Goal: Task Accomplishment & Management: Complete application form

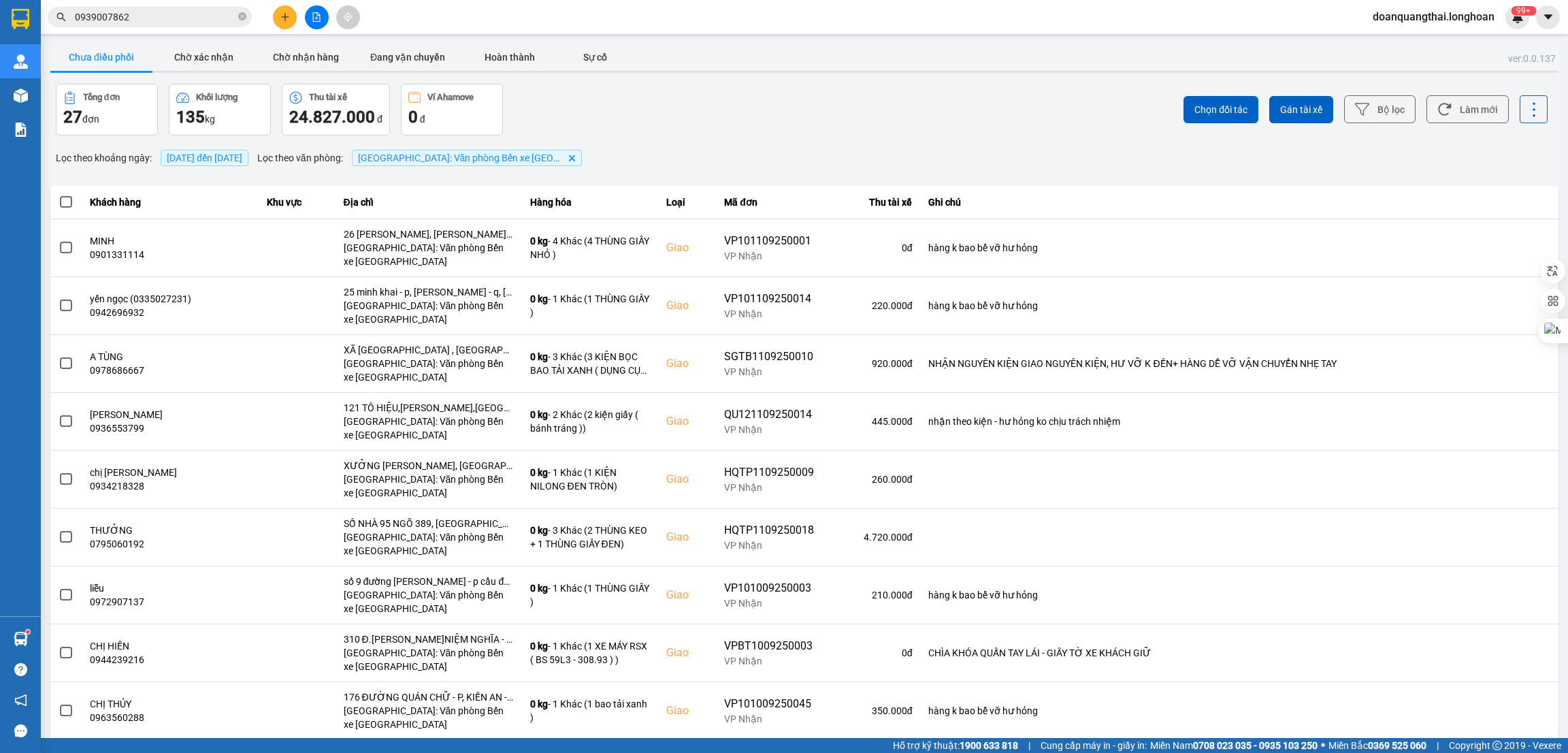
click at [158, 11] on input "0939007862" at bounding box center [155, 17] width 160 height 15
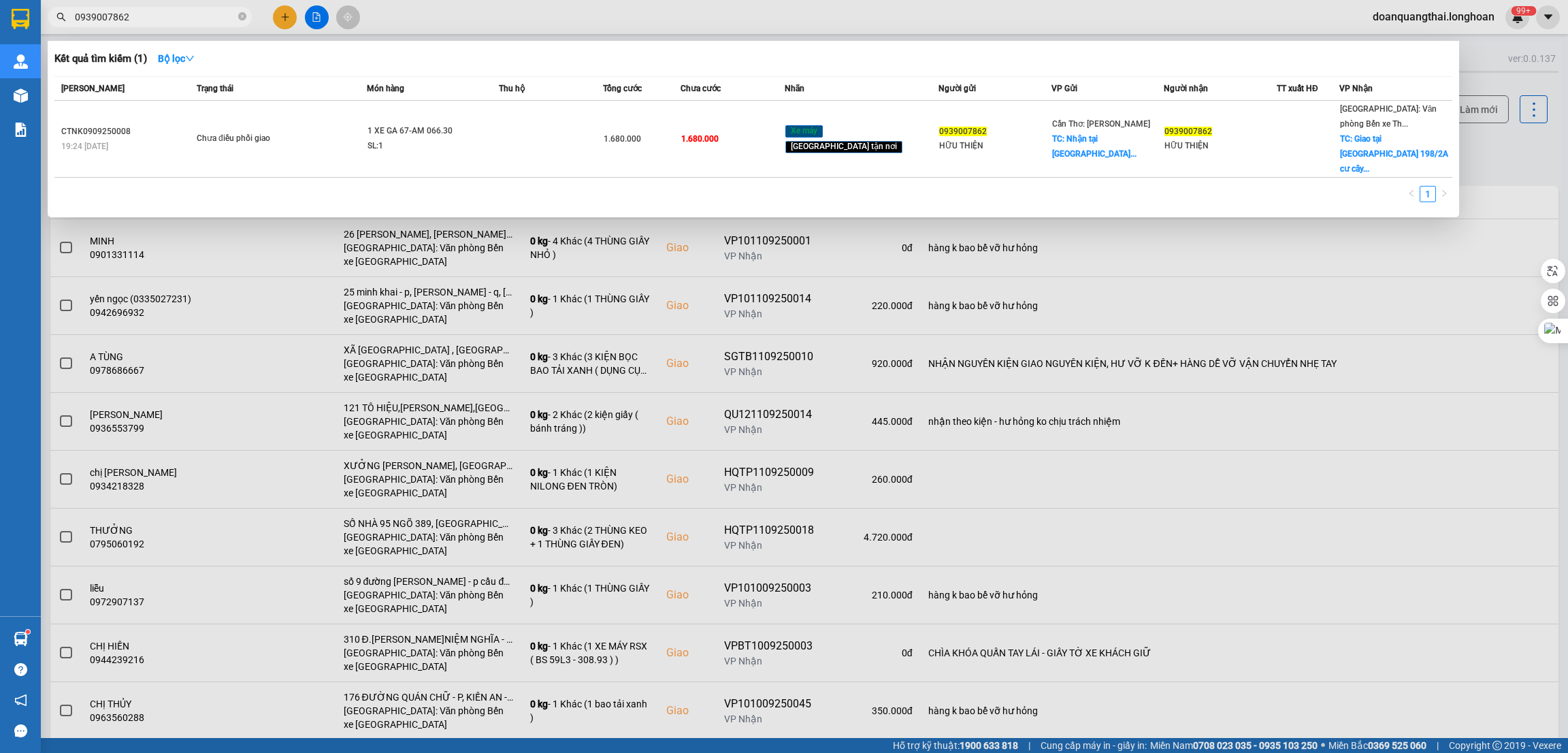
click at [158, 11] on input "0939007862" at bounding box center [155, 17] width 160 height 15
click at [273, 14] on div at bounding box center [784, 376] width 1568 height 753
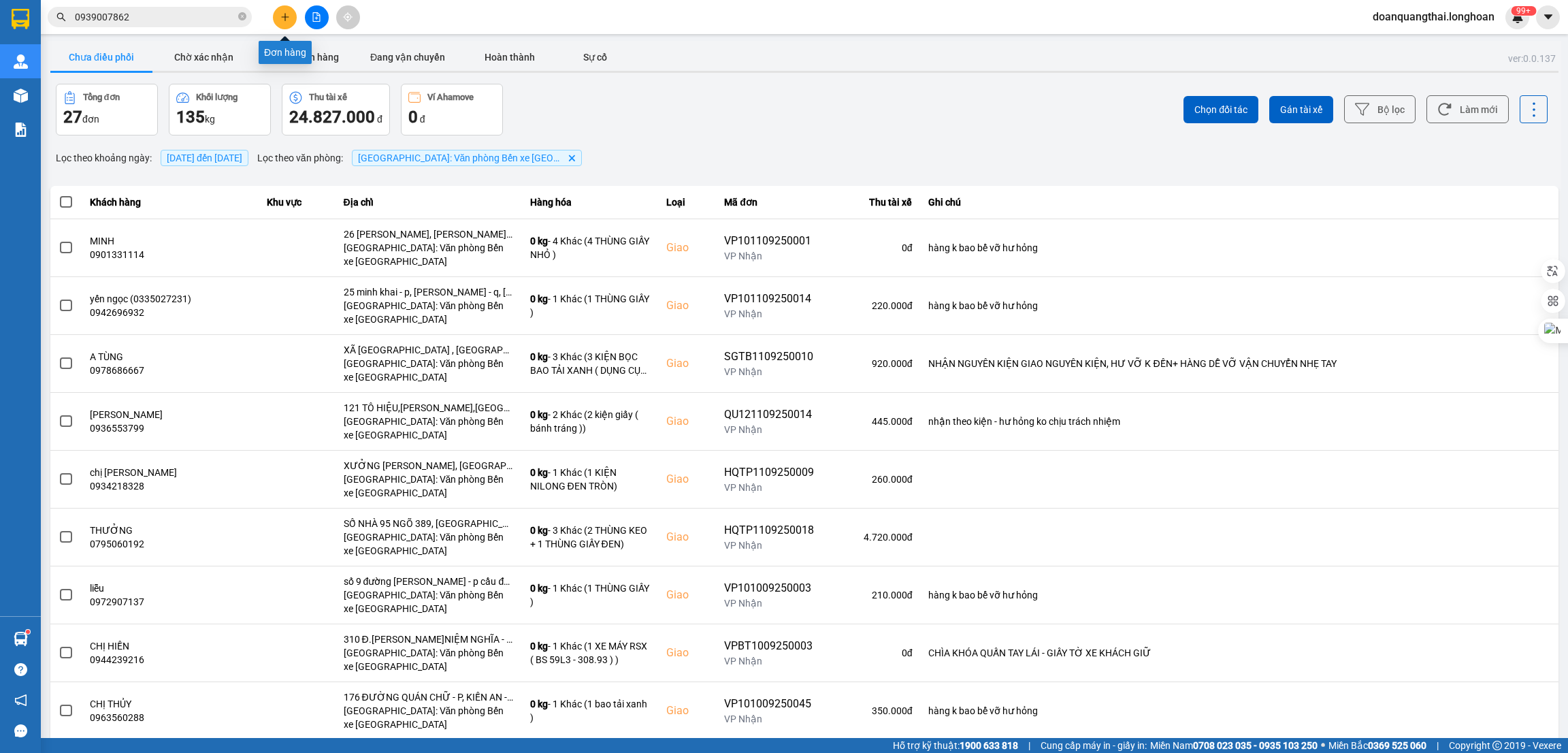
click at [274, 14] on button at bounding box center [284, 17] width 24 height 24
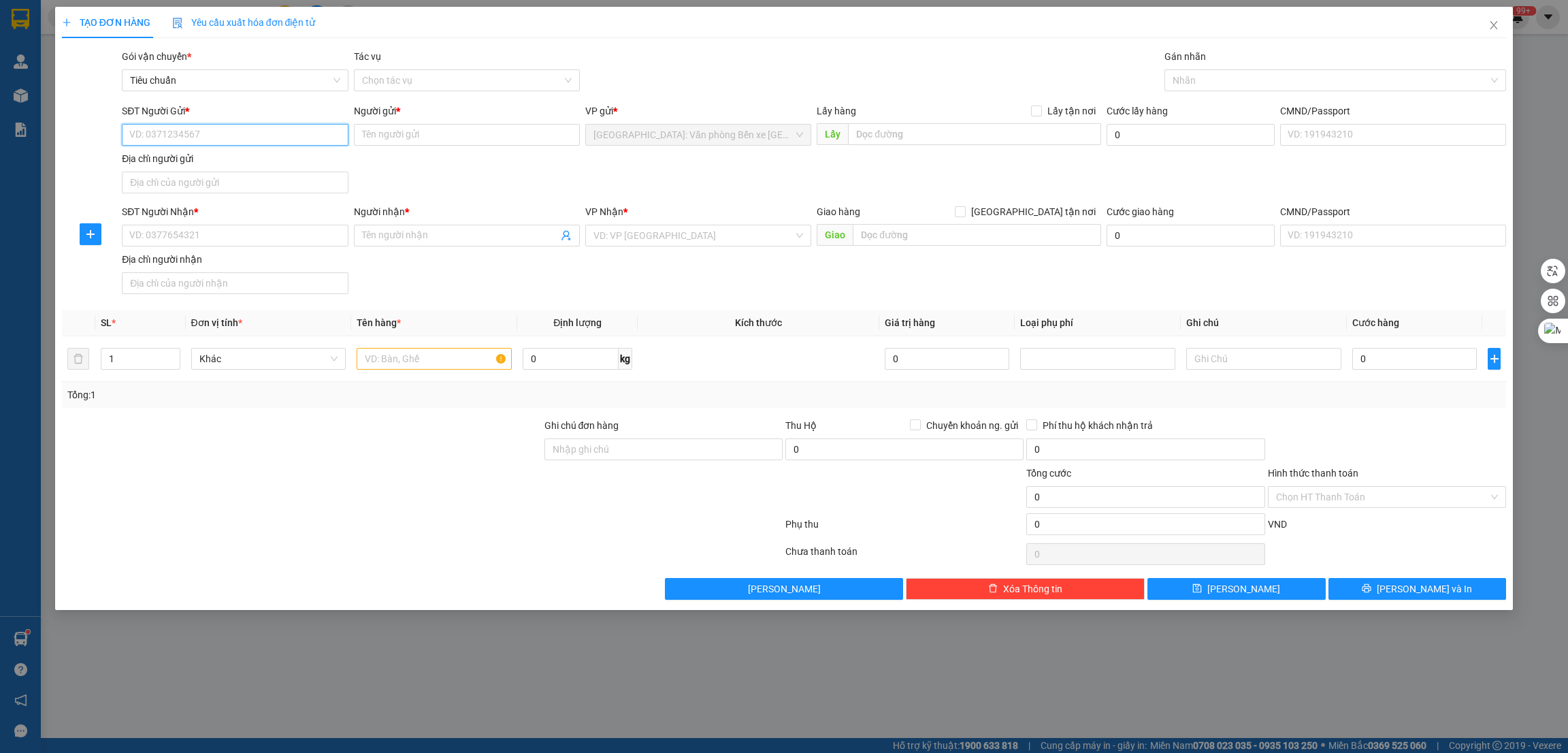
paste input "0902178677"
type input "0902178677"
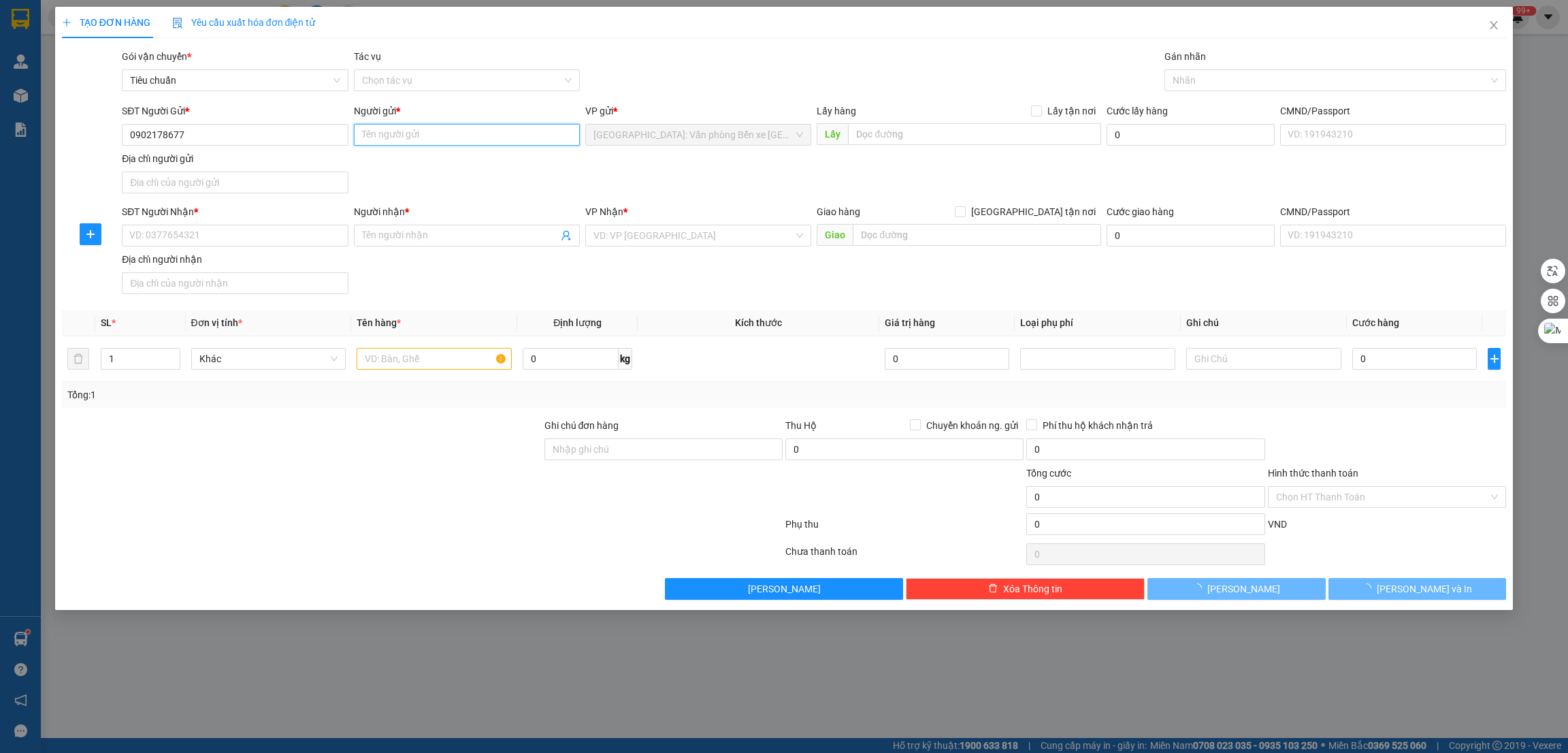
click at [423, 135] on input "Người gửi *" at bounding box center [467, 135] width 226 height 22
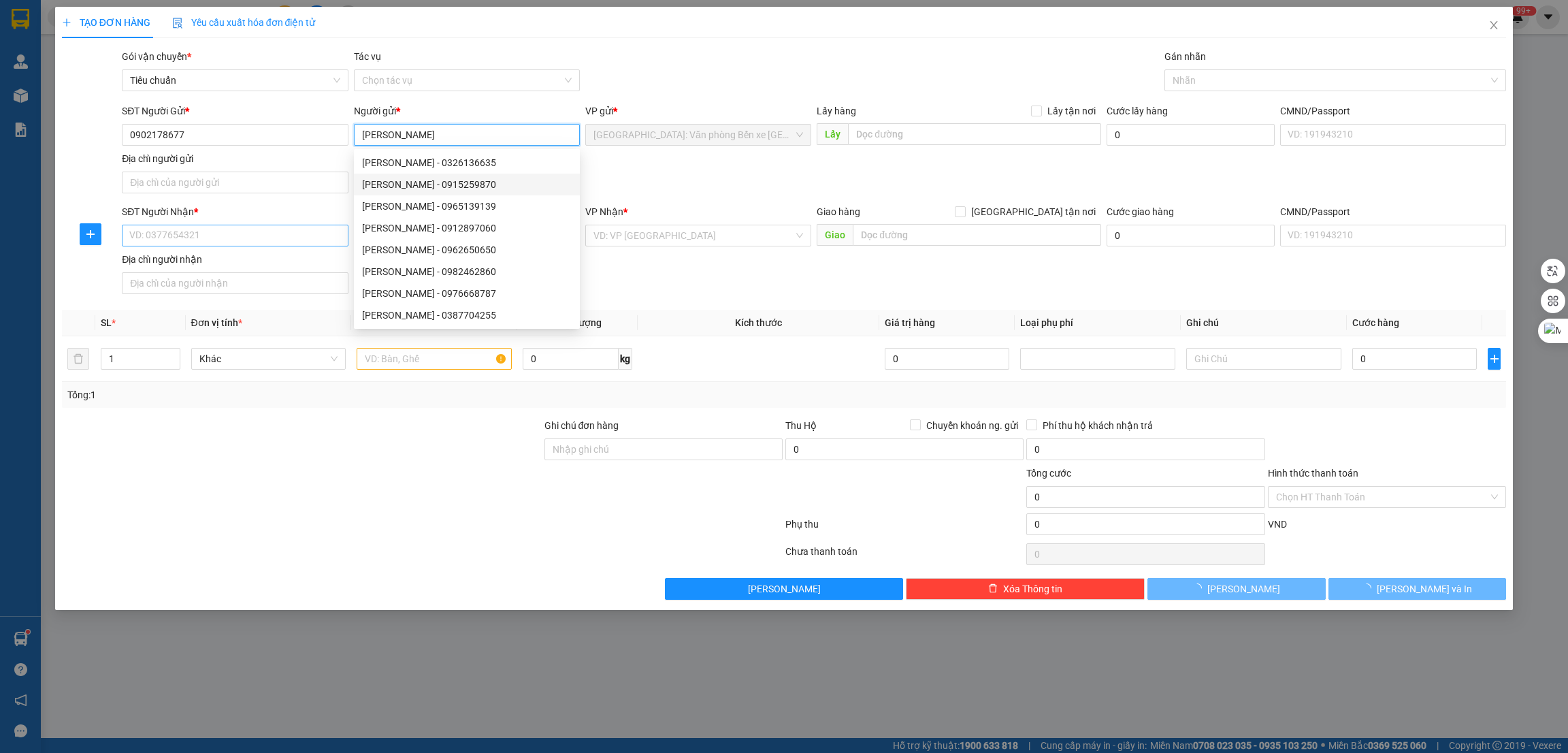
type input "[PERSON_NAME]"
click at [286, 229] on input "SĐT Người Nhận *" at bounding box center [235, 235] width 226 height 22
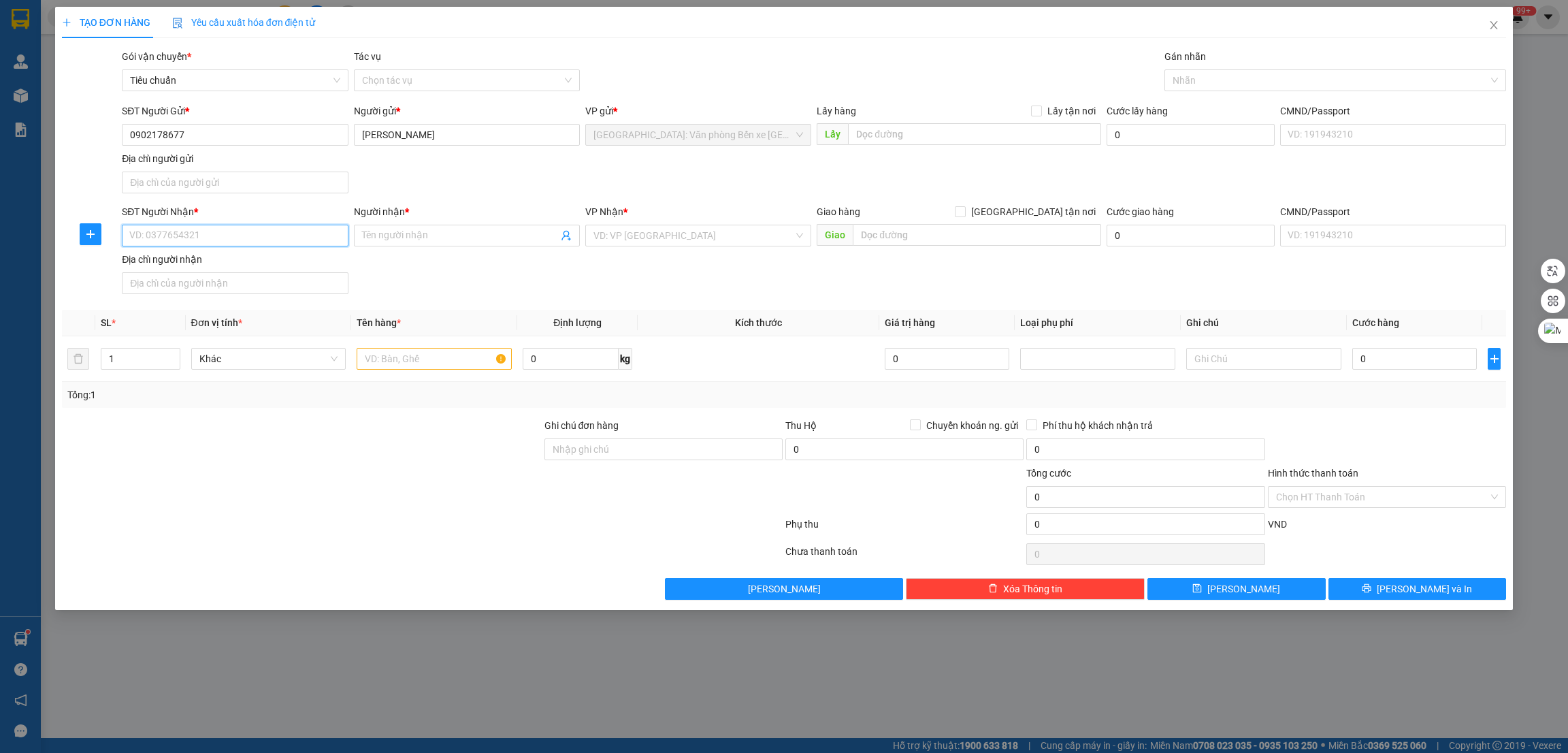
paste input "0869908201"
type input "0869908201"
click at [443, 230] on input "Người nhận *" at bounding box center [459, 236] width 196 height 15
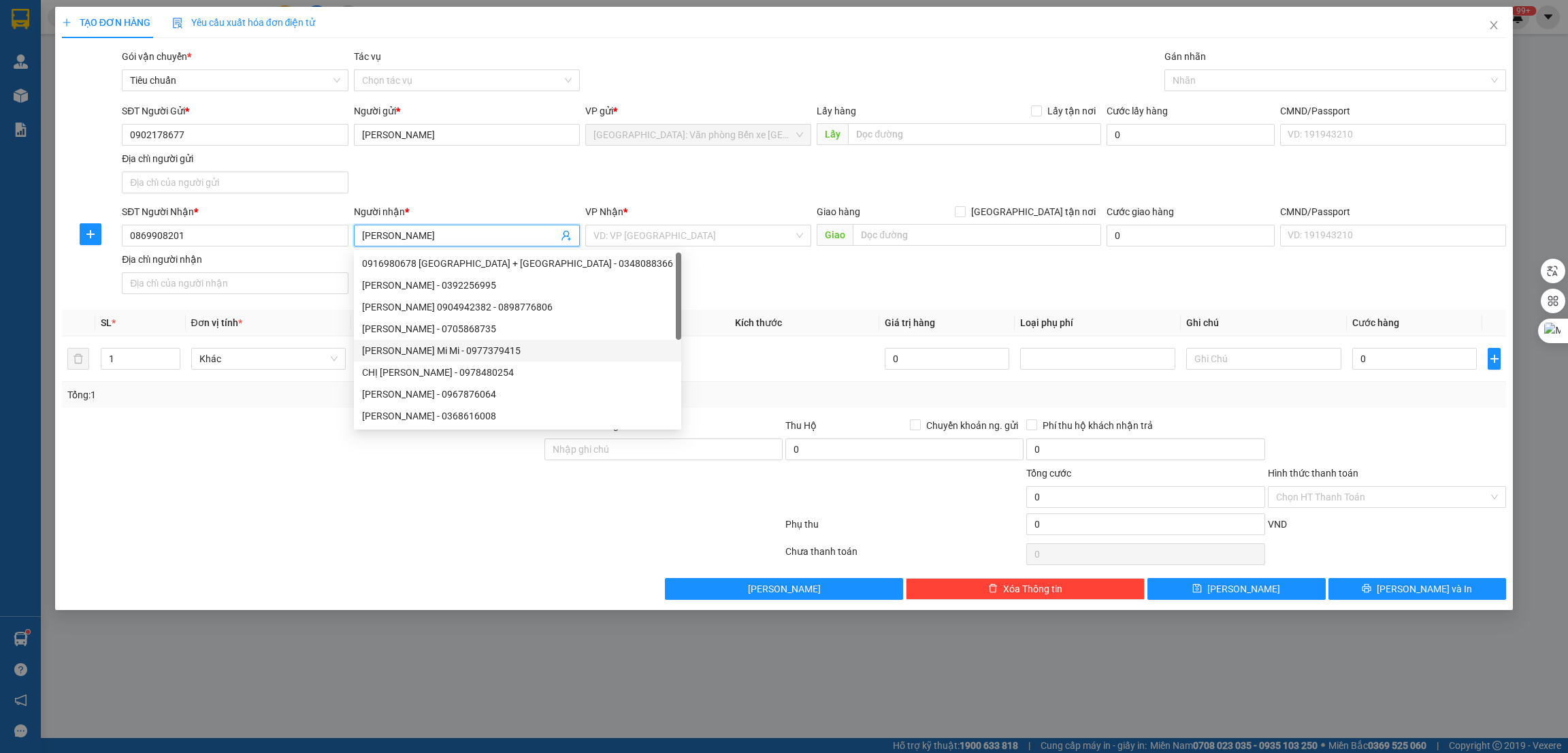
type input "[PERSON_NAME]"
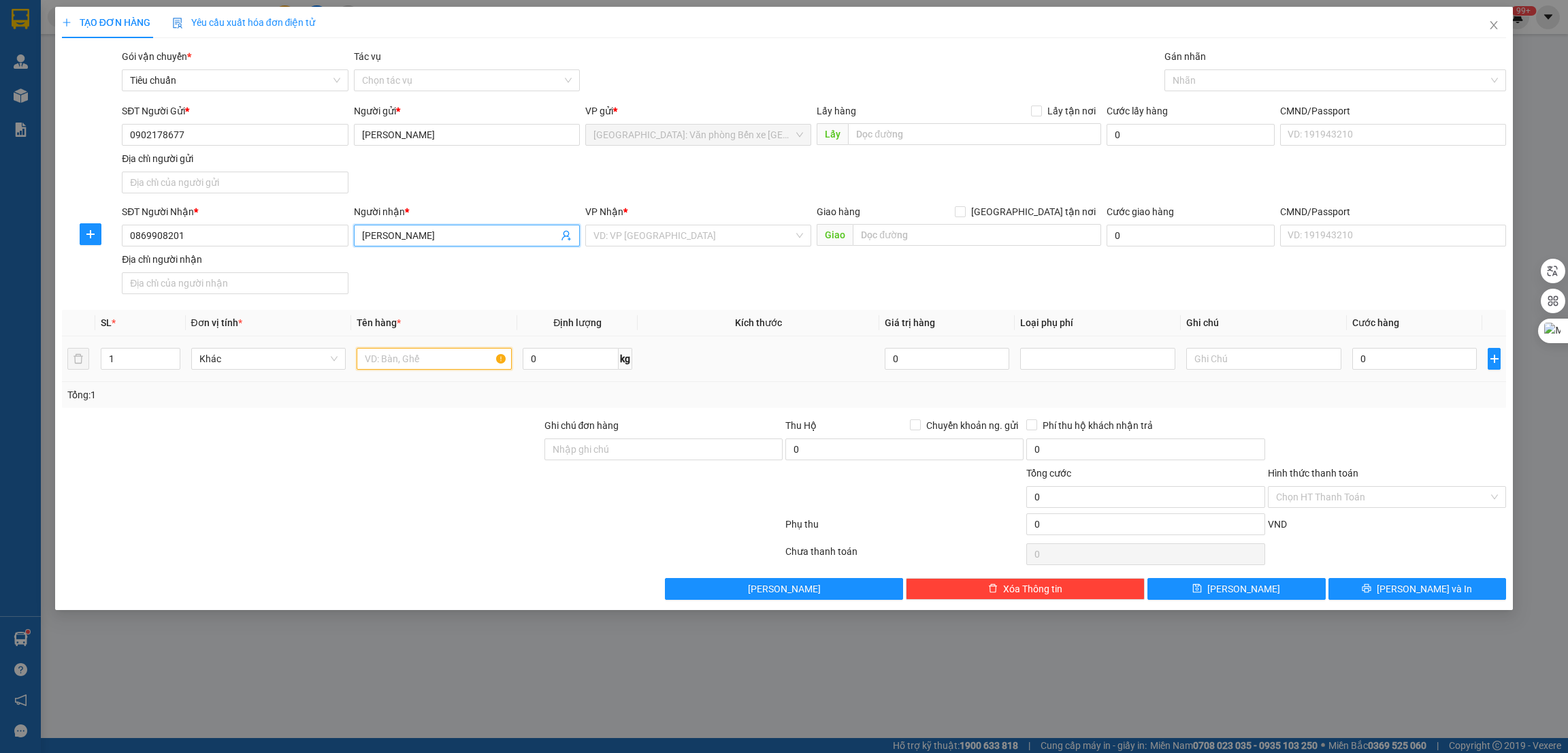
click at [395, 361] on input "text" at bounding box center [434, 358] width 156 height 22
paste input "1 xe cup và 1 thùng đồ"
type input "1 xe cup và 1 thùng đồ"
click at [117, 356] on input "1" at bounding box center [140, 358] width 78 height 20
click at [172, 353] on icon "up" at bounding box center [172, 355] width 5 height 5
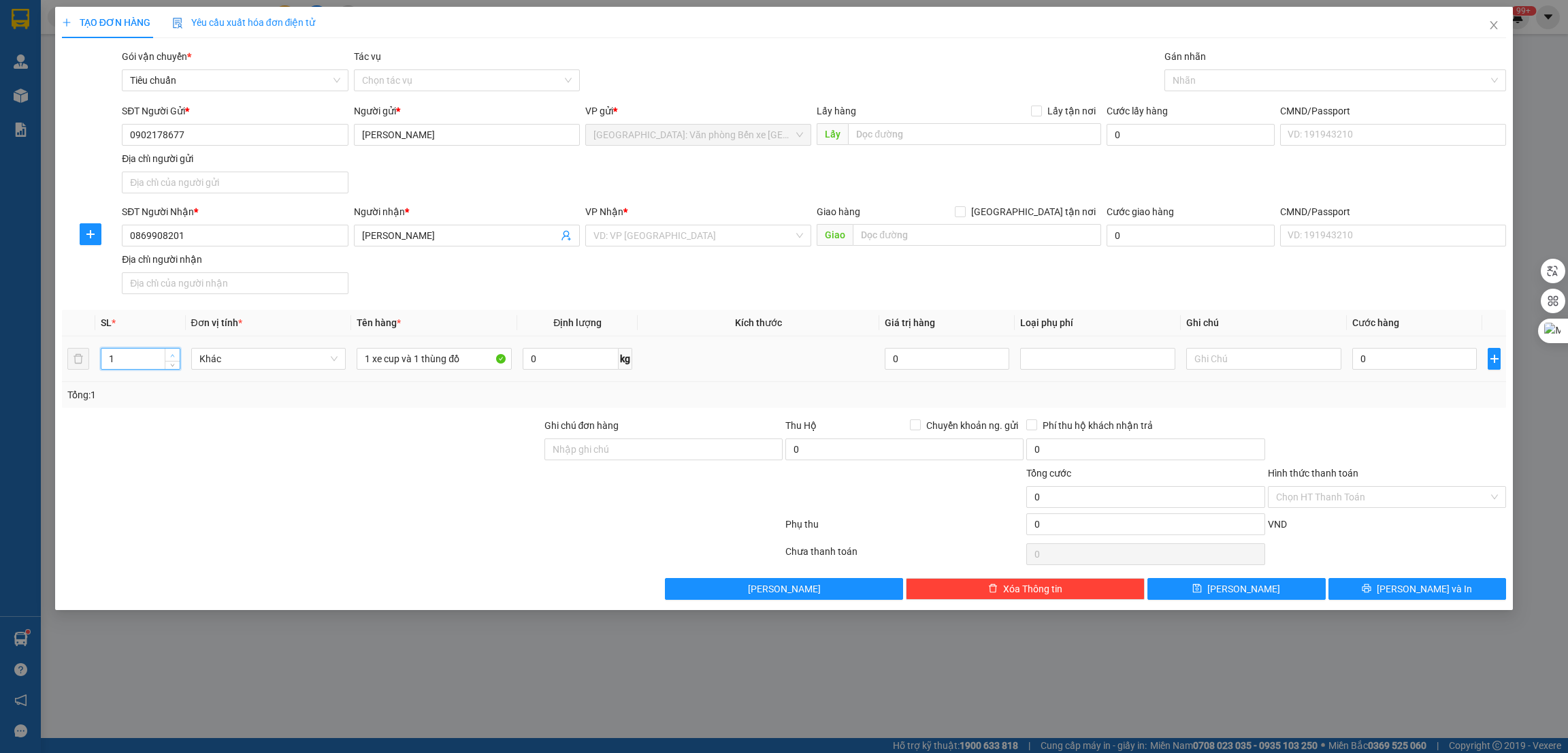
type input "2"
click at [714, 232] on input "search" at bounding box center [694, 235] width 200 height 20
type input "12"
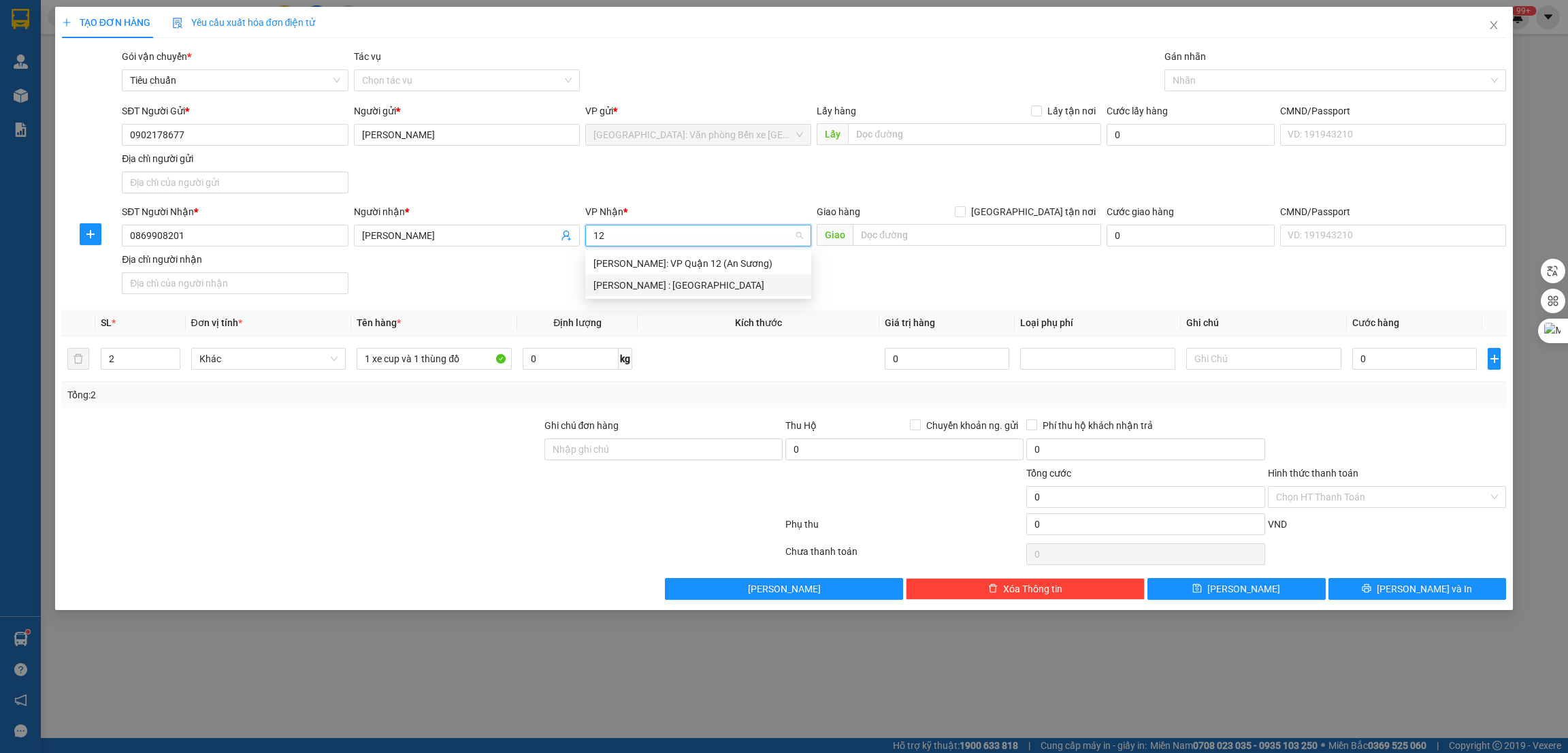
click at [684, 282] on div "[PERSON_NAME] : [GEOGRAPHIC_DATA]" at bounding box center [699, 285] width 210 height 15
click at [978, 234] on input "text" at bounding box center [977, 235] width 248 height 22
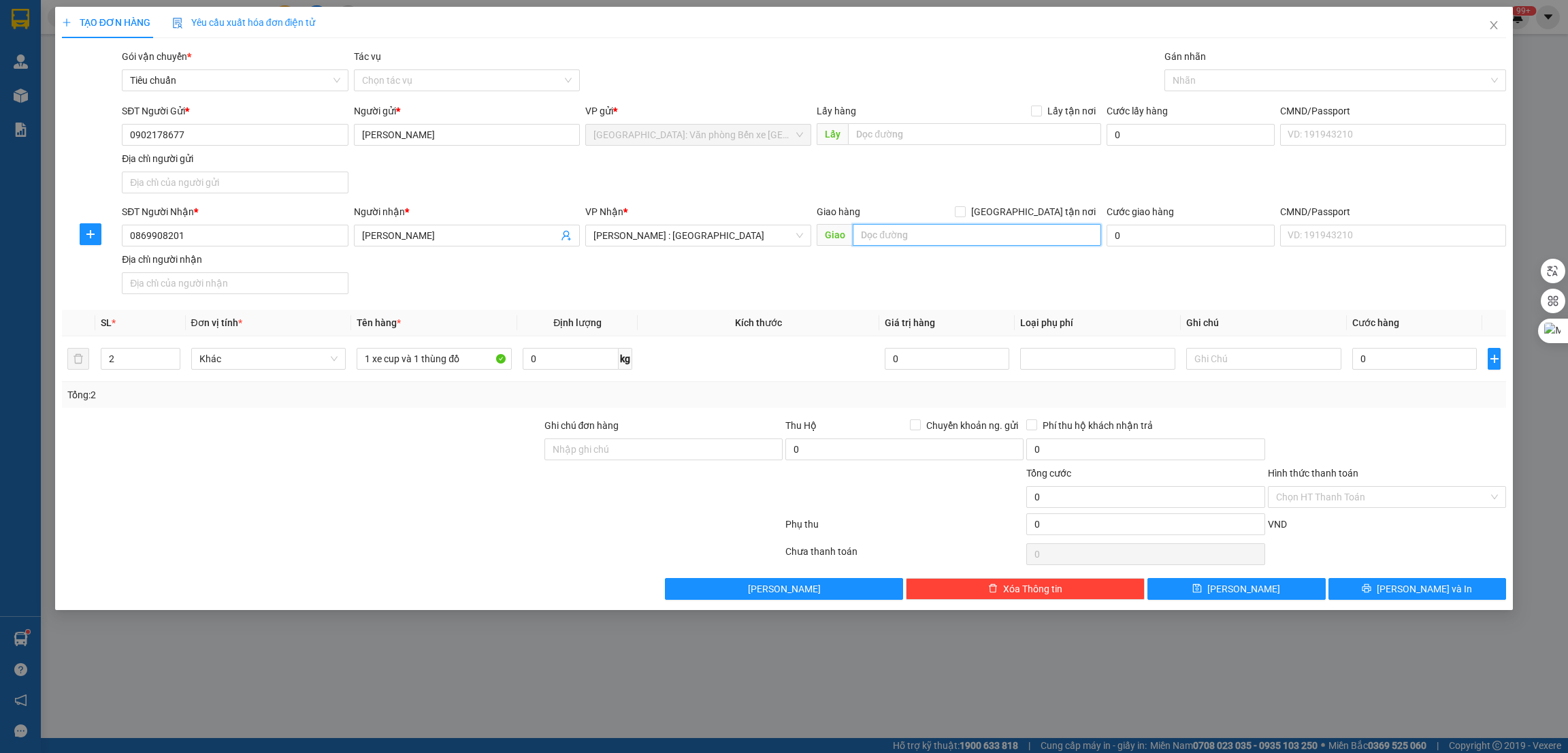
click at [924, 231] on input "text" at bounding box center [977, 235] width 248 height 22
paste input "76C ngô tất tố, phường 19, quận bình thạnh"
type input "TPHCM - 76C ngô tất tố, phường 19, quận bình thạnh"
click at [1043, 206] on span "[GEOGRAPHIC_DATA] tận nơi" at bounding box center [1034, 212] width 136 height 15
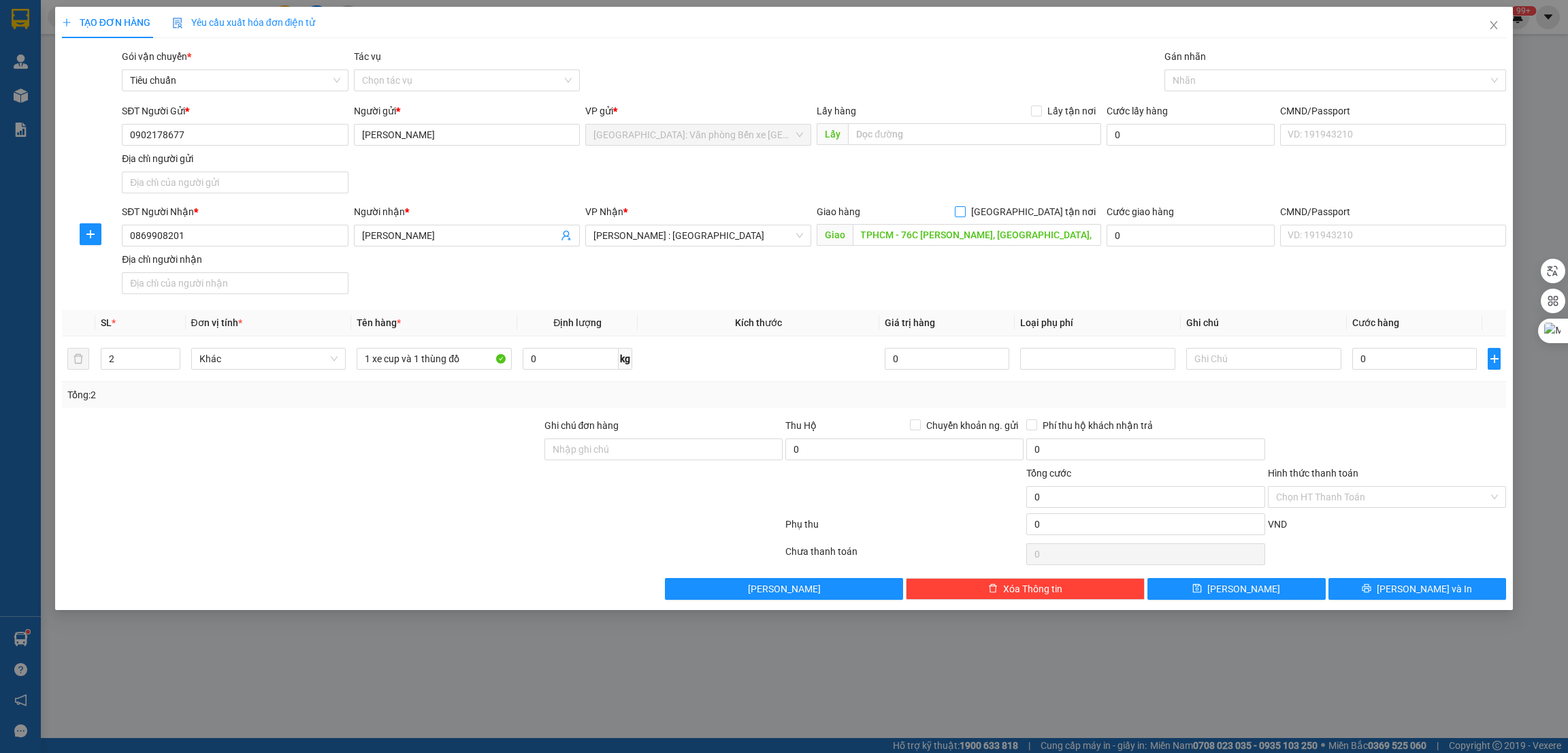
click at [965, 206] on input "[GEOGRAPHIC_DATA] tận nơi" at bounding box center [960, 211] width 10 height 10
checkbox input "true"
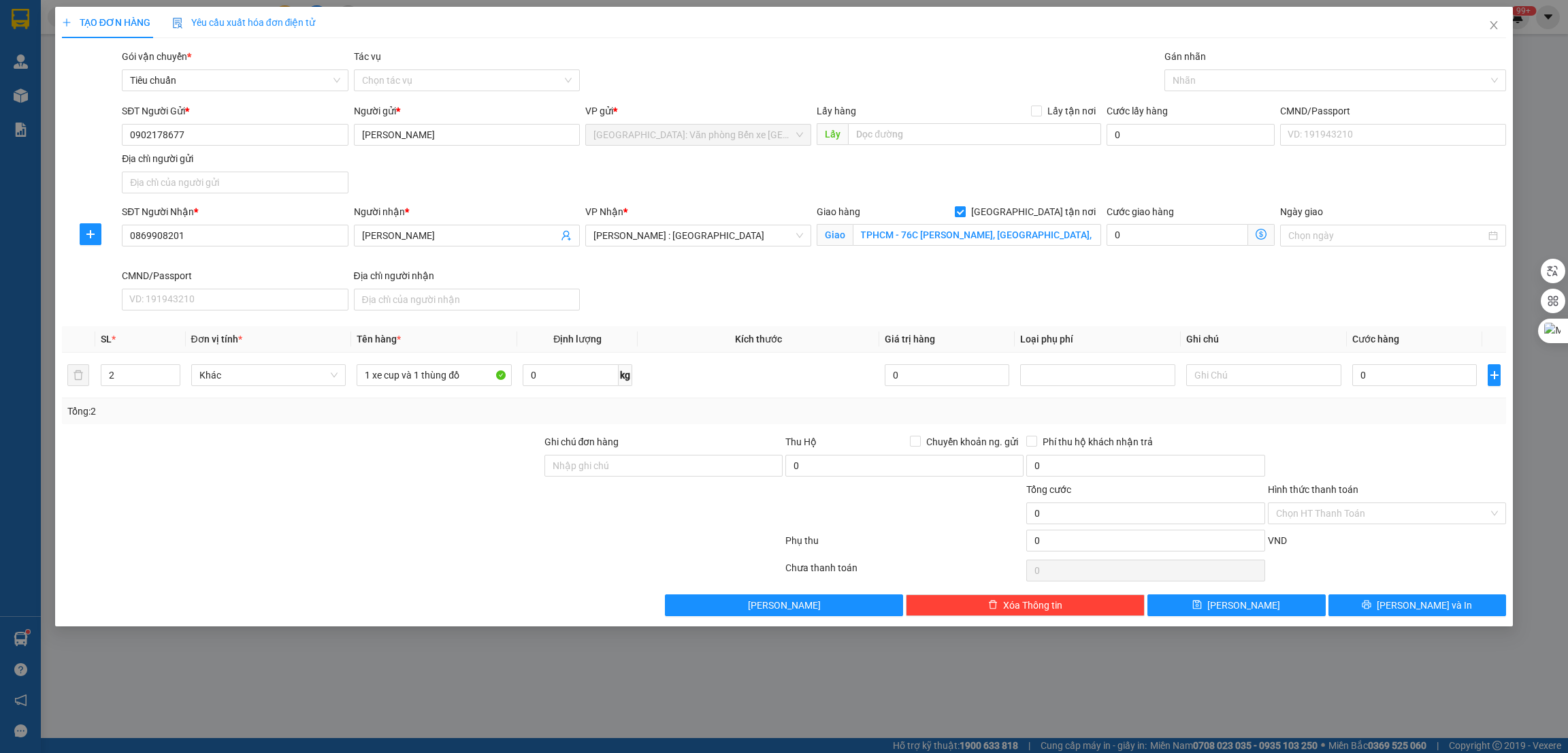
scroll to position [0, 0]
click at [946, 139] on input "text" at bounding box center [974, 134] width 253 height 22
paste input "nhà số 06 khu 3 đàng sau trg cấp 1_2 bãi cháy ( gần chợ vườn đào )"
type input "nhà số 06 khu 3 đàng sau trg cấp 1_2 bãi cháy ( gần chợ vườn đào )"
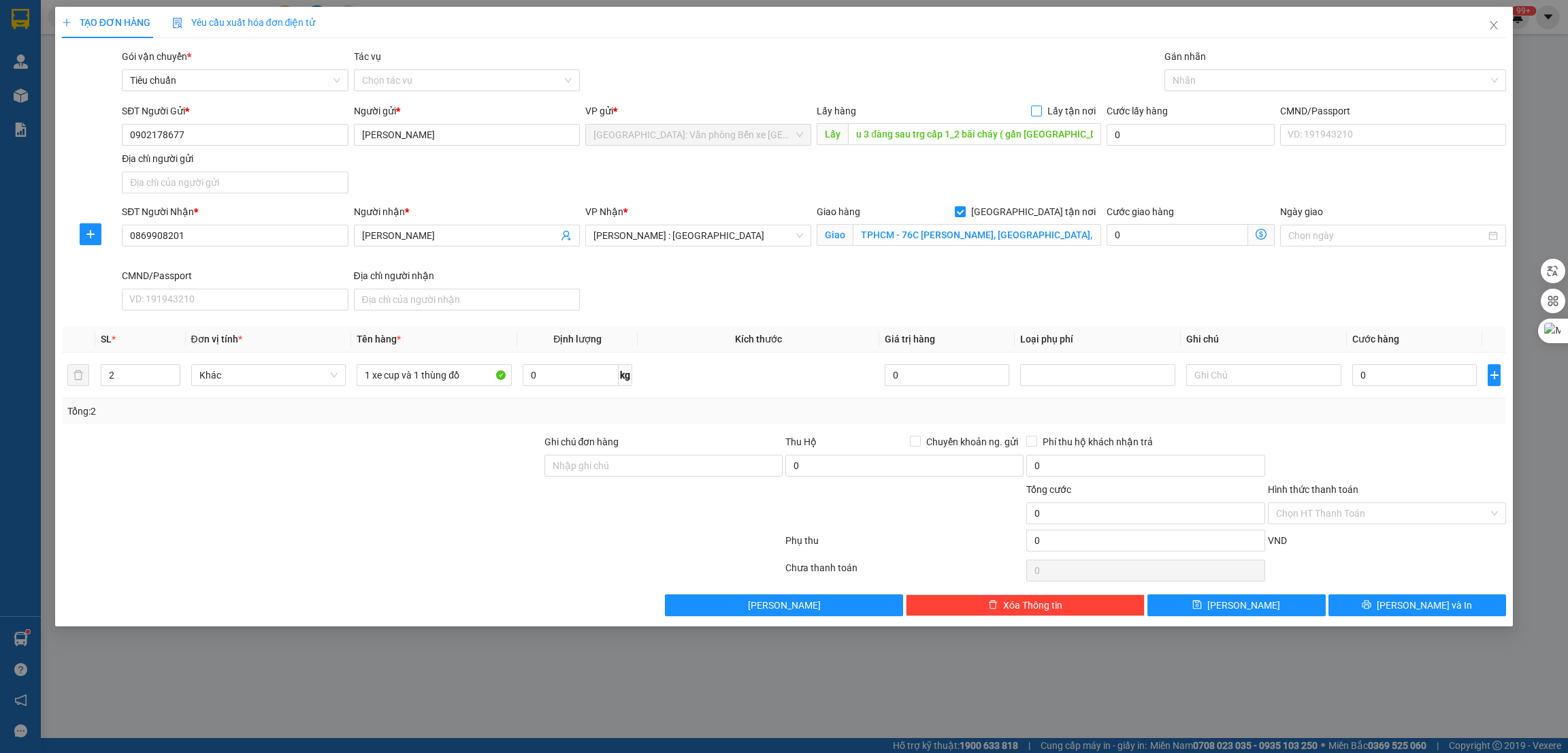
click at [1042, 111] on span at bounding box center [1036, 111] width 10 height 10
click at [1041, 111] on input "Lấy tận nơi" at bounding box center [1036, 111] width 10 height 10
checkbox input "true"
click at [1422, 386] on input "0" at bounding box center [1414, 375] width 125 height 22
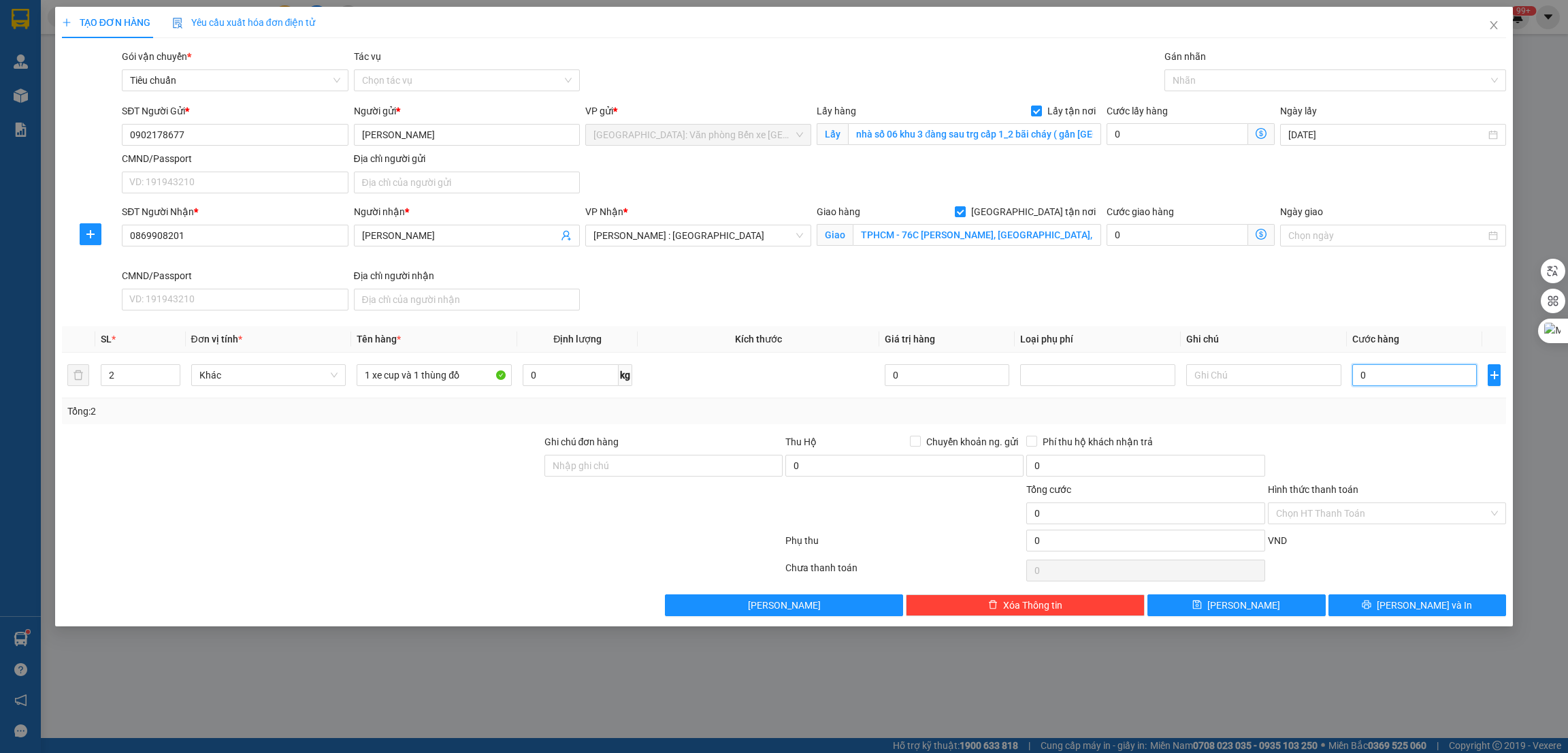
type input "1"
click at [1362, 424] on div "Tổng: 2" at bounding box center [784, 410] width 1445 height 26
type input "1.000"
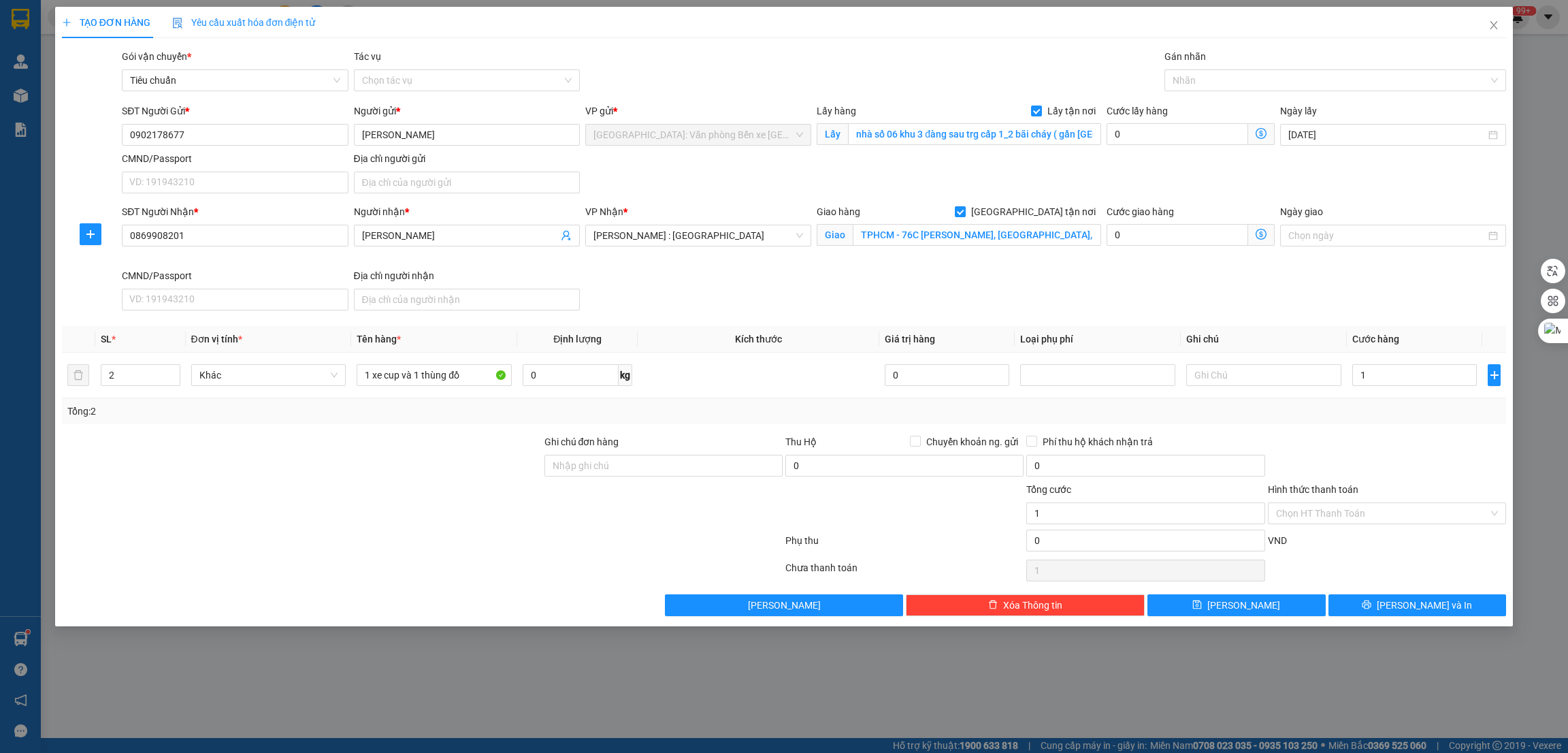
type input "1.000"
click at [1228, 84] on div at bounding box center [1328, 80] width 322 height 16
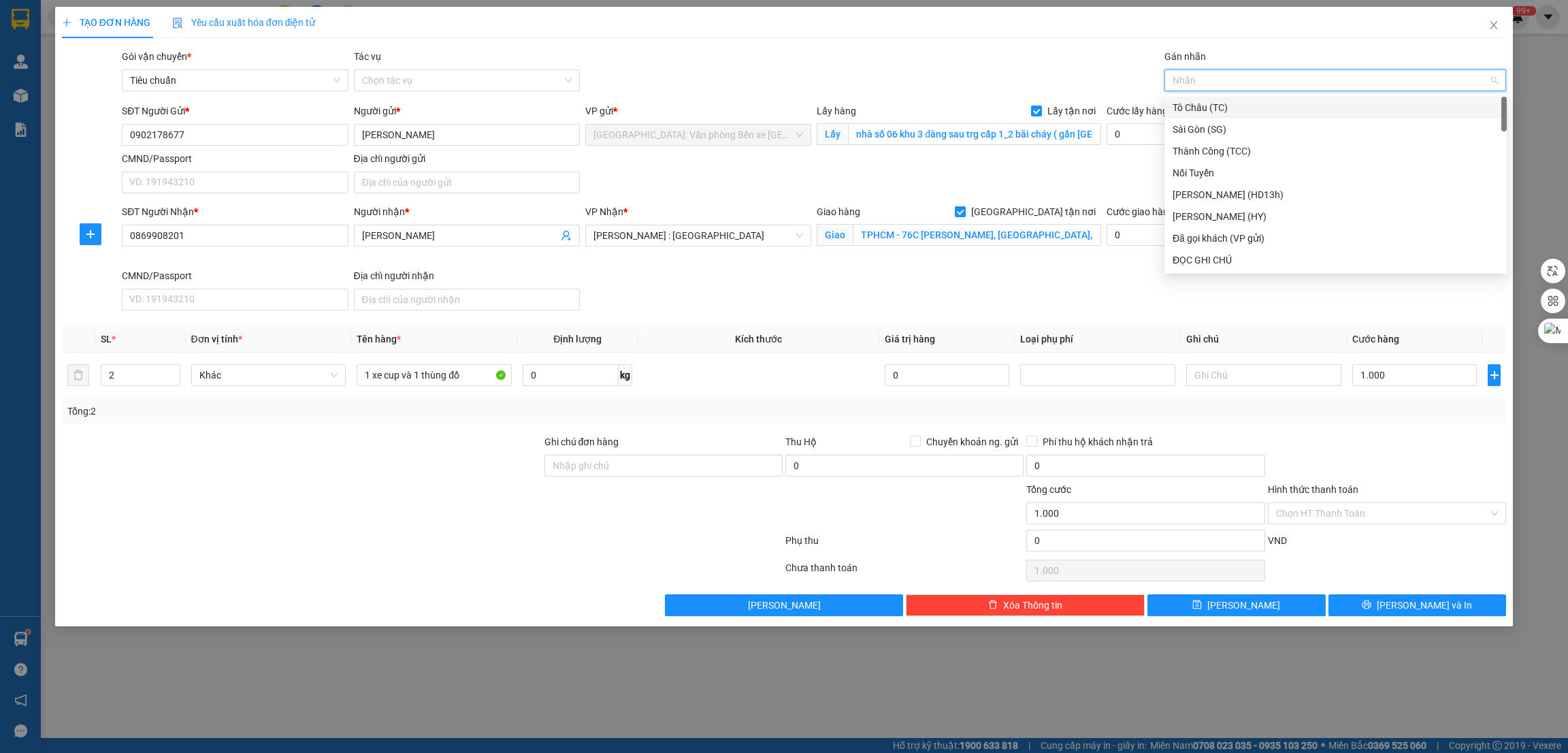
type input "g"
click at [1223, 253] on div "[GEOGRAPHIC_DATA] tận nơi" at bounding box center [1336, 261] width 326 height 15
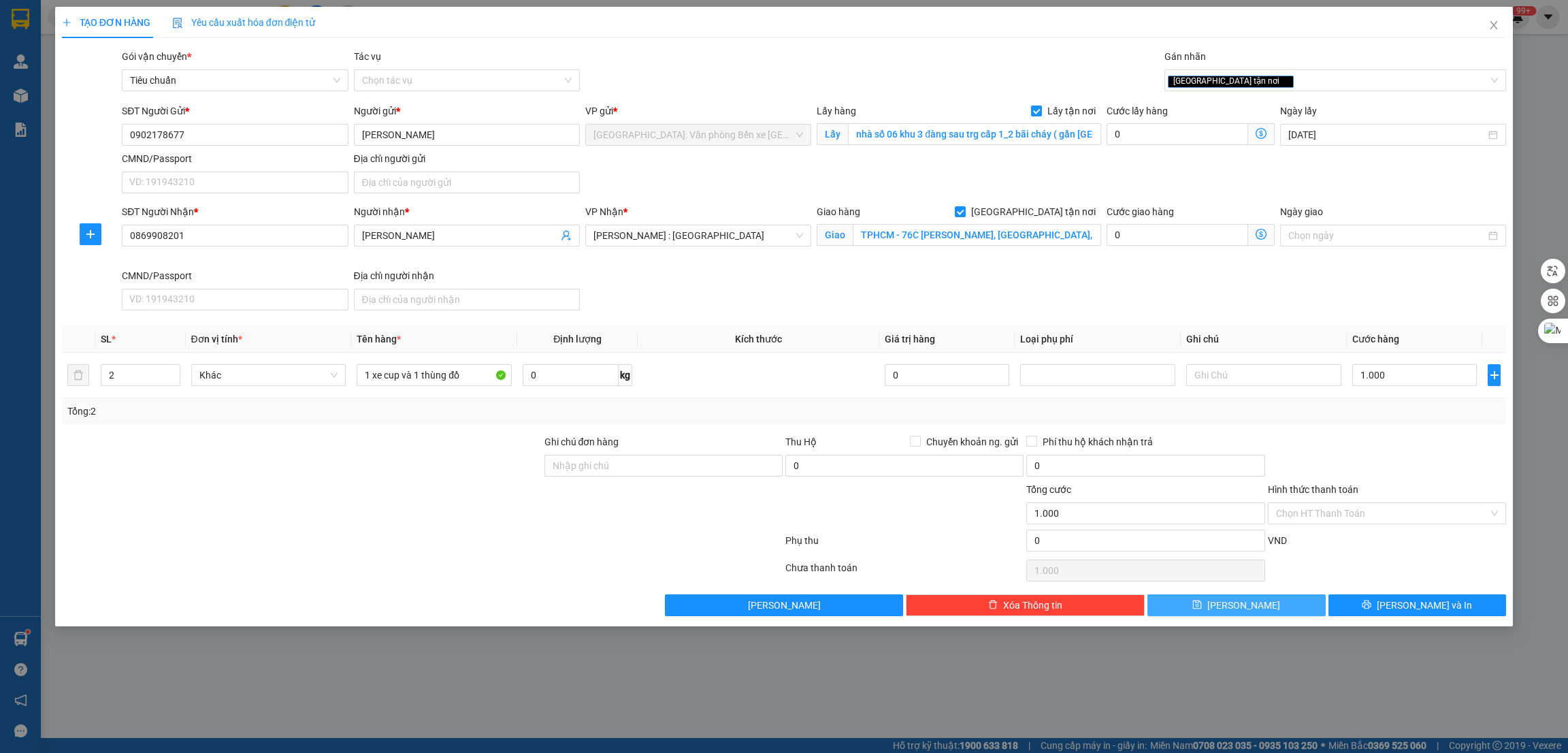
click at [1252, 613] on button "Lưu" at bounding box center [1237, 605] width 178 height 22
checkbox input "false"
type input "1"
type input "0"
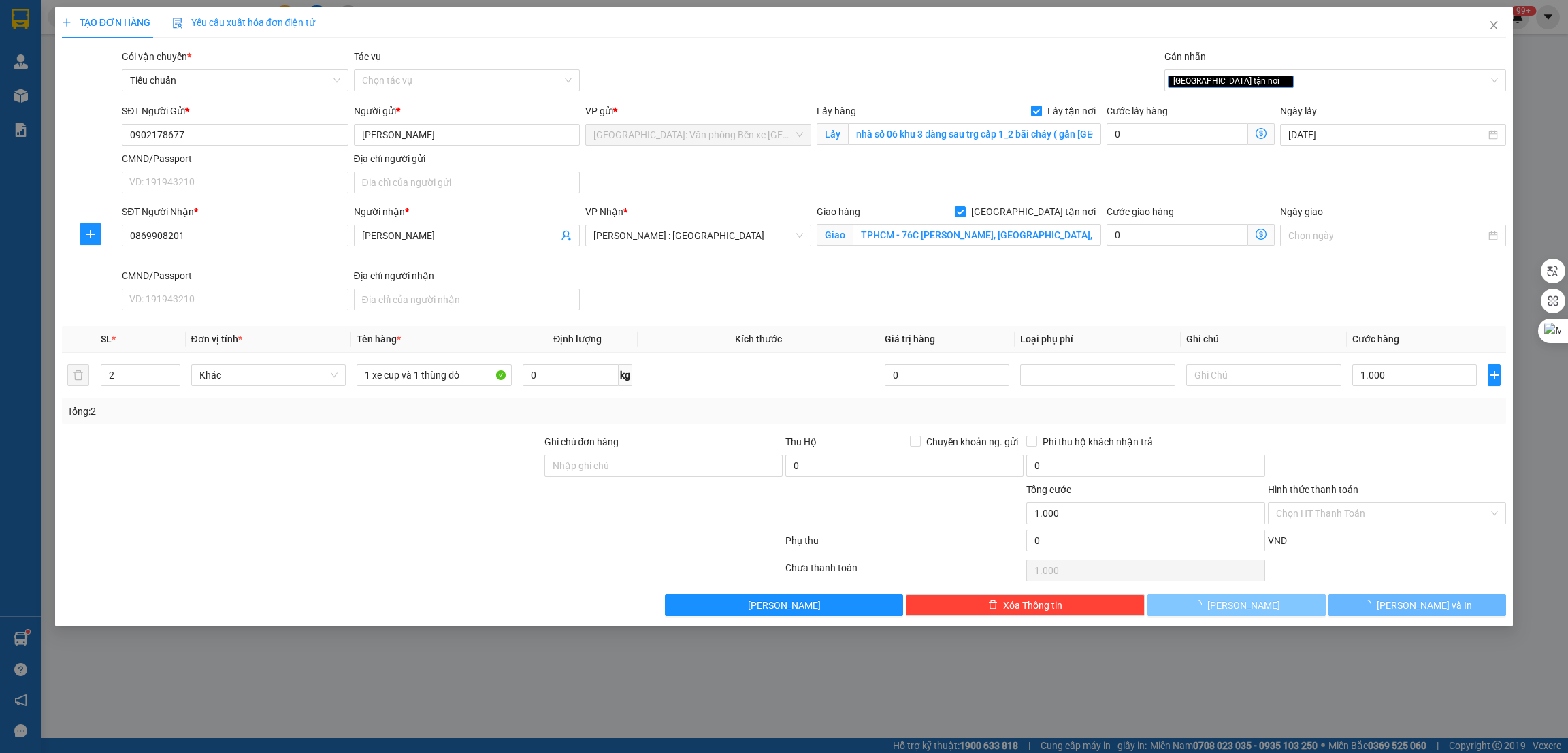
type input "0"
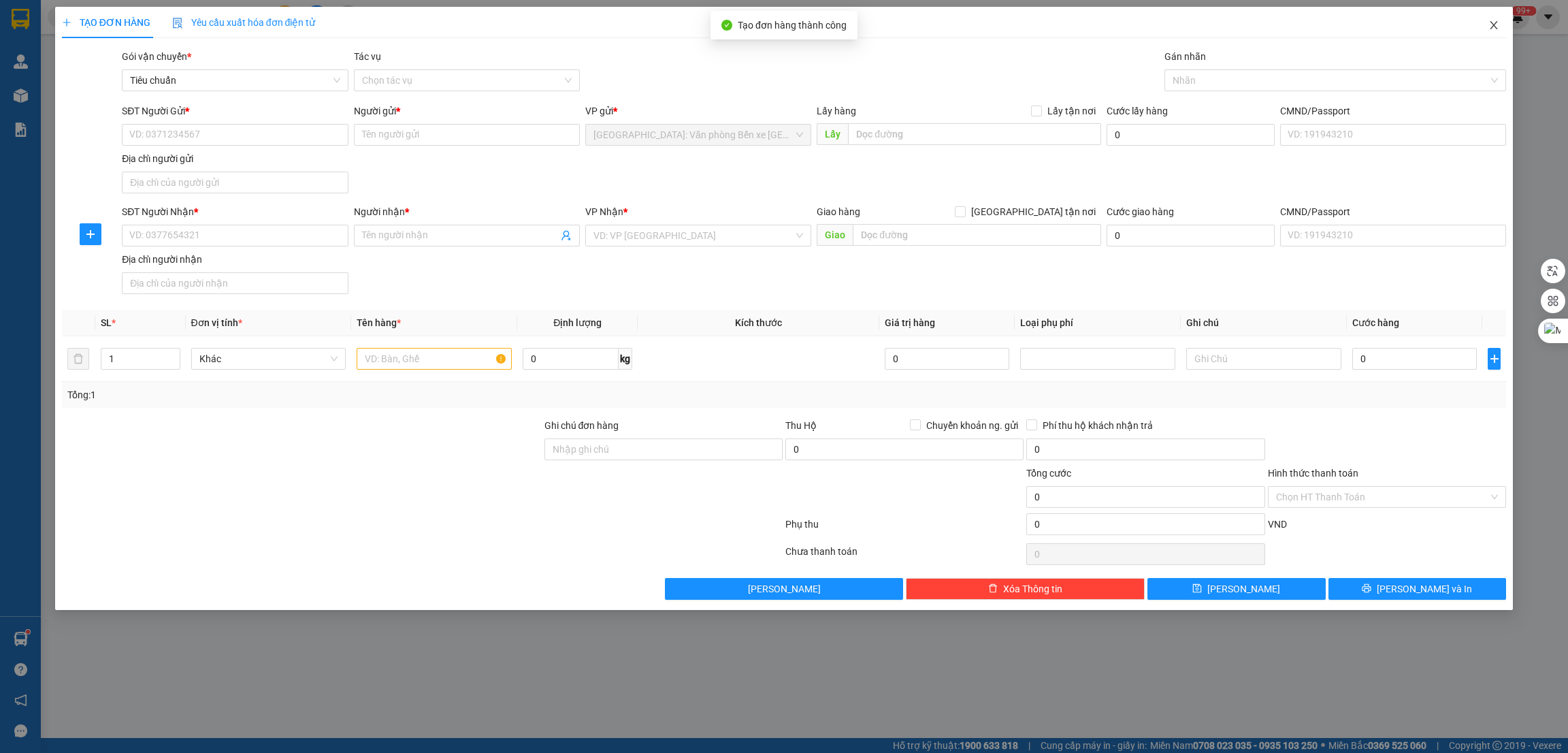
click at [1498, 18] on span "Close" at bounding box center [1495, 26] width 38 height 38
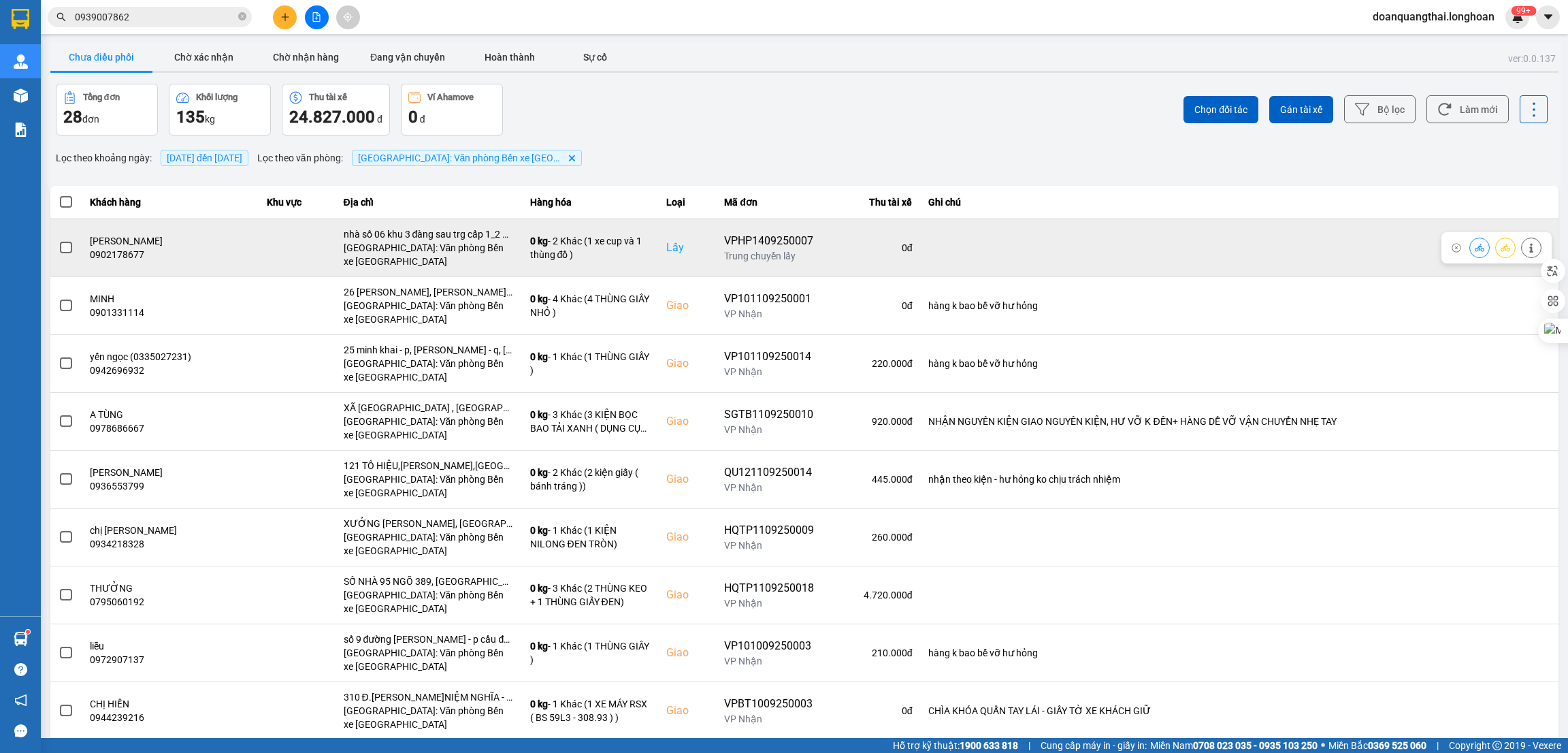
click at [60, 241] on label at bounding box center [66, 248] width 15 height 15
click at [58, 241] on input "checkbox" at bounding box center [58, 241] width 0 height 0
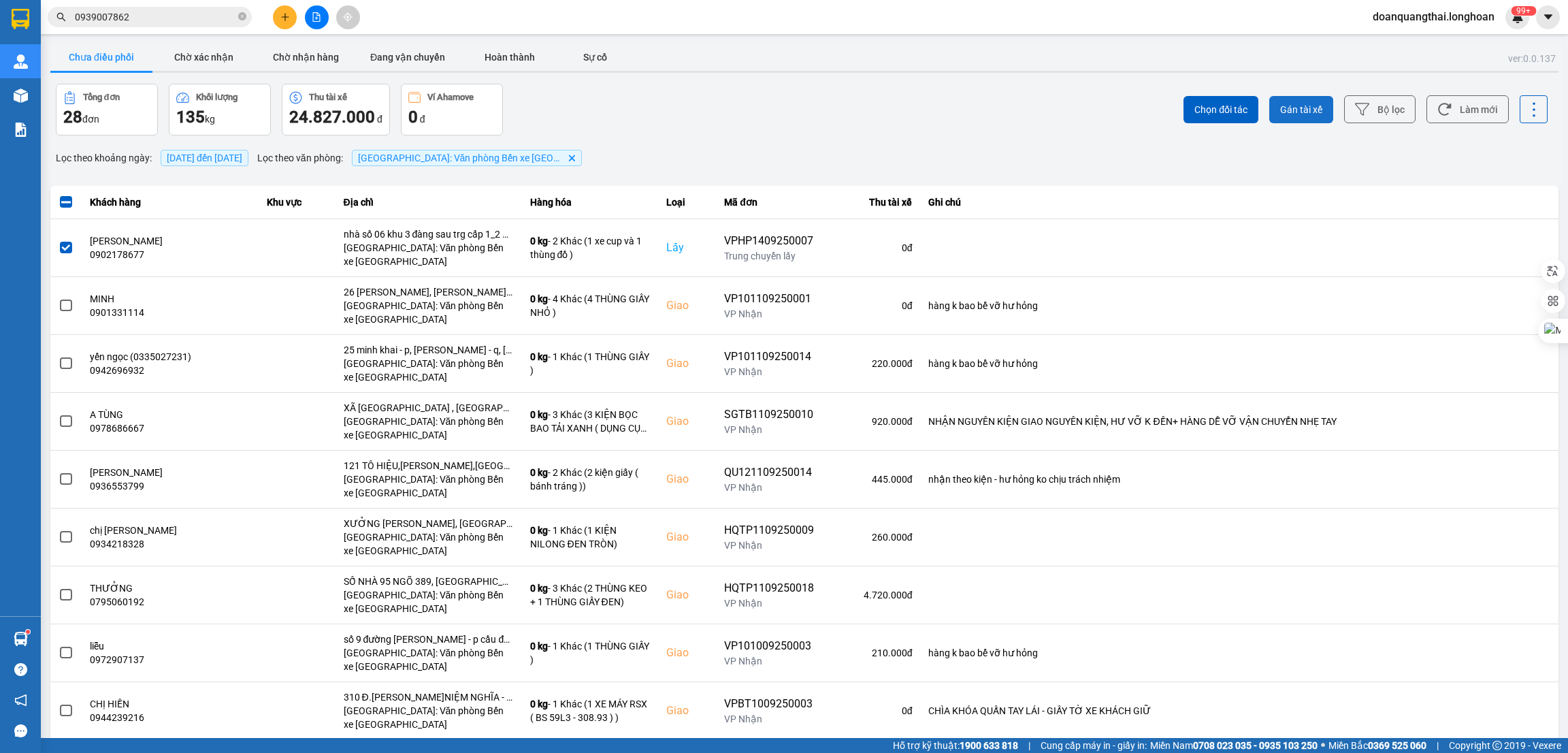
click at [1281, 108] on span "Gán tài xế" at bounding box center [1302, 110] width 42 height 13
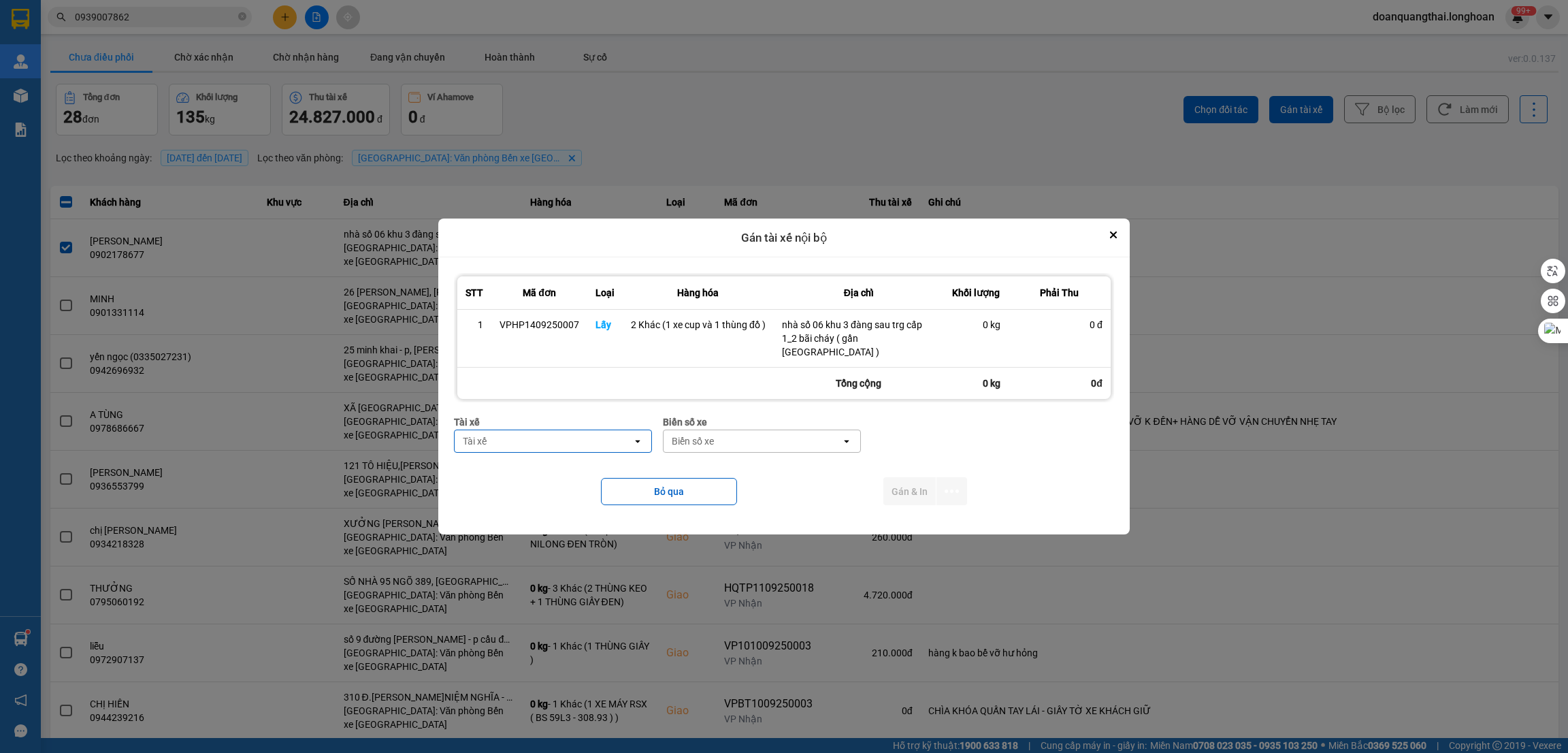
click at [570, 435] on div "Tài xế" at bounding box center [543, 441] width 178 height 22
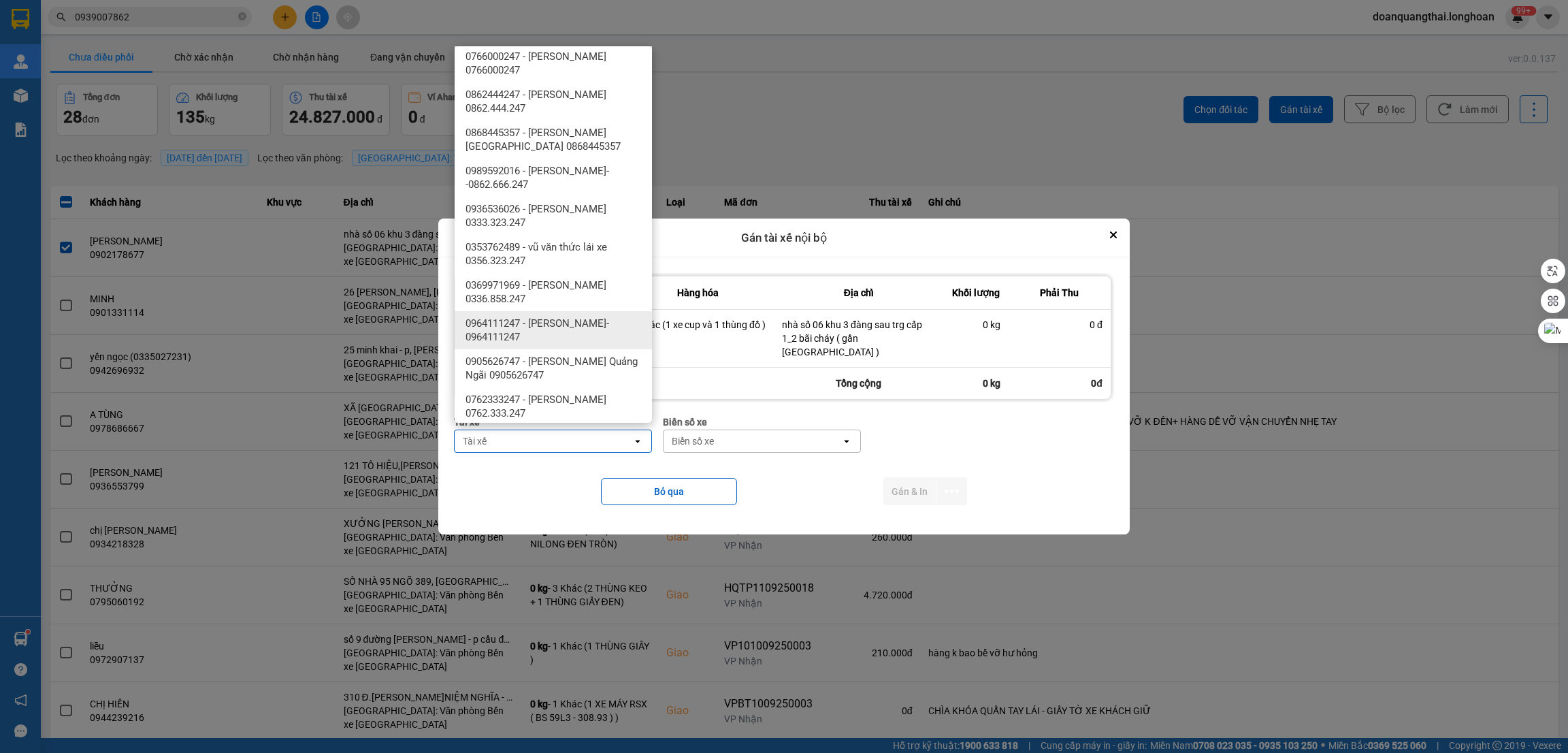
scroll to position [612, 0]
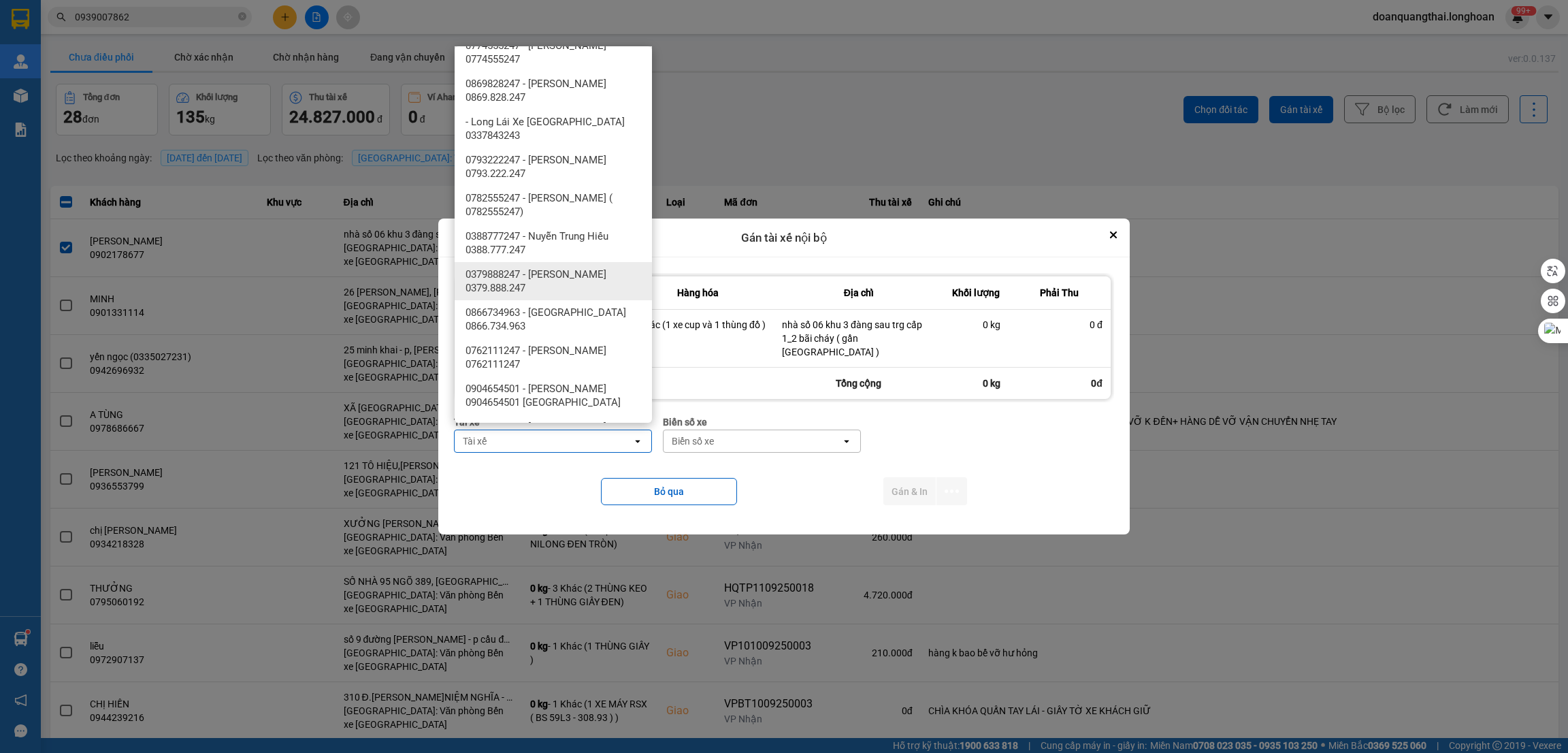
click at [586, 265] on div "0379888247 - phạm thế anh 0379.888.247" at bounding box center [553, 282] width 198 height 38
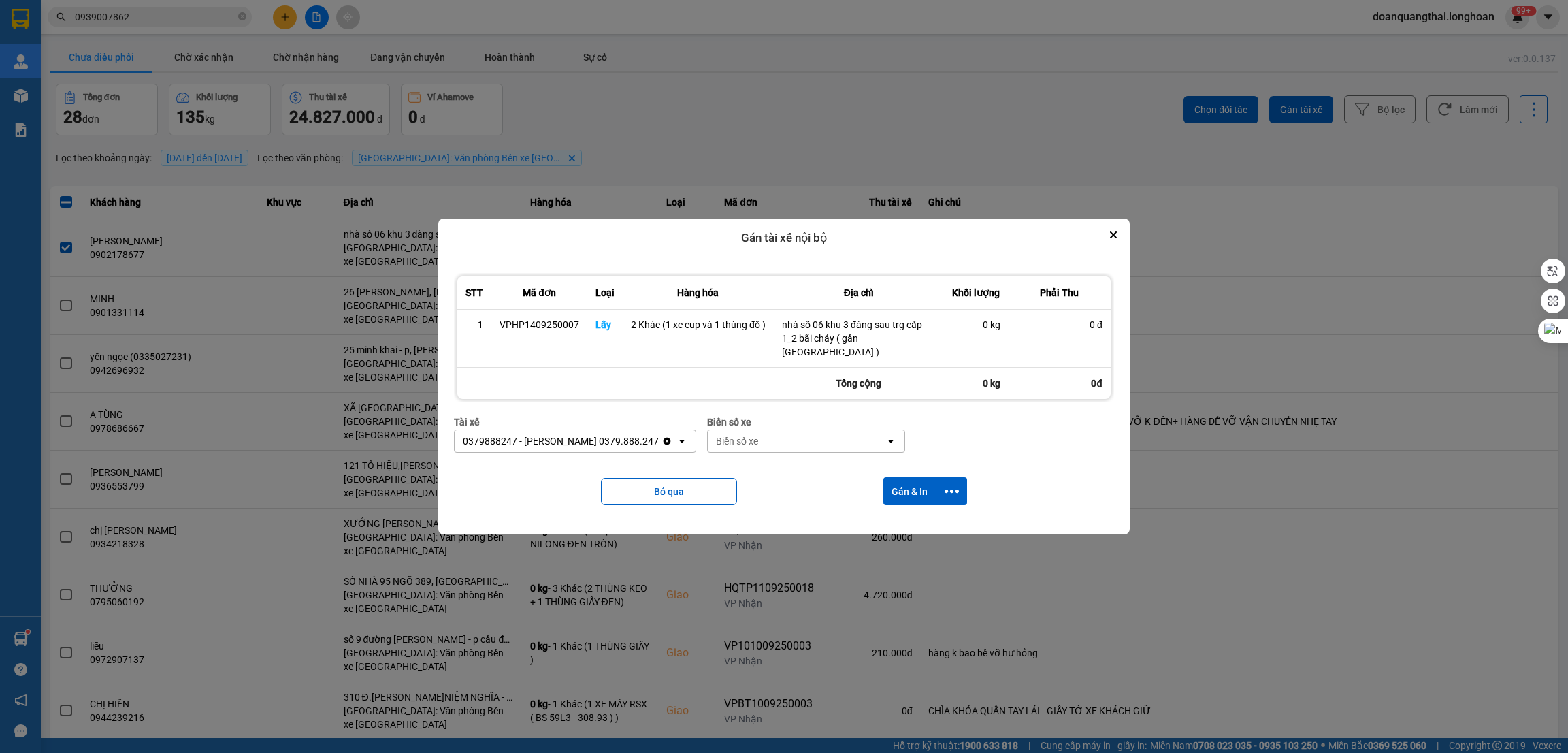
click at [787, 430] on div "Biển số xe" at bounding box center [797, 441] width 178 height 22
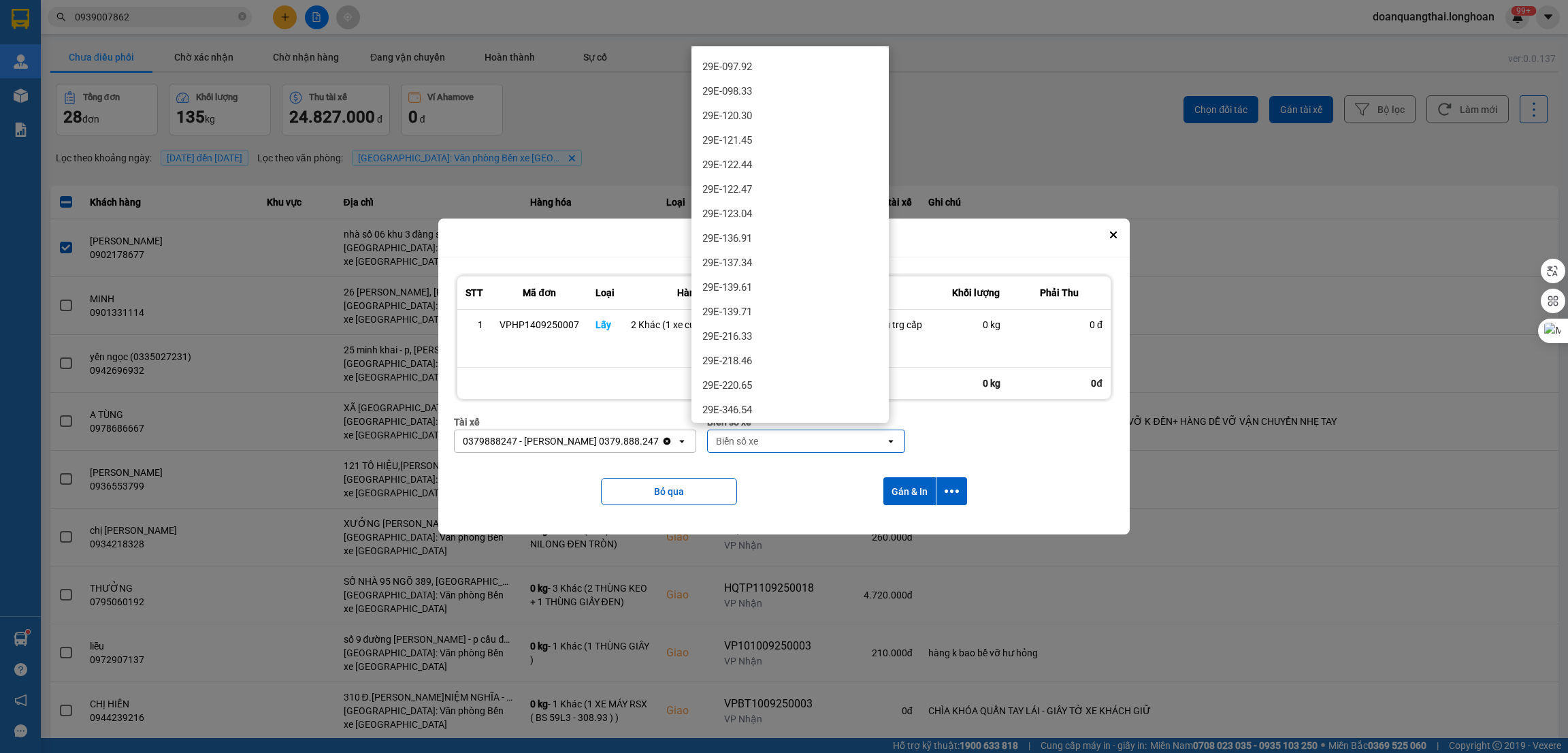
scroll to position [408, 0]
click at [779, 259] on div "29E-137.34" at bounding box center [790, 268] width 198 height 25
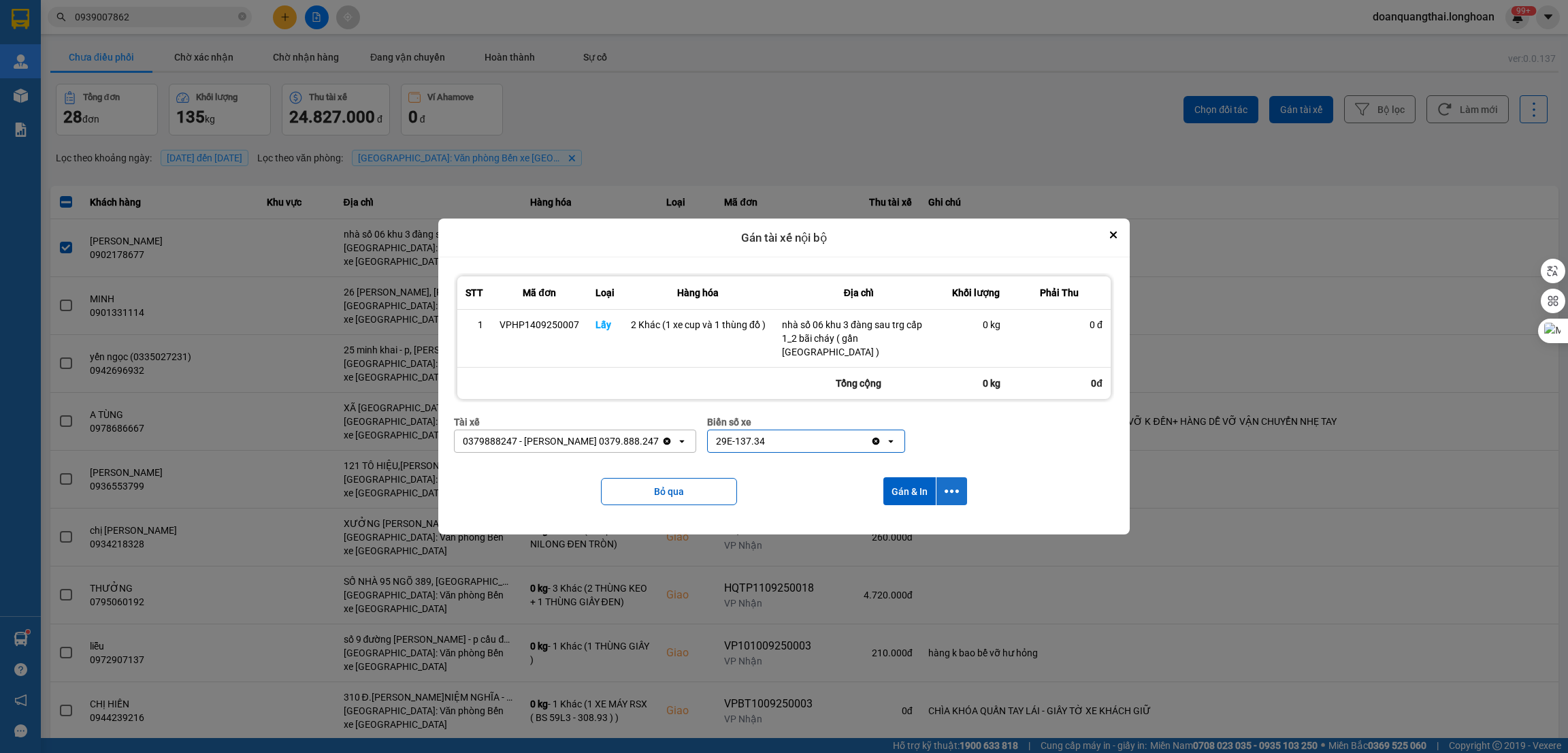
click at [954, 484] on icon "dialog" at bounding box center [951, 491] width 14 height 14
click at [889, 516] on span "Chỉ gán tài" at bounding box center [897, 522] width 45 height 13
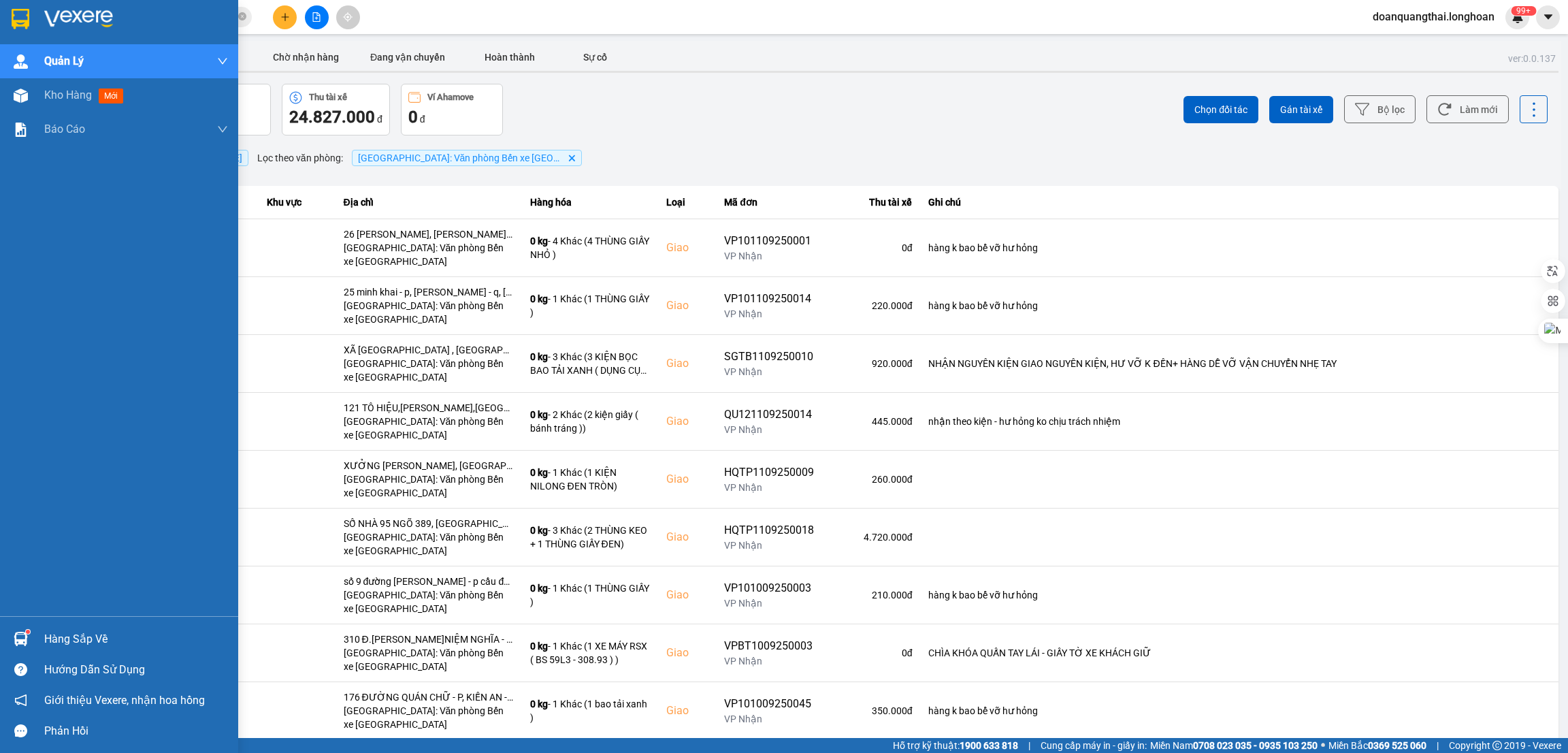
click at [1, 15] on div at bounding box center [119, 22] width 239 height 44
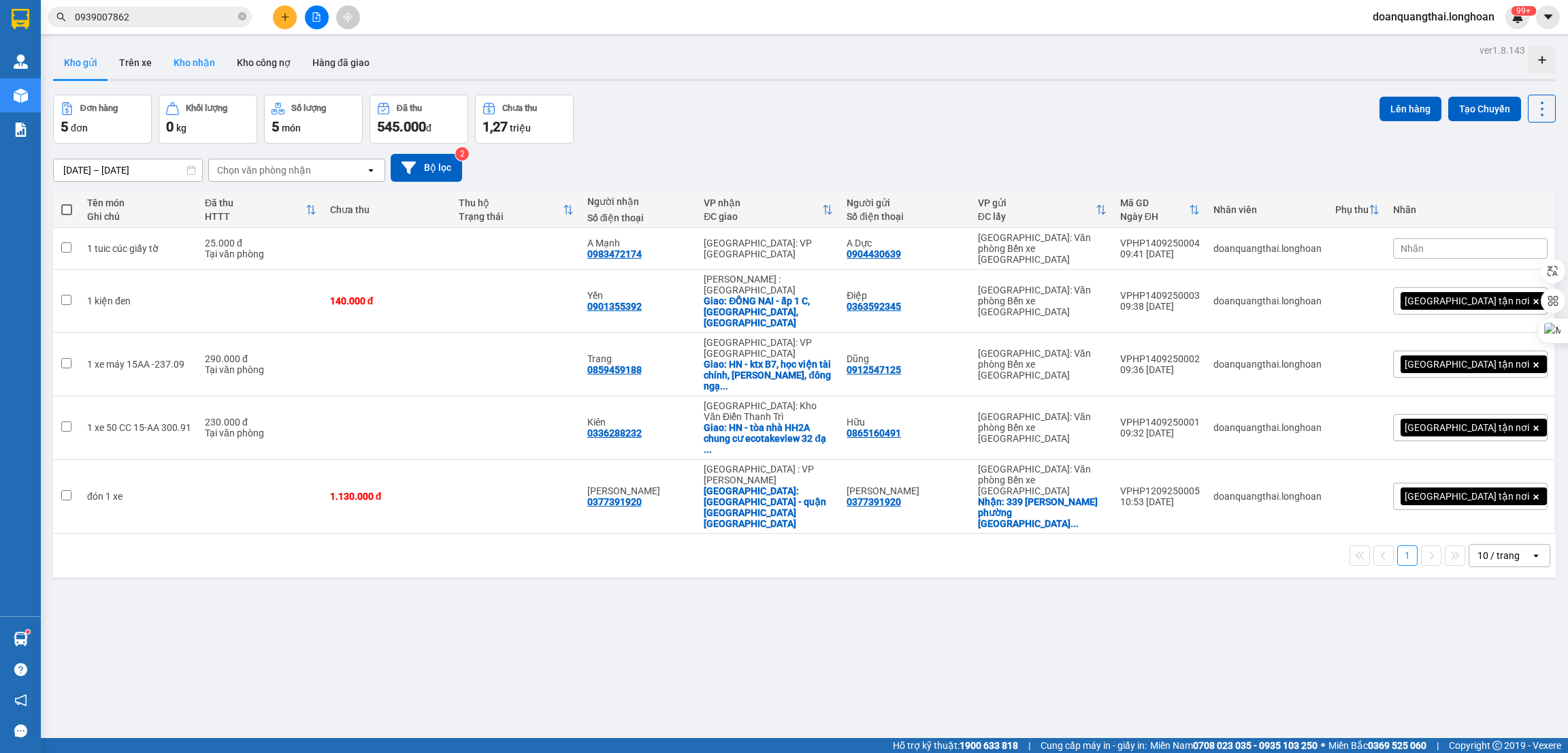
click at [199, 61] on button "Kho nhận" at bounding box center [194, 63] width 63 height 32
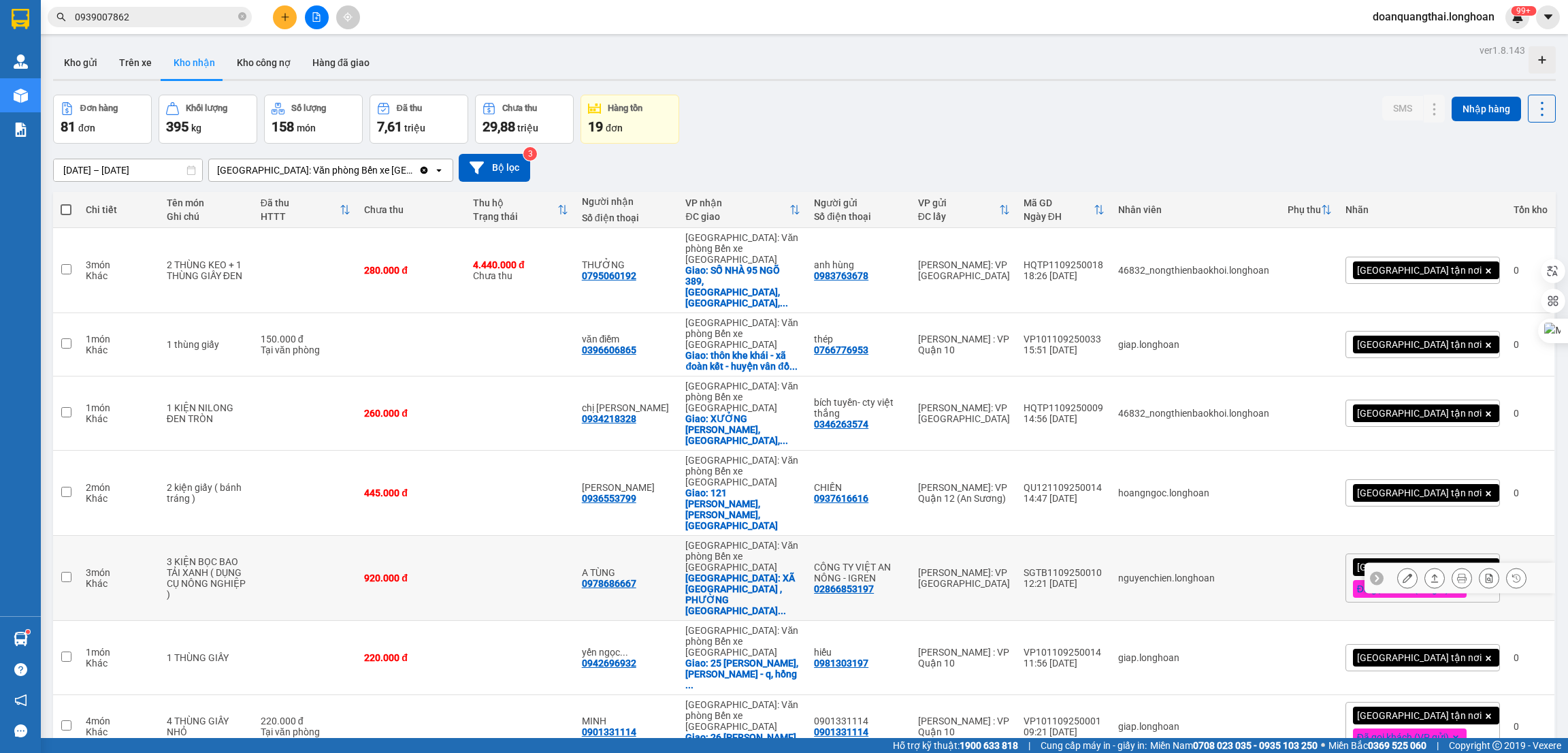
scroll to position [145, 0]
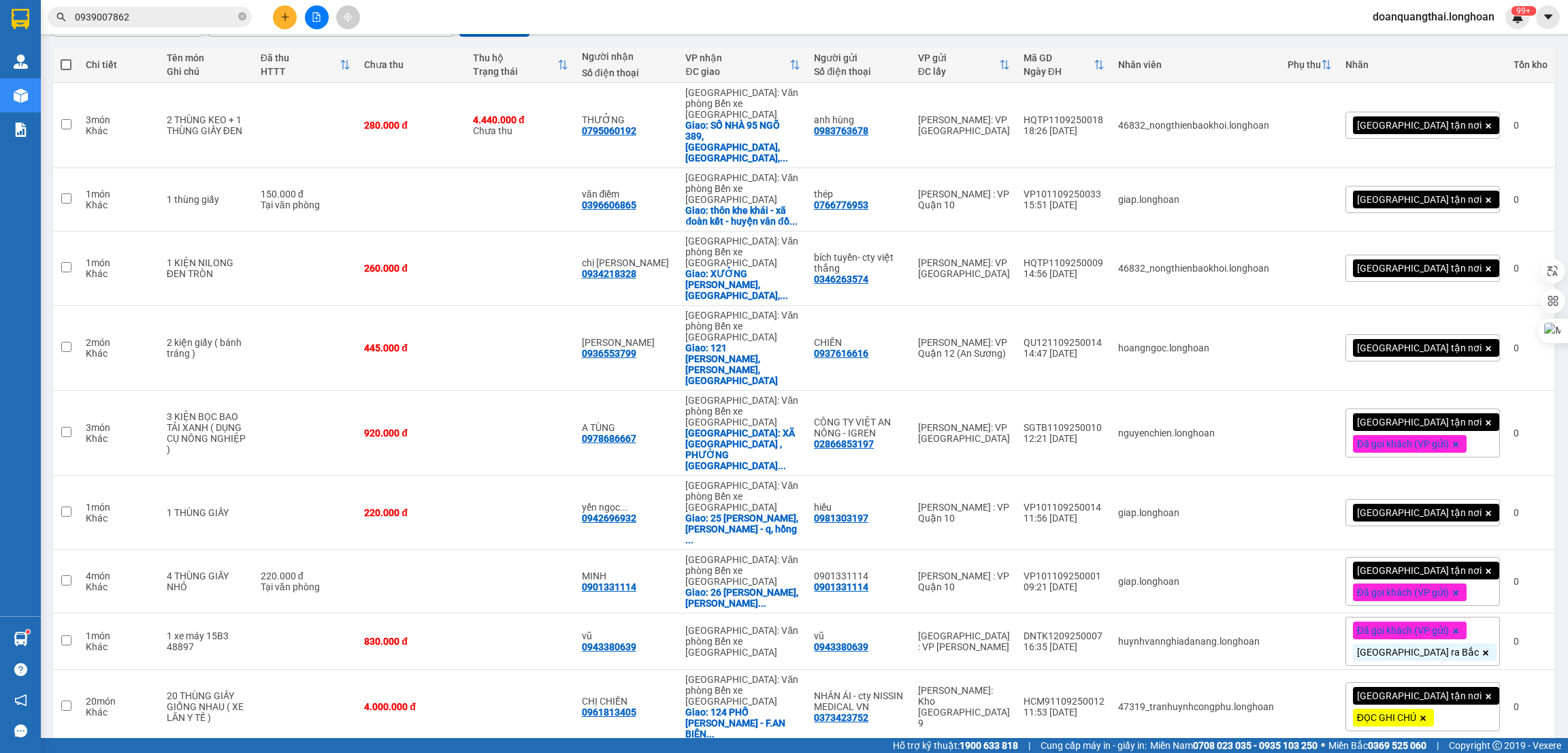
click at [1481, 666] on div "100 / trang" at bounding box center [1495, 676] width 82 height 25
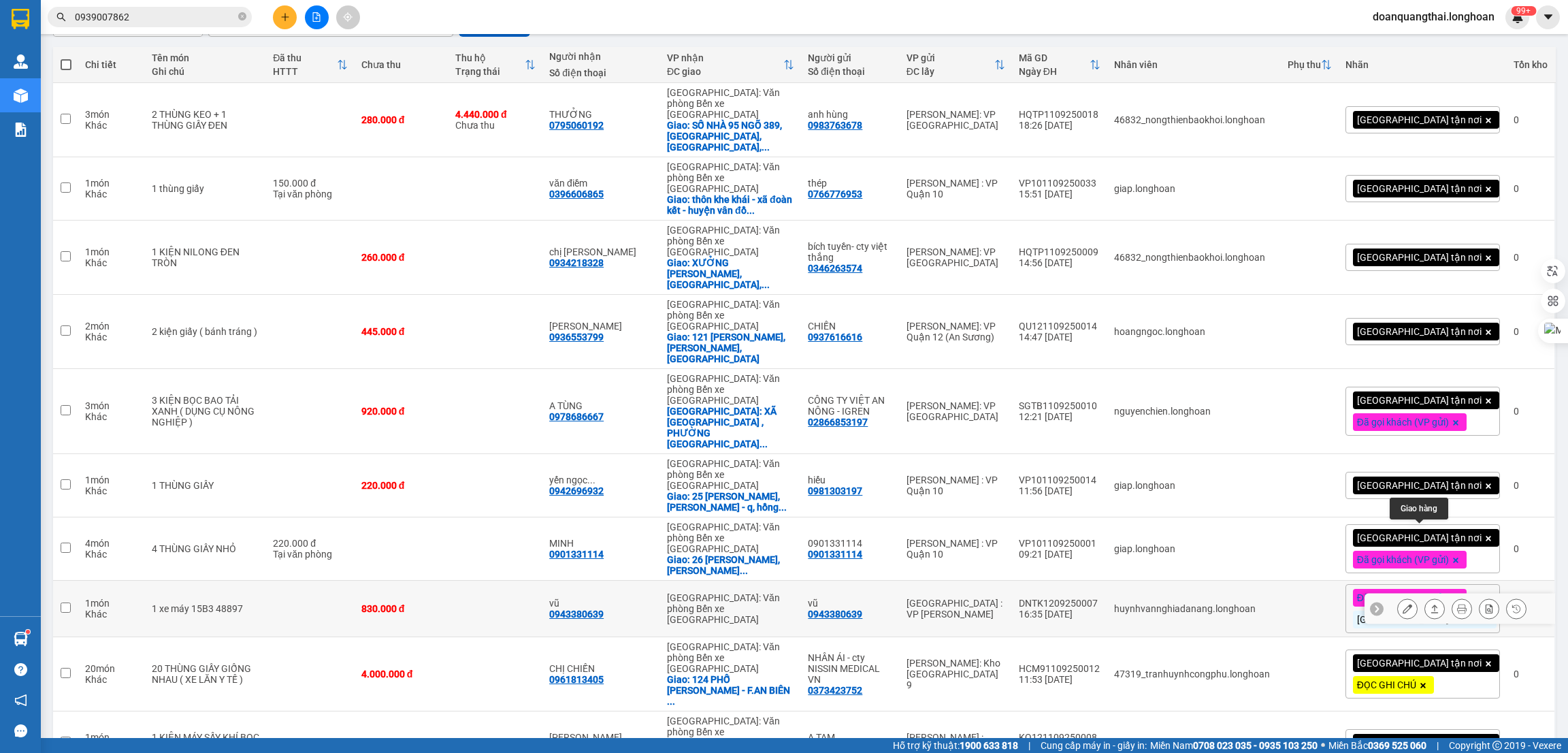
click at [1426, 597] on button at bounding box center [1435, 609] width 19 height 24
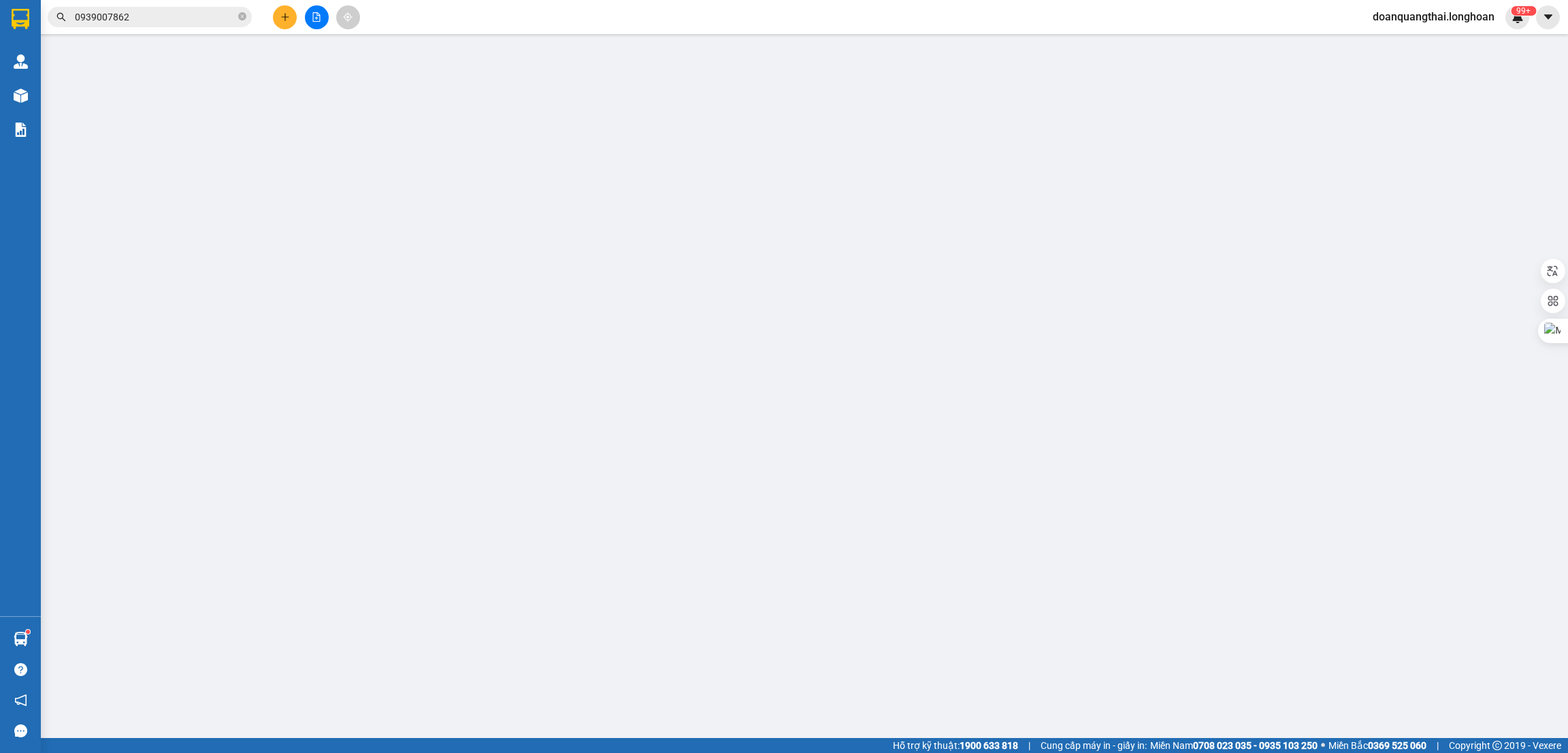
type input "0943380639"
type input "vũ"
type input "0943380639"
type input "vũ"
type input "1 CHÌA KHÓA,1 GƯƠNG,1 MŨ BH"
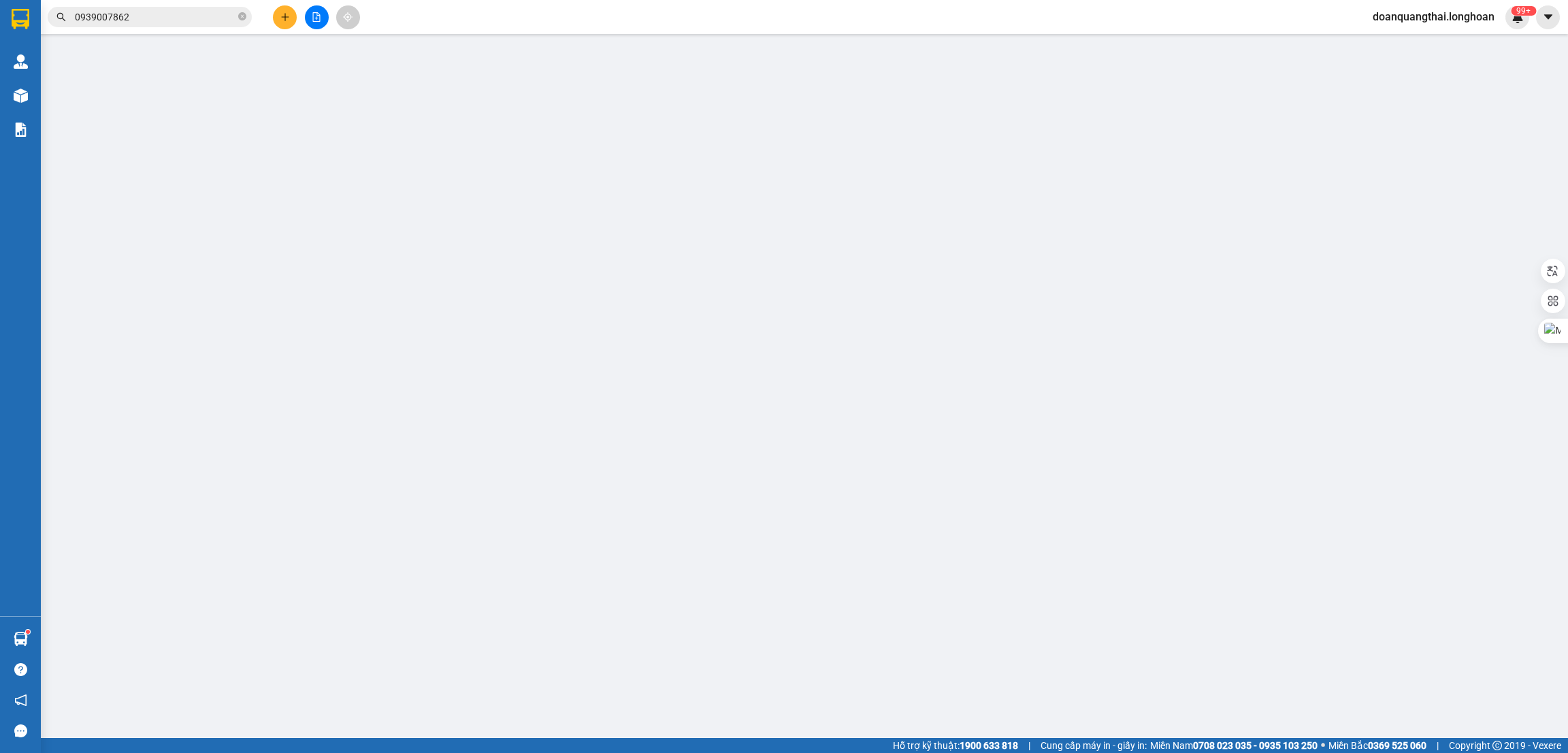
type input "830.000"
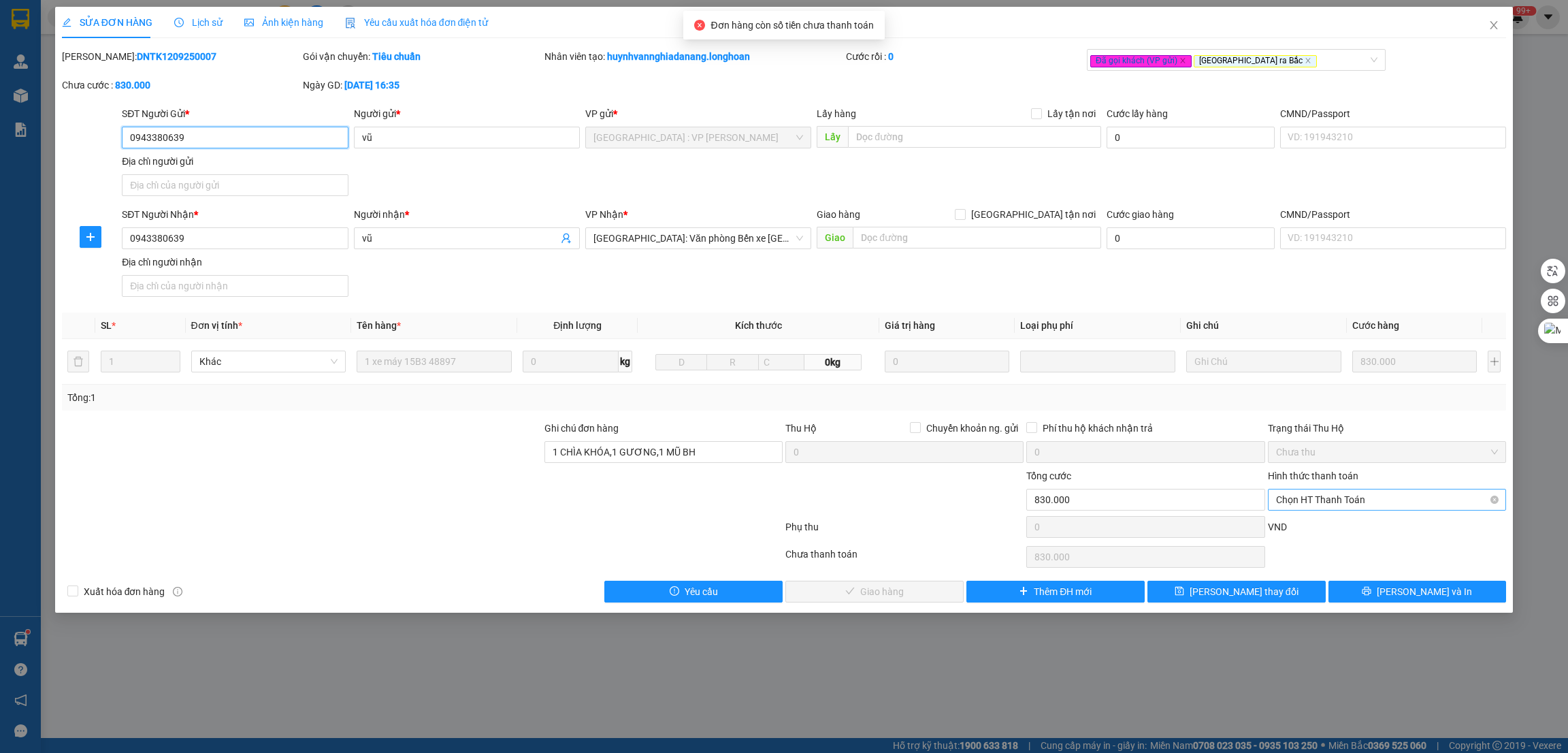
click at [1323, 505] on span "Chọn HT Thanh Toán" at bounding box center [1387, 499] width 222 height 20
click at [1314, 520] on div "Tại văn phòng" at bounding box center [1387, 528] width 222 height 15
type input "0"
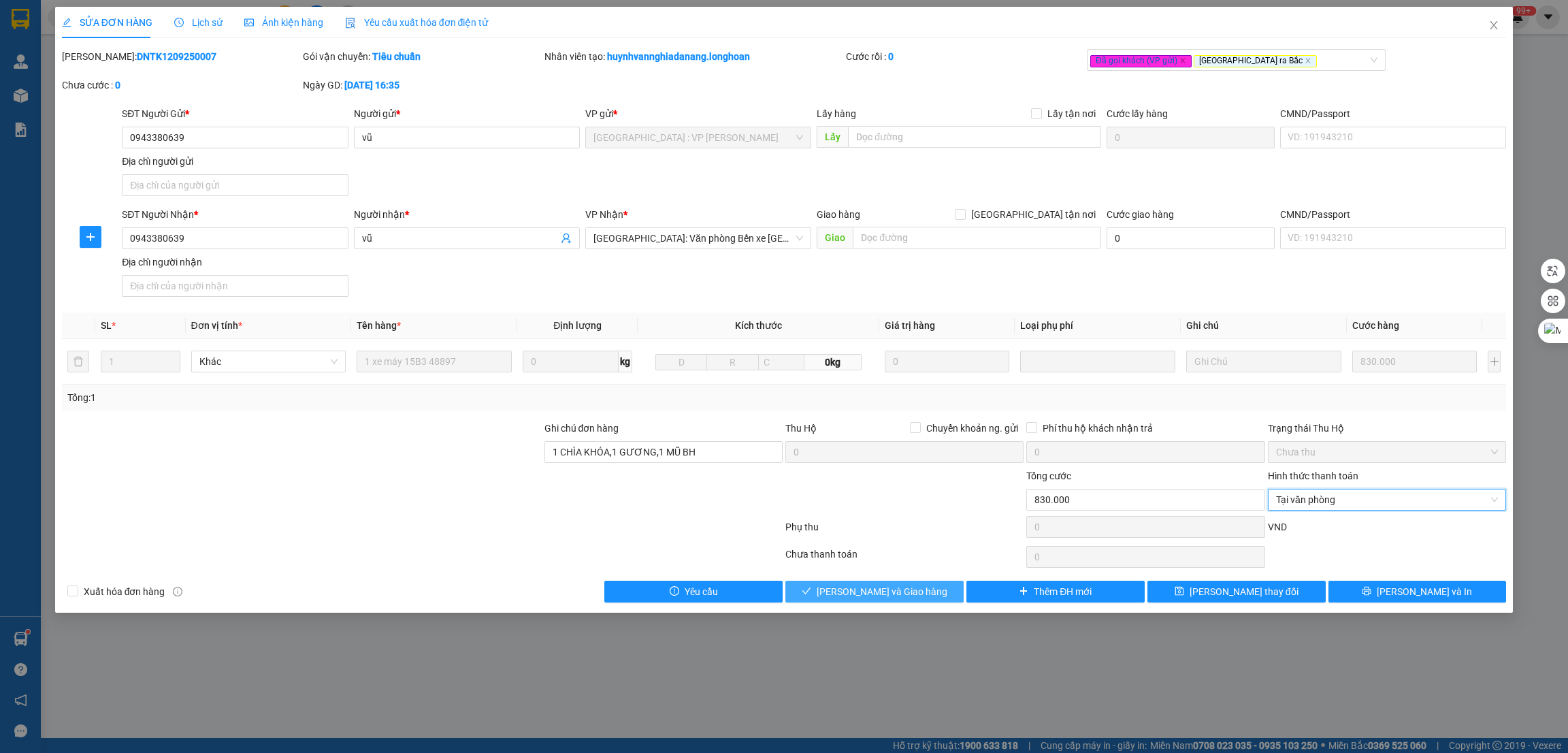
click at [873, 593] on span "[PERSON_NAME] và Giao hàng" at bounding box center [882, 592] width 131 height 15
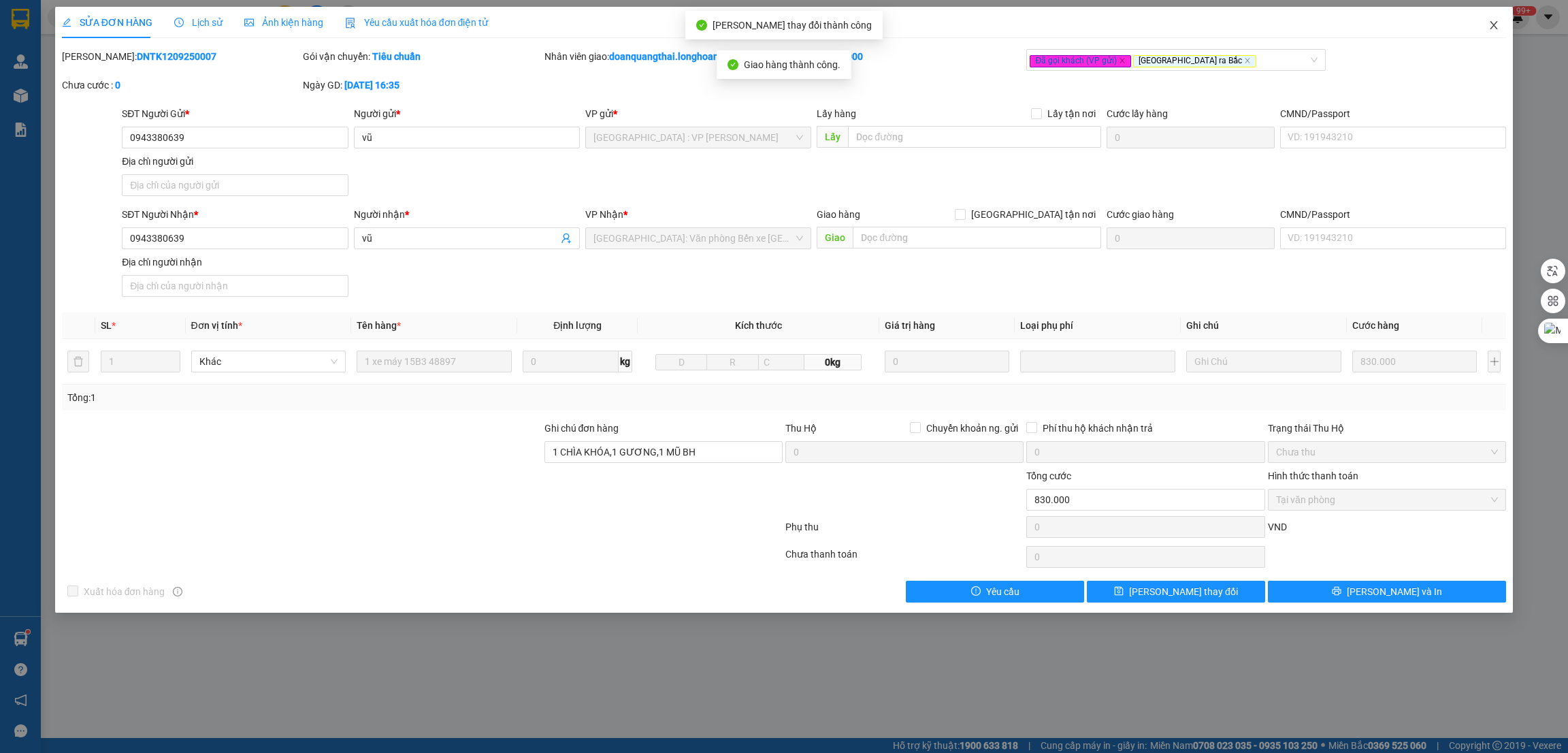
click at [1499, 25] on icon "close" at bounding box center [1494, 25] width 10 height 10
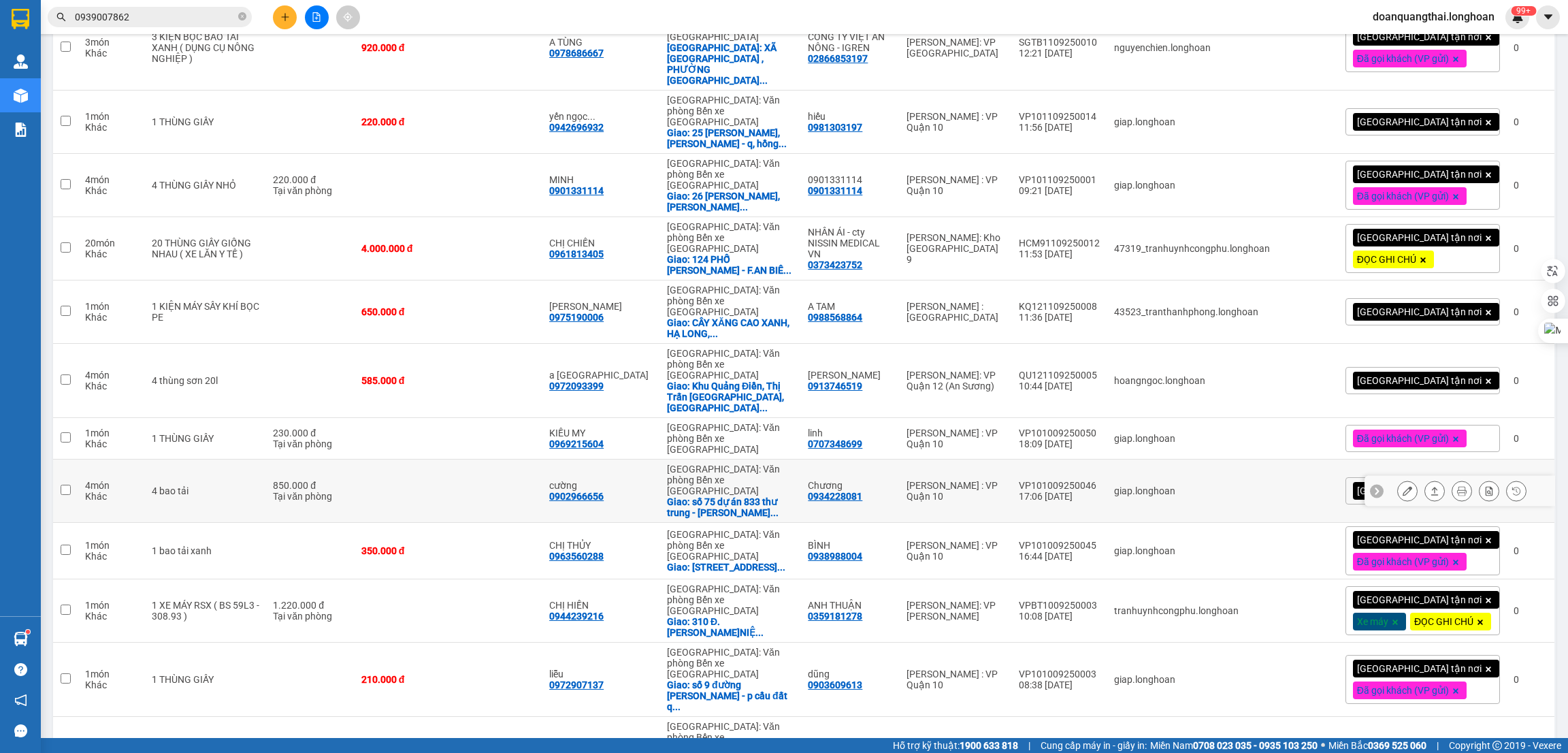
scroll to position [510, 0]
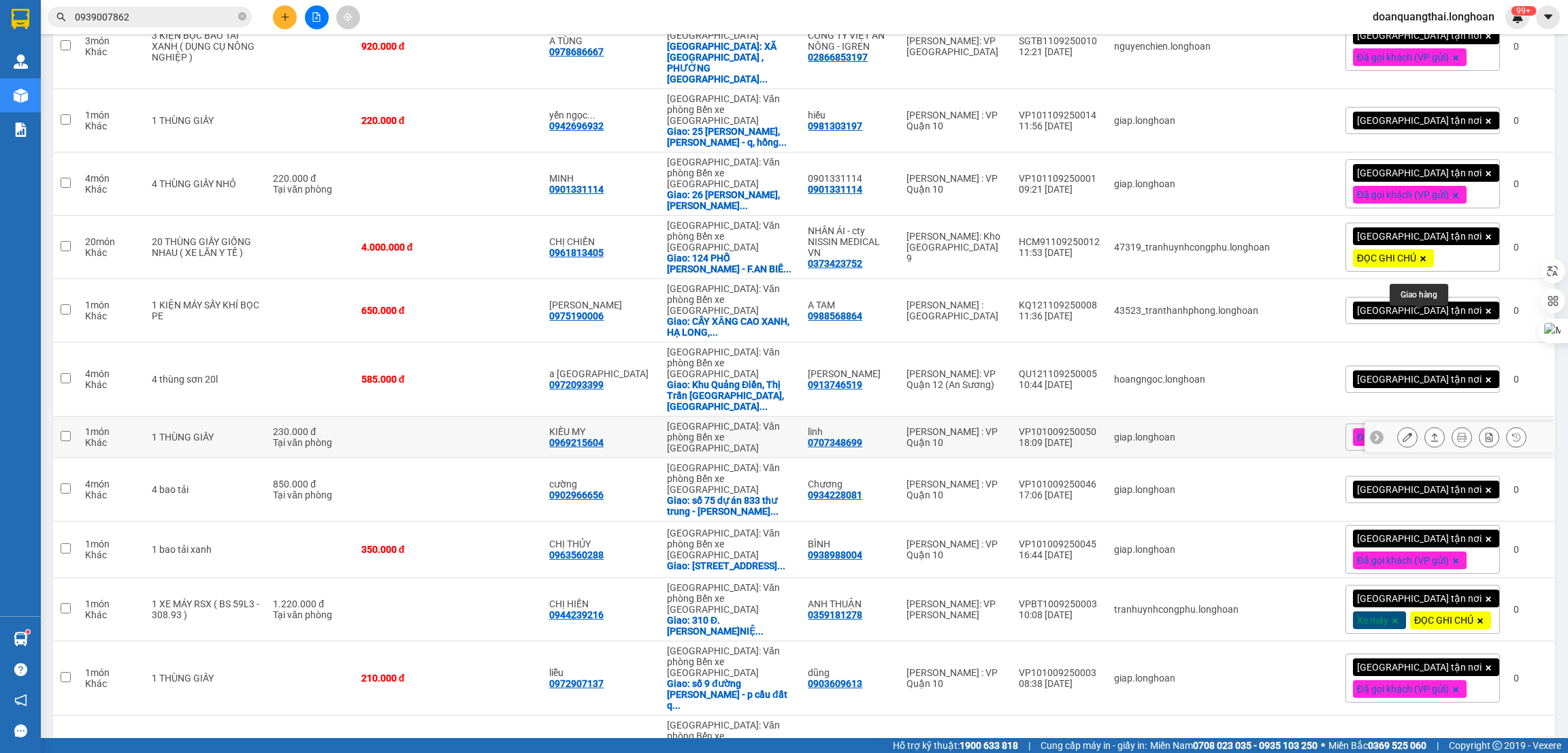
click at [1432, 433] on icon at bounding box center [1435, 437] width 8 height 9
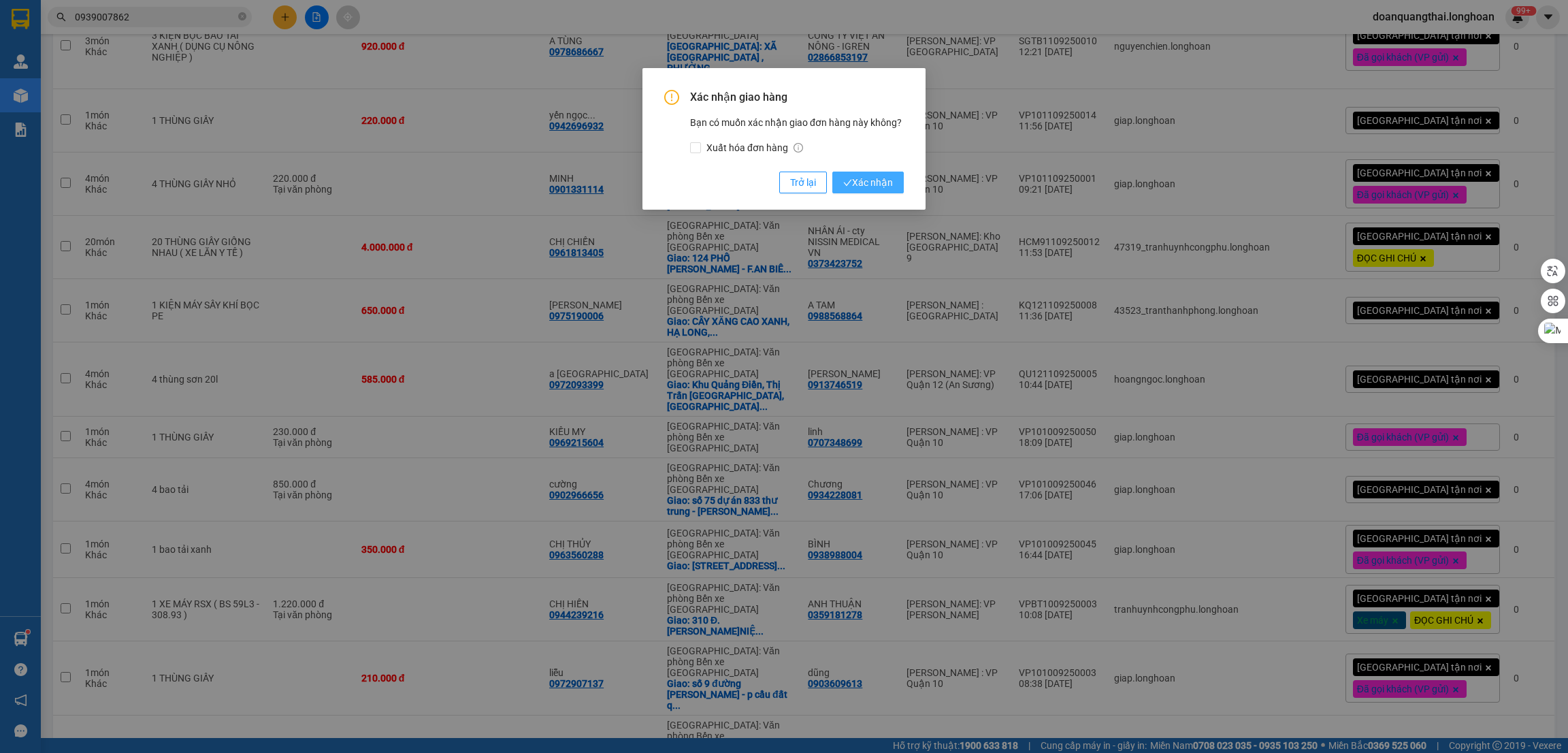
click at [869, 179] on span "Xác nhận" at bounding box center [868, 182] width 50 height 15
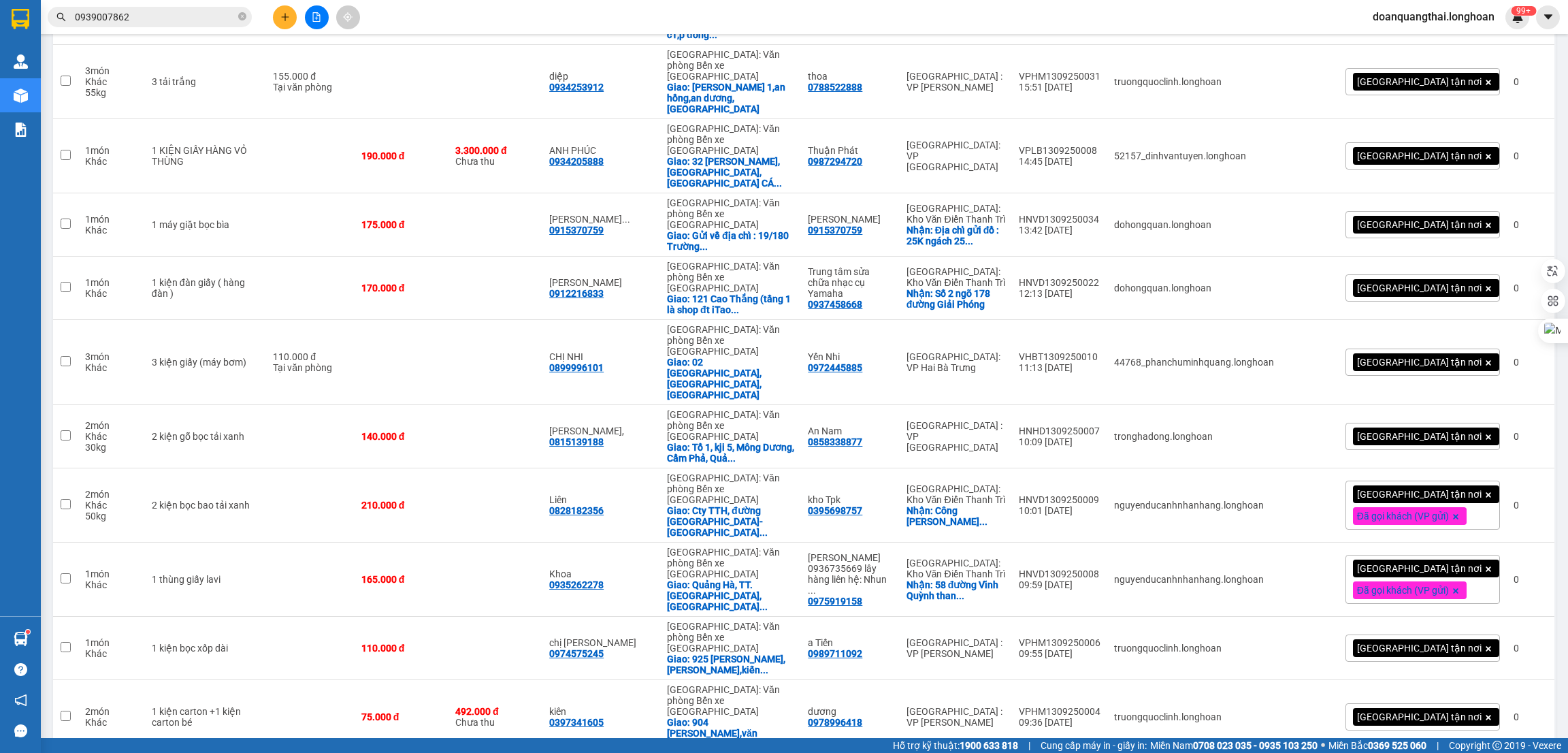
scroll to position [1939, 0]
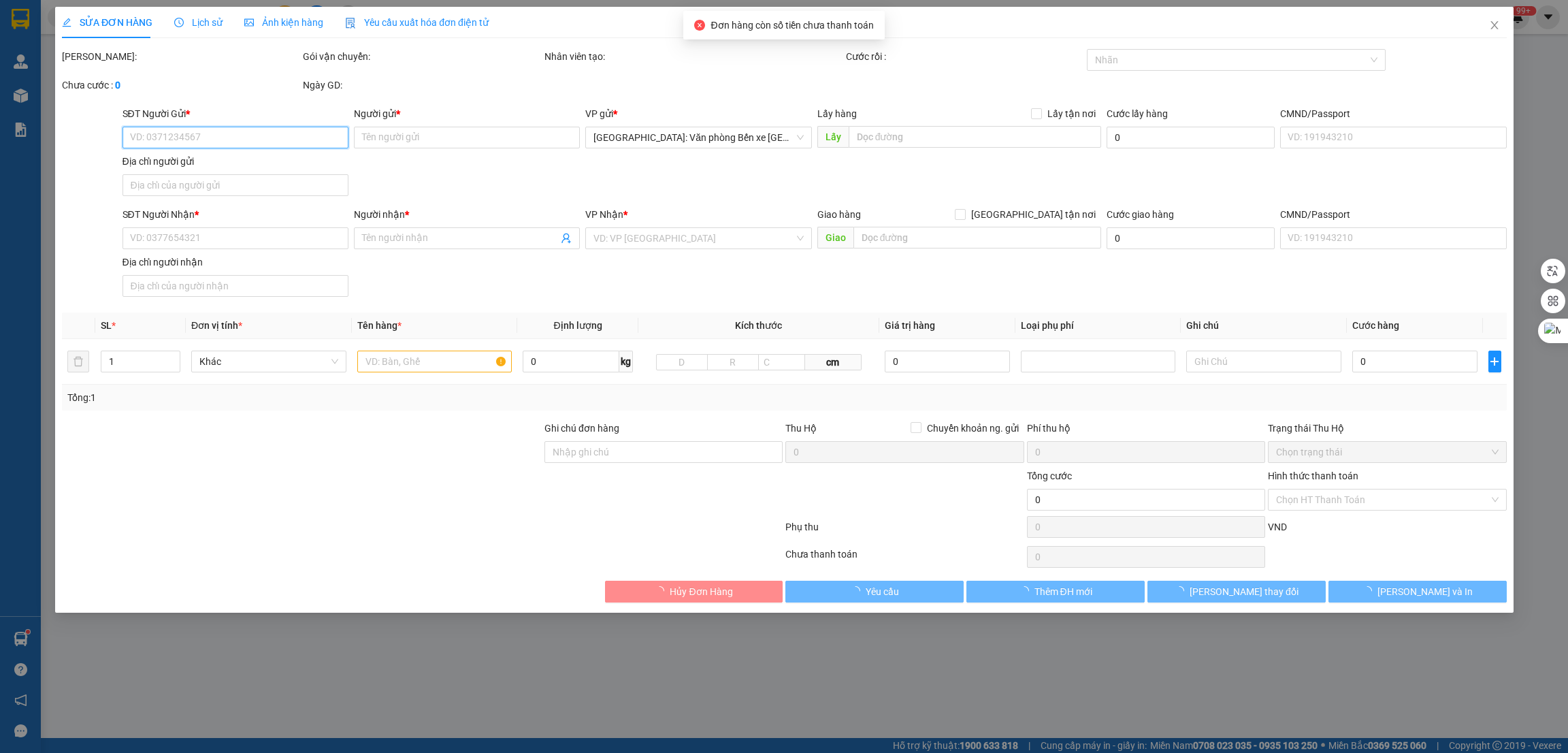
type input "0368172271"
type input "nhung"
type input "0969025306"
type input "thực"
type input "100.000"
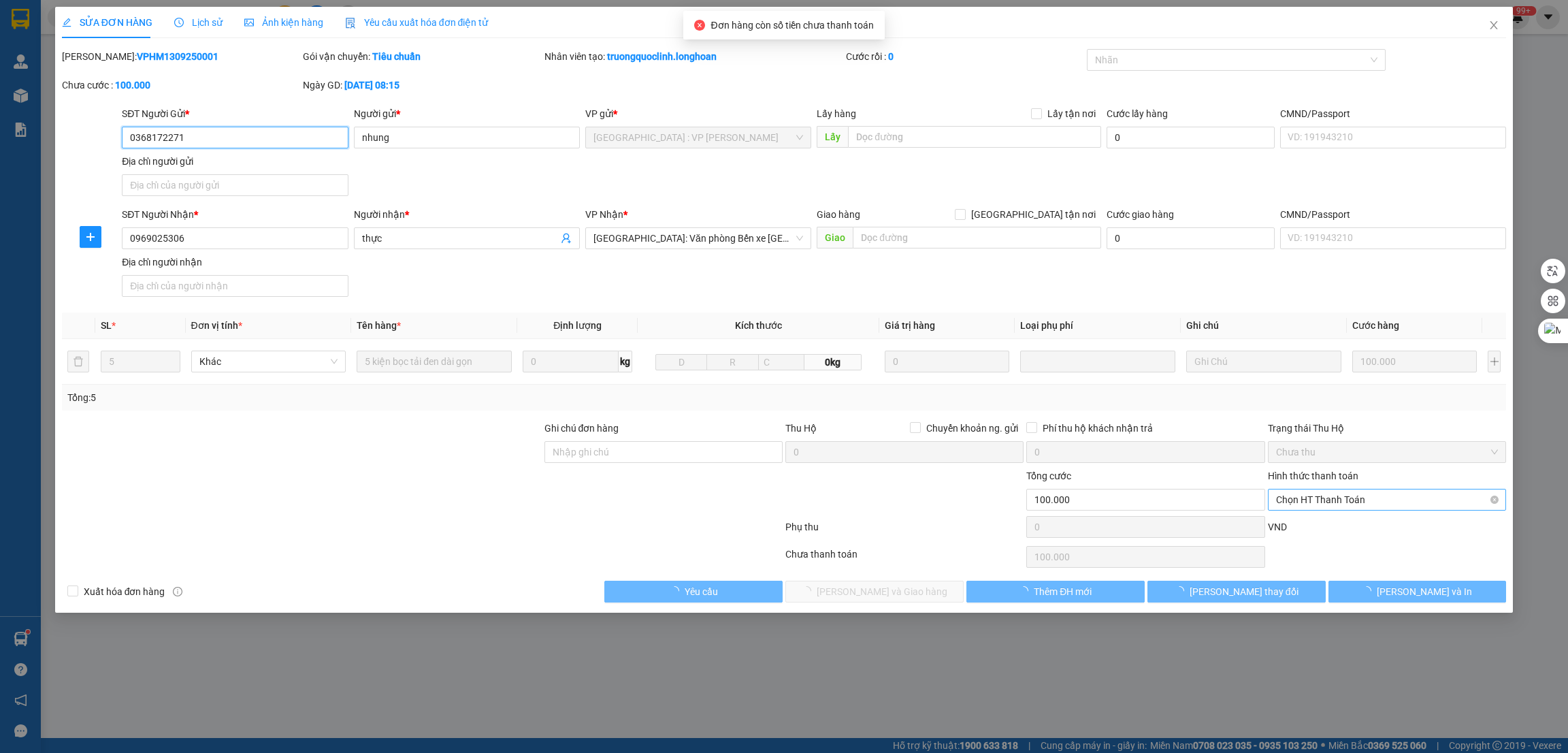
click at [1336, 491] on span "Chọn HT Thanh Toán" at bounding box center [1387, 499] width 222 height 20
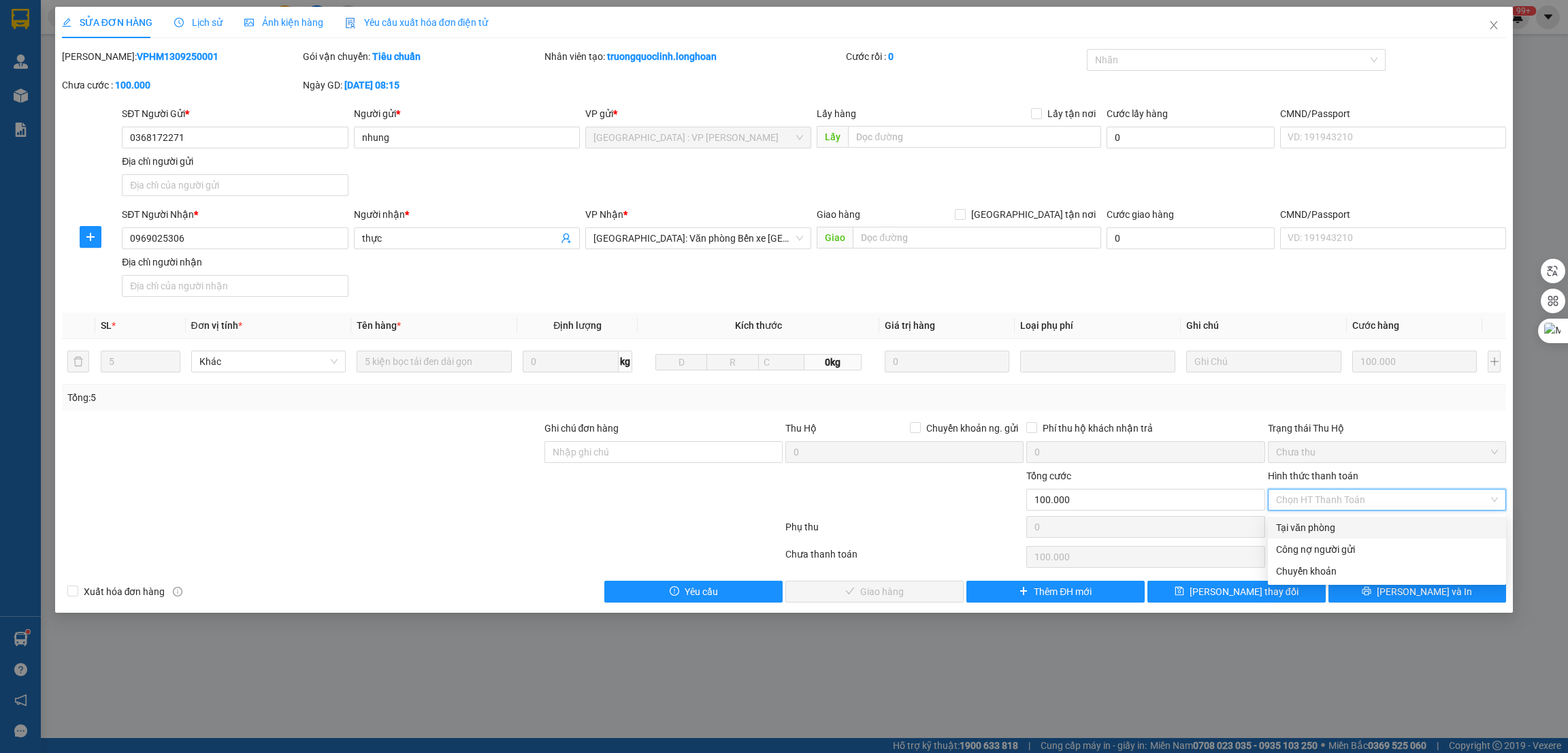
click at [1317, 522] on div "Tại văn phòng" at bounding box center [1387, 528] width 222 height 15
type input "0"
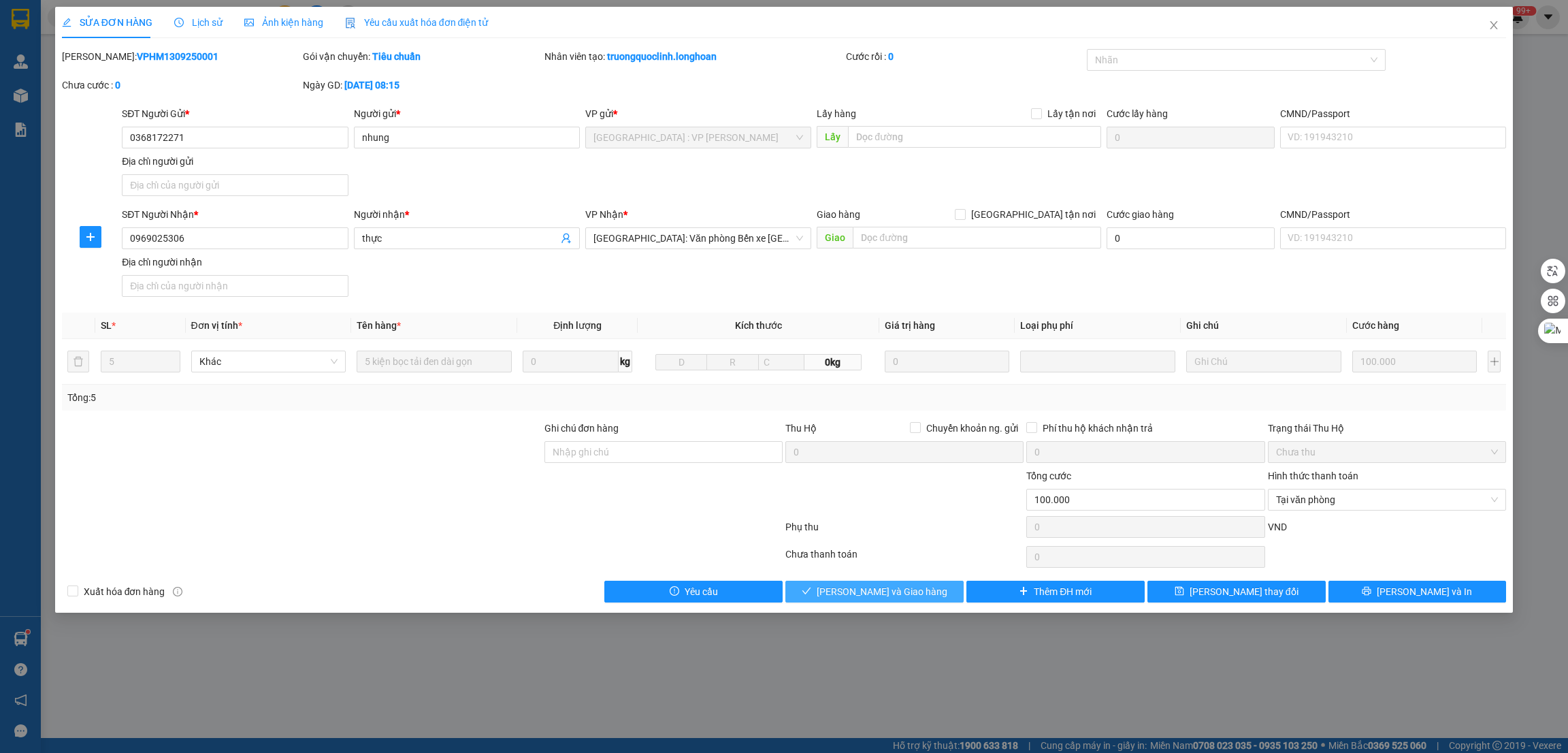
click at [883, 589] on span "[PERSON_NAME] và Giao hàng" at bounding box center [882, 592] width 131 height 15
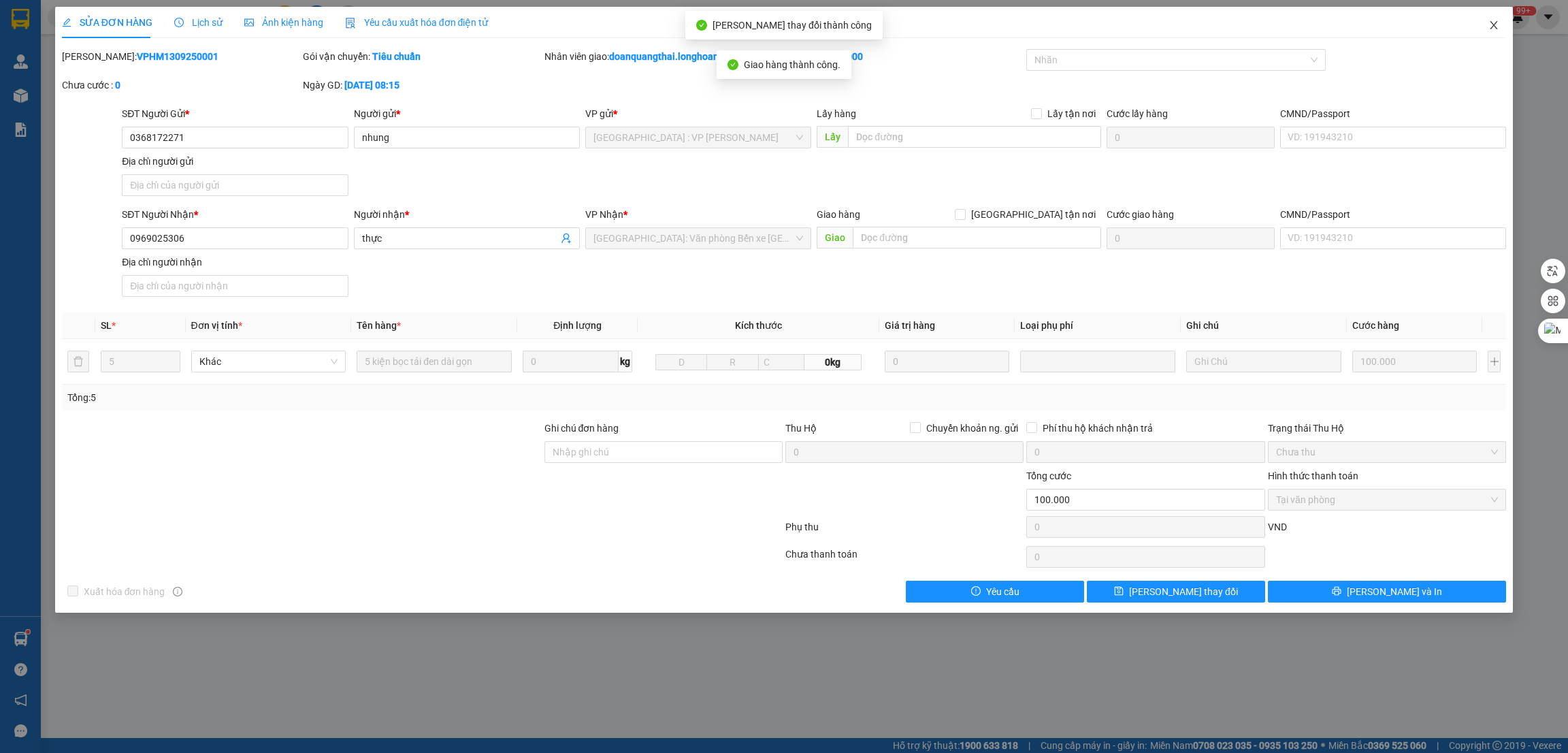
click at [1489, 28] on icon "close" at bounding box center [1494, 25] width 10 height 10
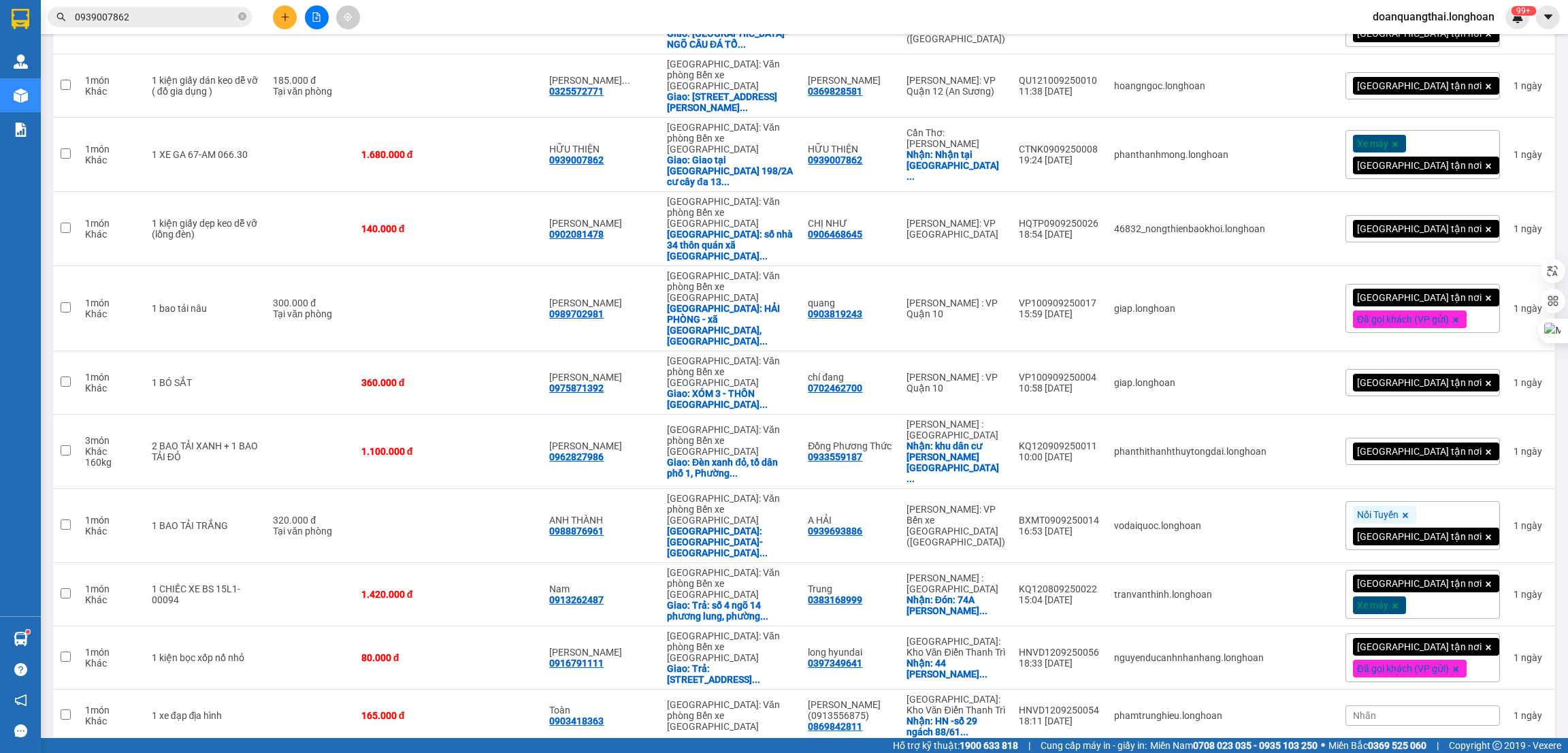
scroll to position [3675, 0]
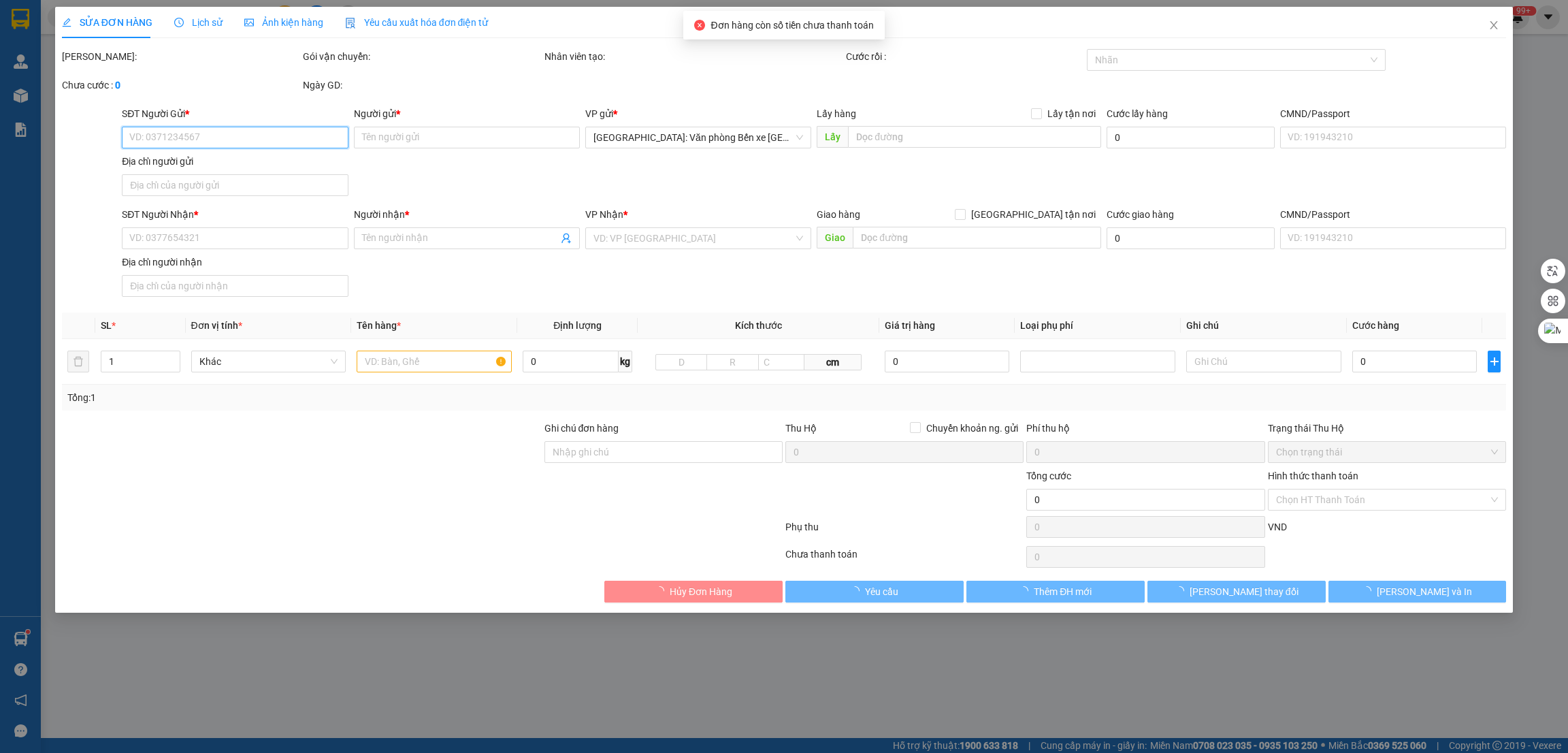
type input "0377070234"
type input "nguyễn tuấn vũ"
checkbox input "true"
type input "331 nguyễn văn cừ ,kp6 an thới phú quốc"
type input "0377070234"
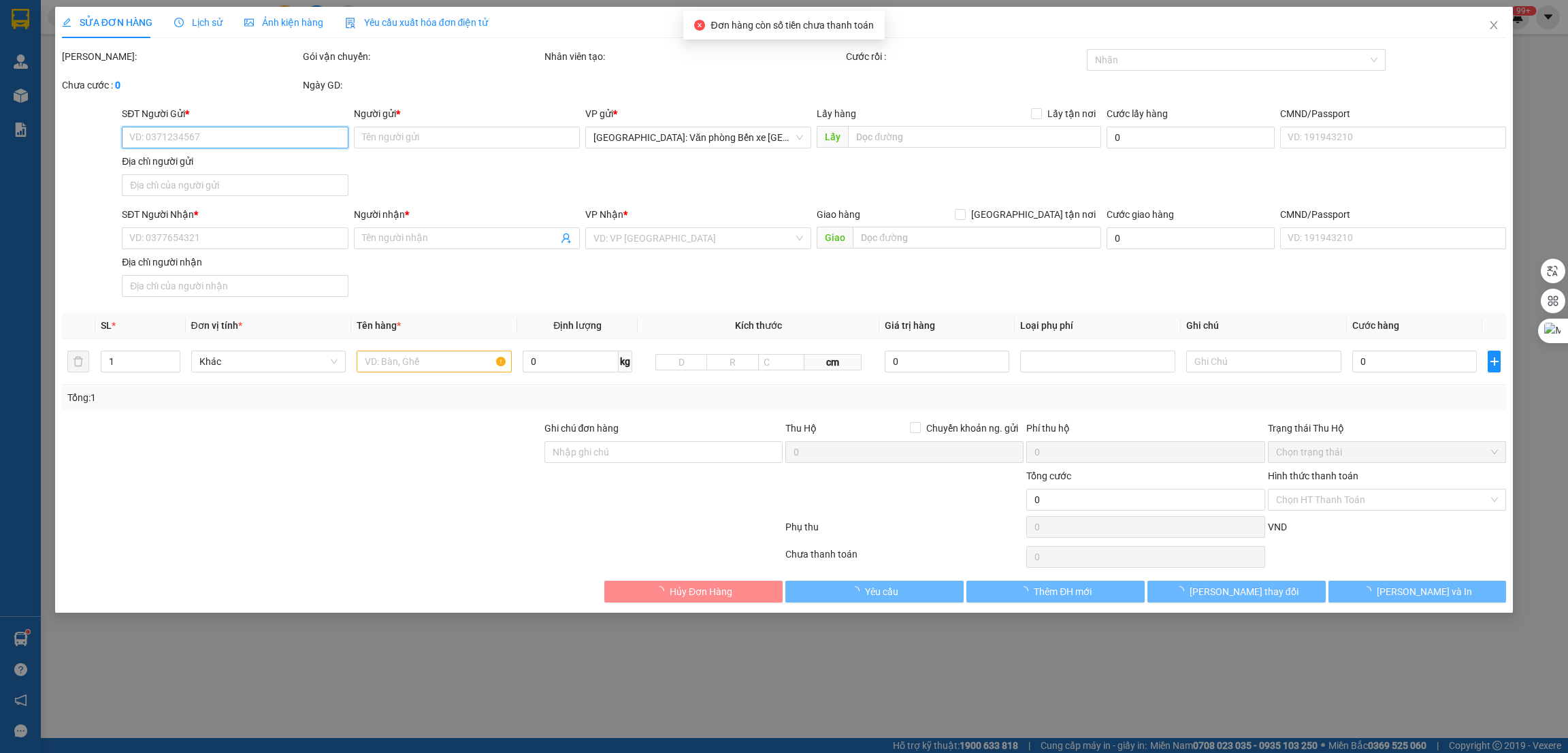
type input "nguyễn tuấn vũ"
type input "3.360.000"
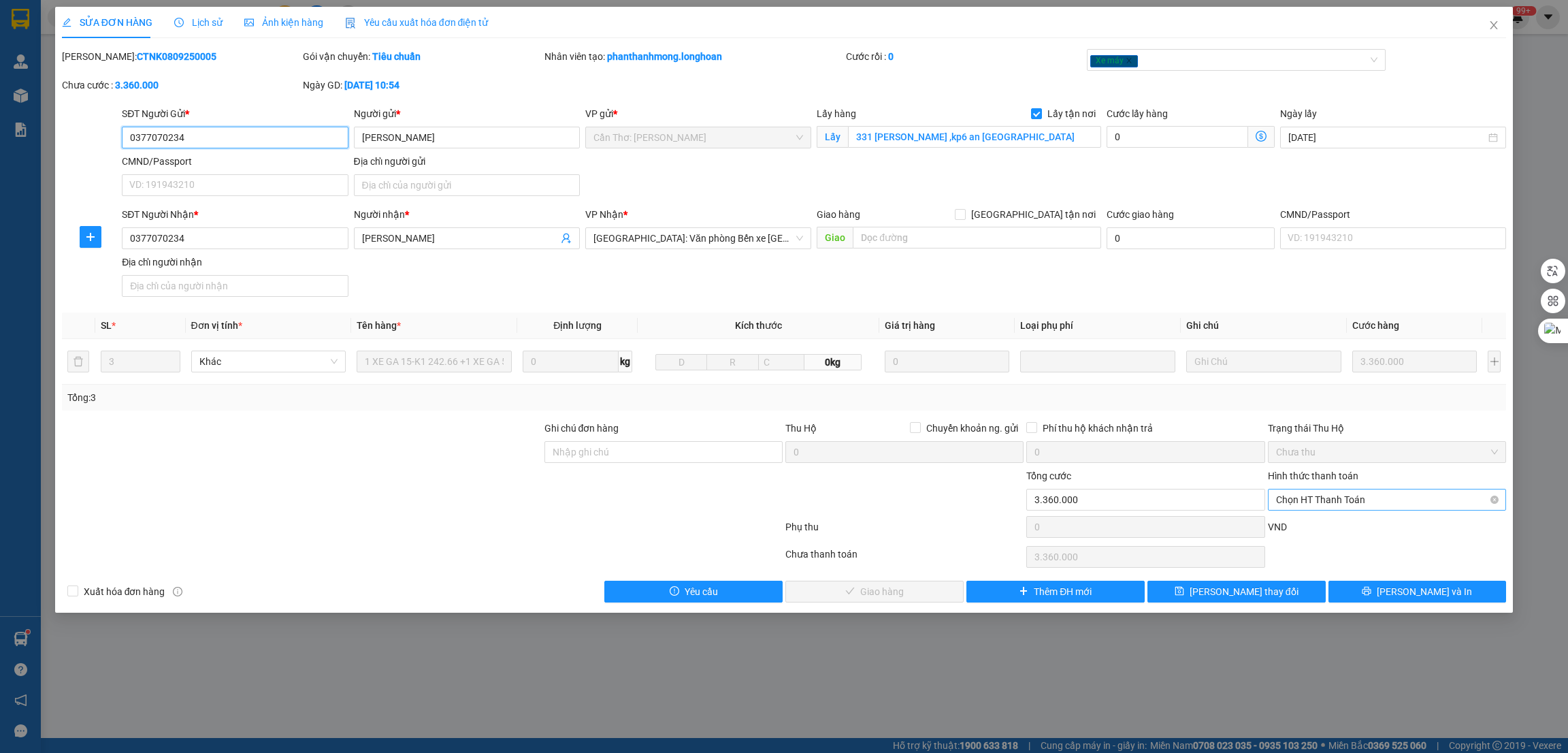
click at [1367, 499] on span "Chọn HT Thanh Toán" at bounding box center [1387, 499] width 222 height 20
click at [1333, 525] on div "Tại văn phòng" at bounding box center [1387, 528] width 222 height 15
type input "0"
click at [904, 596] on span "[PERSON_NAME] và Giao hàng" at bounding box center [882, 592] width 131 height 15
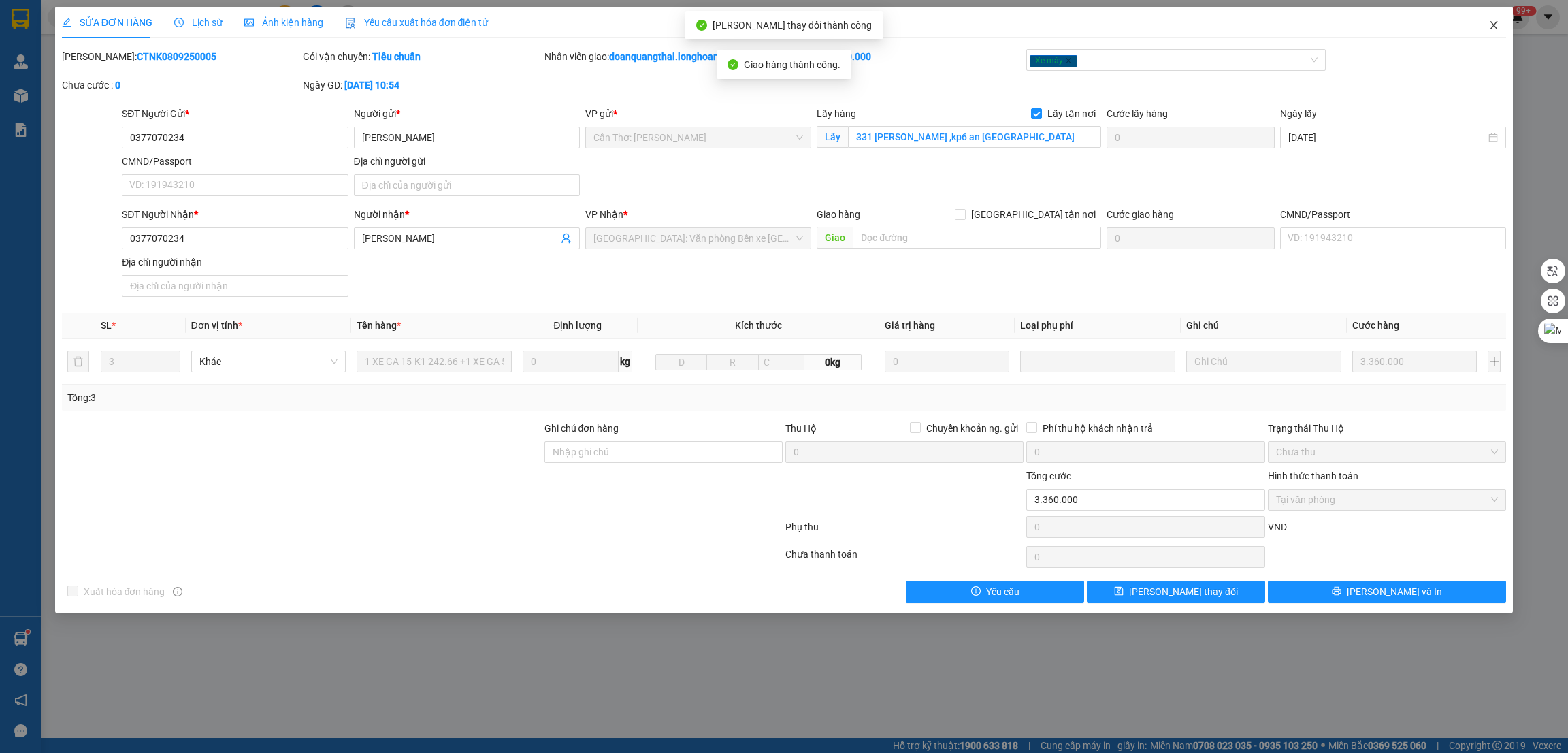
click at [1498, 25] on icon "close" at bounding box center [1494, 25] width 10 height 10
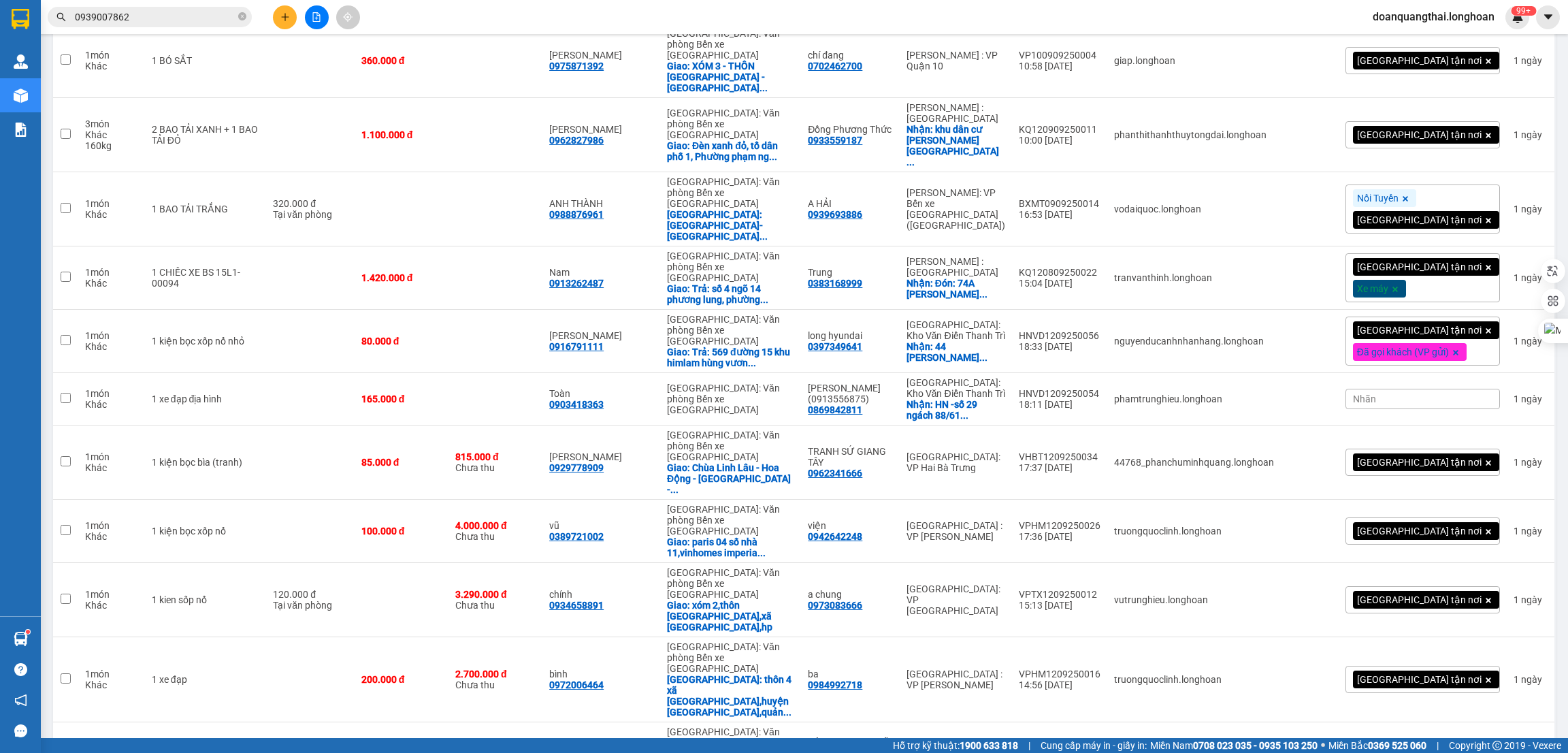
scroll to position [4110, 0]
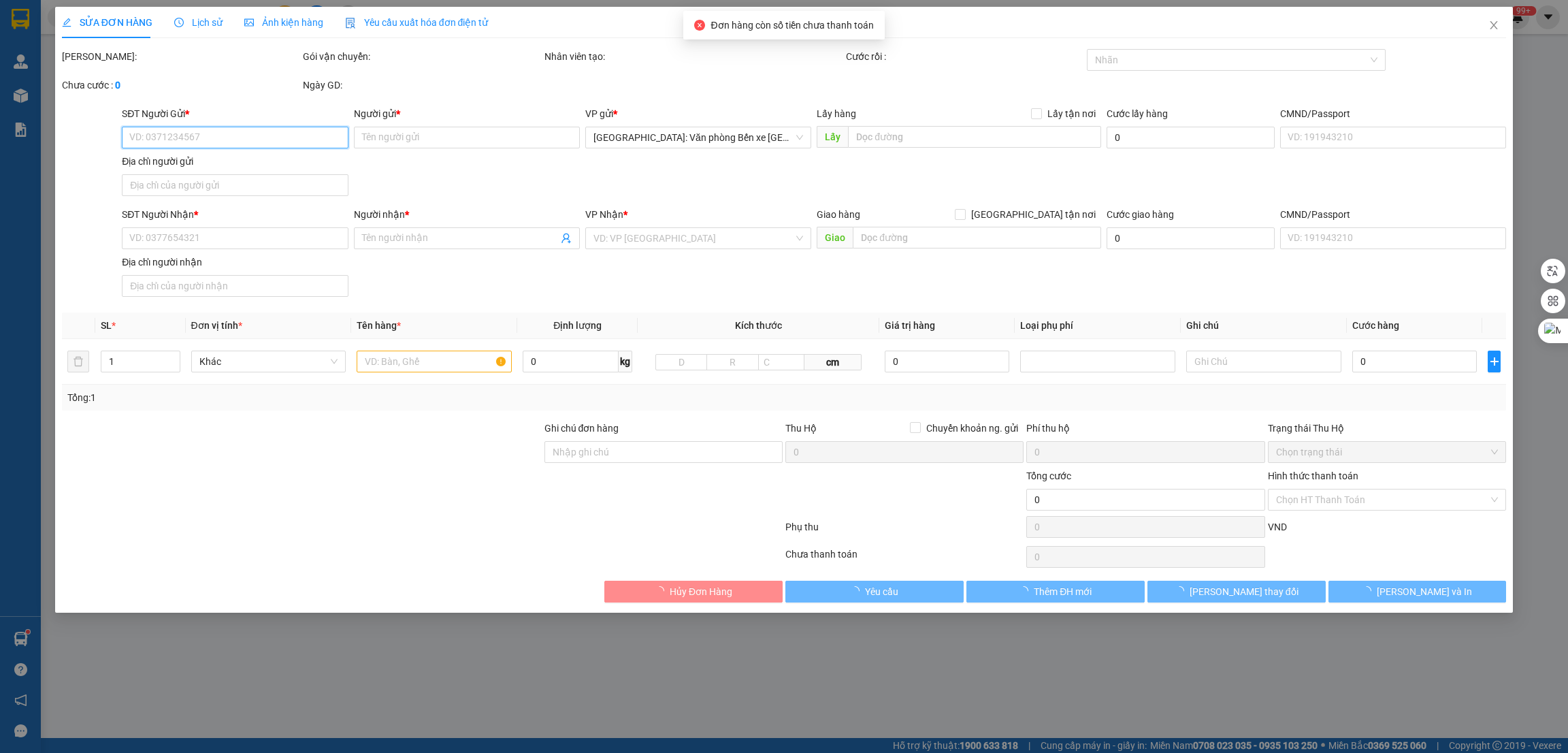
type input "0345355656"
type input "thùy linh"
type input "0345355656"
type input "thùy linh"
type input "CÓ CHÌA KHÓA ĐI KÈM"
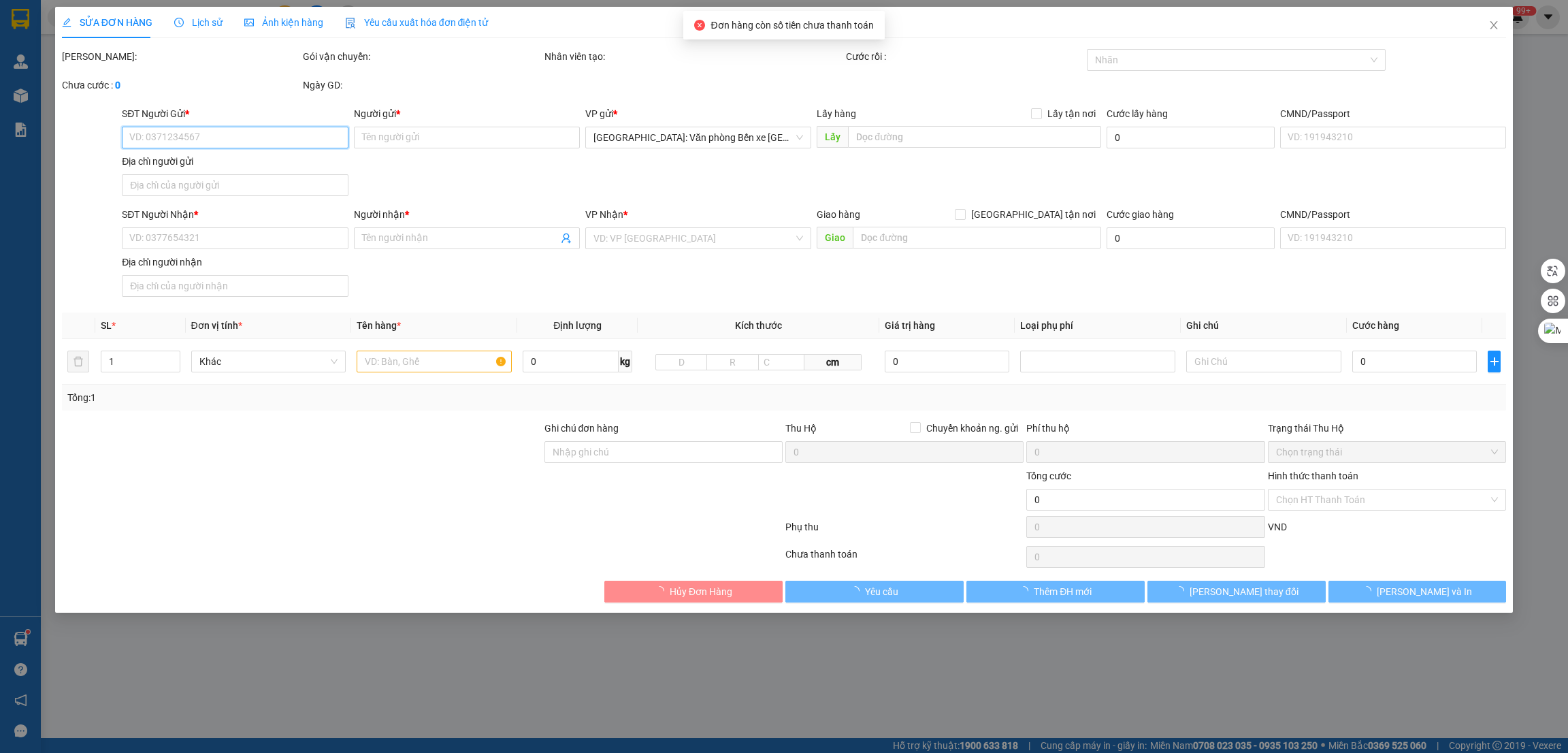
type input "1.380.000"
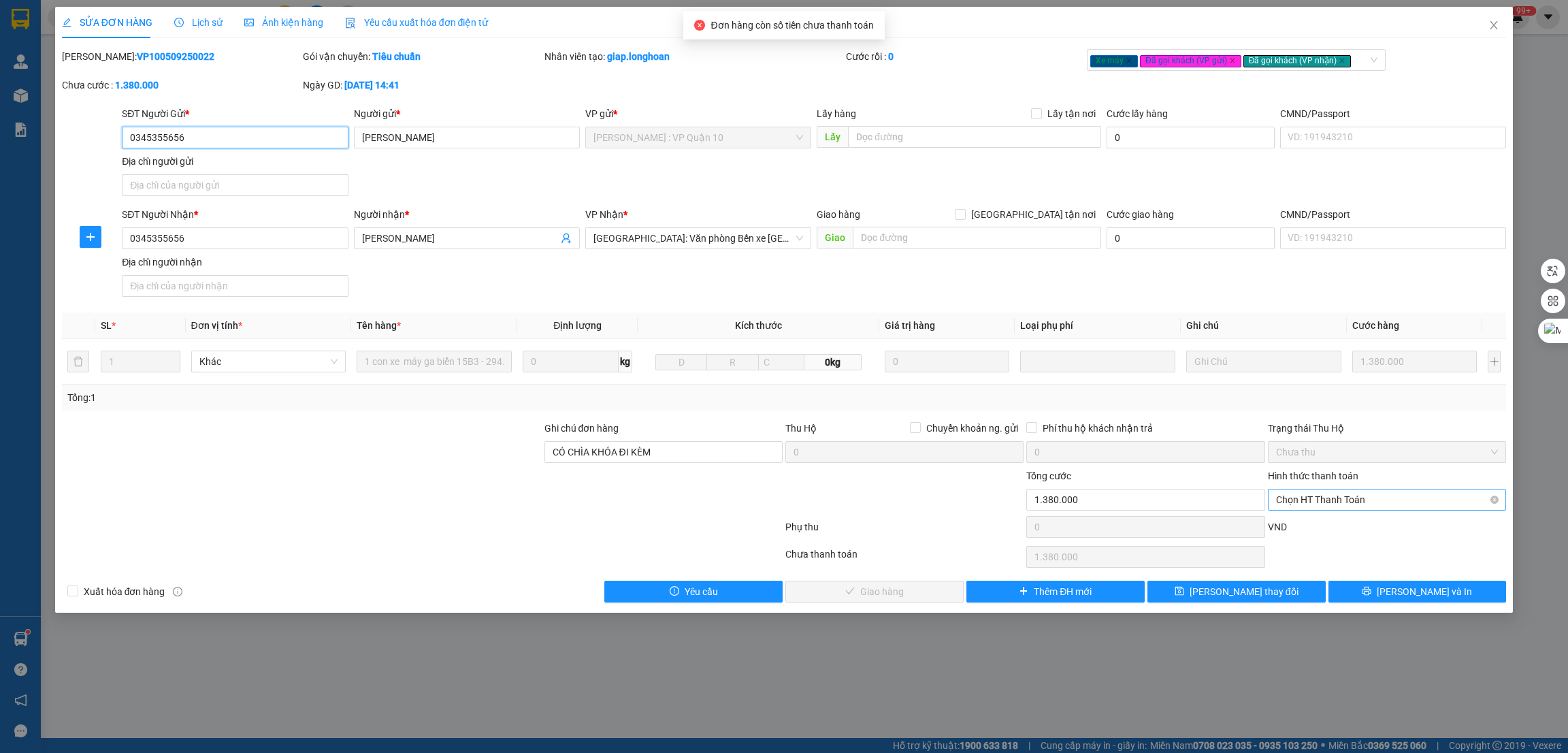
click at [1330, 496] on span "Chọn HT Thanh Toán" at bounding box center [1387, 499] width 222 height 20
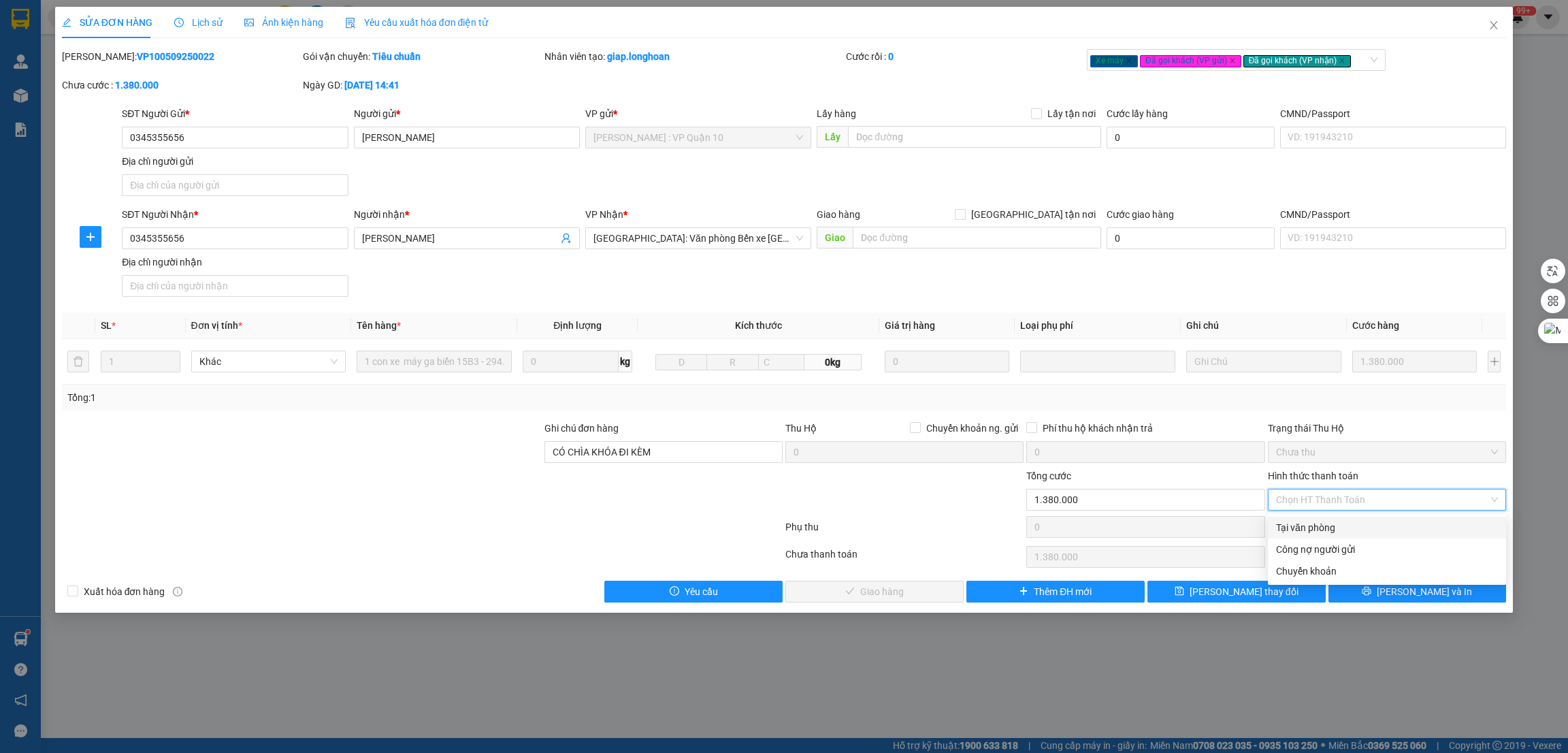
click at [1307, 524] on div "Tại văn phòng" at bounding box center [1387, 528] width 222 height 15
type input "0"
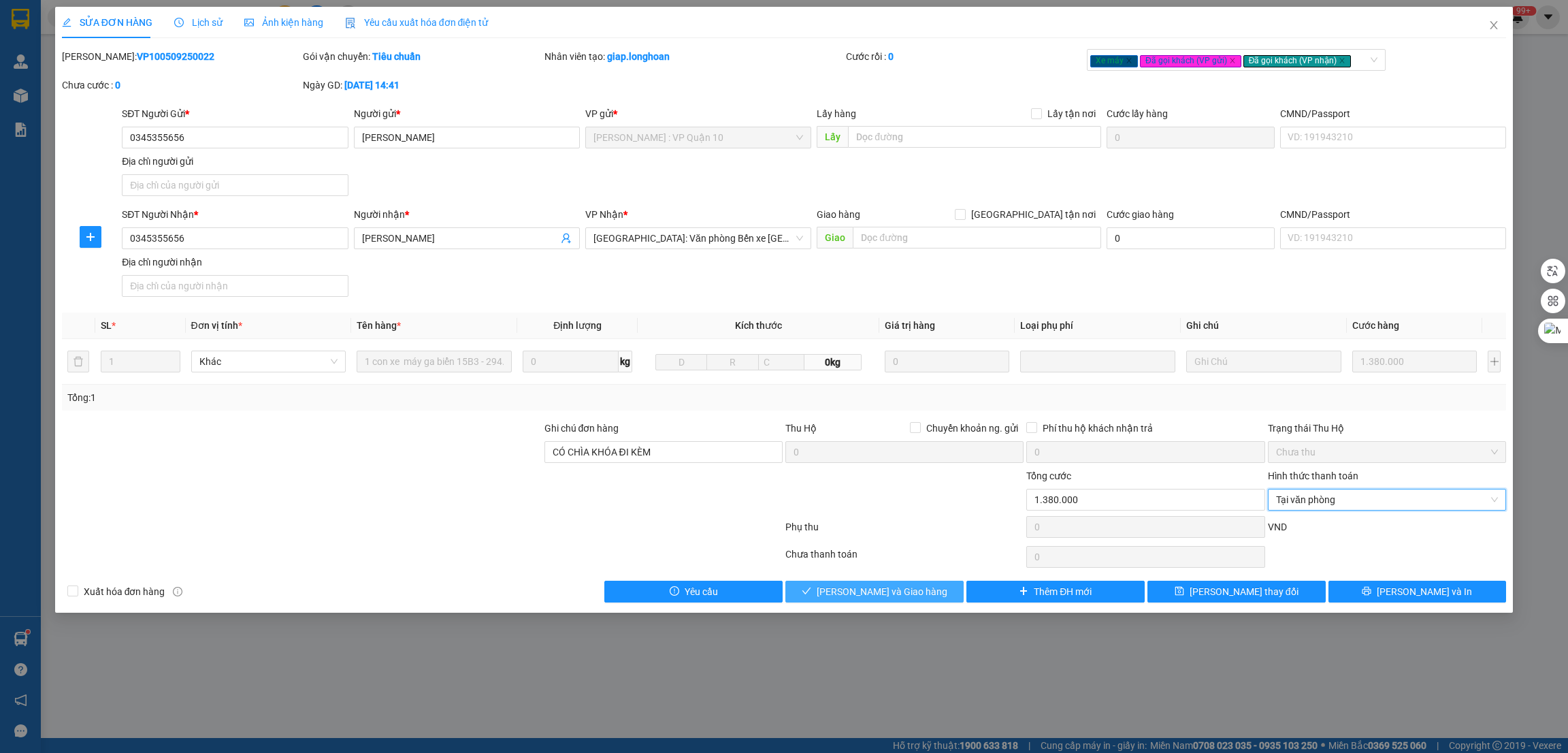
click at [863, 594] on span "[PERSON_NAME] và Giao hàng" at bounding box center [882, 592] width 131 height 15
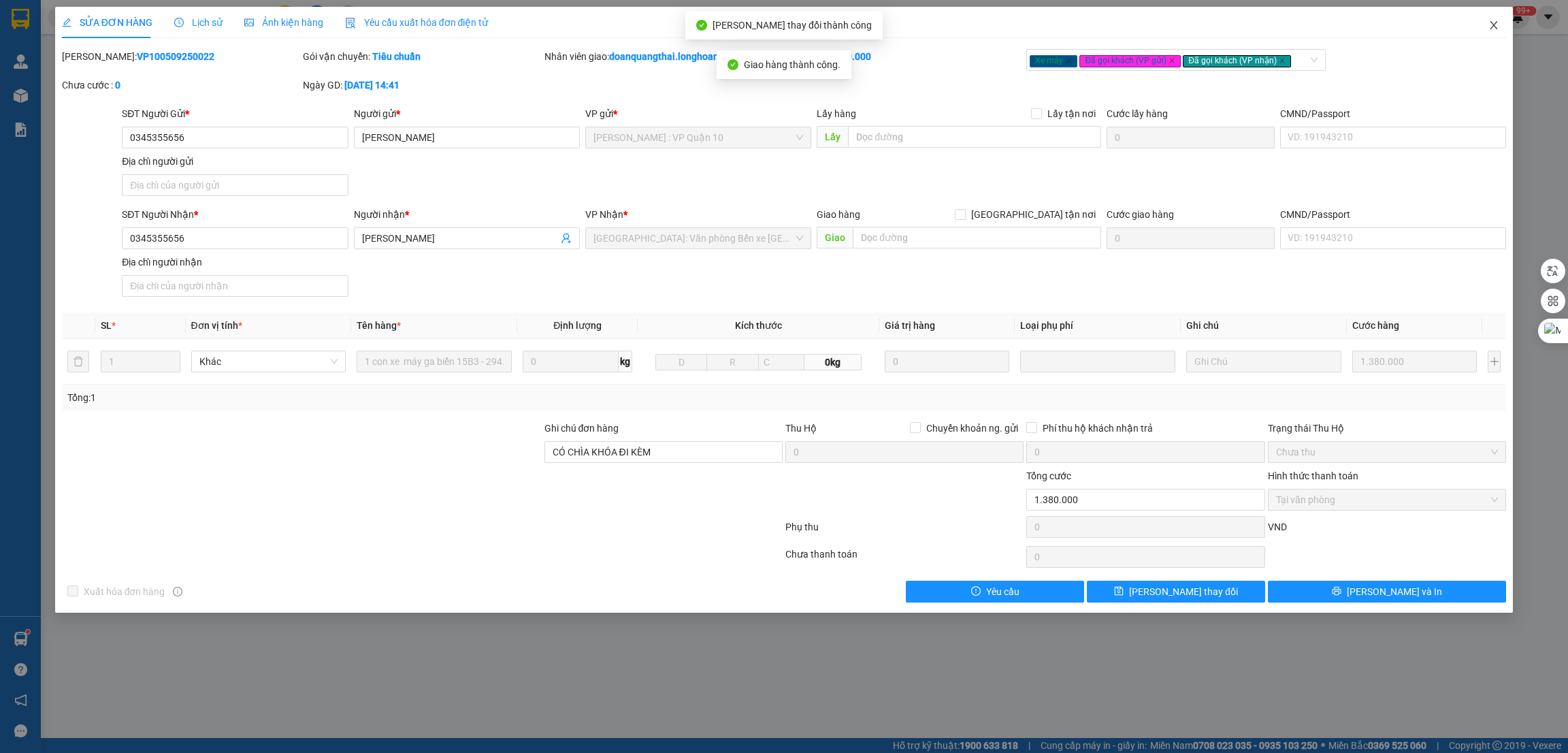
click at [1493, 26] on icon "close" at bounding box center [1495, 25] width 8 height 9
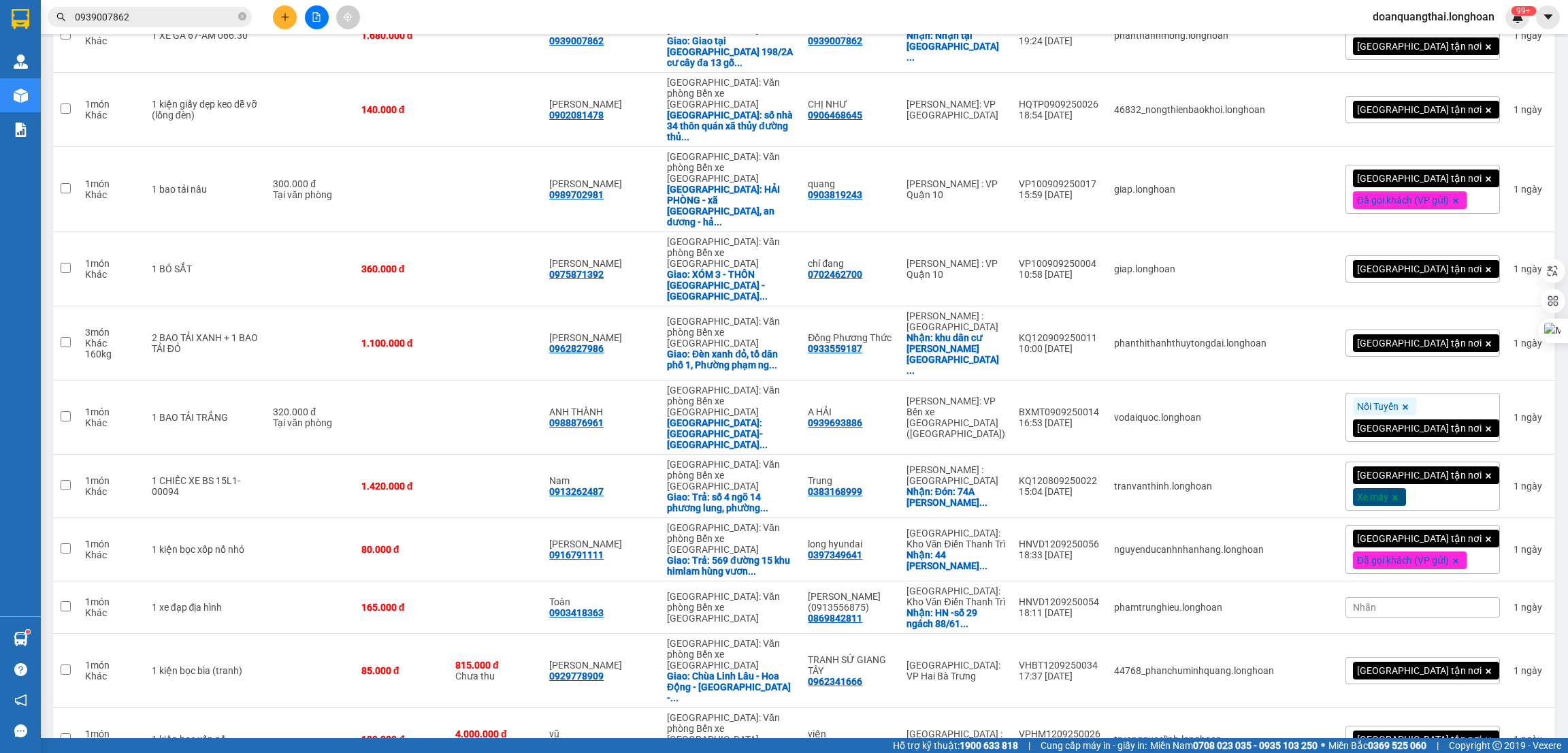
scroll to position [4052, 0]
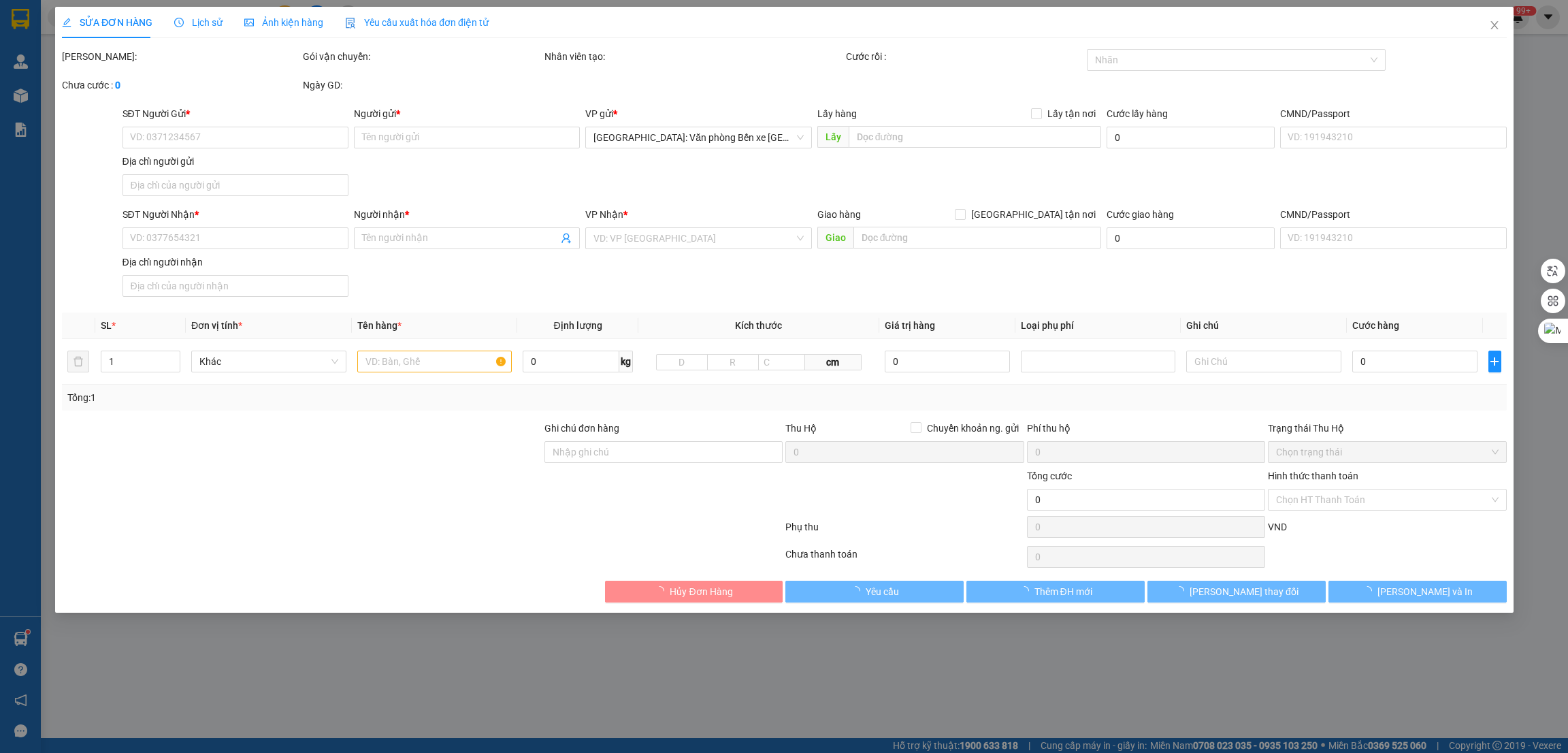
type input "0988790300"
type input "Lê Hoà"
type input "0942551966"
type input "Anh"
checkbox input "true"
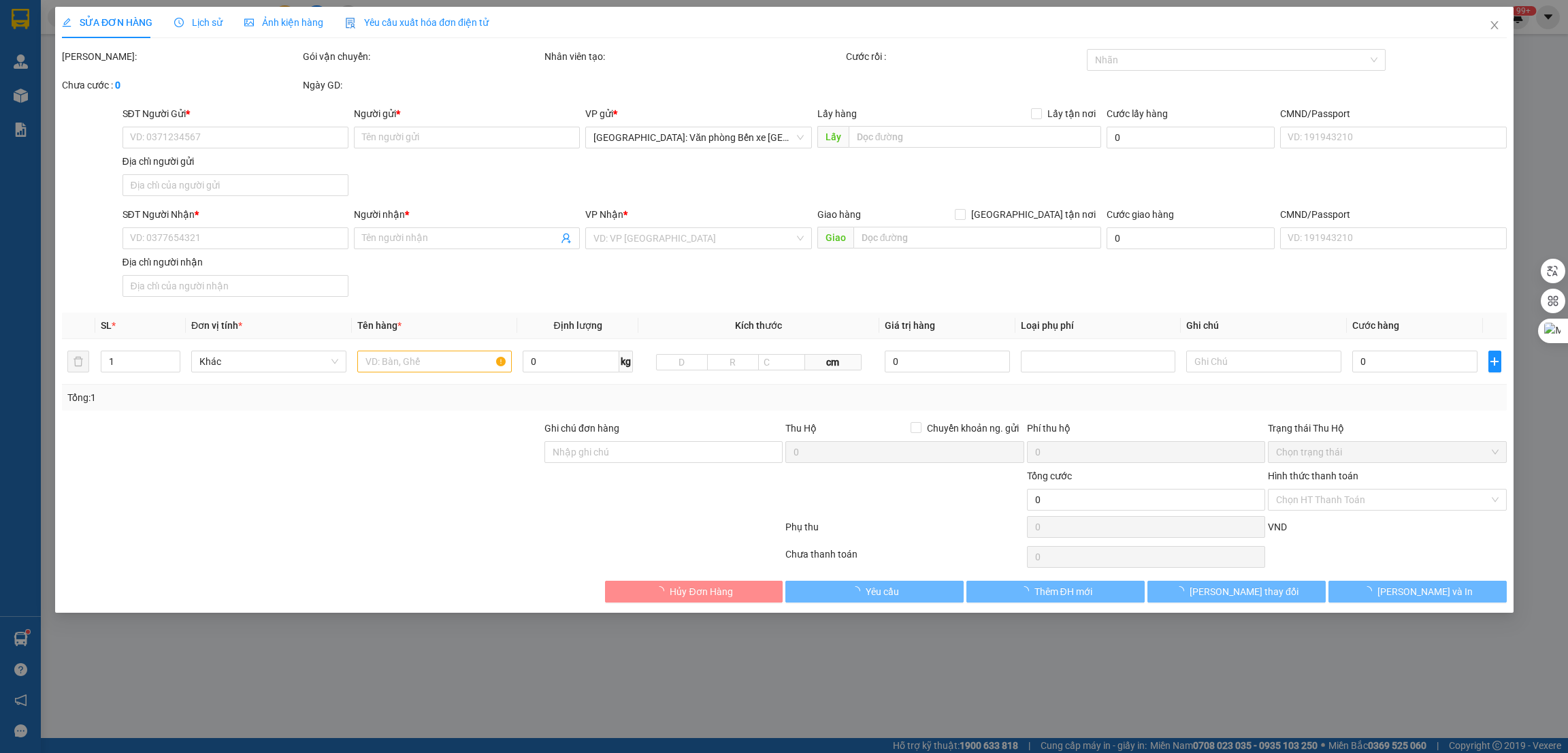
type input "Hủy"
type input "95.000"
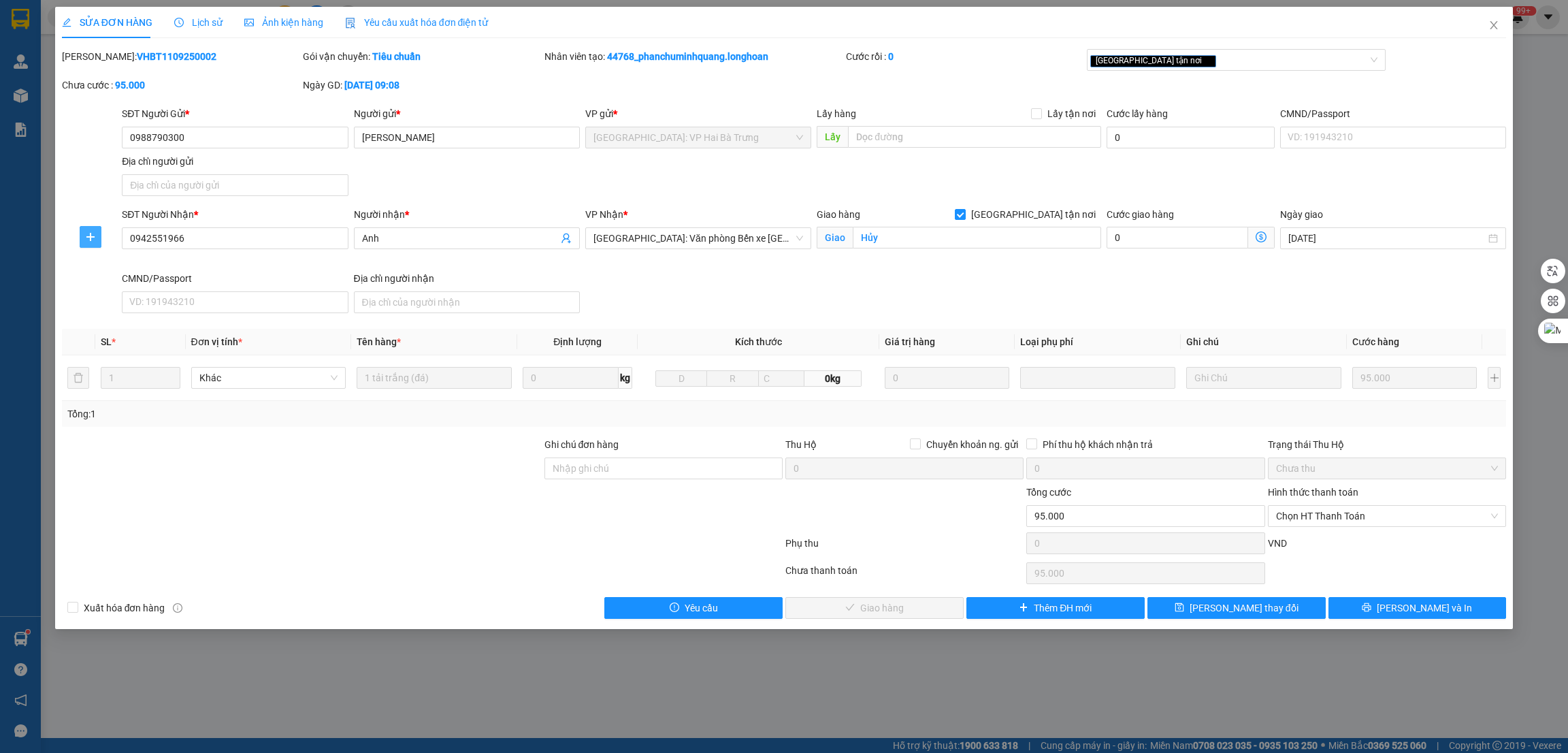
click at [91, 246] on button "button" at bounding box center [90, 237] width 22 height 22
click at [97, 282] on span "Chuyển hoàn" at bounding box center [115, 286] width 55 height 15
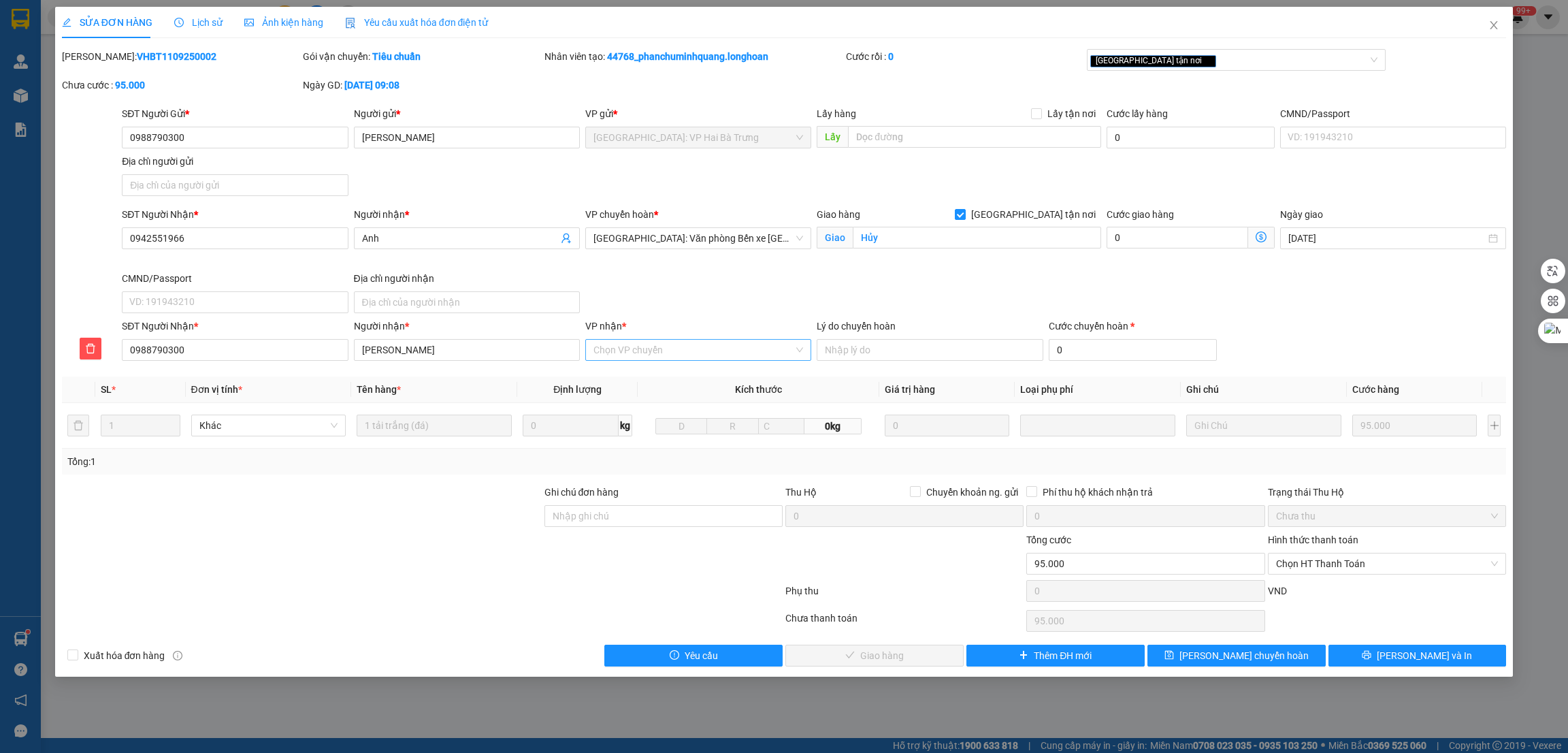
click at [680, 347] on input "VP nhận *" at bounding box center [694, 349] width 200 height 20
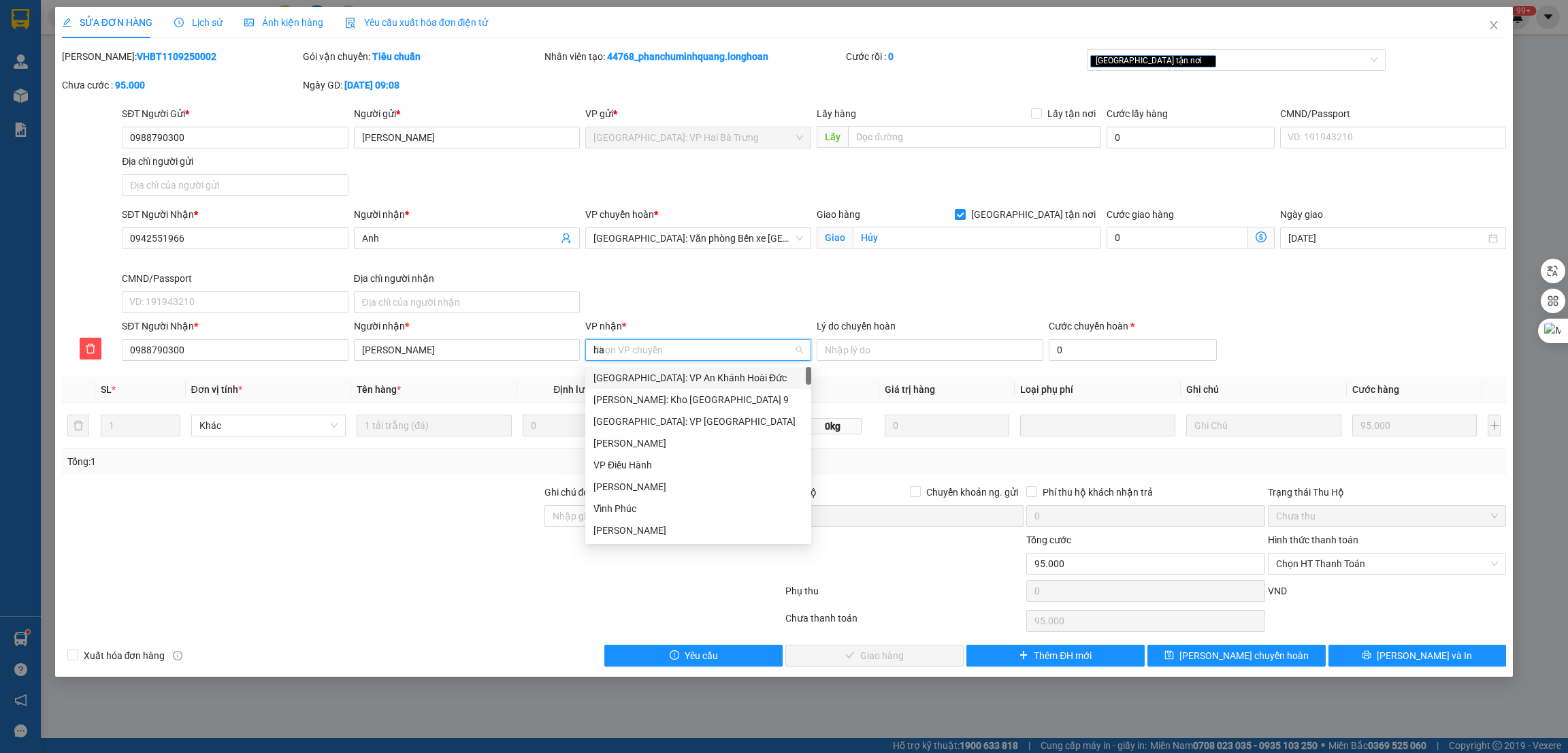
type input "hai"
click at [671, 421] on div "[GEOGRAPHIC_DATA]: VP Hai Bà Trưng" at bounding box center [726, 422] width 266 height 15
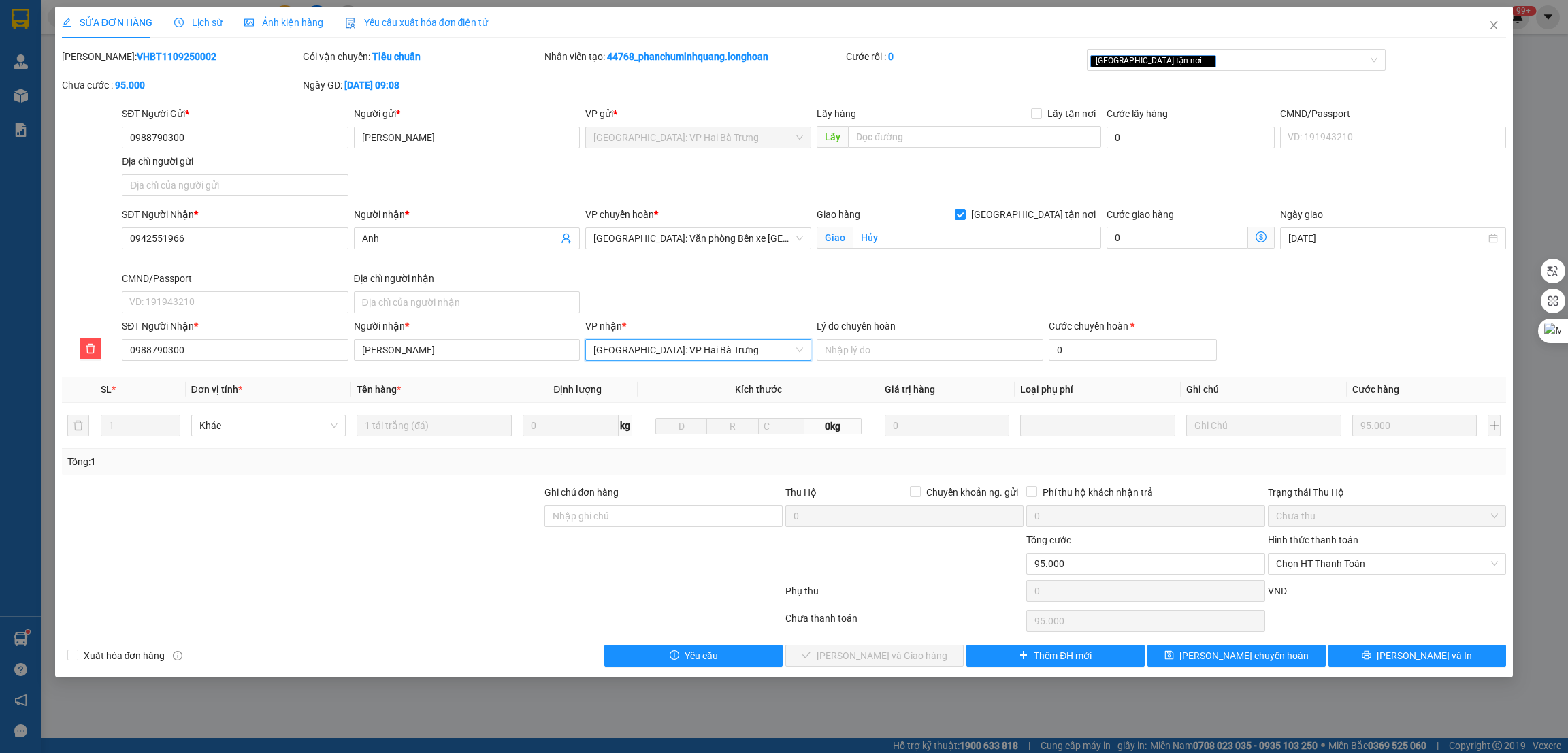
click at [1162, 292] on div "SĐT Người Nhận * 0942551966 Người nhận * Anh VP chuyển hoàn * Hải Phòng: Văn ph…" at bounding box center [814, 262] width 1390 height 112
click at [1120, 352] on input "0" at bounding box center [1133, 349] width 168 height 22
type input "4"
type input "95.004"
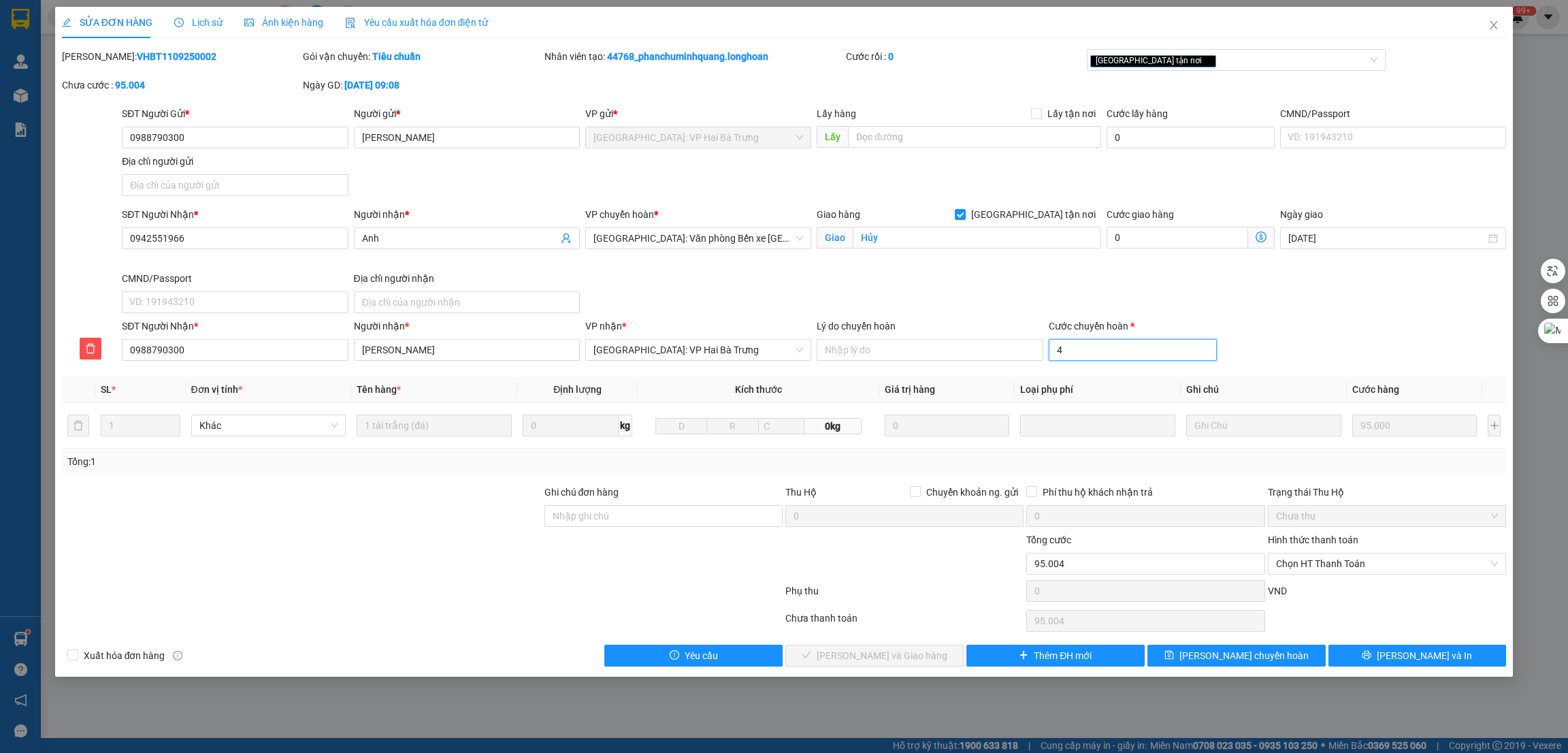
type input "45"
type input "95.045"
type input "450"
type input "95.450"
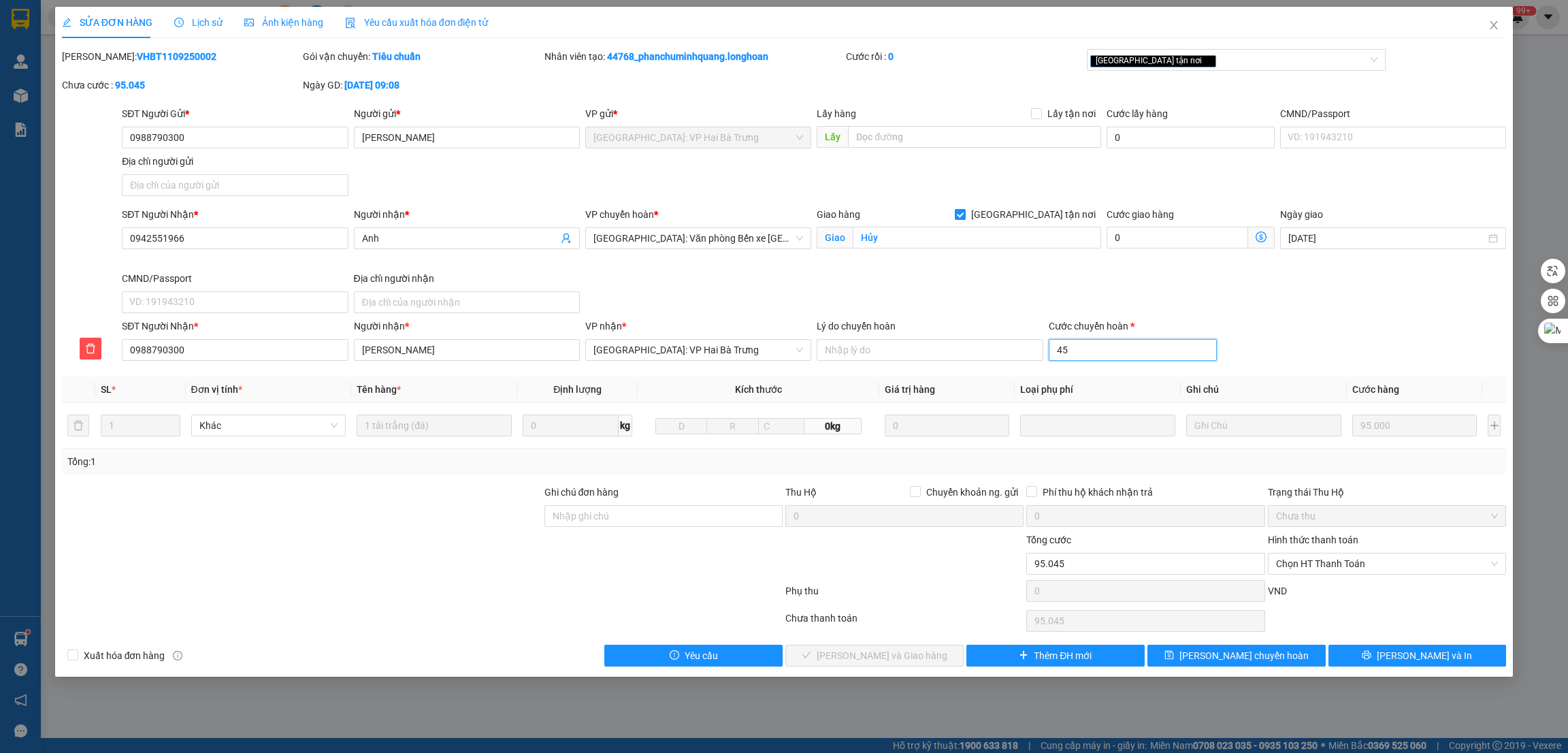
type input "95.450"
type input "4500"
type input "99.500"
type input "45000"
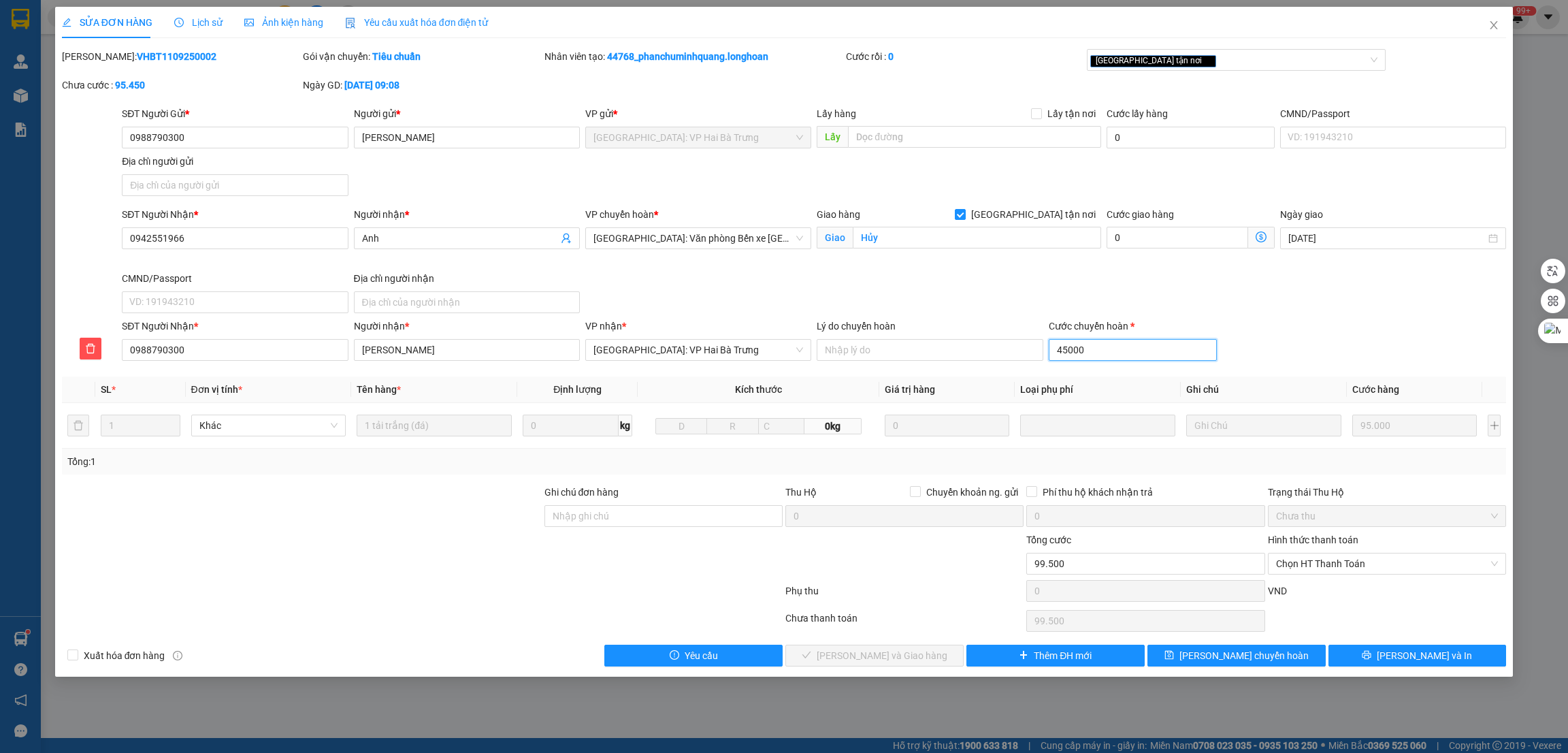
type input "140.000"
click at [1293, 301] on div "SĐT Người Nhận * 0942551966 Người nhận * Anh VP chuyển hoàn * [GEOGRAPHIC_DATA]…" at bounding box center [814, 262] width 1390 height 112
type input "45.000"
click at [1402, 652] on button "[PERSON_NAME] và In" at bounding box center [1417, 655] width 178 height 22
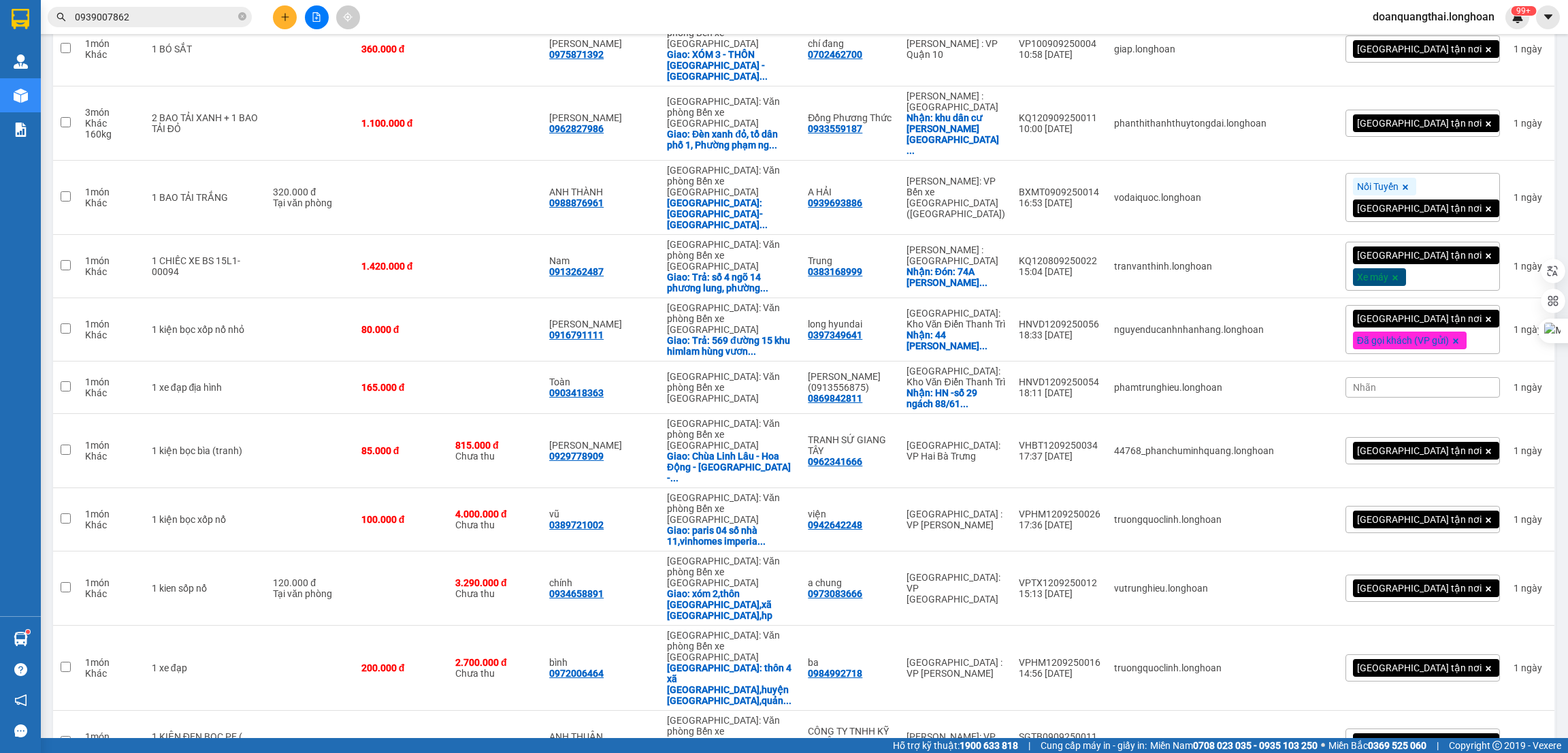
scroll to position [4000, 0]
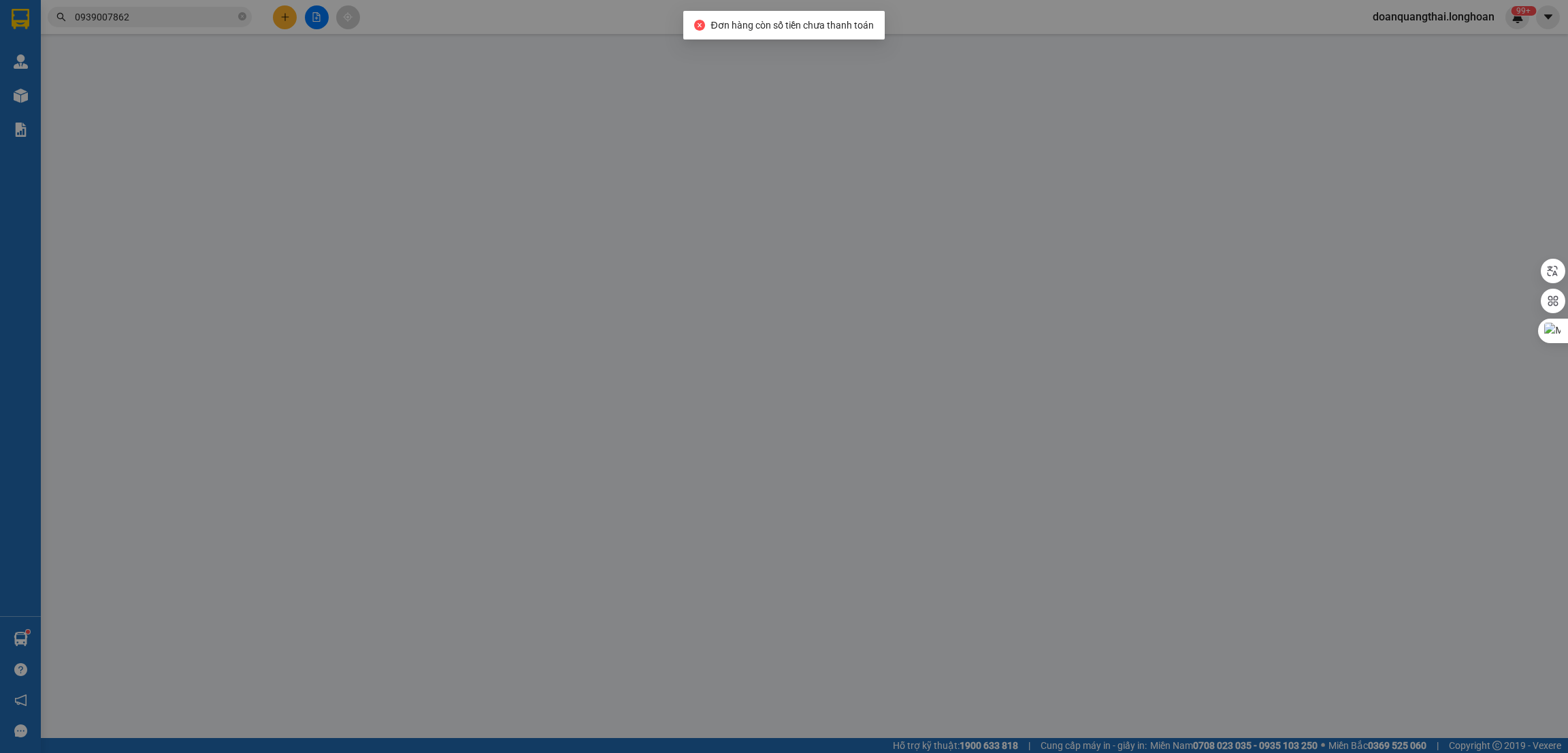
type input "0968996729"
type input "MẠNH"
type input "0968996729"
type input "MẠNH"
type input "1 CHÌA KHÓA,1 GƯƠNG,2 MŨ BH"
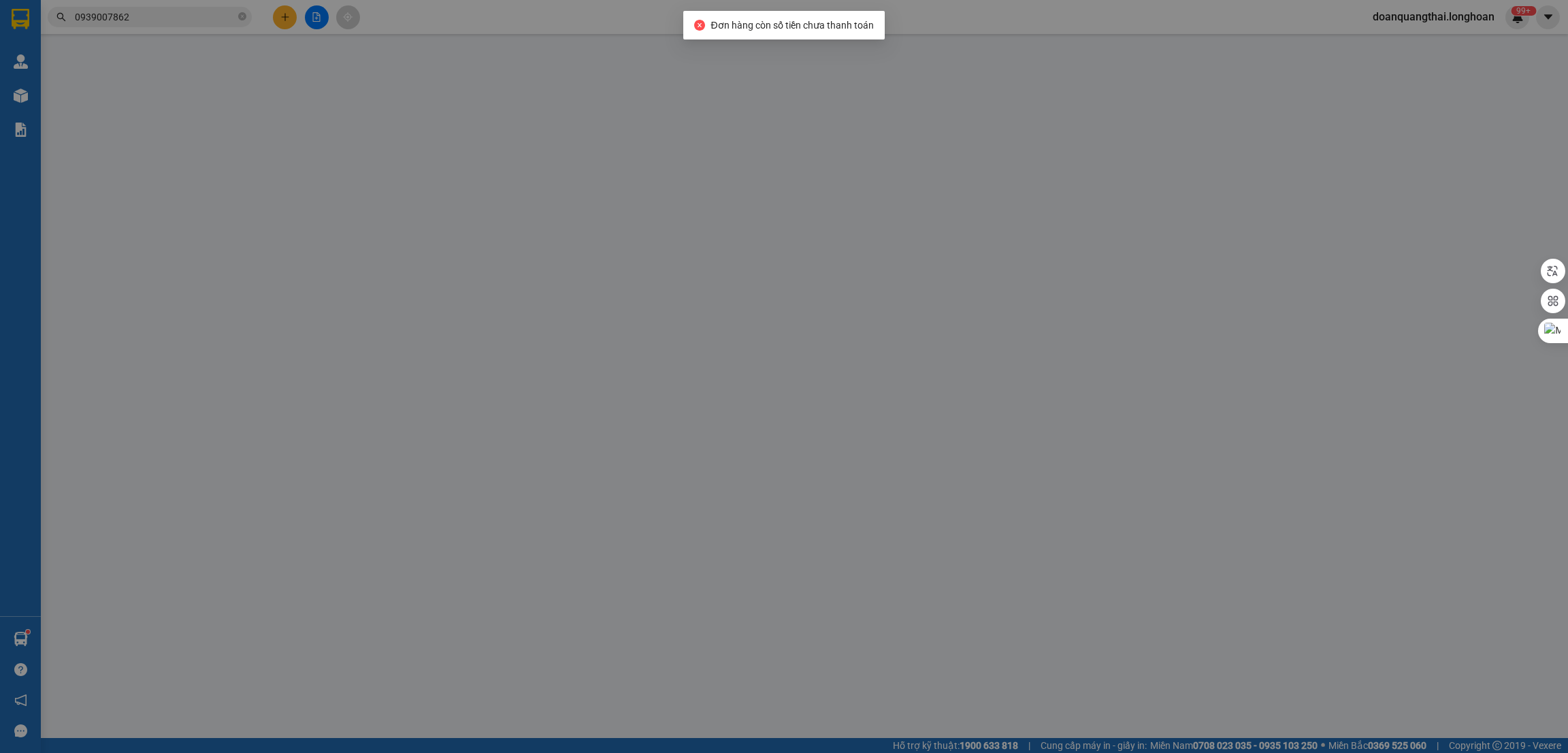
type input "1.130.000"
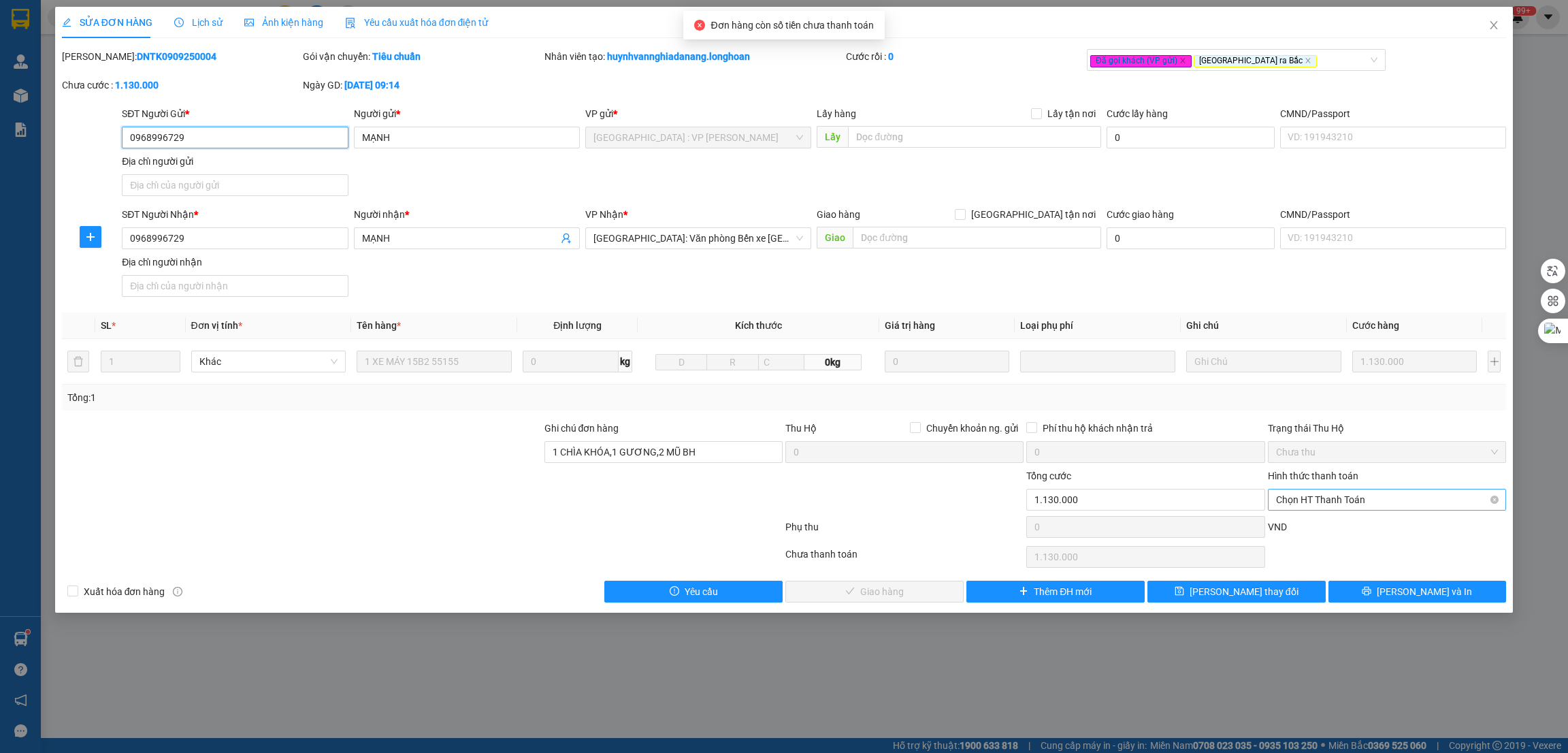
click at [1358, 500] on span "Chọn HT Thanh Toán" at bounding box center [1387, 499] width 222 height 20
click at [1309, 524] on div "Tại văn phòng" at bounding box center [1387, 528] width 222 height 15
type input "0"
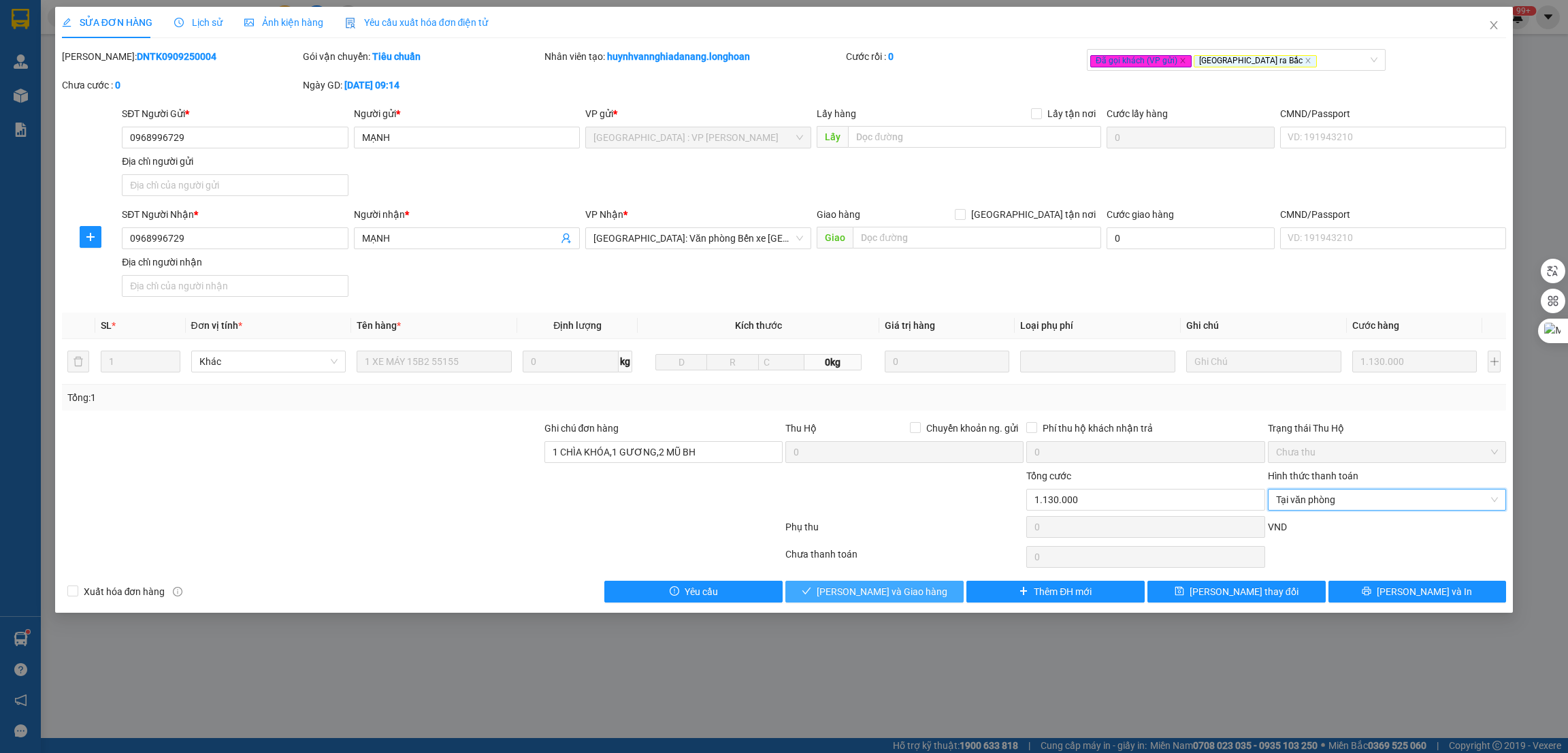
click at [909, 594] on span "[PERSON_NAME] và Giao hàng" at bounding box center [882, 592] width 131 height 15
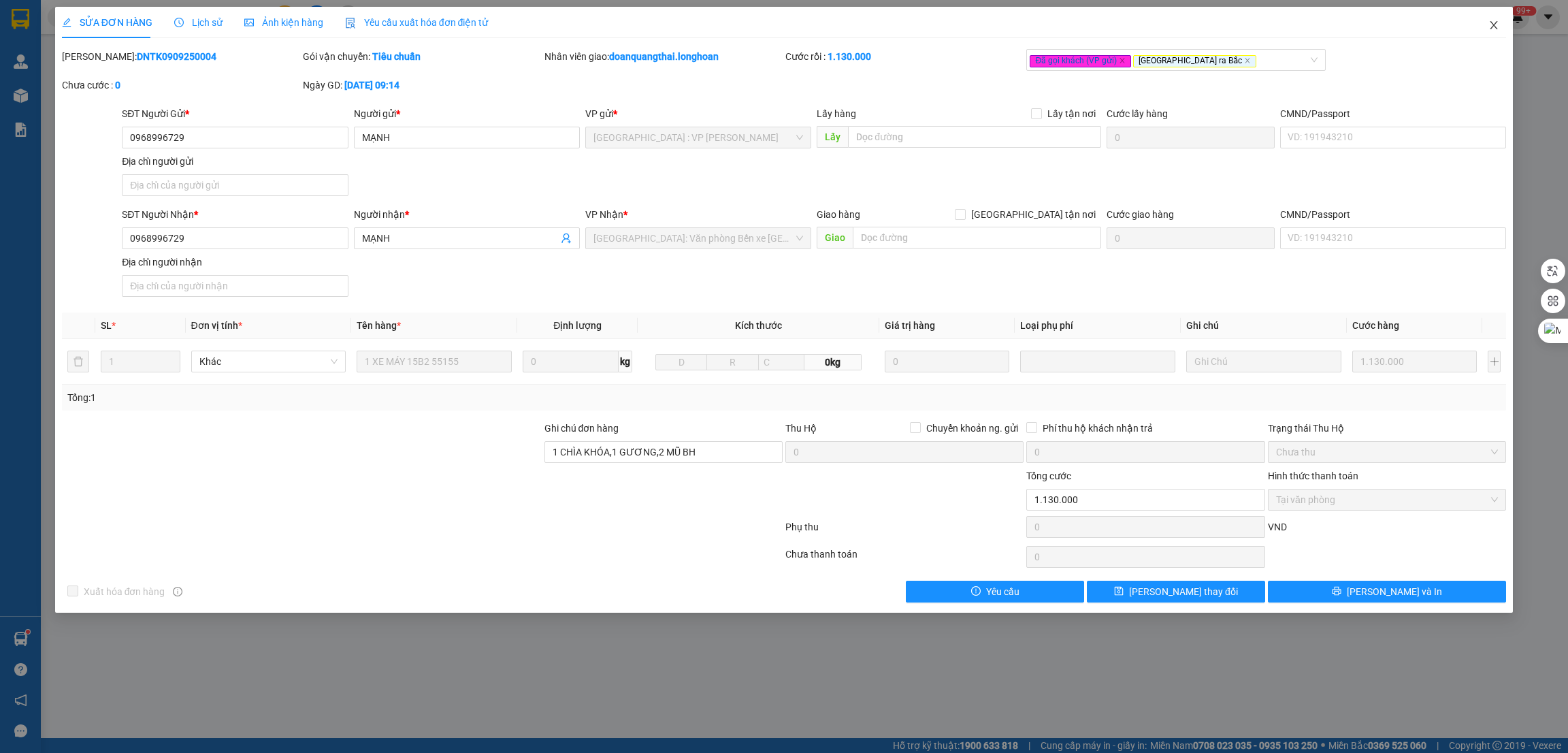
click at [1490, 23] on icon "close" at bounding box center [1494, 25] width 10 height 10
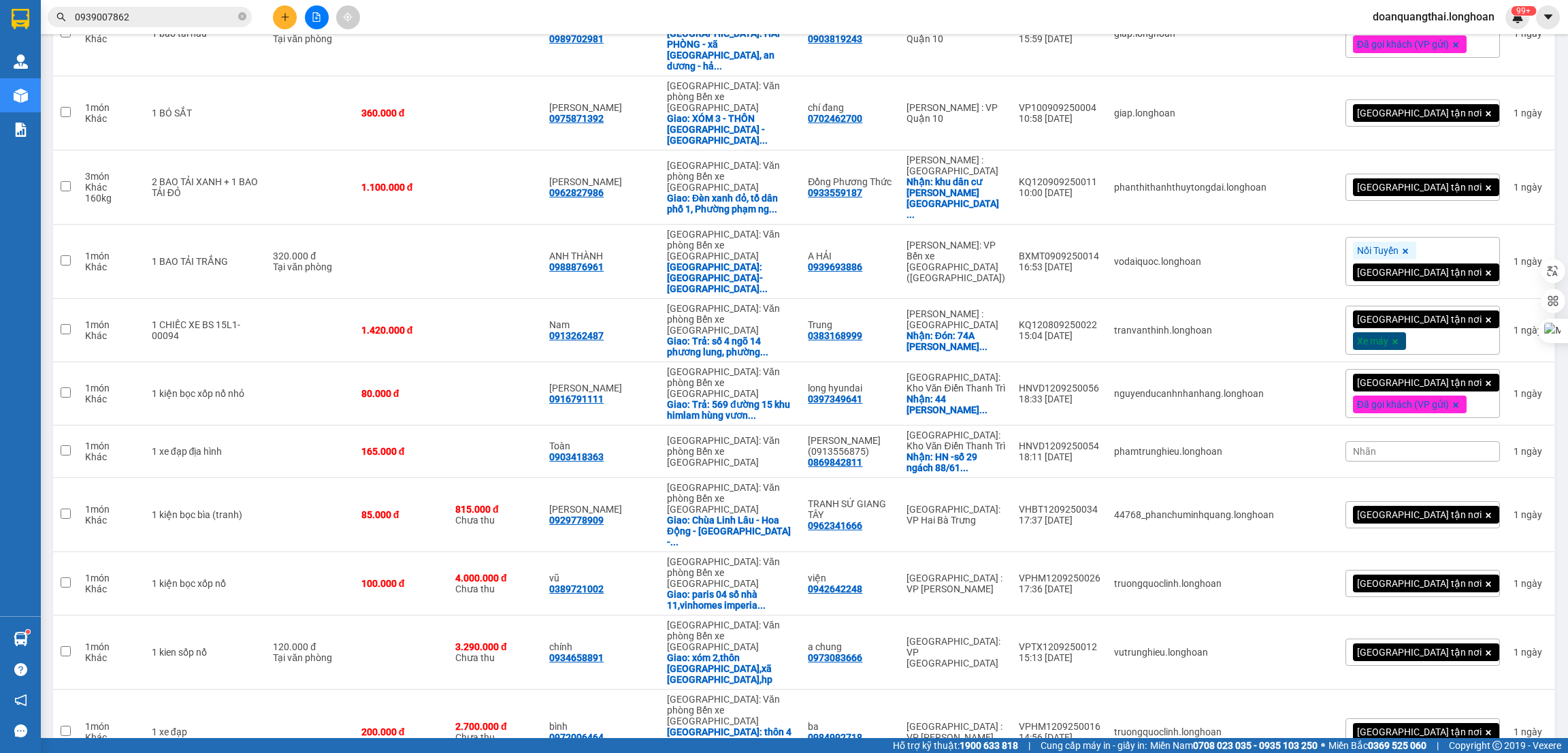
scroll to position [3728, 0]
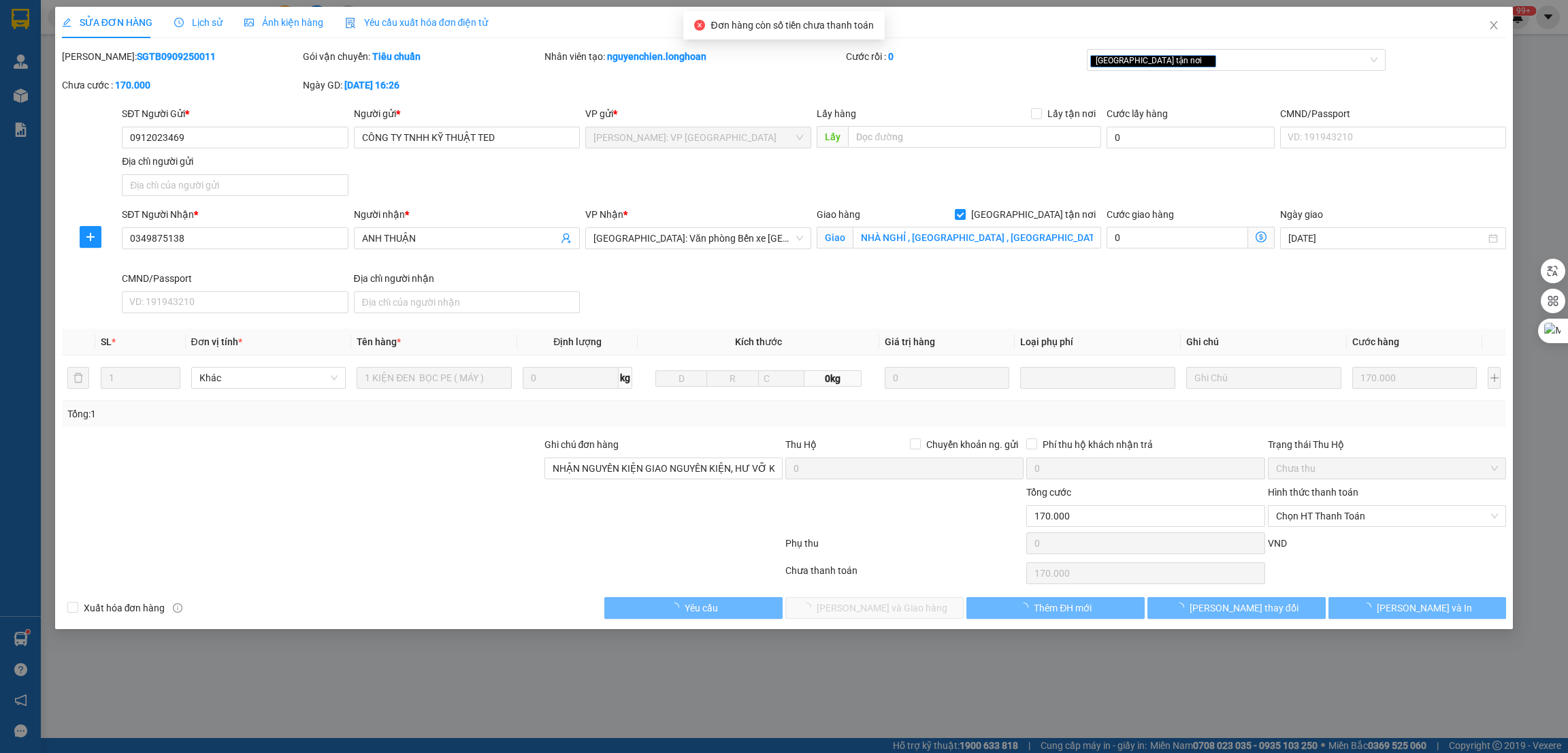
type input "0912023469"
type input "CÔNG TY TNHH KỸ THUẬT TED"
type input "0349875138"
type input "ANH THUẬN"
checkbox input "true"
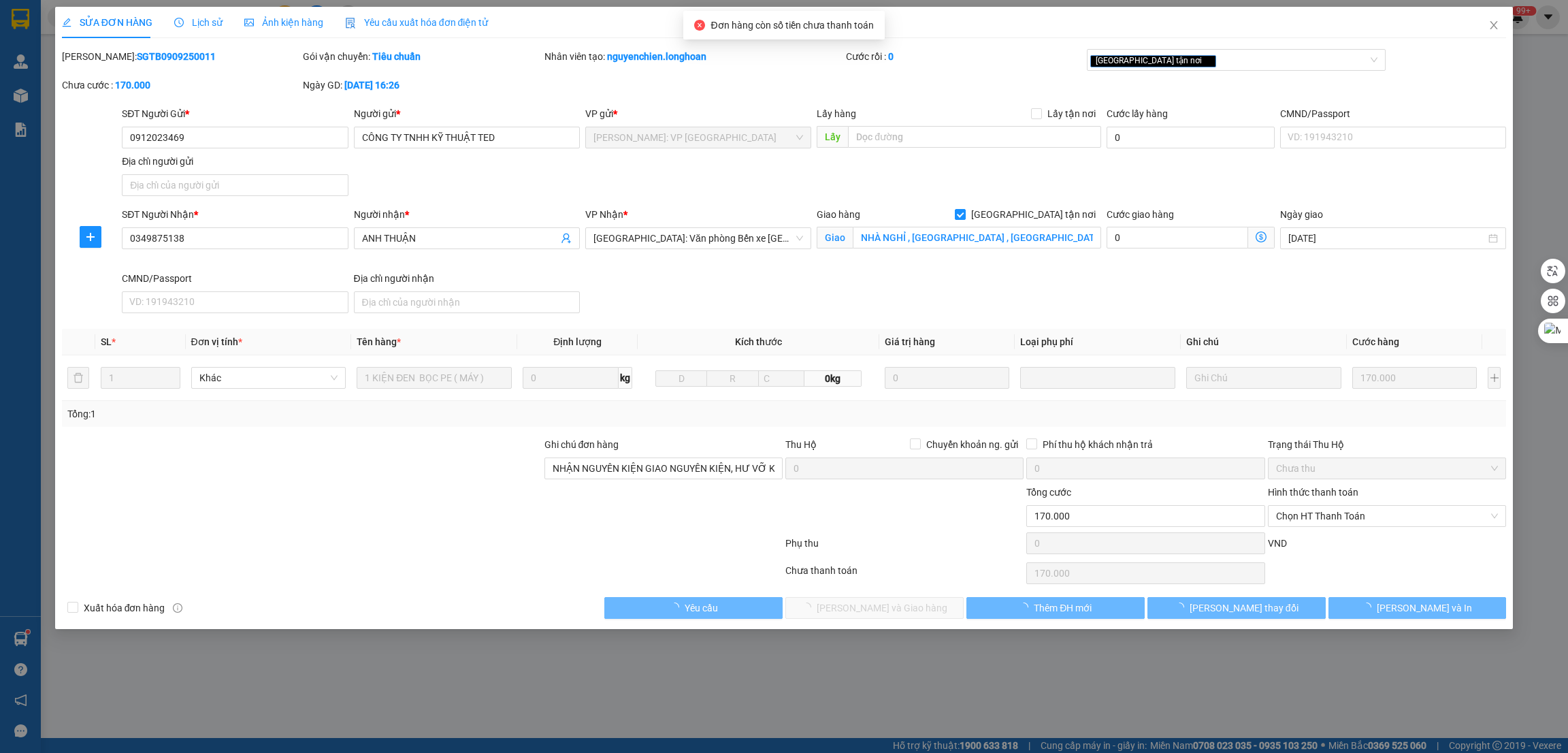
type input "NHÀ NGHỈ , PHƯƠNG ĐÔNG , PHỐ MỚI , TÂN DƯƠNG , THỦY NGUYÊN , HẢI PHÒNG"
type input "NHẬN NGUYÊN KIỆN GIAO NGUYÊN KIỆN, HƯ VỠ K ĐỀN"
type input "170.000"
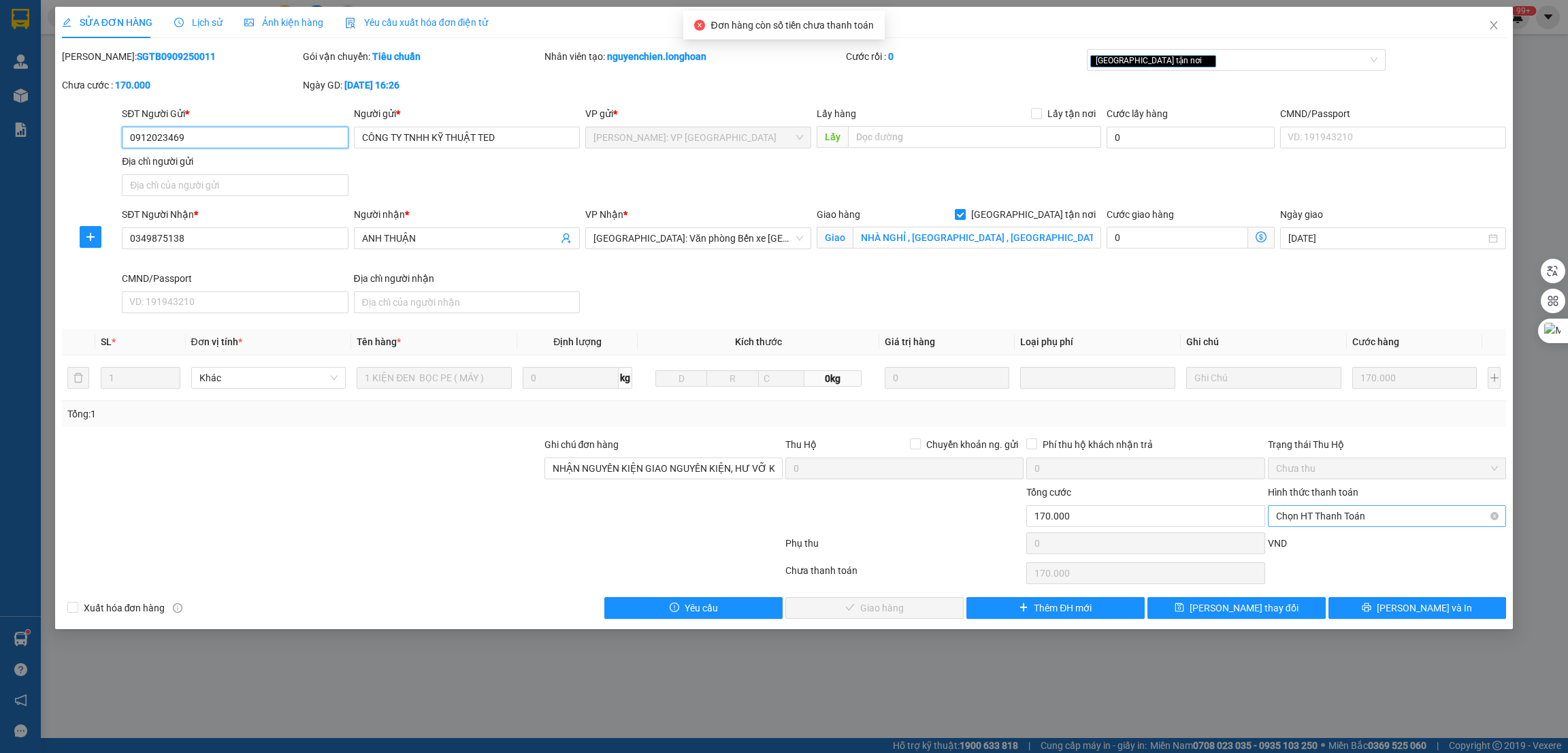
click at [1340, 519] on span "Chọn HT Thanh Toán" at bounding box center [1387, 515] width 222 height 20
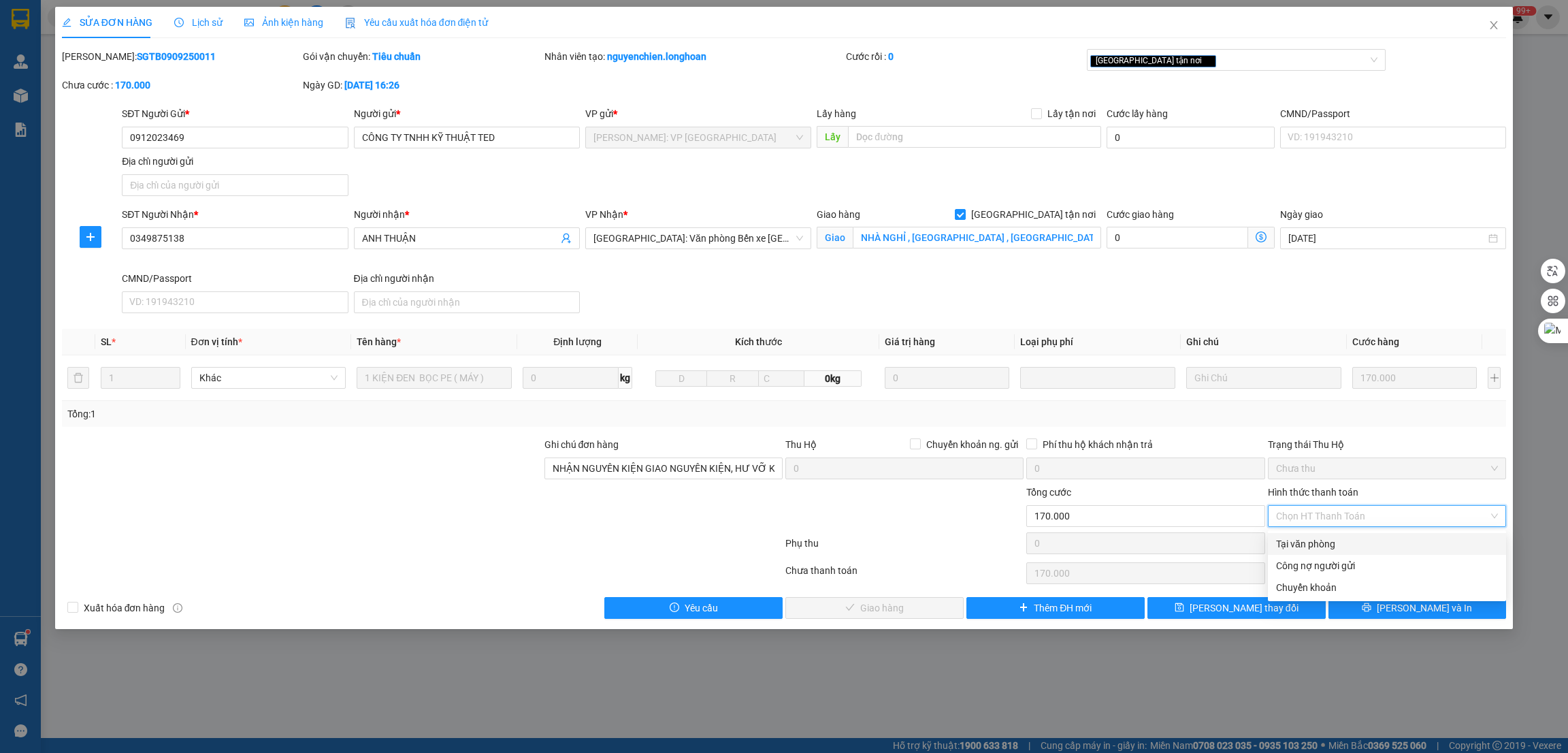
click at [1307, 540] on div "Tại văn phòng" at bounding box center [1387, 544] width 222 height 15
type input "0"
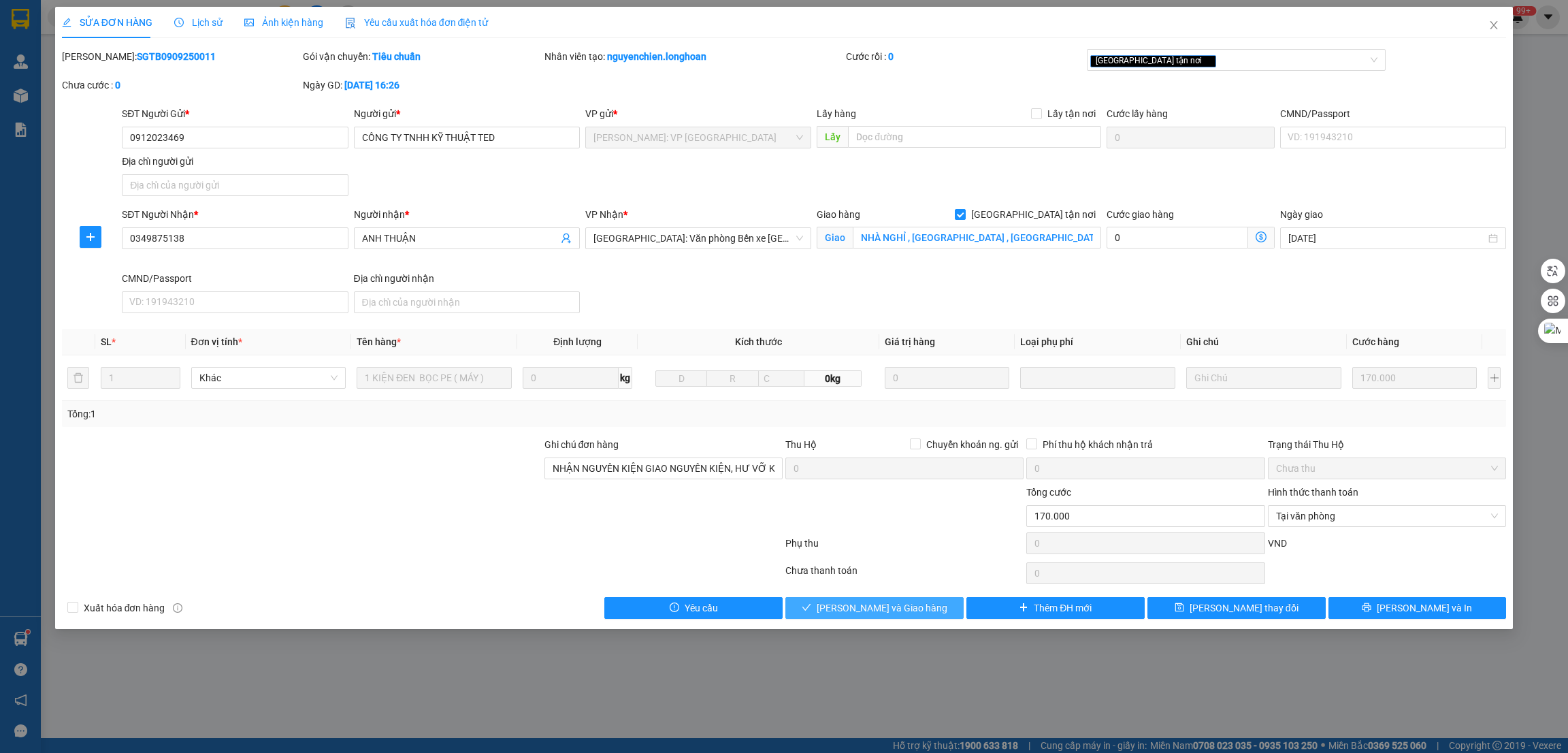
click at [909, 600] on button "[PERSON_NAME] và Giao hàng" at bounding box center [874, 608] width 178 height 22
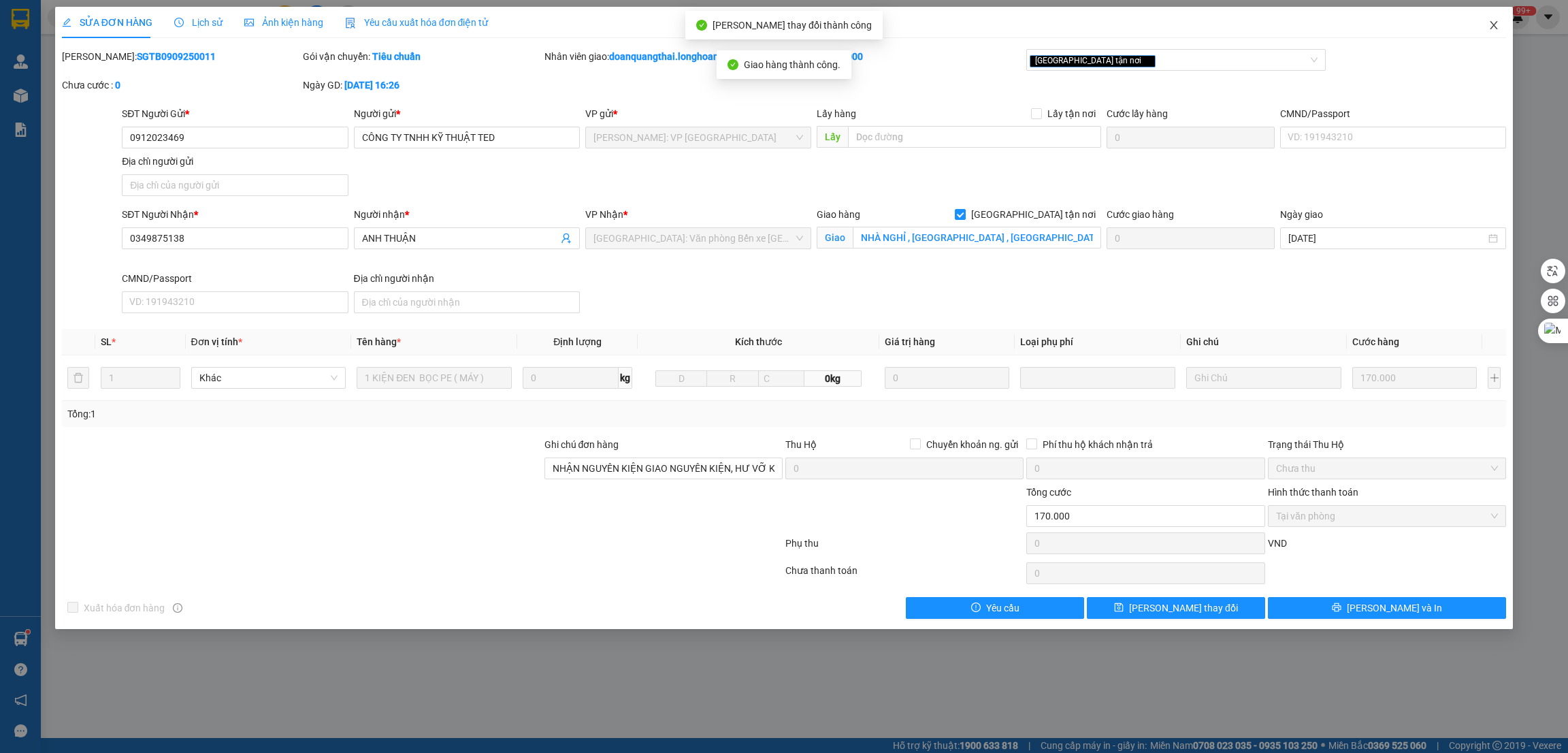
click at [1499, 24] on icon "close" at bounding box center [1494, 25] width 10 height 10
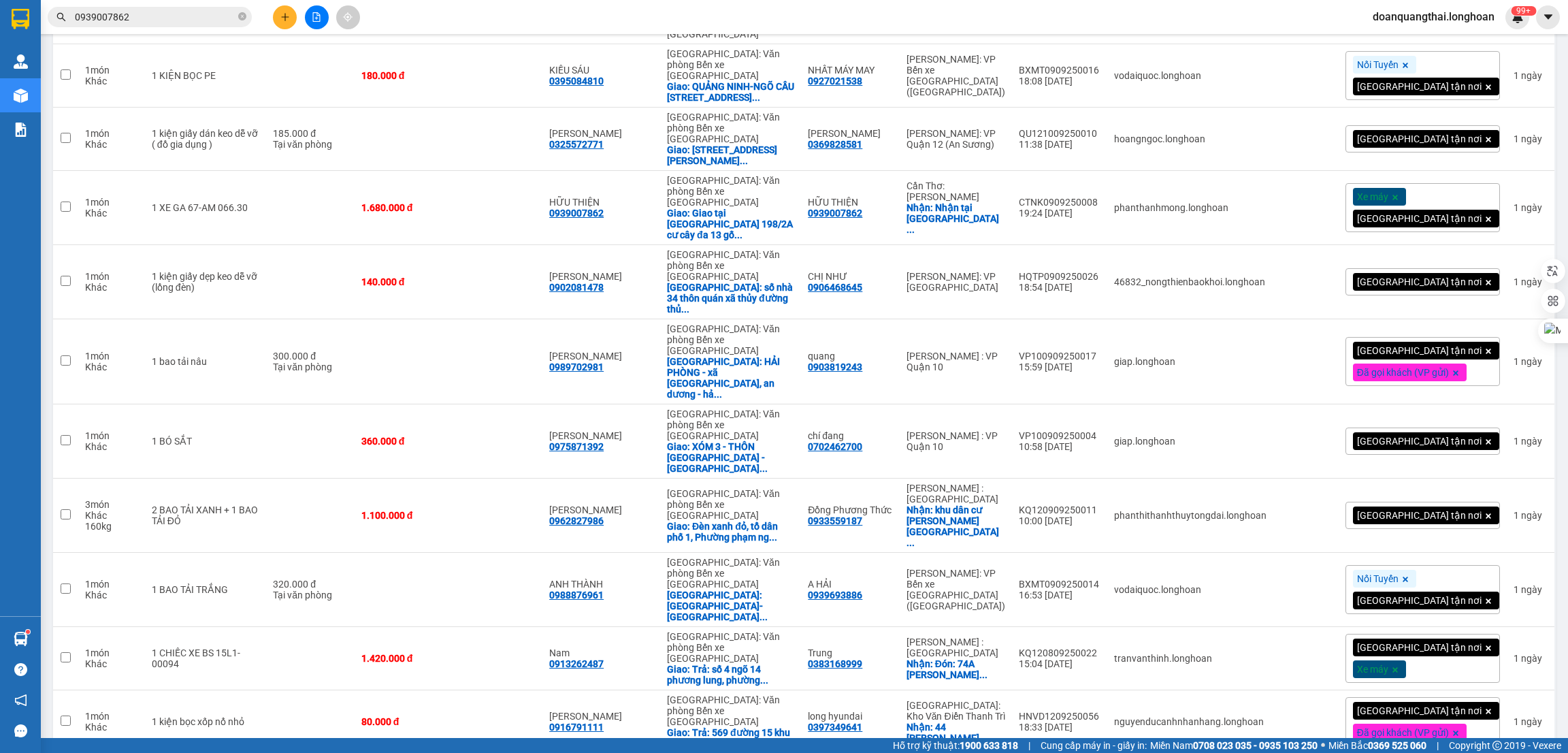
scroll to position [3573, 0]
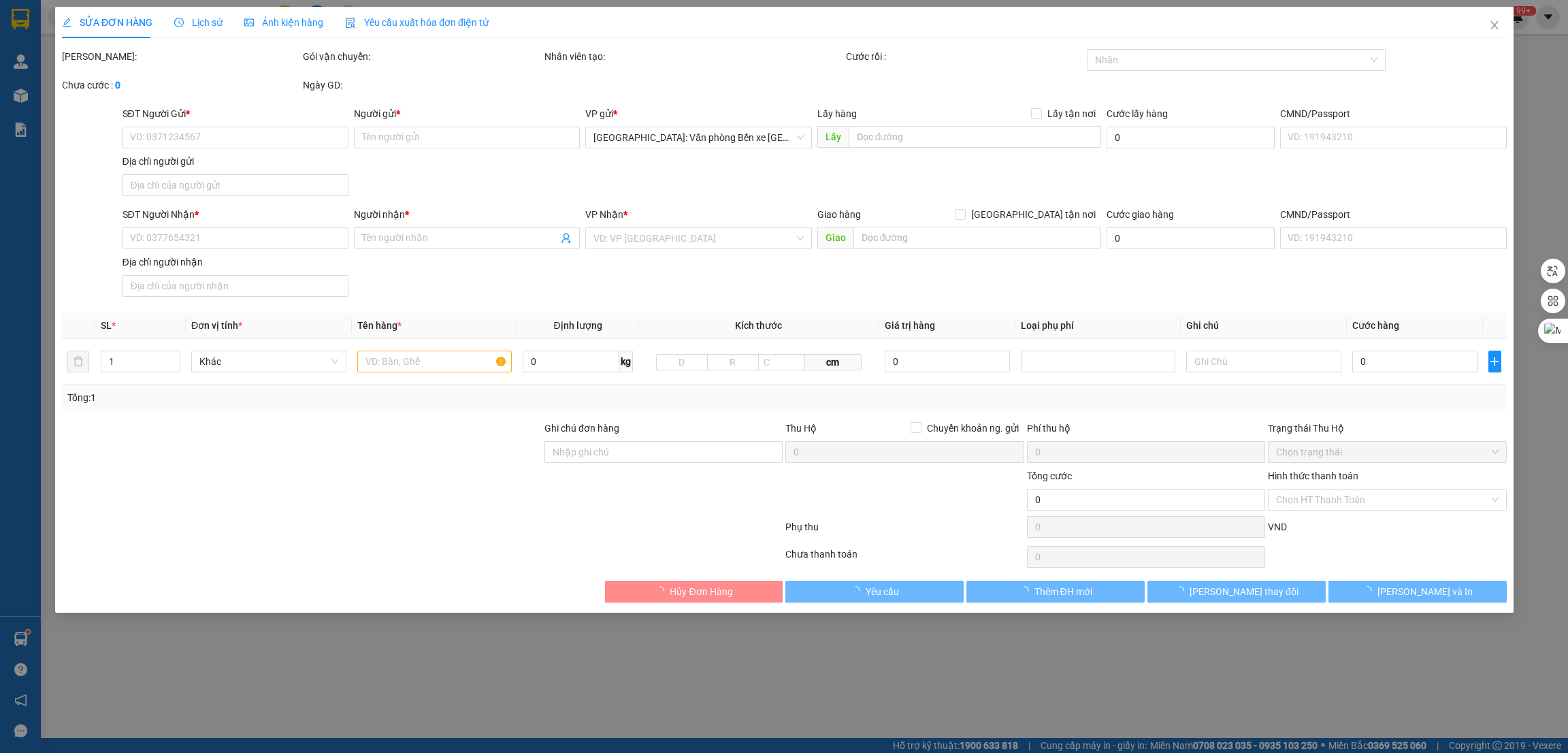
type input "0973083666"
type input "a chung"
type input "77 bui xương trạch khương đình hn"
type input "0934658891"
type input "chính"
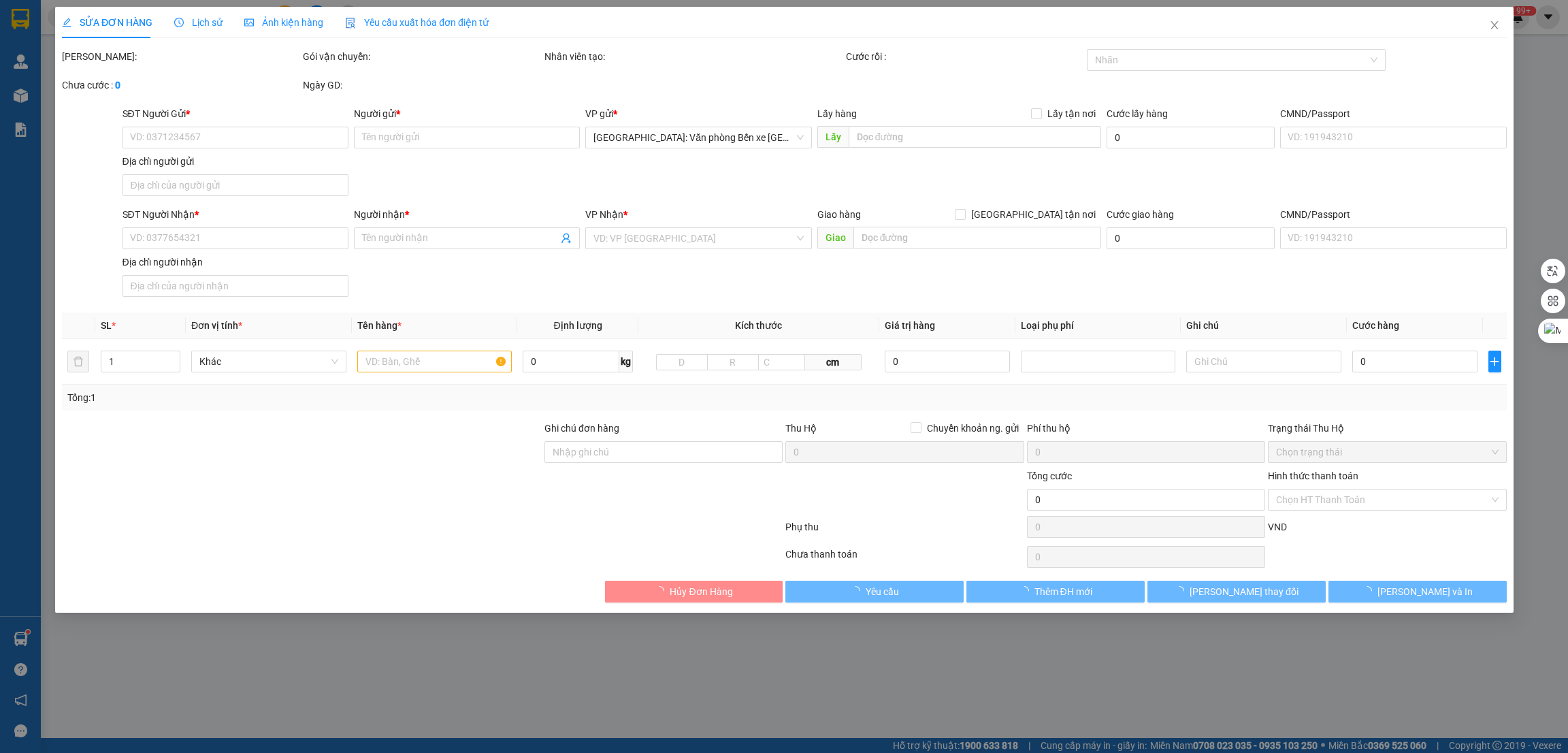
checkbox input "true"
type input "xóm 2,thôn quỳnh khê,xã phú thái,hp"
type input "120.000"
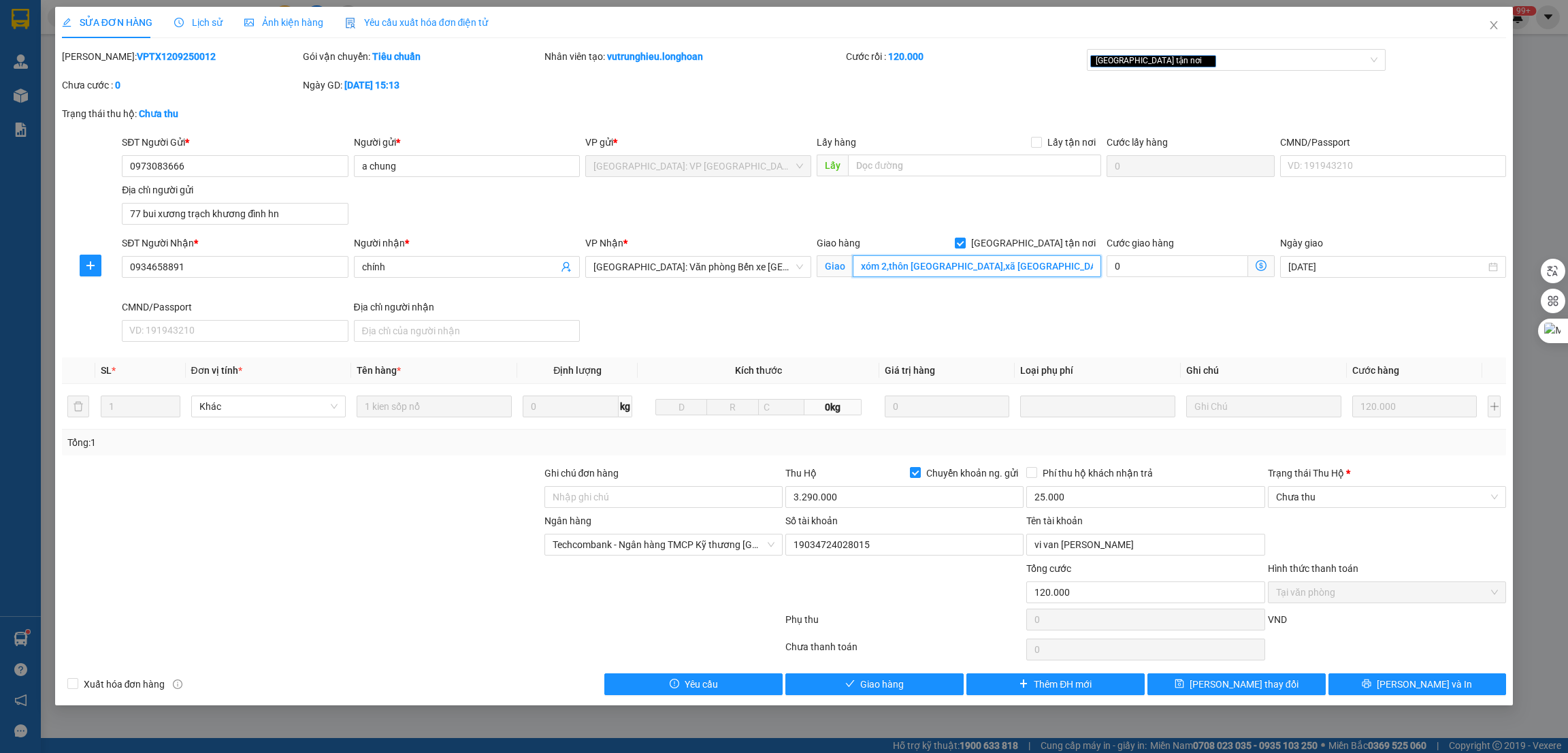
click at [1068, 269] on input "xóm 2,thôn quỳnh khê,xã phú thái,hp" at bounding box center [977, 265] width 248 height 22
type input "xóm 2,thôn quỳnh khê,xã phú thái, Dương"
click at [725, 255] on div "VP Nhận *" at bounding box center [698, 245] width 226 height 20
click at [721, 271] on span "[GEOGRAPHIC_DATA]: Văn phòng Bến xe [GEOGRAPHIC_DATA]" at bounding box center [699, 266] width 210 height 20
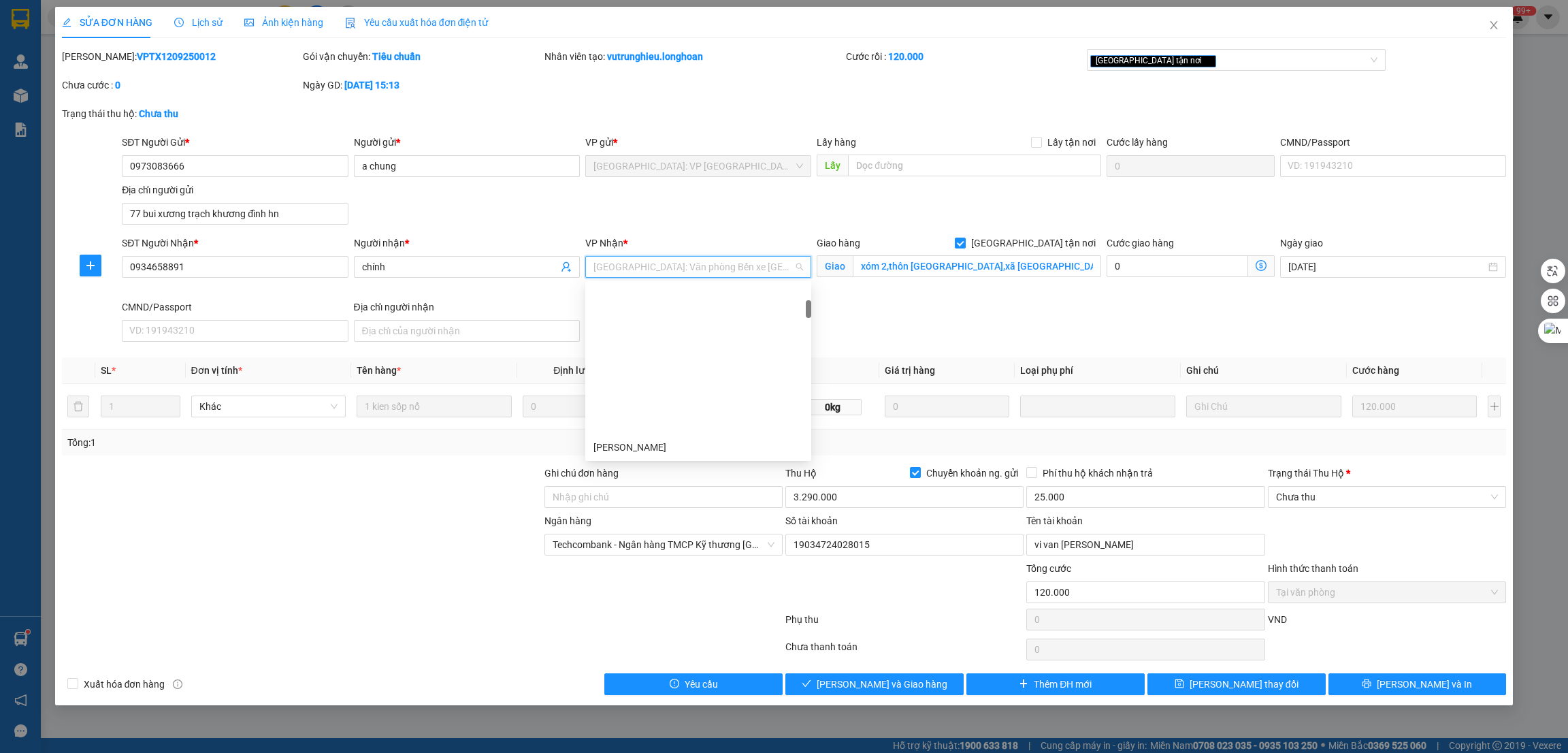
scroll to position [153, 0]
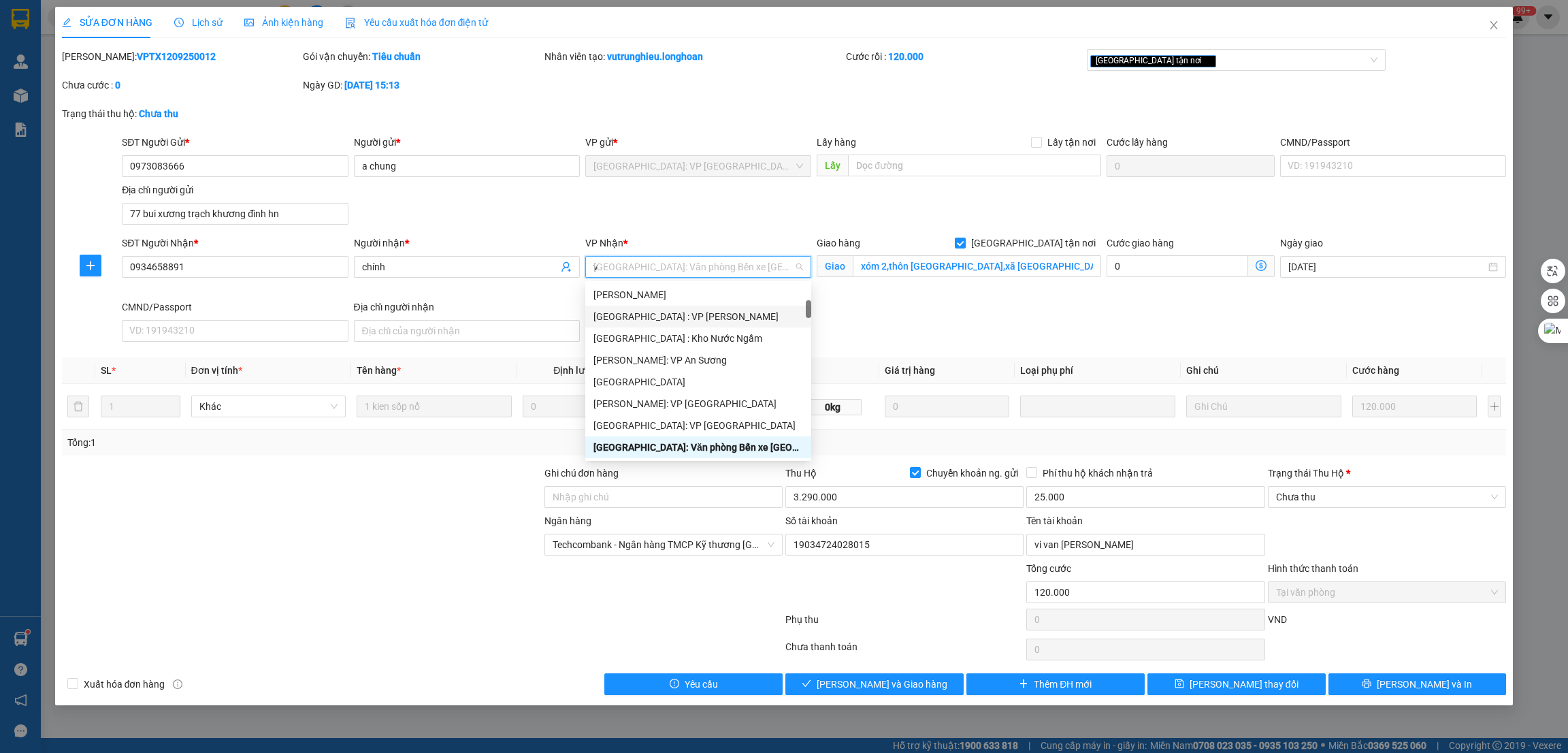
type input "vă"
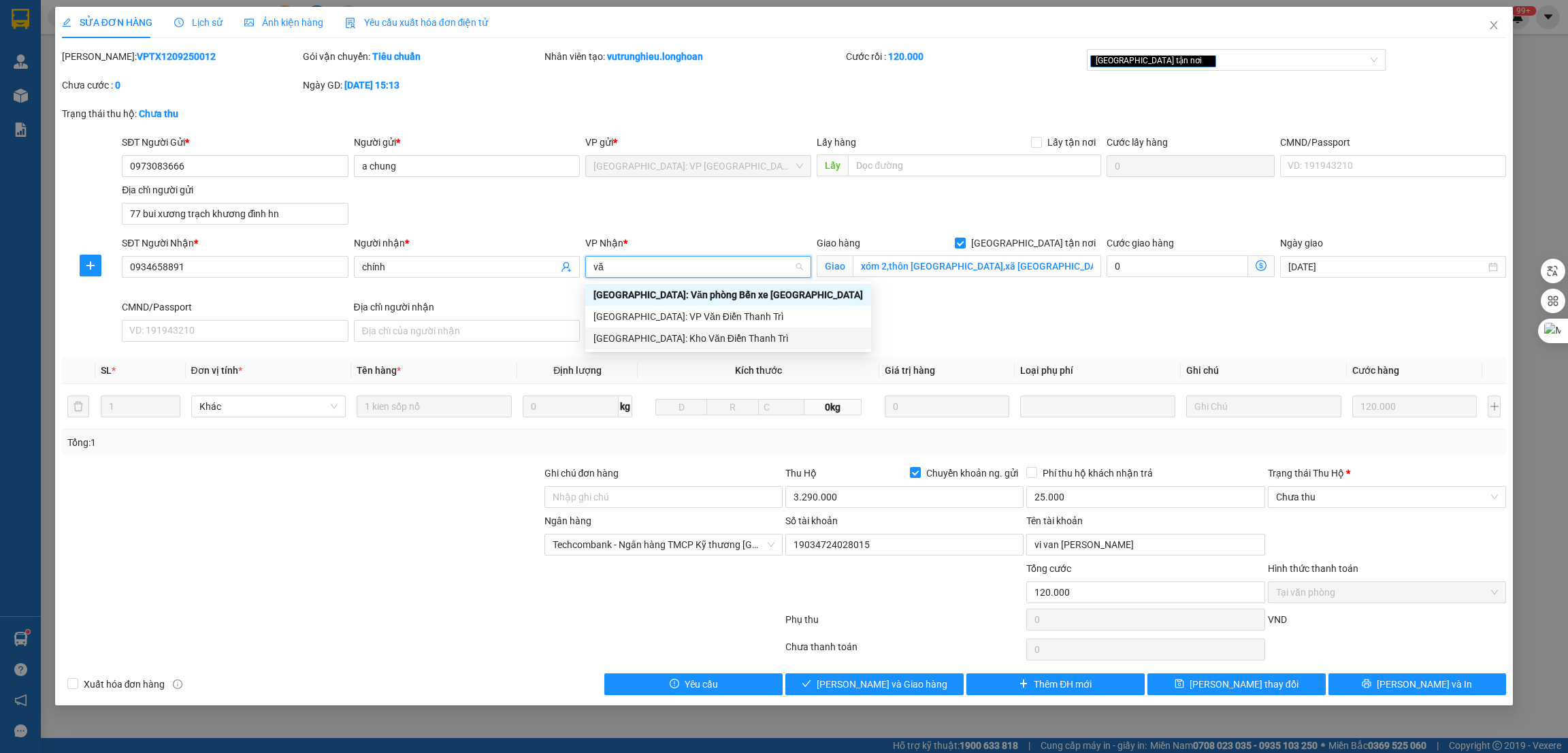
click at [685, 343] on div "[GEOGRAPHIC_DATA]: Kho Văn Điển Thanh Trì" at bounding box center [728, 339] width 269 height 15
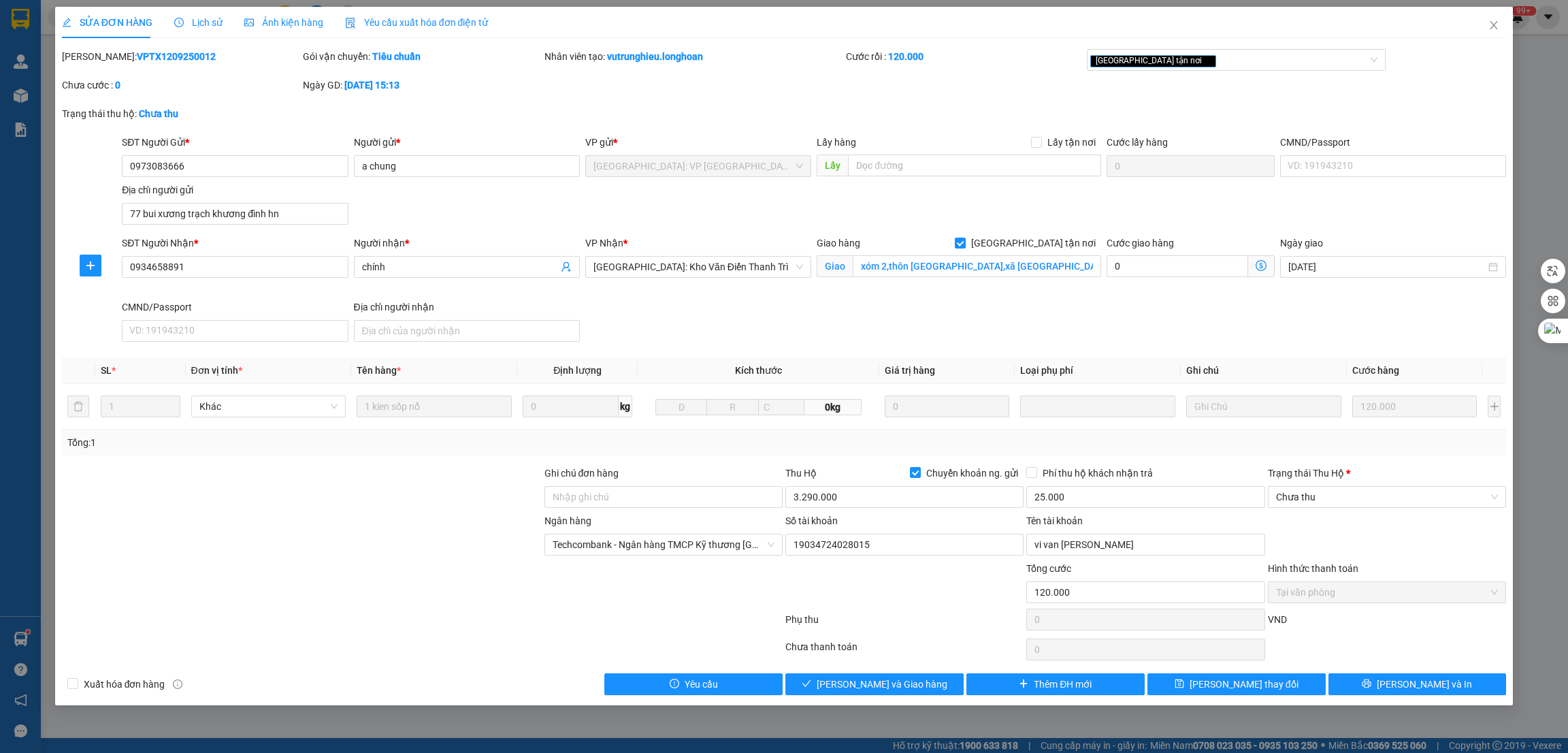
click at [811, 318] on div "SĐT Người Nhận * 0934658891 Người nhận * chính VP Nhận * Hà Nội: Kho Văn Điển T…" at bounding box center [814, 291] width 1390 height 112
click at [1384, 683] on button "[PERSON_NAME] và In" at bounding box center [1417, 683] width 178 height 22
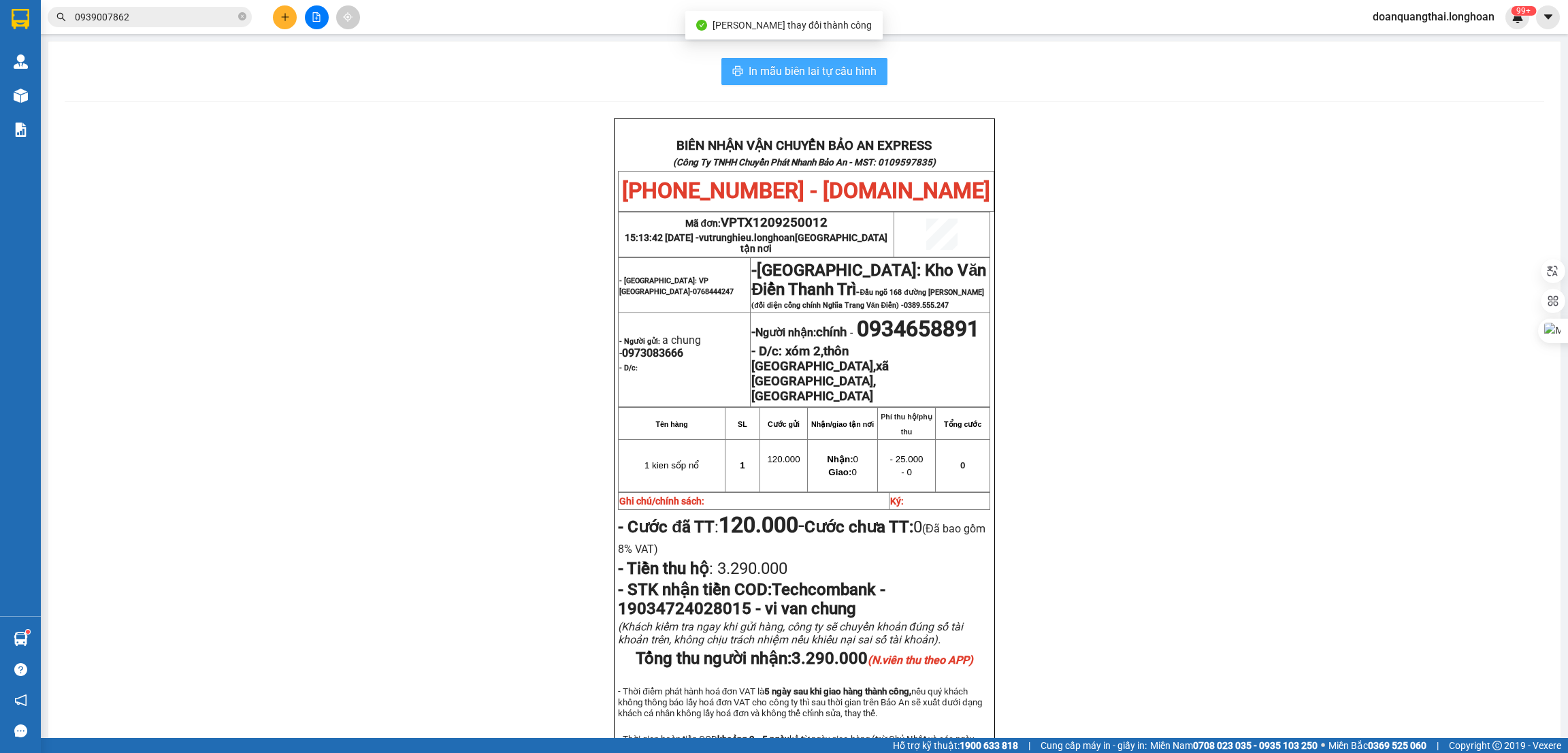
click at [823, 72] on span "In mẫu biên lai tự cấu hình" at bounding box center [813, 72] width 128 height 17
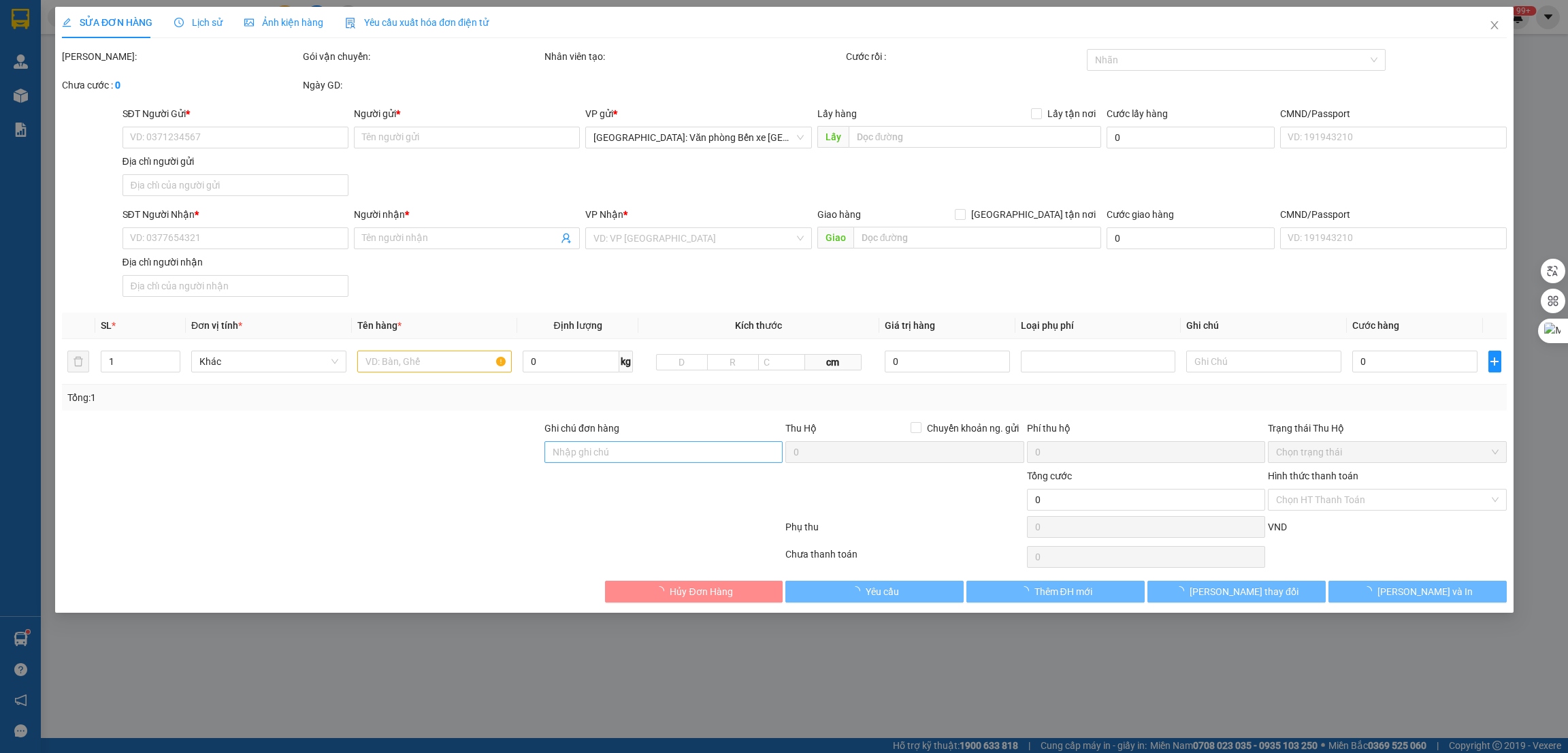
type input "0973083666"
type input "a chung"
type input "77 bui xương trạch khương đình hn"
type input "0934658891"
type input "chính"
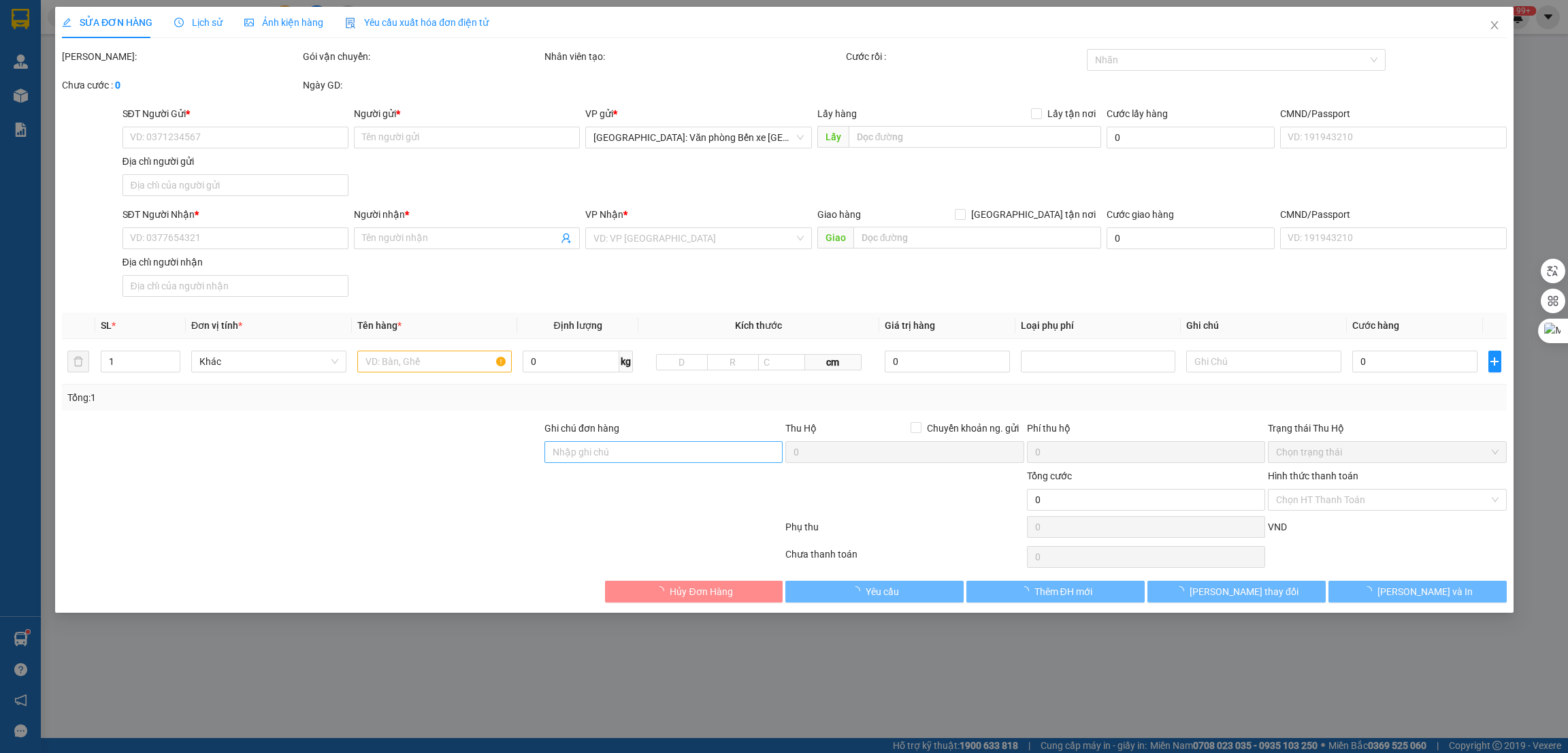
checkbox input "true"
type input "xóm 2,thôn quỳnh khê,xã phú thái, Dương"
type input "120.000"
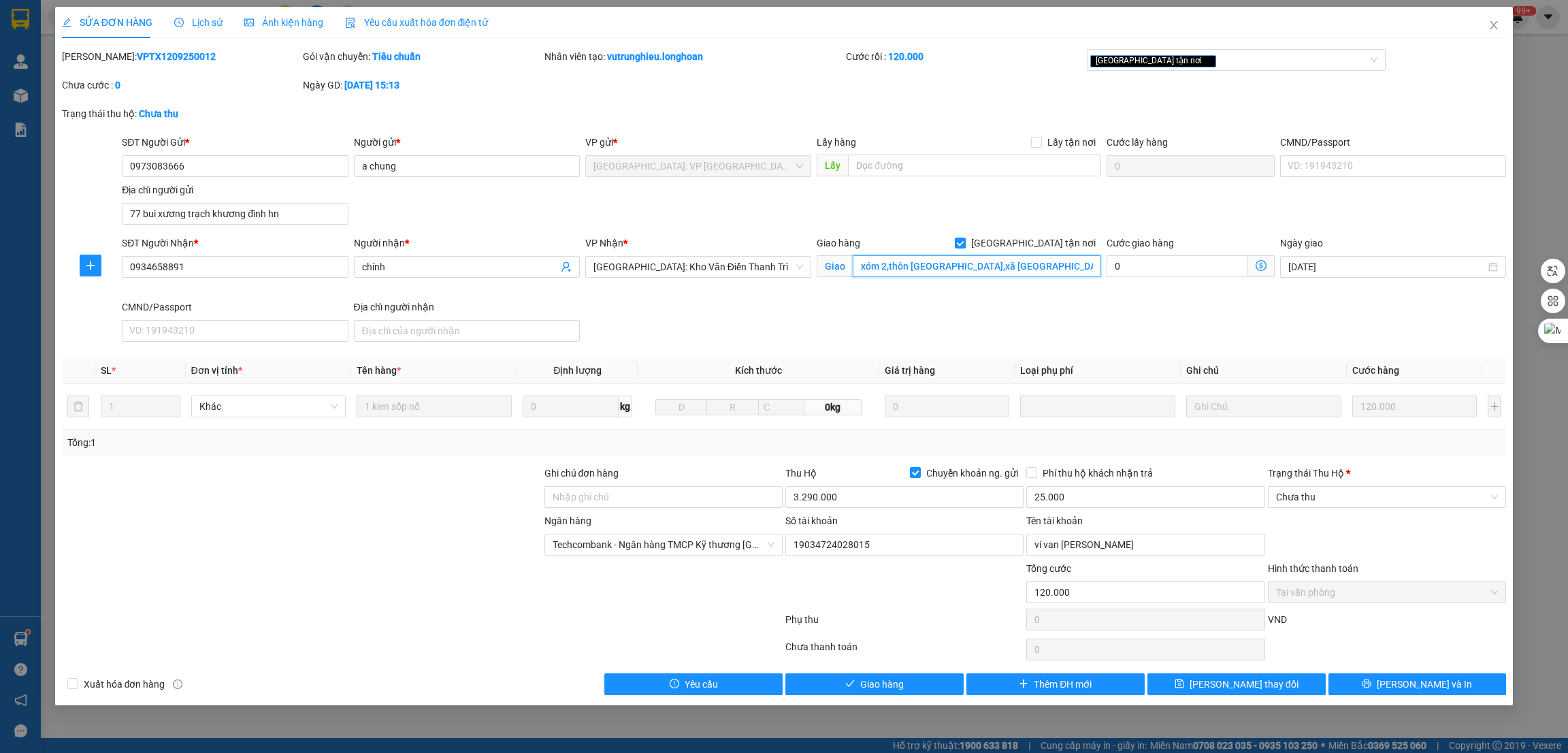
click at [1014, 267] on input "xóm 2,thôn quỳnh khê,xã phú thái, Dương" at bounding box center [977, 265] width 248 height 22
drag, startPoint x: 1014, startPoint y: 265, endPoint x: 1060, endPoint y: 264, distance: 46.0
click at [1060, 264] on input "xóm 2,thôn quỳnh khê,xã phú thái, Dương" at bounding box center [977, 265] width 248 height 22
click at [859, 266] on input "xóm 2,thôn quỳnh khê,xã phú thái," at bounding box center [977, 265] width 248 height 22
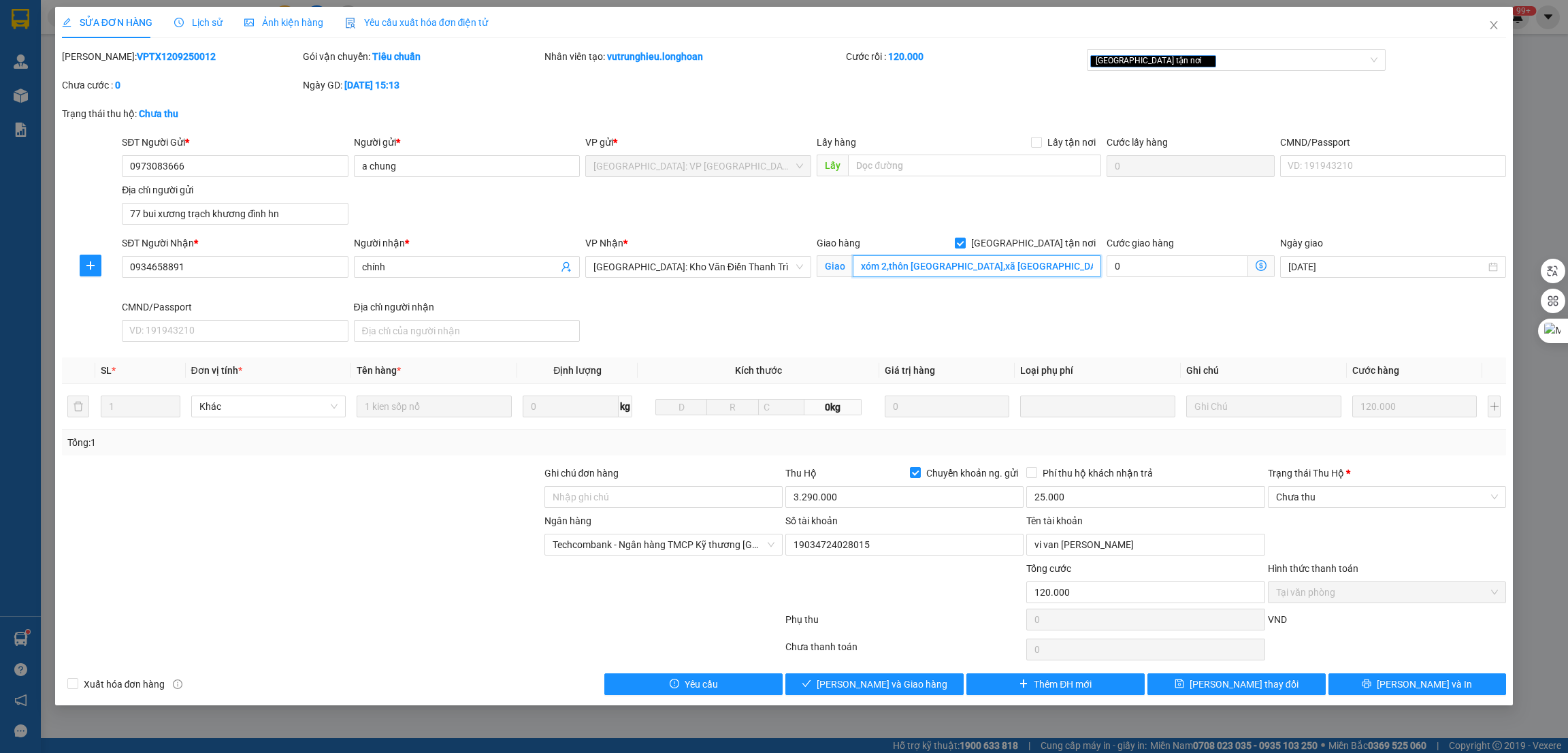
paste input "HẢI DƯƠNG"
type input "HẢI DƯƠNG - xóm 2,thôn [GEOGRAPHIC_DATA],xã [GEOGRAPHIC_DATA],"
click at [1411, 684] on span "[PERSON_NAME] và In" at bounding box center [1425, 684] width 95 height 15
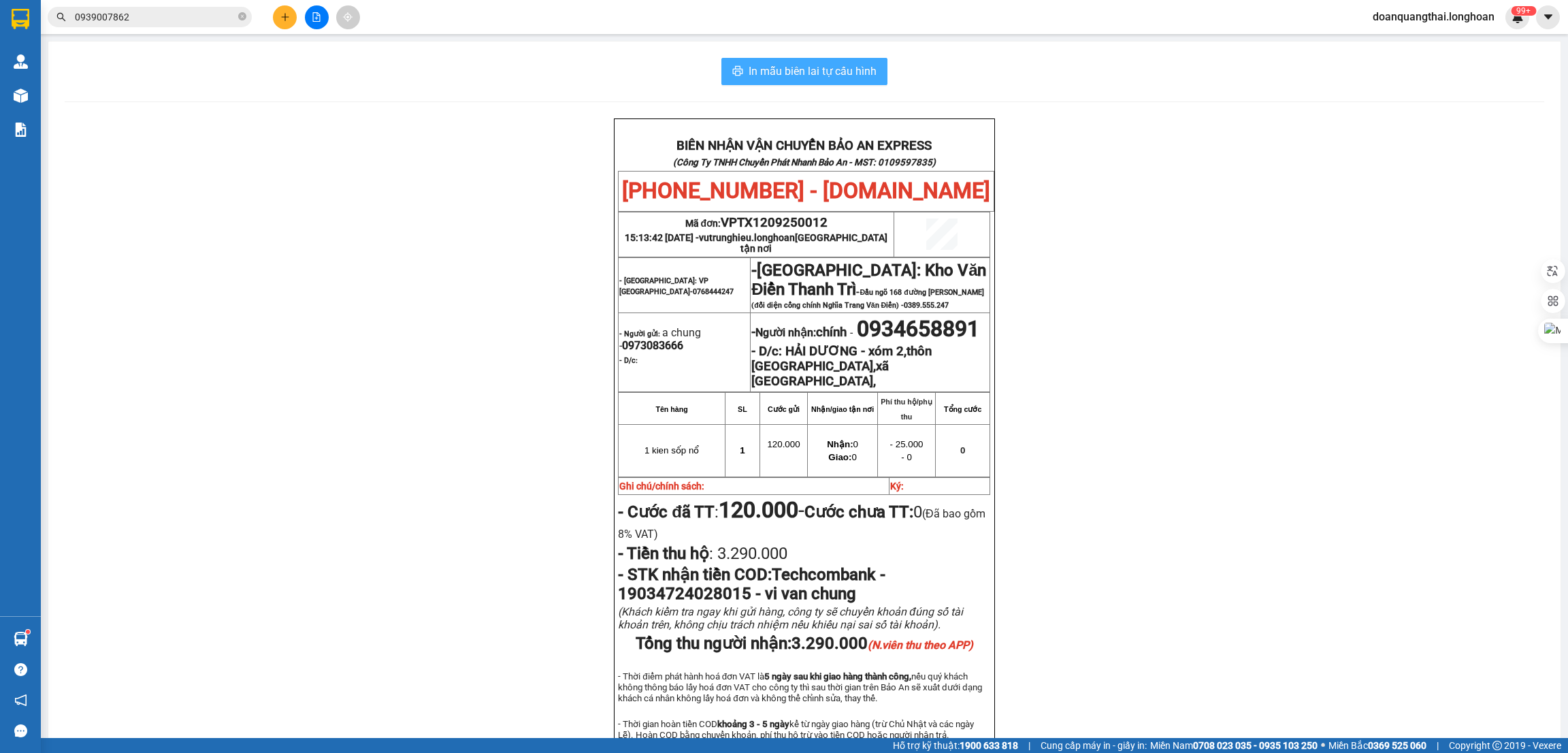
click at [843, 72] on span "In mẫu biên lai tự cấu hình" at bounding box center [813, 72] width 128 height 17
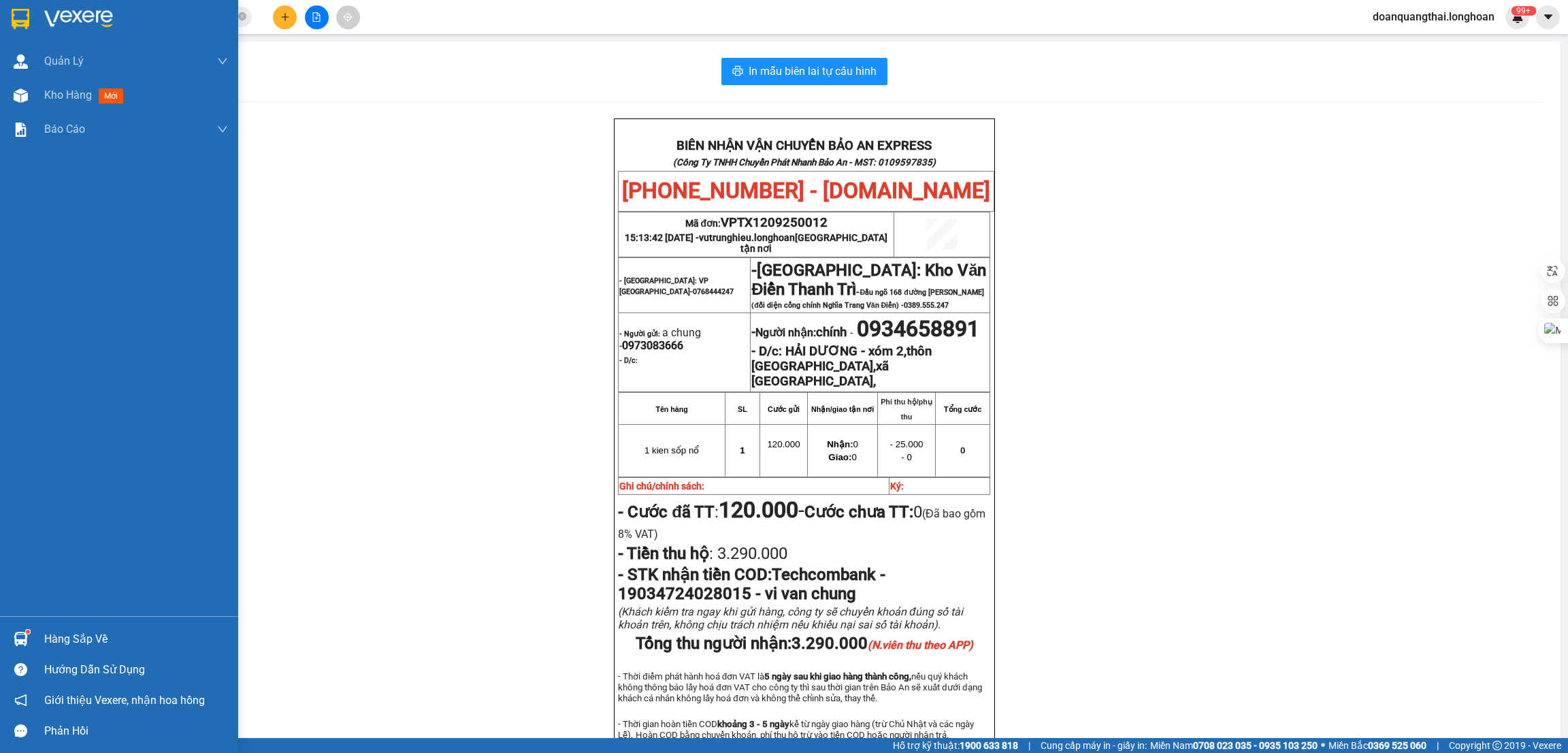
click at [31, 14] on div at bounding box center [20, 18] width 24 height 24
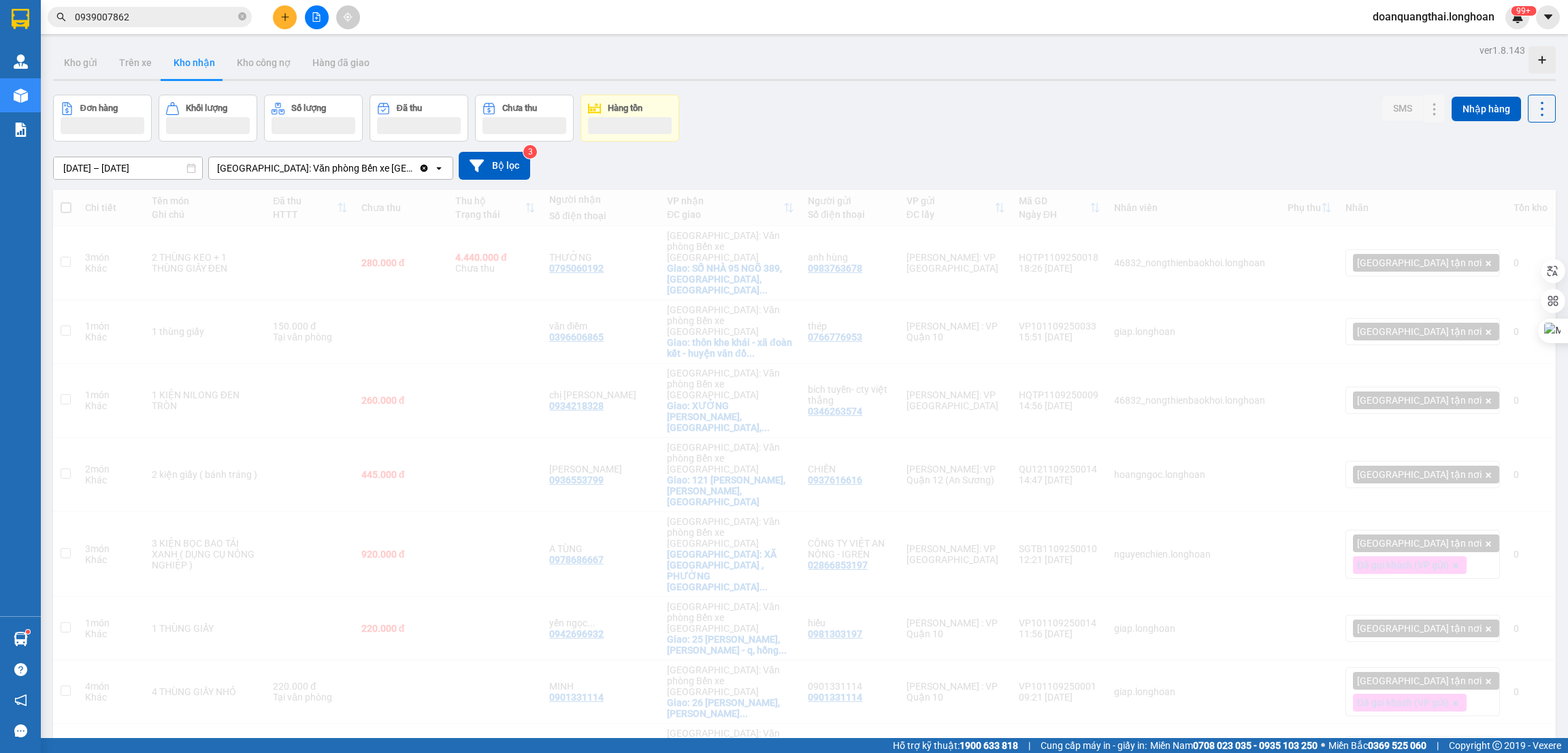
scroll to position [510, 0]
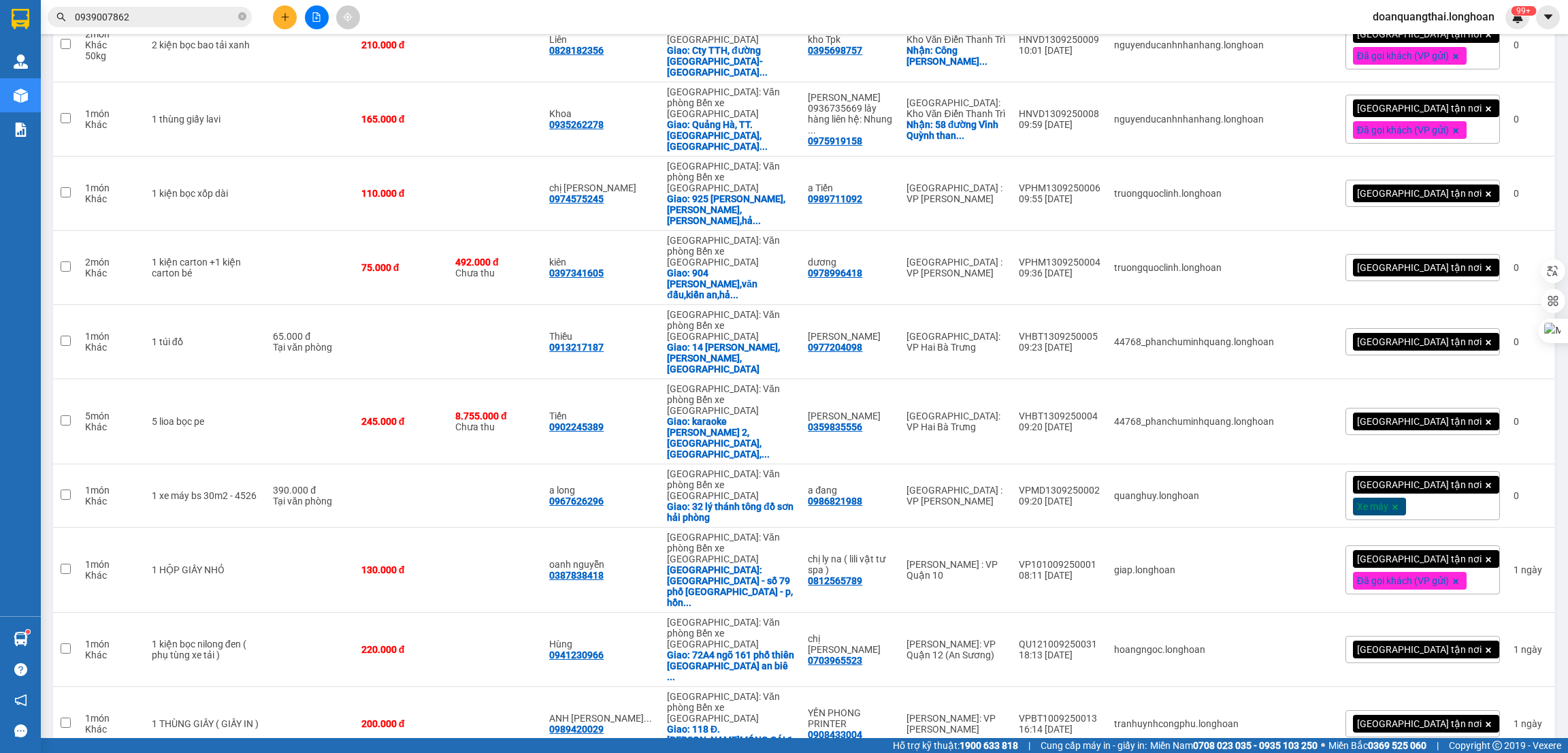
scroll to position [2450, 0]
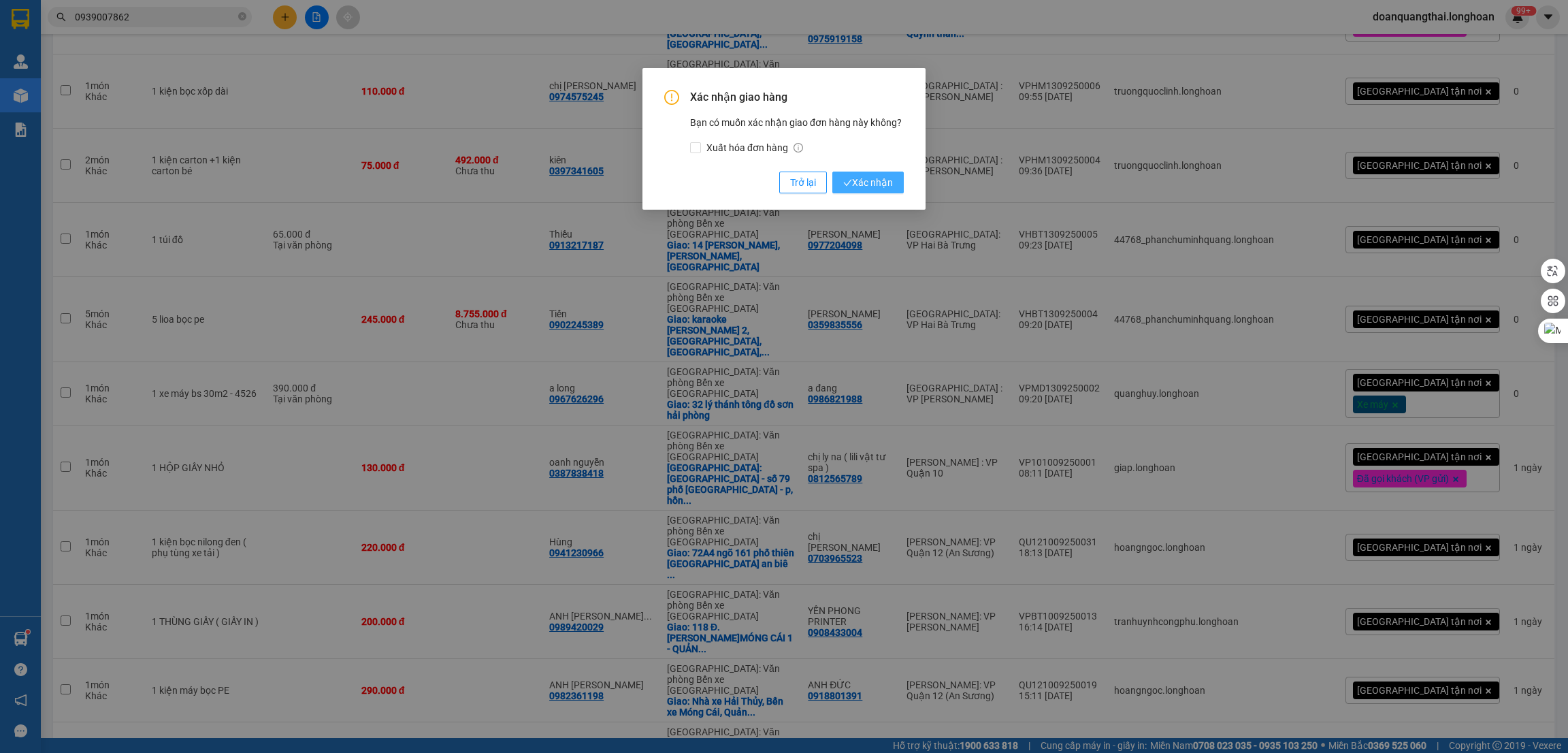
click at [882, 177] on span "Xác nhận" at bounding box center [868, 182] width 50 height 15
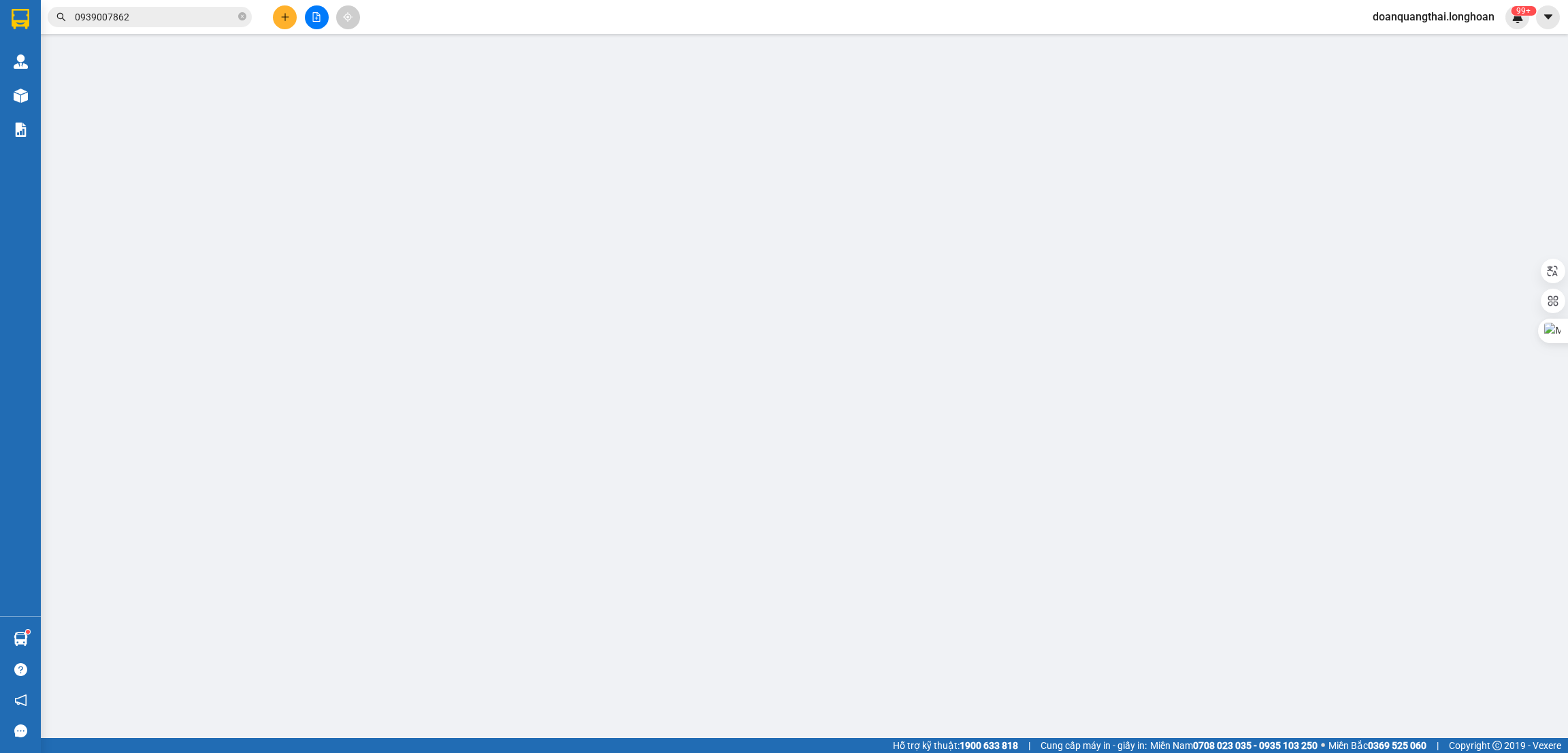
type input "0982852579"
type input "dương"
type input "0356222556"
type input "việt"
type input "160.000"
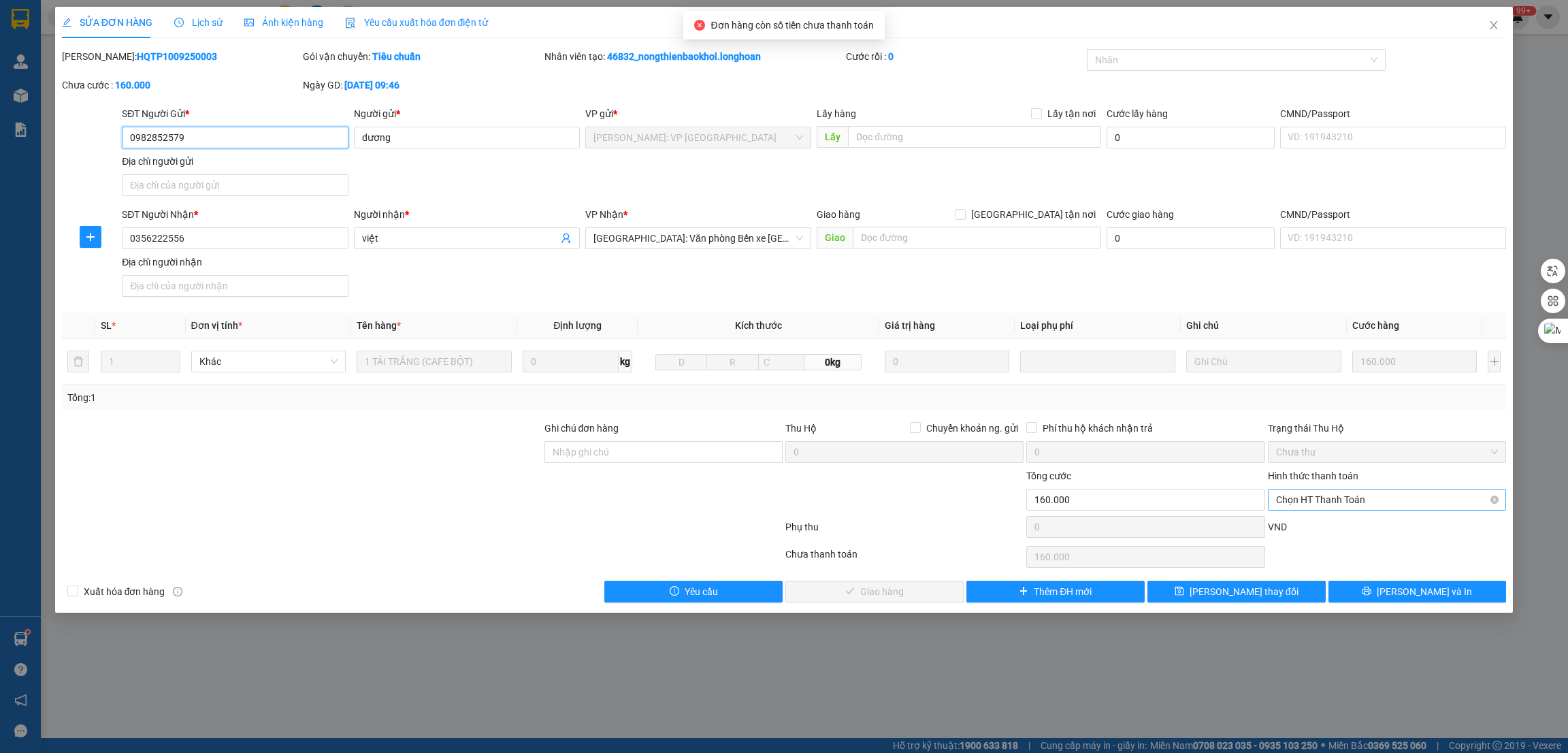
click at [1399, 504] on span "Chọn HT Thanh Toán" at bounding box center [1387, 499] width 222 height 20
click at [1322, 527] on div "Tại văn phòng" at bounding box center [1387, 528] width 222 height 15
type input "0"
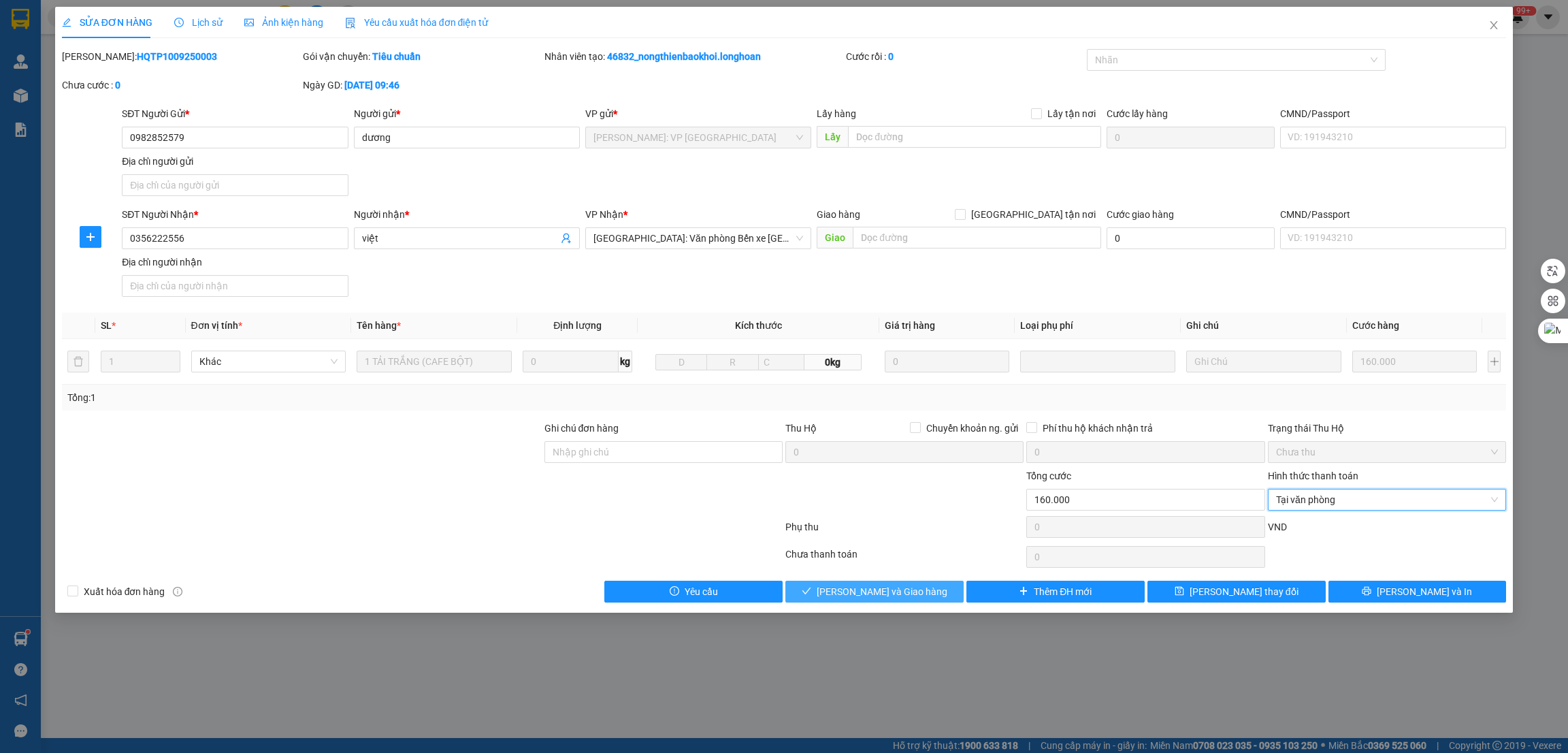
click at [889, 592] on span "[PERSON_NAME] và Giao hàng" at bounding box center [882, 592] width 131 height 15
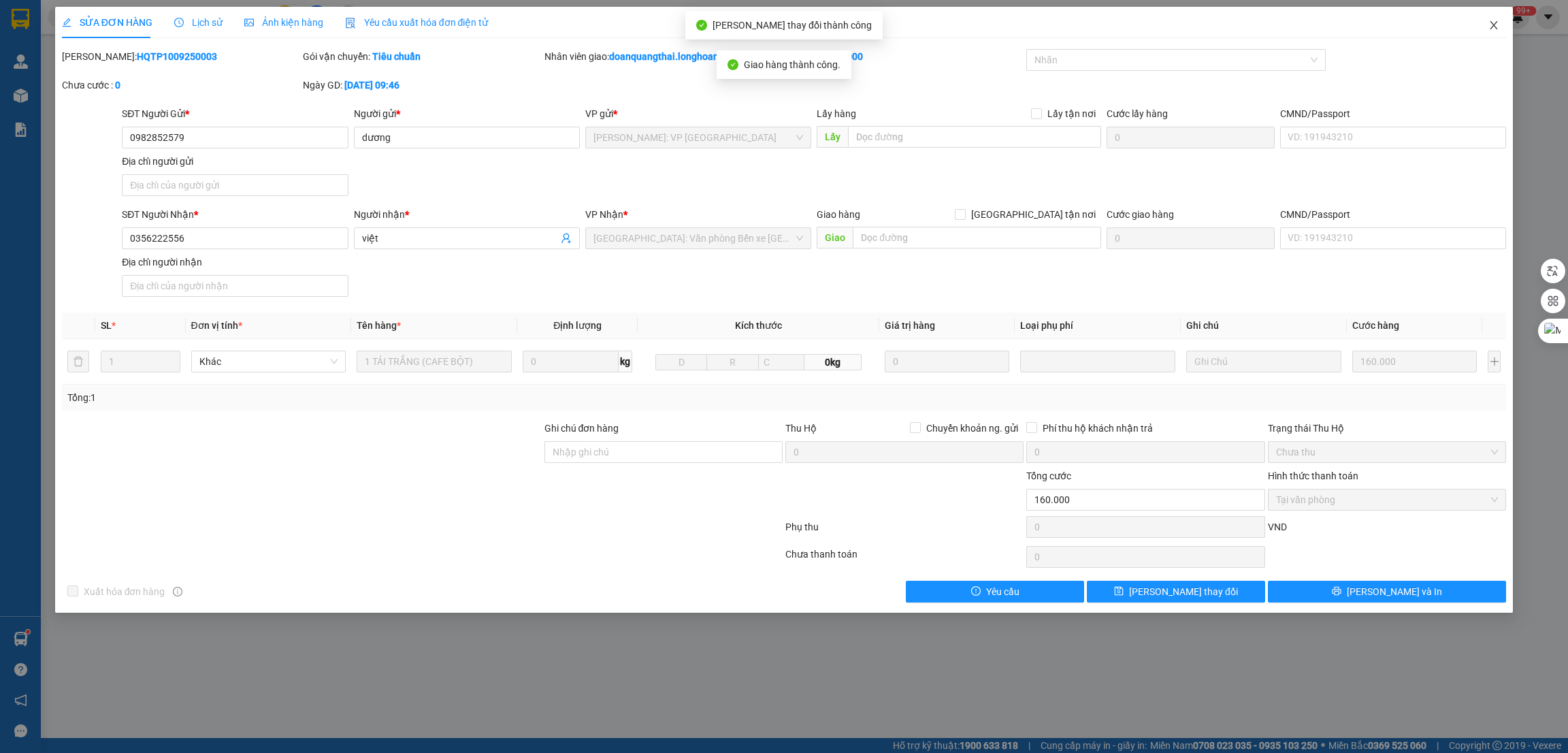
click at [1490, 26] on icon "close" at bounding box center [1494, 25] width 10 height 10
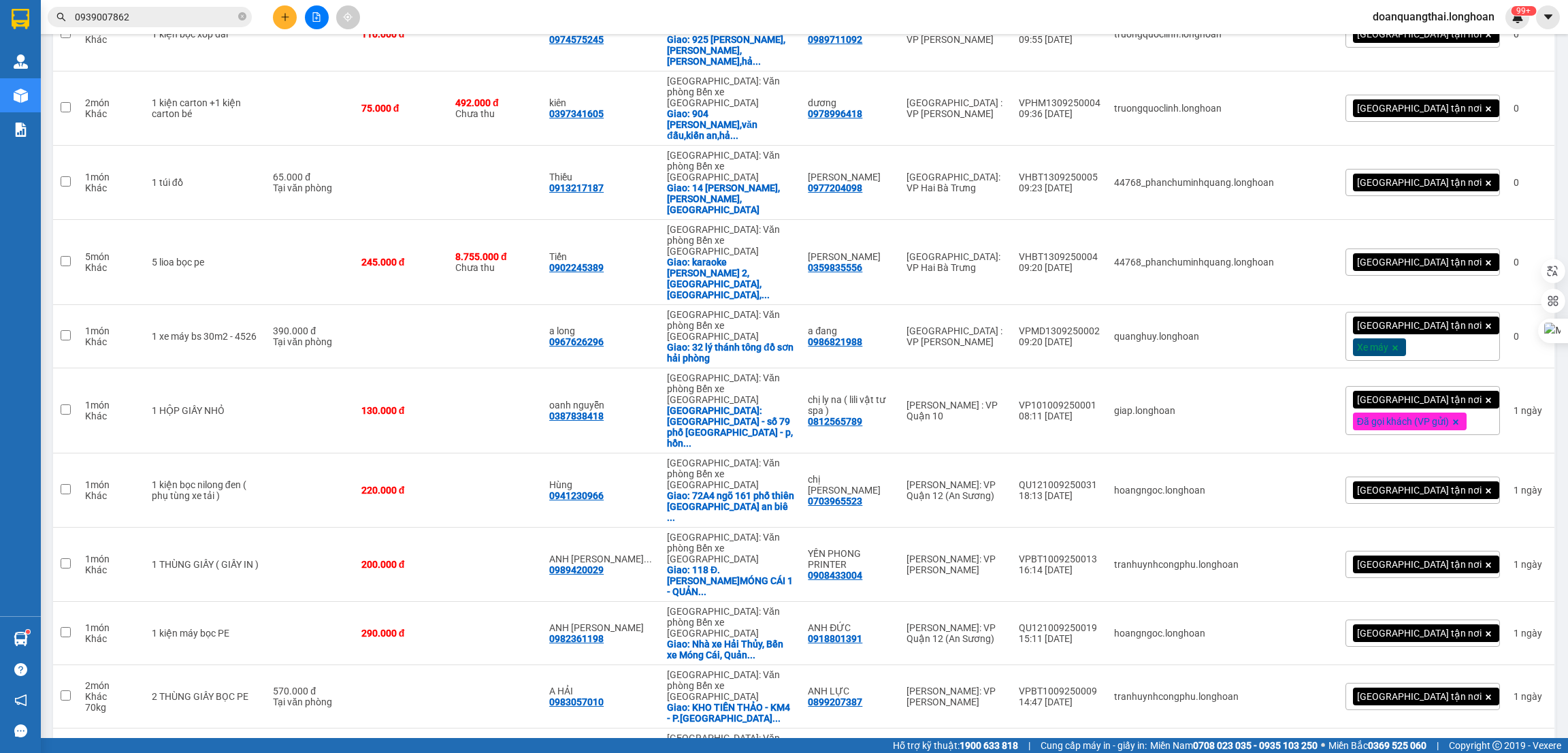
scroll to position [2552, 0]
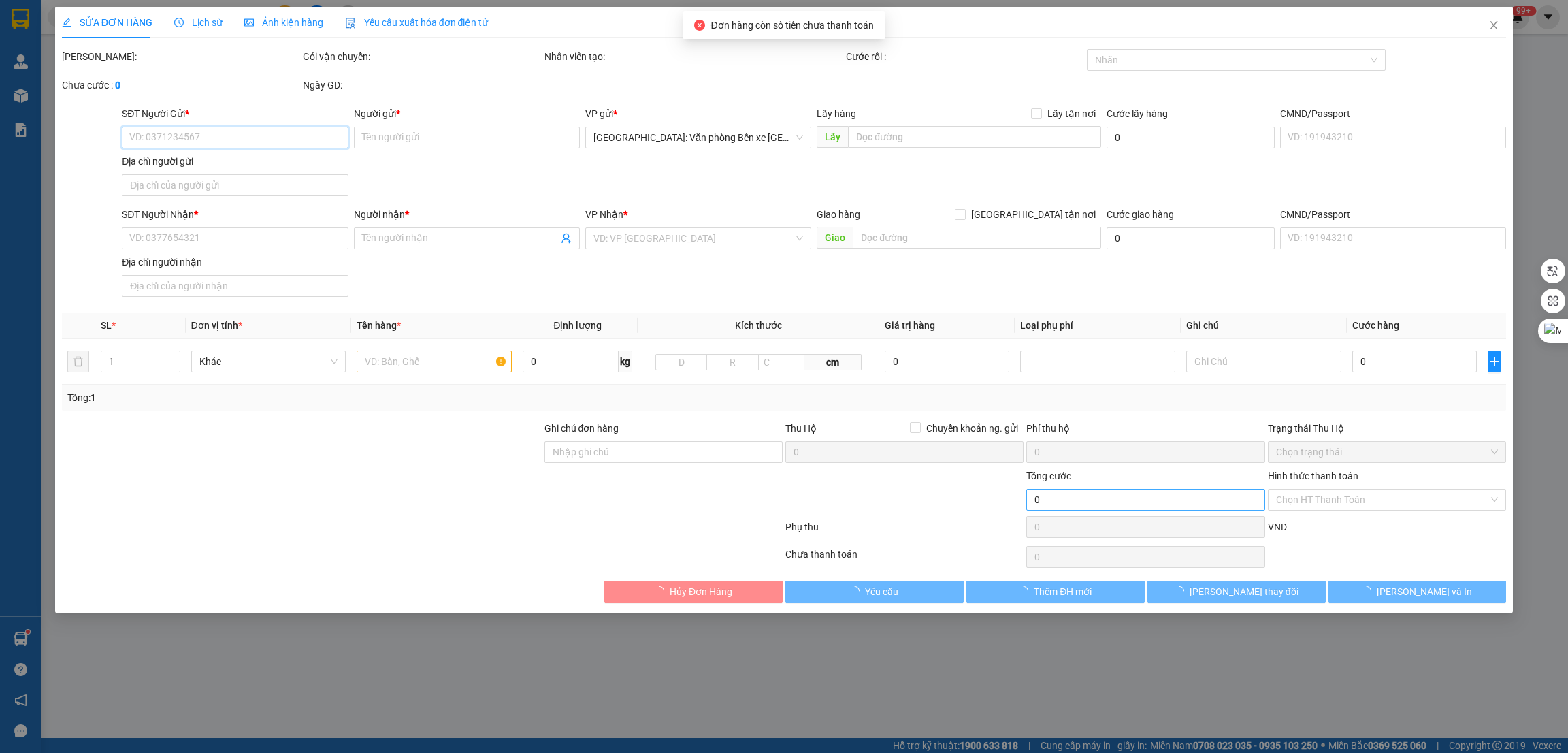
type input "0906468645"
type input "CHỊ NHƯ"
type input "0902081478"
type input "[PERSON_NAME]"
checkbox input "true"
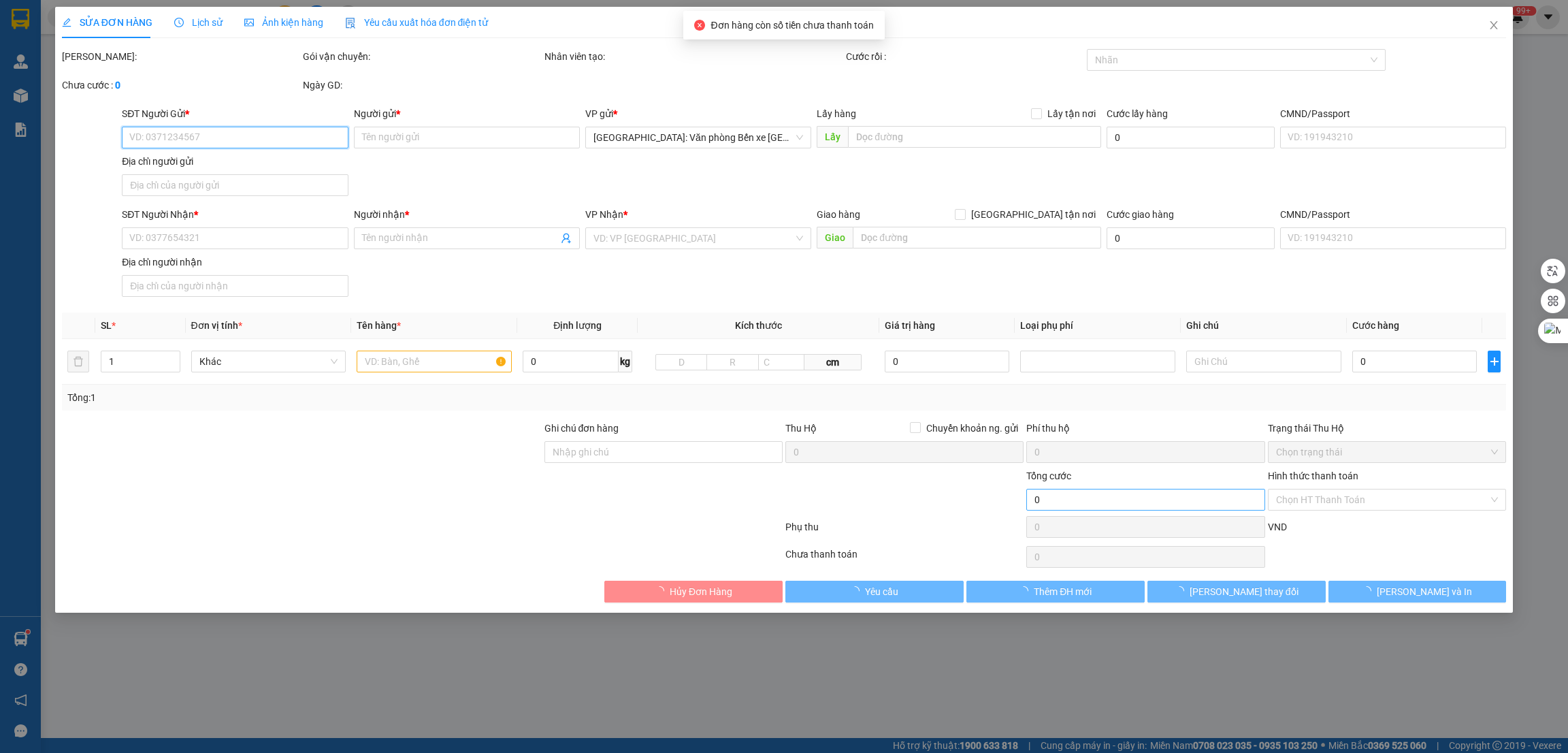
type input "số nhà 34 thôn quán xã [GEOGRAPHIC_DATA], [GEOGRAPHIC_DATA]"
type input "140.000"
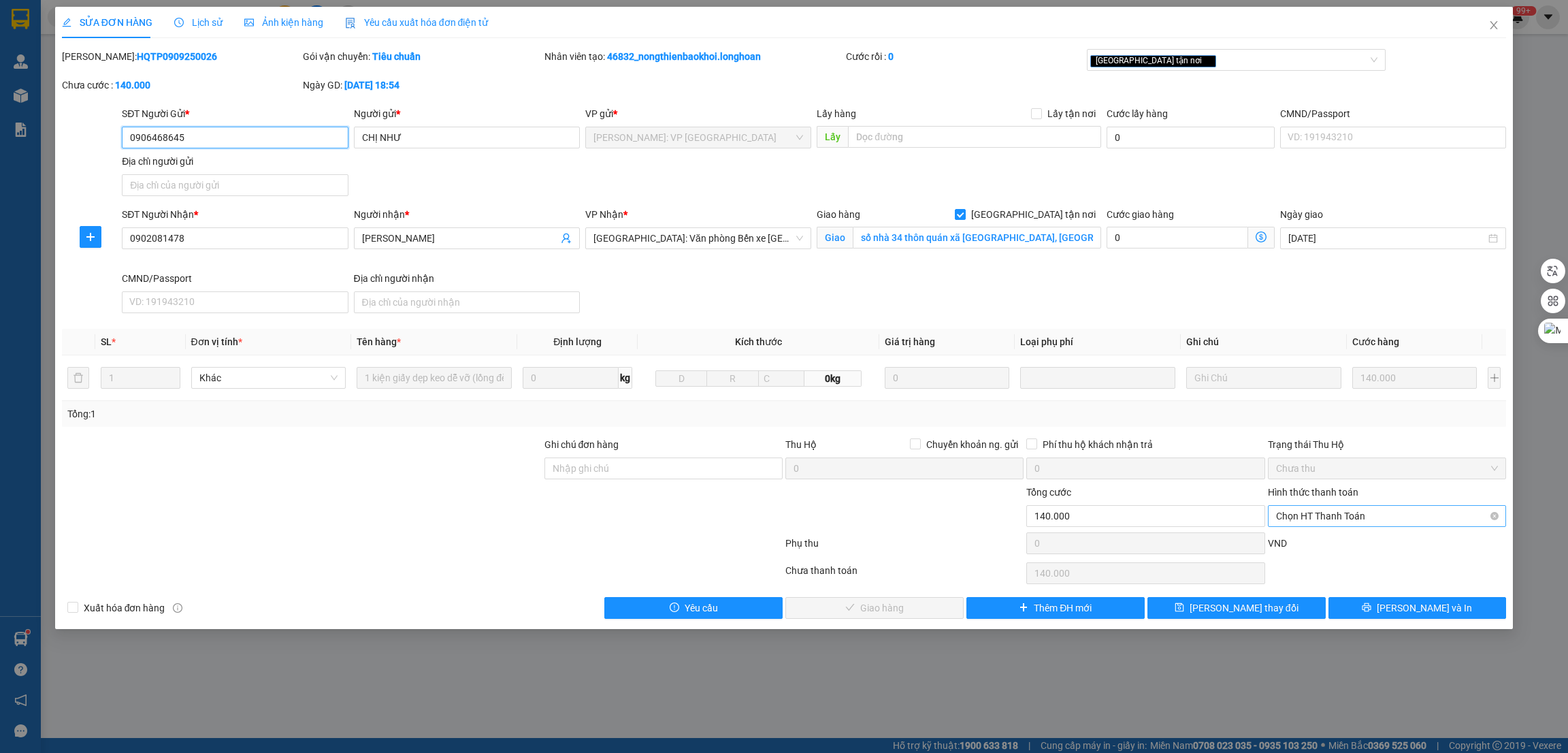
click at [1358, 510] on span "Chọn HT Thanh Toán" at bounding box center [1387, 515] width 222 height 20
click at [1327, 535] on div "Tại văn phòng" at bounding box center [1388, 543] width 239 height 22
type input "0"
click at [889, 612] on span "[PERSON_NAME] và Giao hàng" at bounding box center [882, 608] width 131 height 15
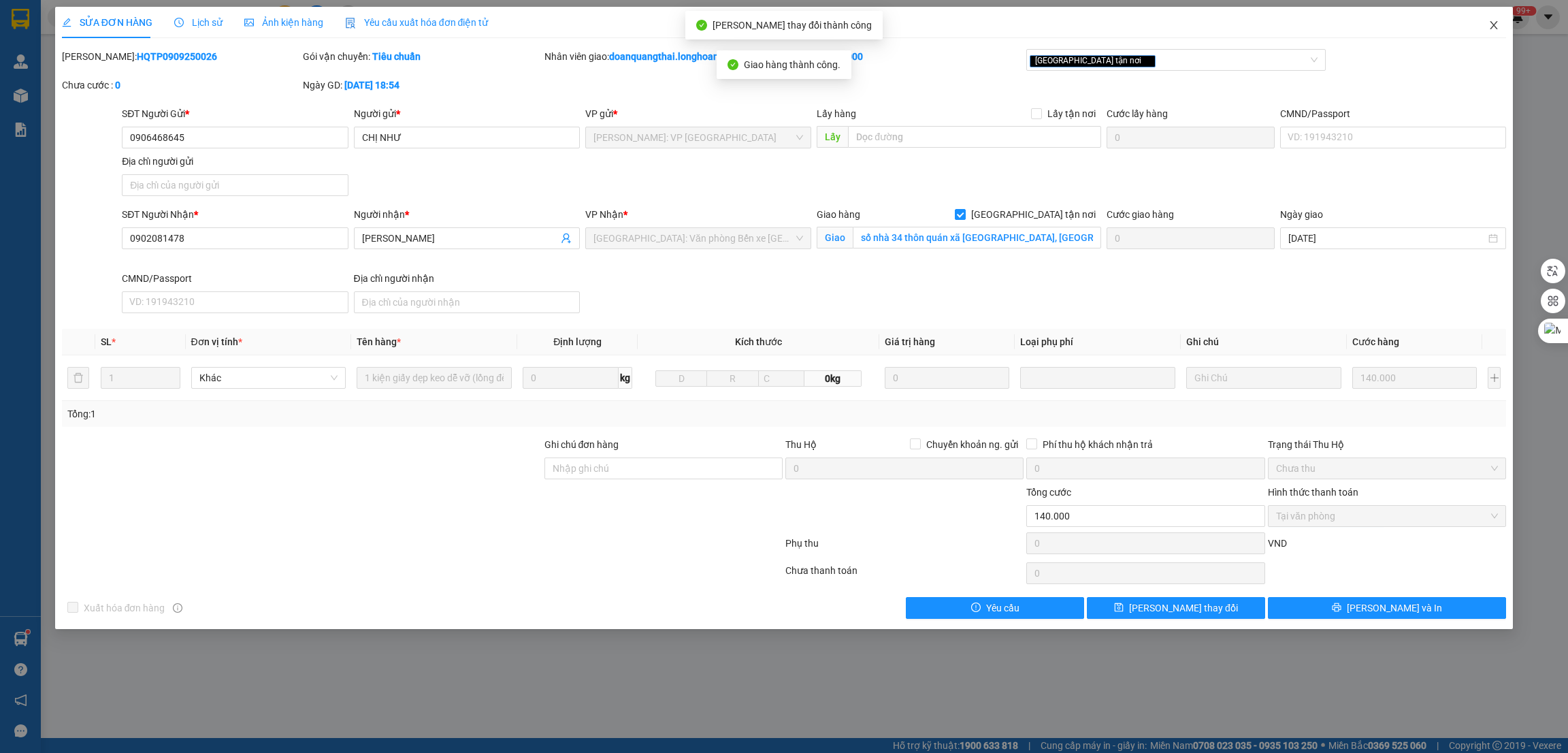
click at [1493, 26] on icon "close" at bounding box center [1495, 25] width 8 height 9
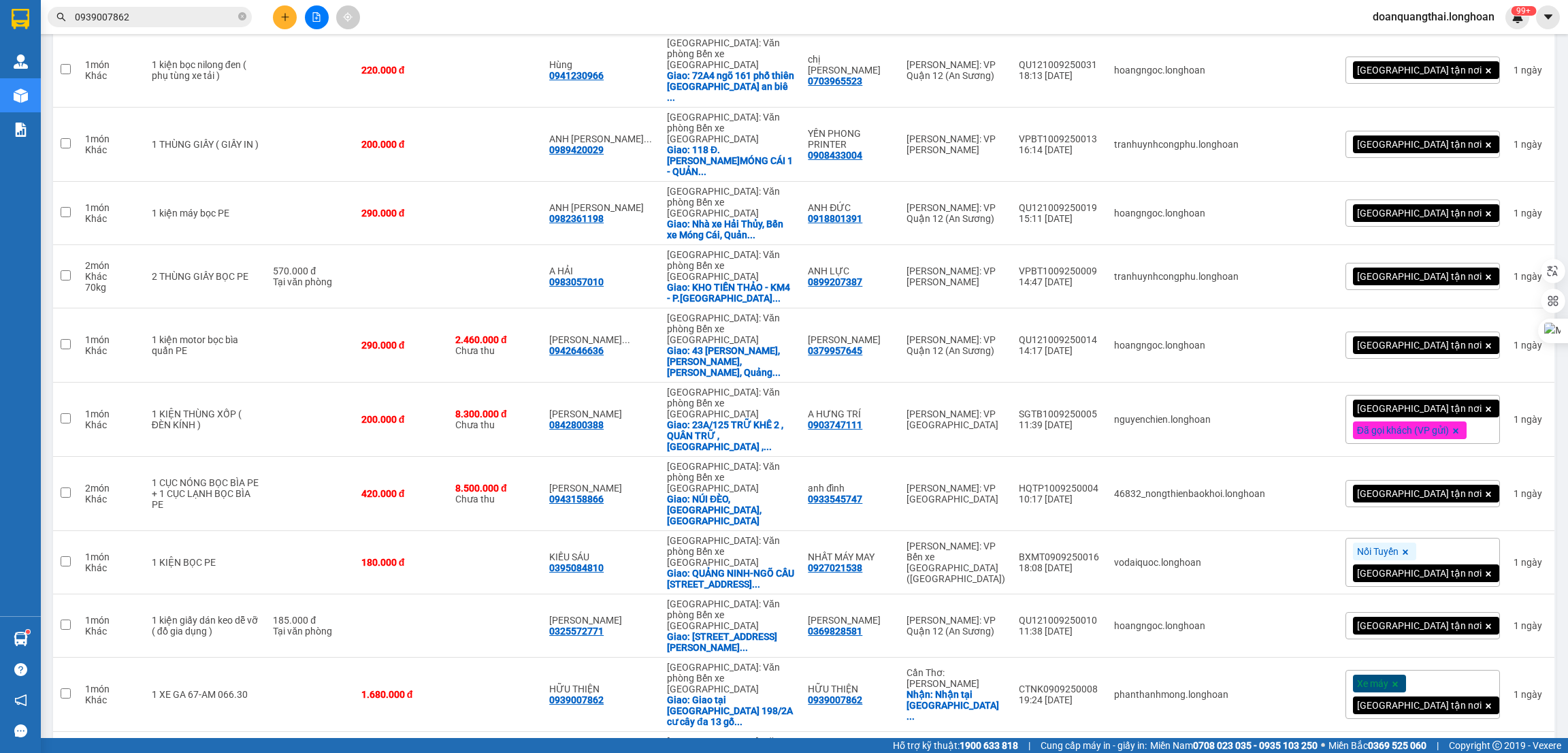
scroll to position [2961, 0]
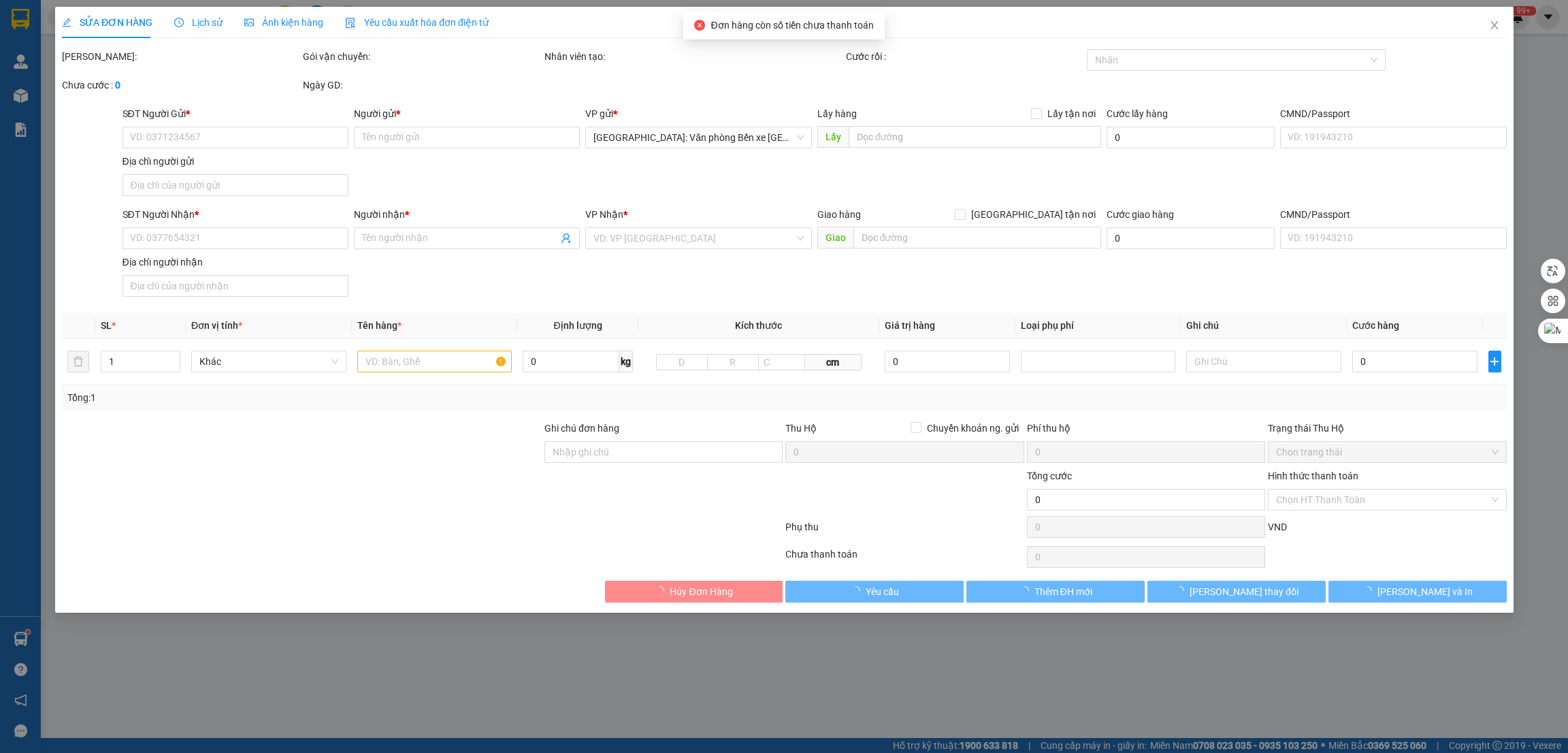
type input "0962341666"
type input "TRANH SỨ GIANG TÂY"
type input "0929778909"
type input "[PERSON_NAME]"
checkbox input "true"
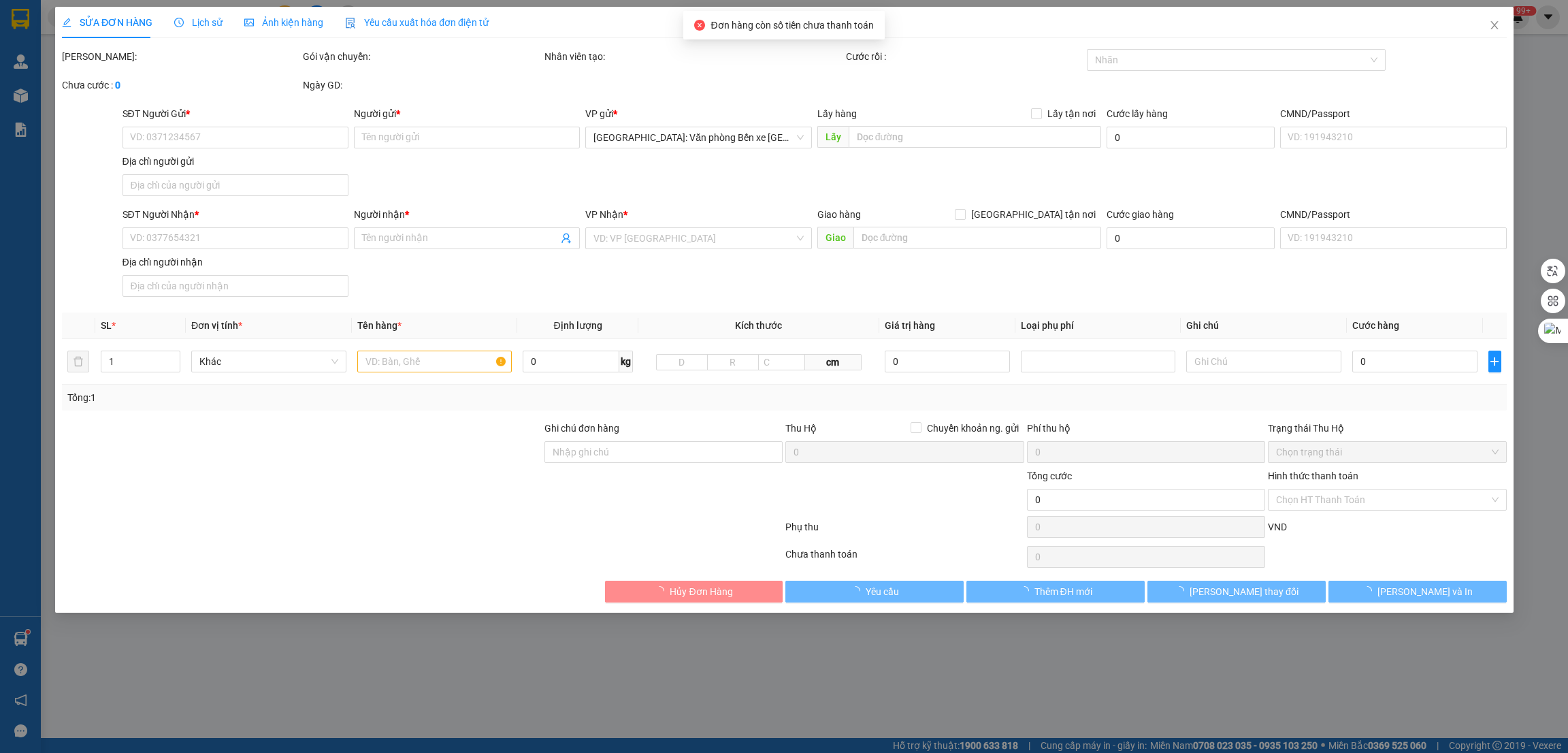
type input "Chùa Linh Lâu - [GEOGRAPHIC_DATA] - [GEOGRAPHIC_DATA] - [GEOGRAPHIC_DATA]"
type input "85.000"
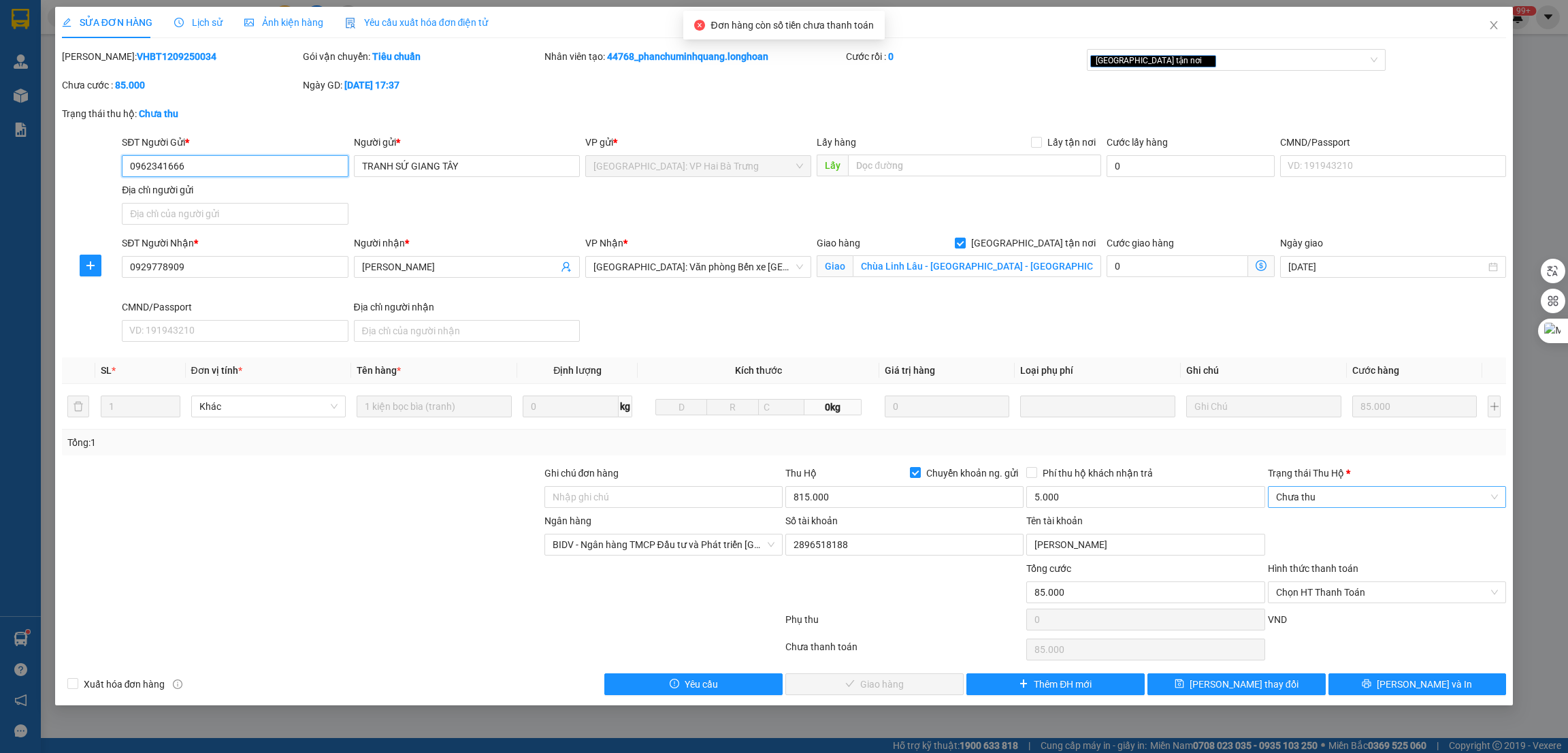
click at [1348, 499] on span "Chưa thu" at bounding box center [1387, 496] width 222 height 20
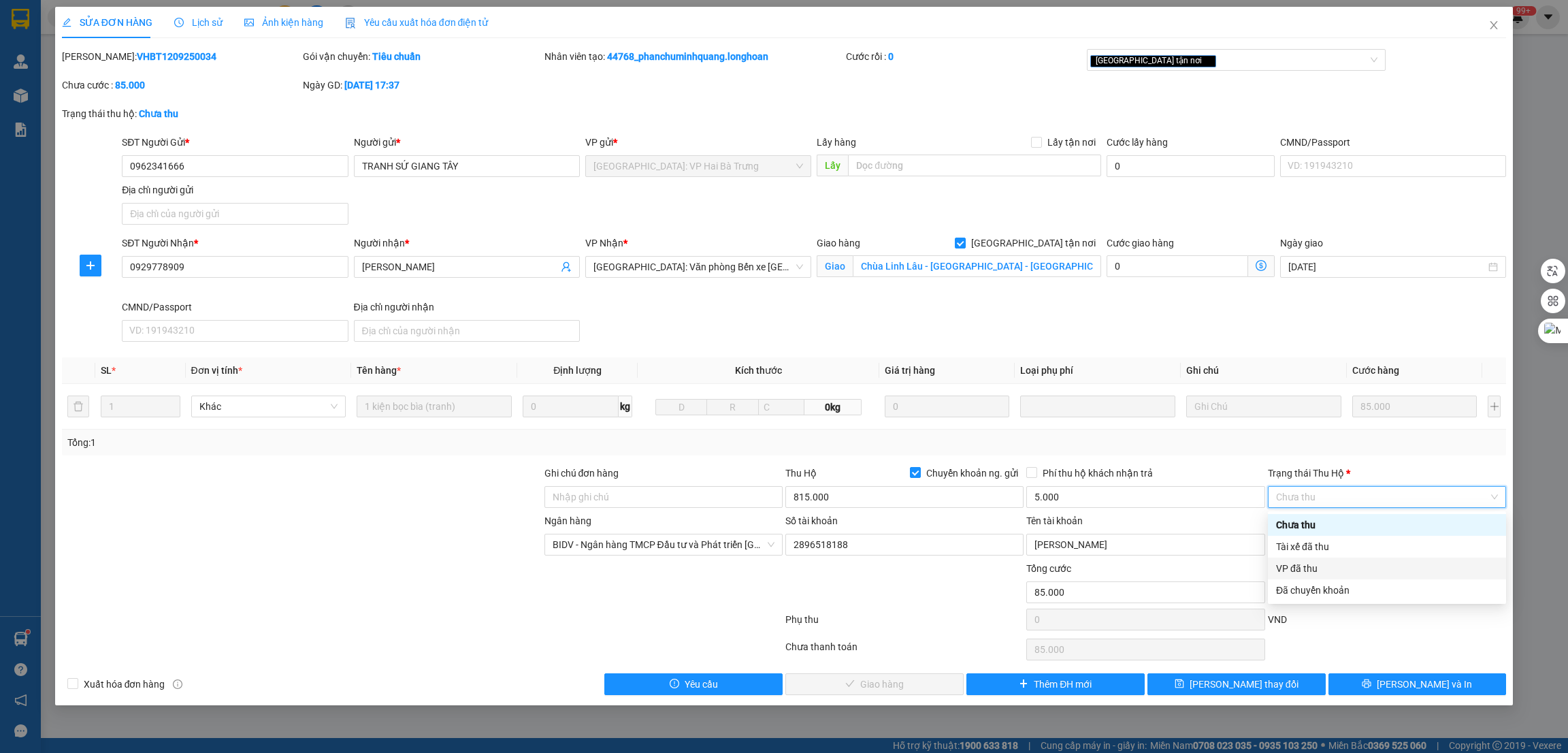
click at [1302, 572] on div "VP đã thu" at bounding box center [1387, 569] width 222 height 15
click at [1322, 598] on span "Chọn HT Thanh Toán" at bounding box center [1387, 592] width 222 height 20
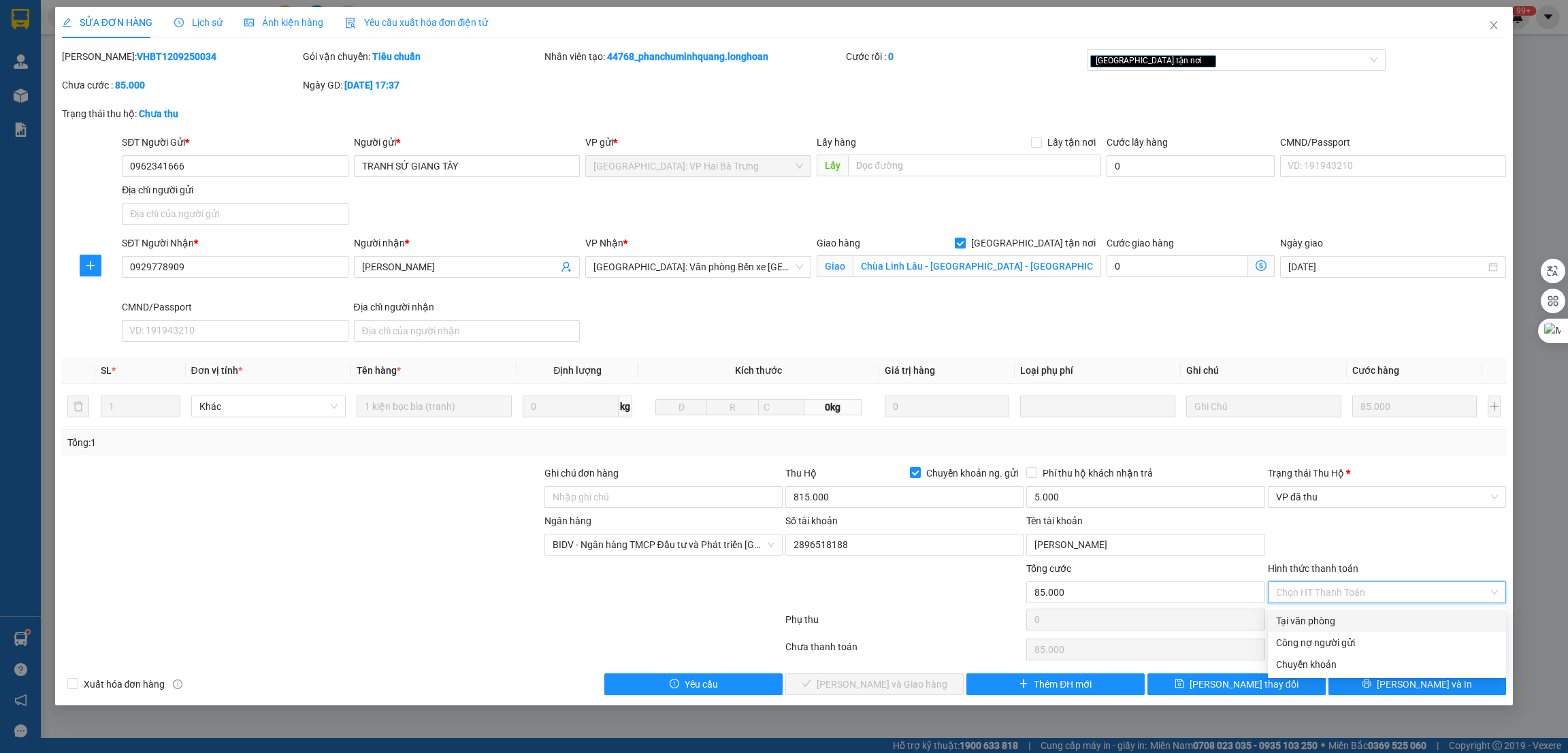
click at [1309, 625] on div "Tại văn phòng" at bounding box center [1387, 621] width 222 height 15
type input "0"
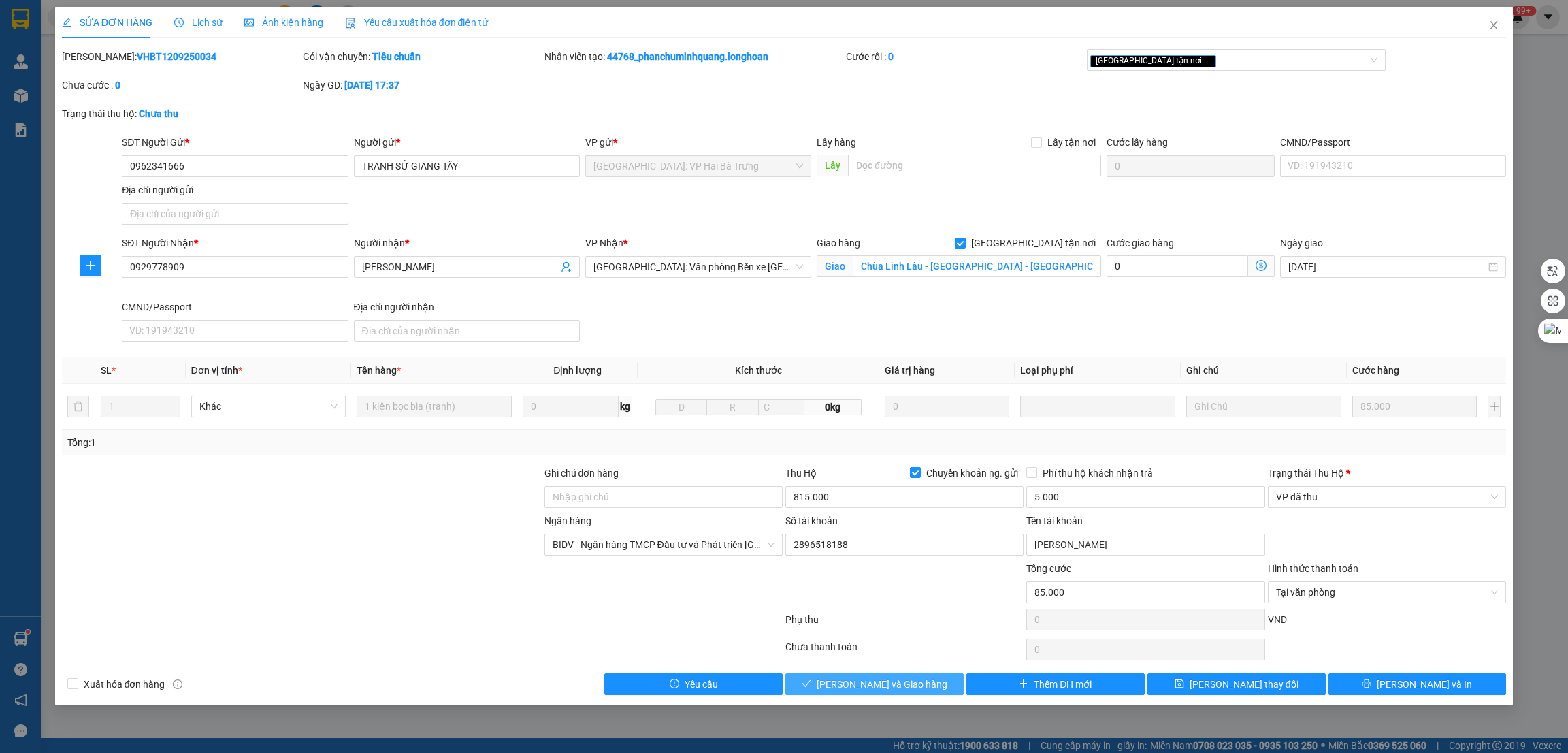
click at [891, 680] on span "[PERSON_NAME] và Giao hàng" at bounding box center [882, 684] width 131 height 15
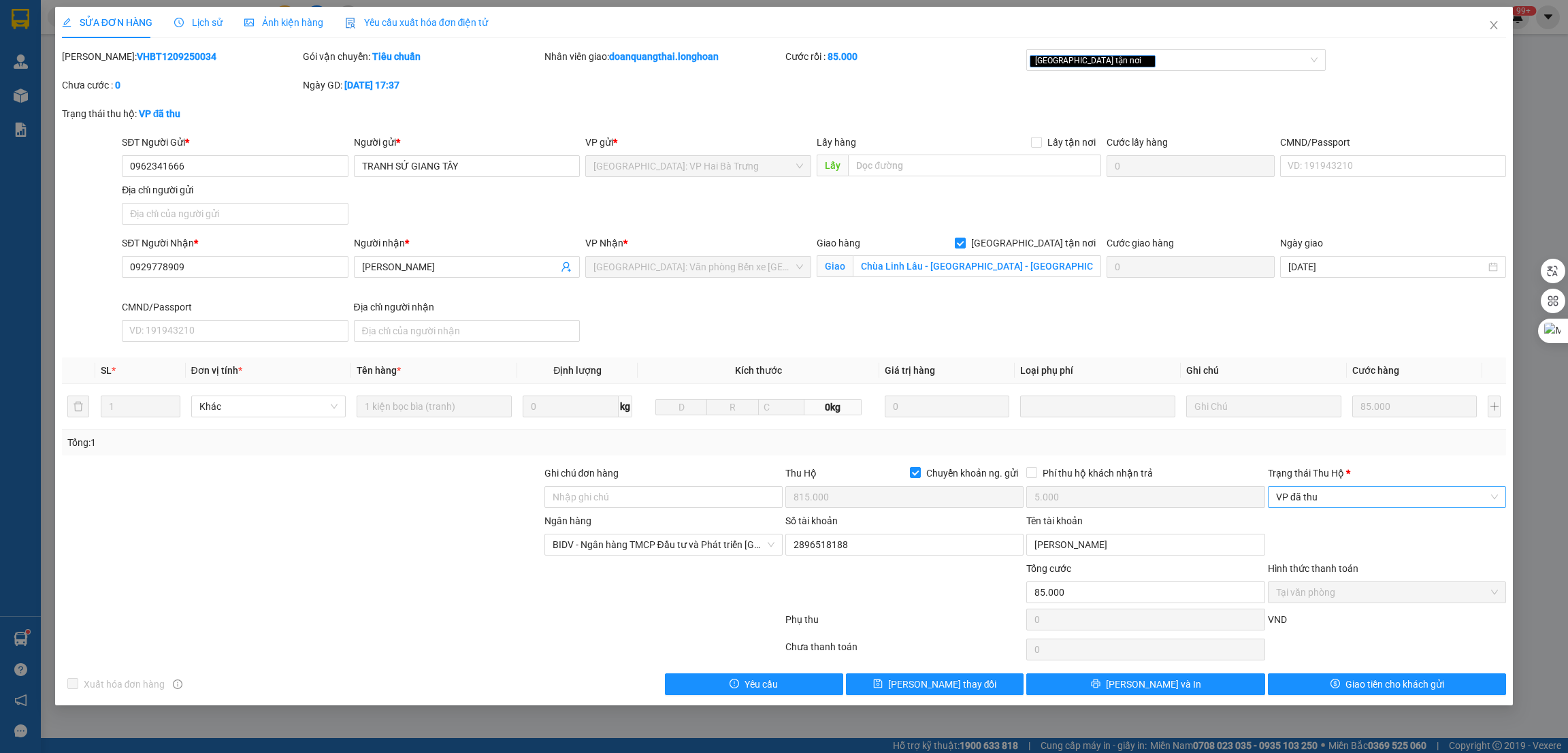
click at [1354, 496] on span "VP đã thu" at bounding box center [1387, 496] width 222 height 20
click at [1391, 447] on div "Tổng: 1" at bounding box center [784, 443] width 1434 height 15
click at [958, 680] on span "[PERSON_NAME] thay đổi" at bounding box center [943, 684] width 109 height 15
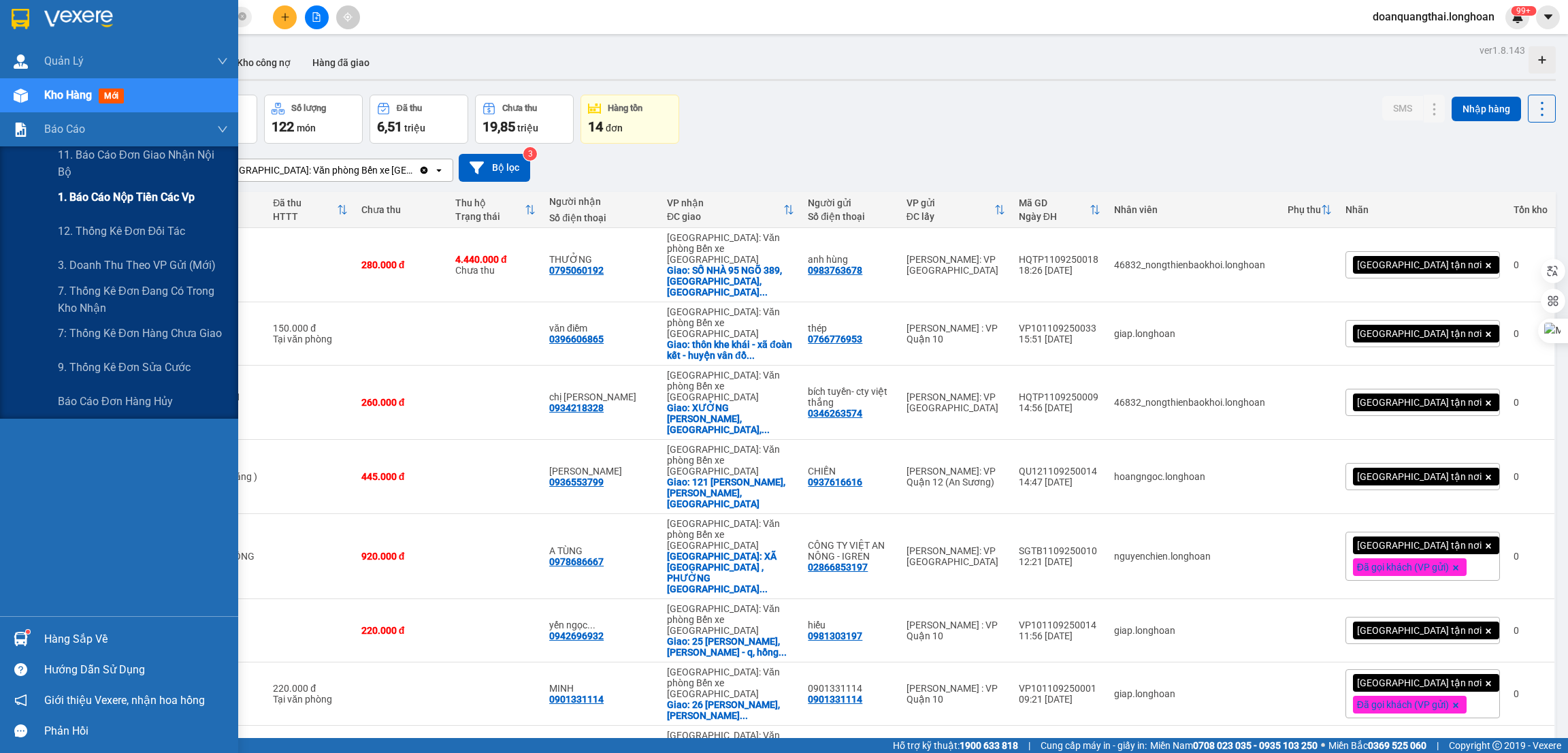
click at [96, 206] on div "1. Báo cáo nộp tiền các vp" at bounding box center [143, 198] width 170 height 34
